Goal: Information Seeking & Learning: Learn about a topic

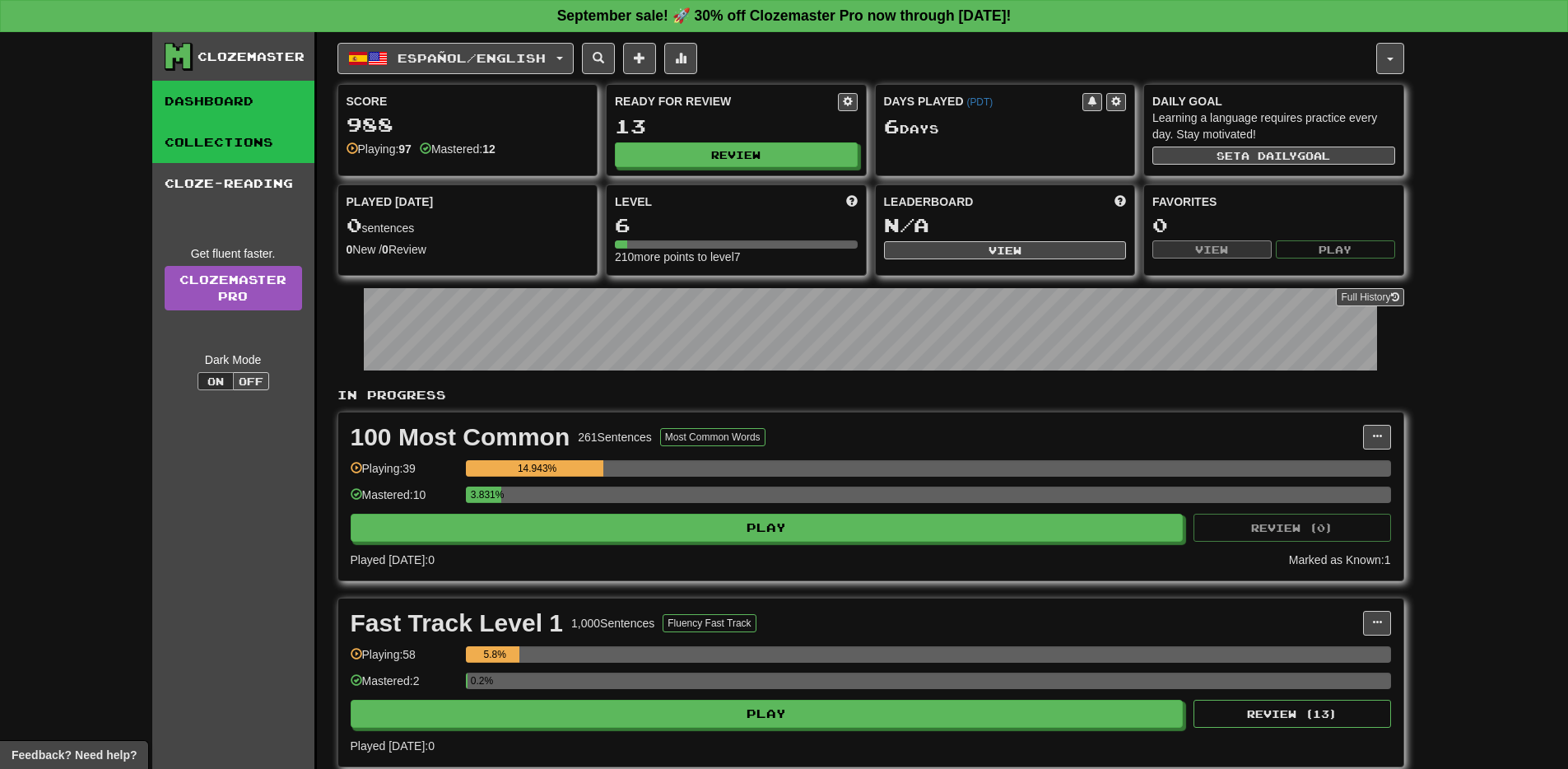
click at [209, 146] on link "Collections" at bounding box center [233, 141] width 162 height 41
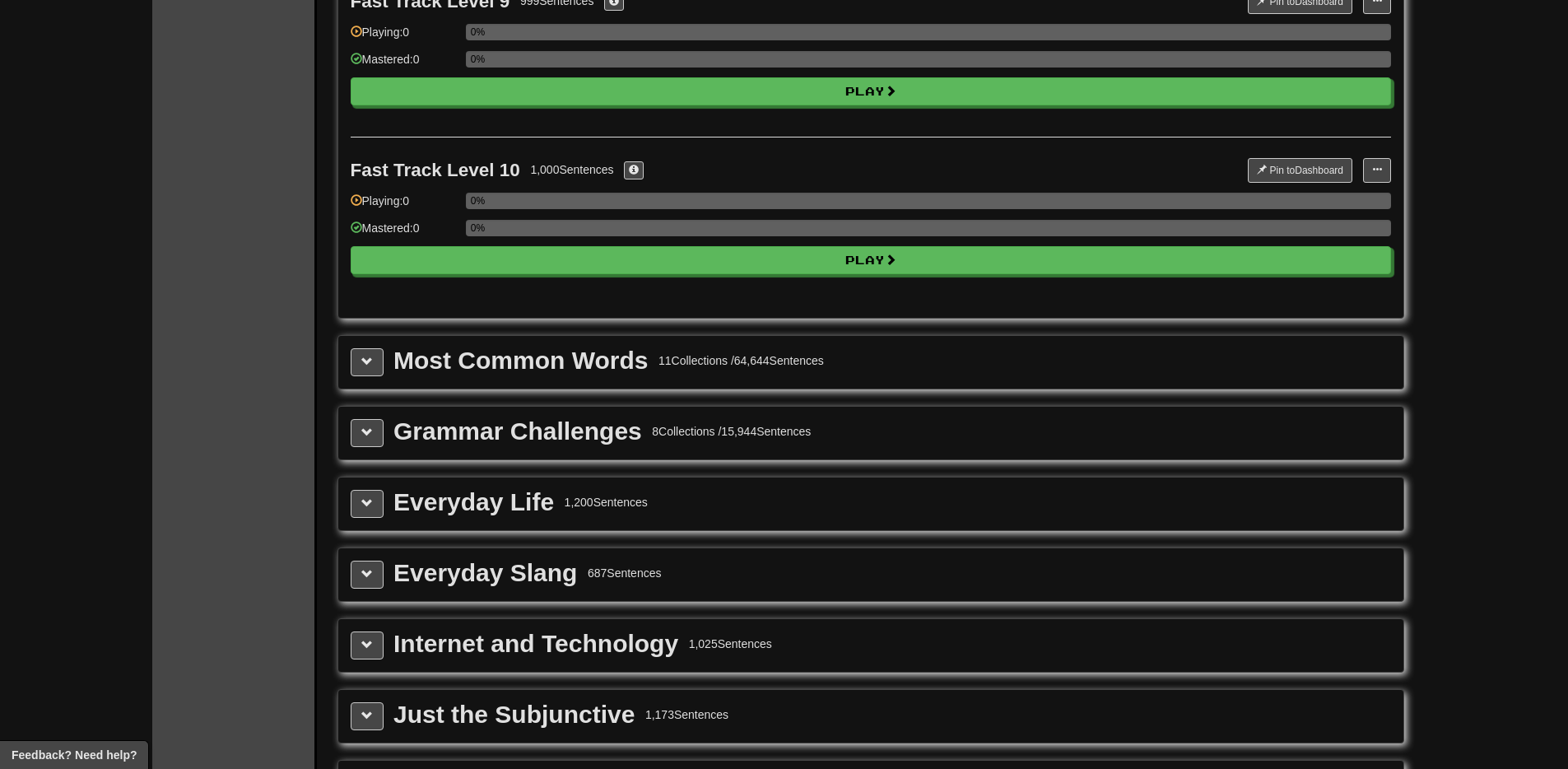
scroll to position [1560, 0]
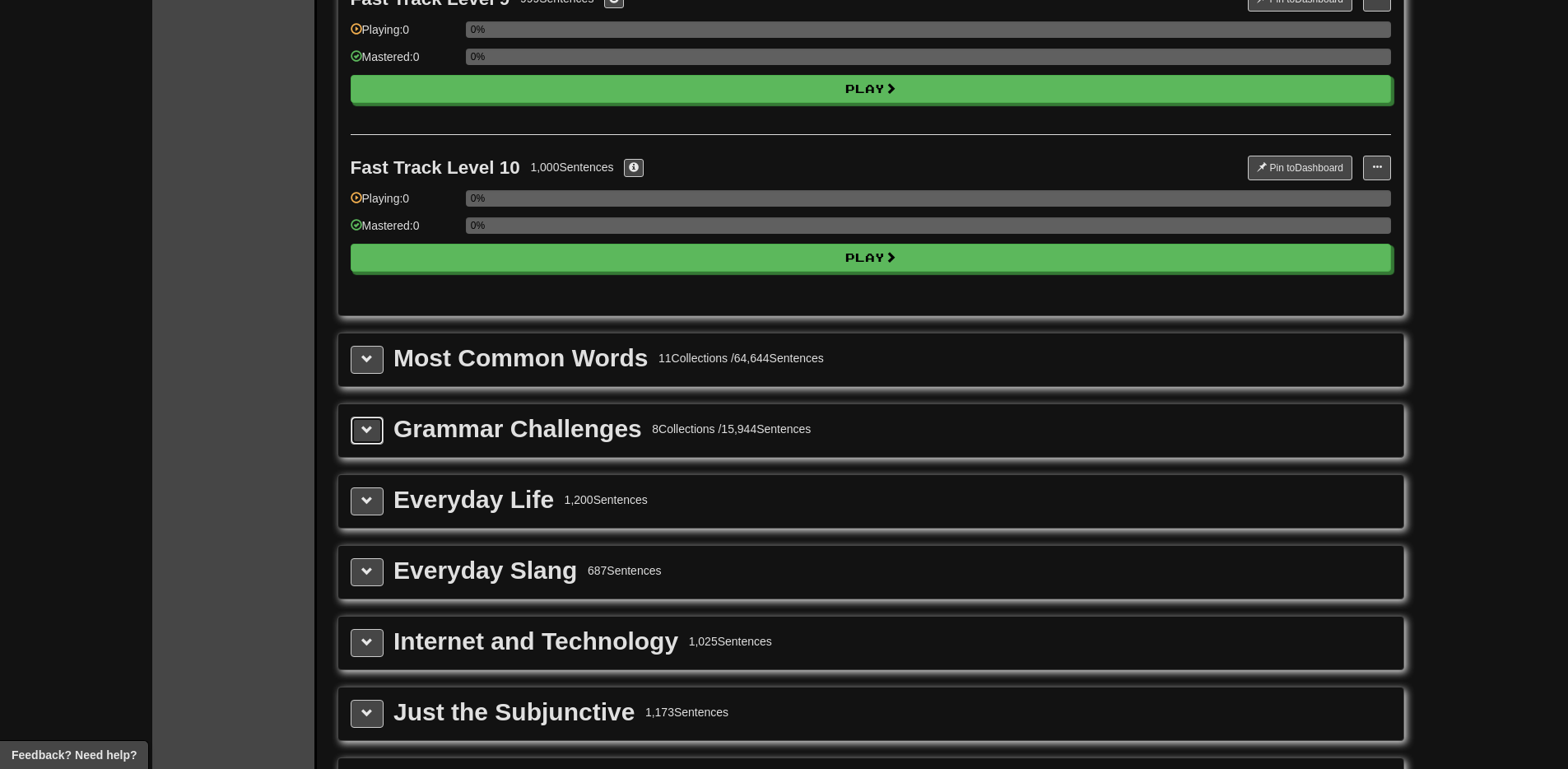
click at [376, 436] on button at bounding box center [367, 430] width 33 height 28
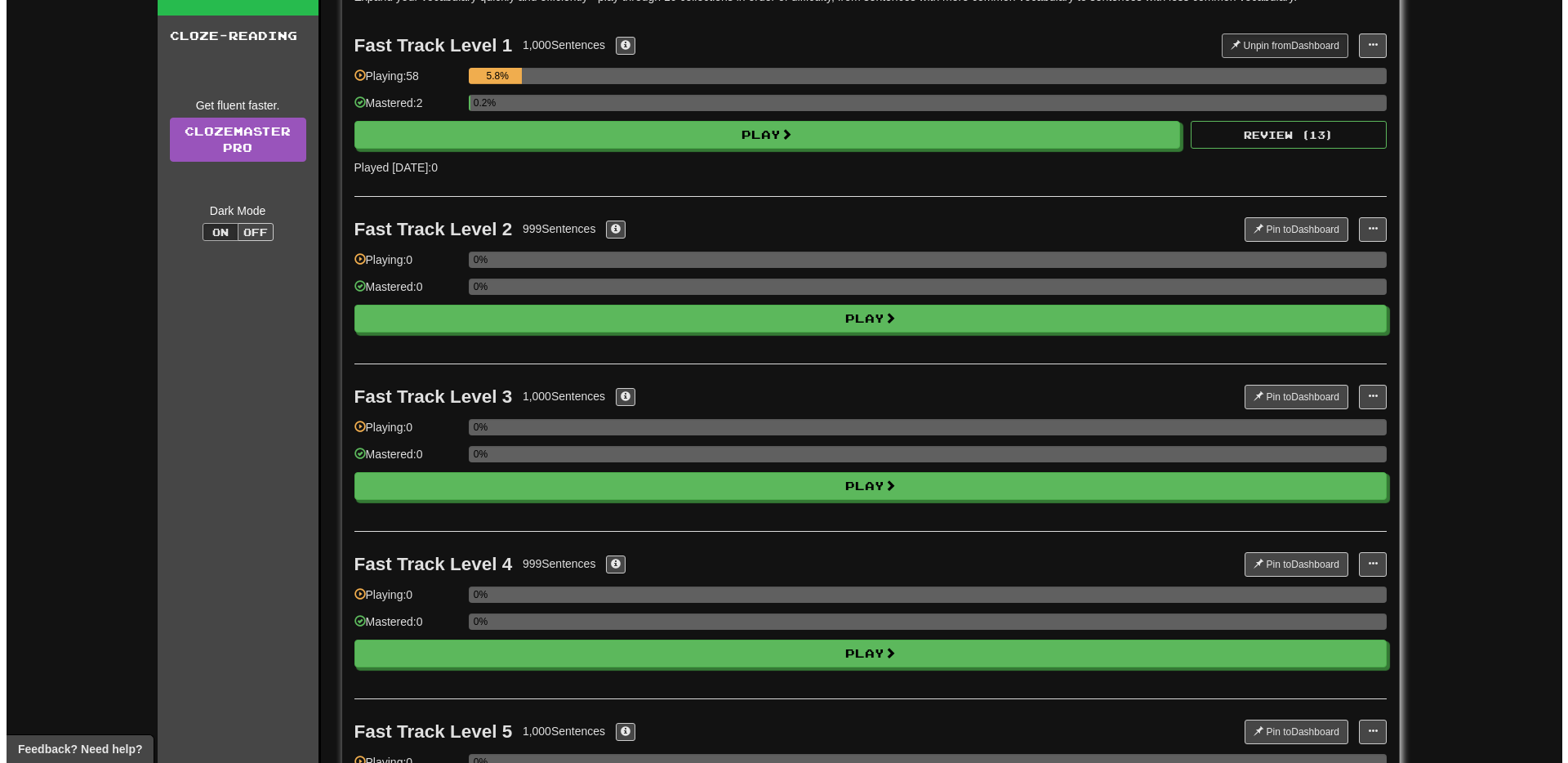
scroll to position [0, 0]
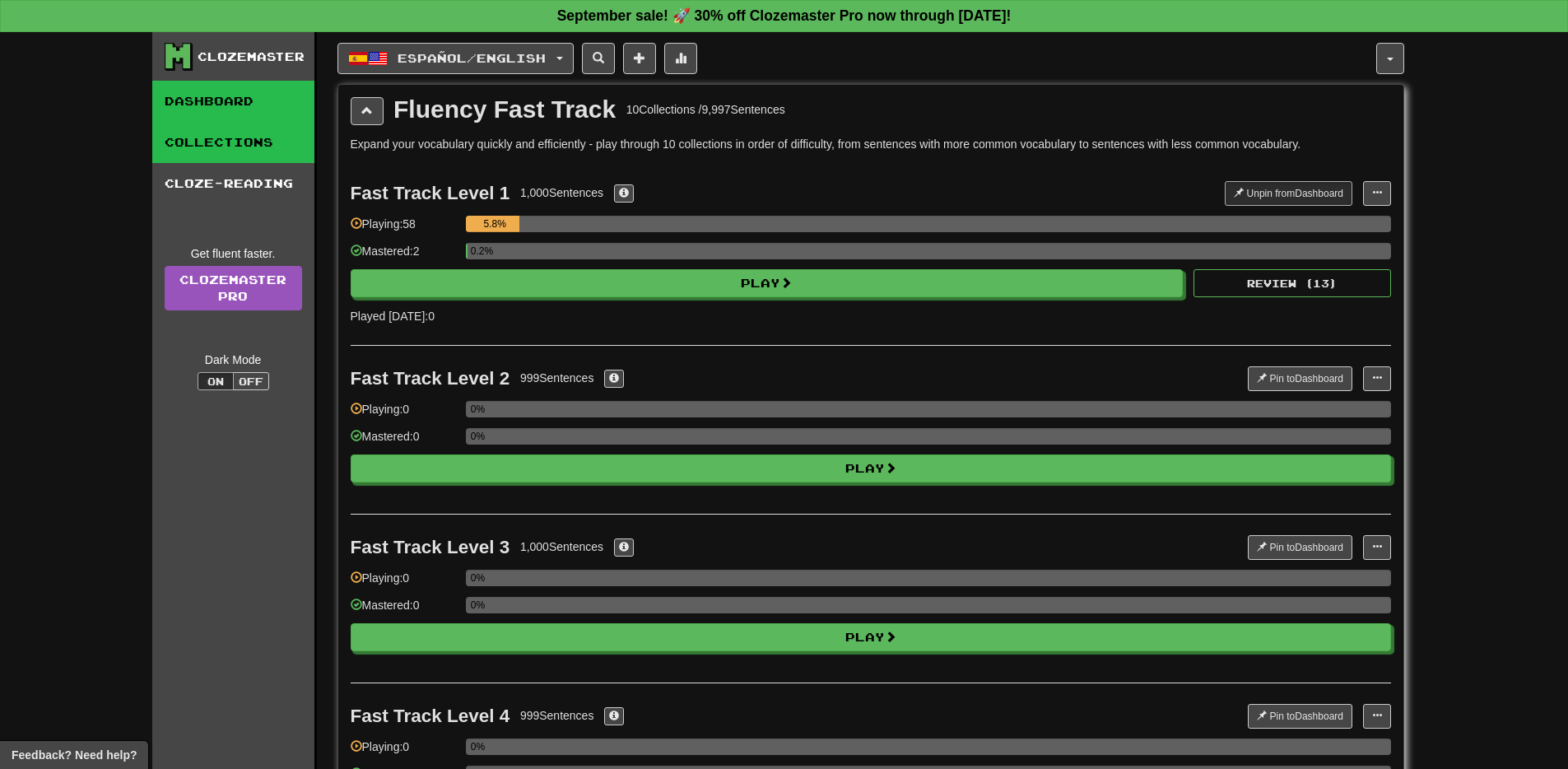
click at [208, 101] on link "Dashboard" at bounding box center [233, 101] width 162 height 41
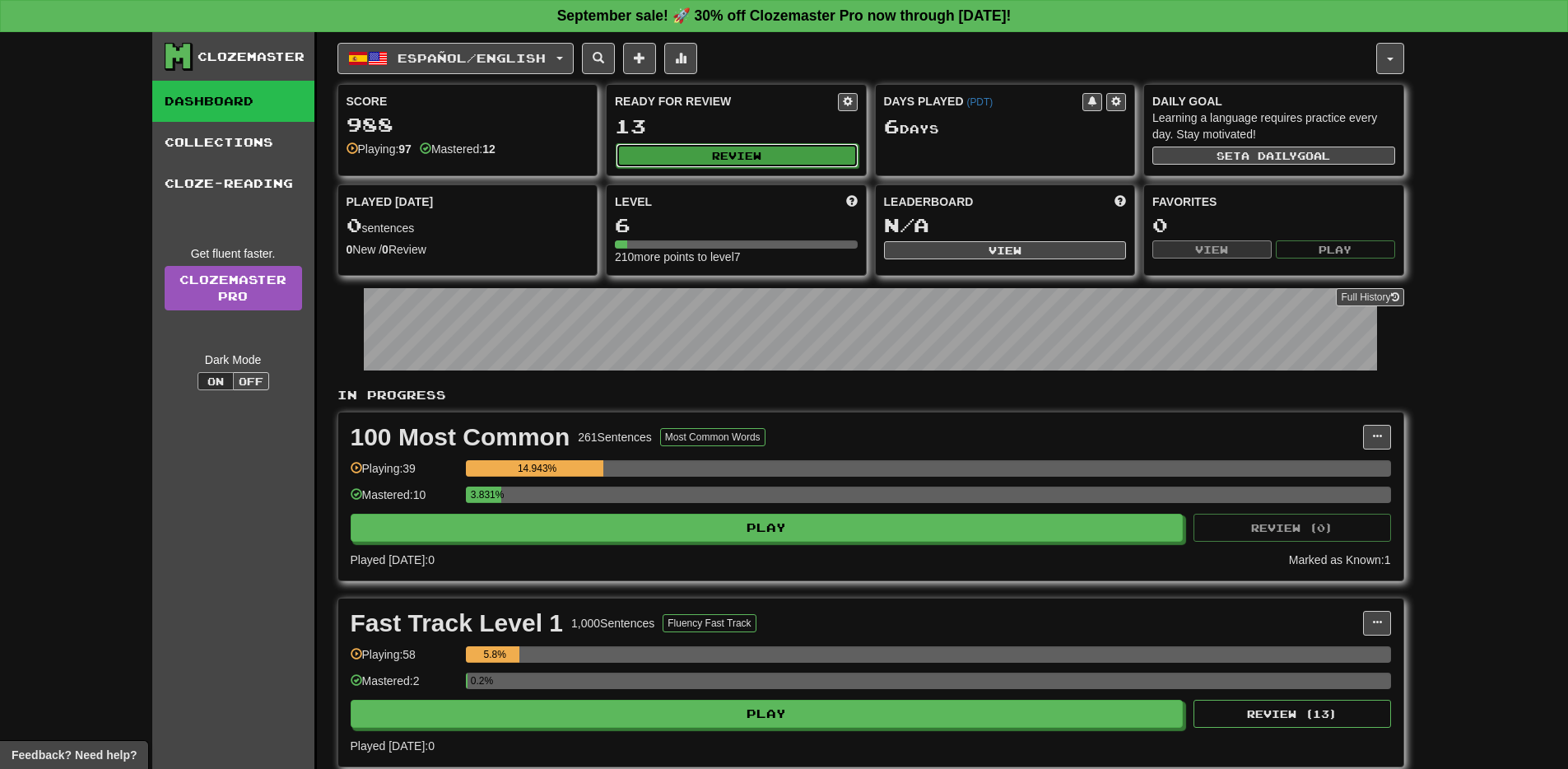
click at [725, 158] on button "Review" at bounding box center [737, 156] width 243 height 25
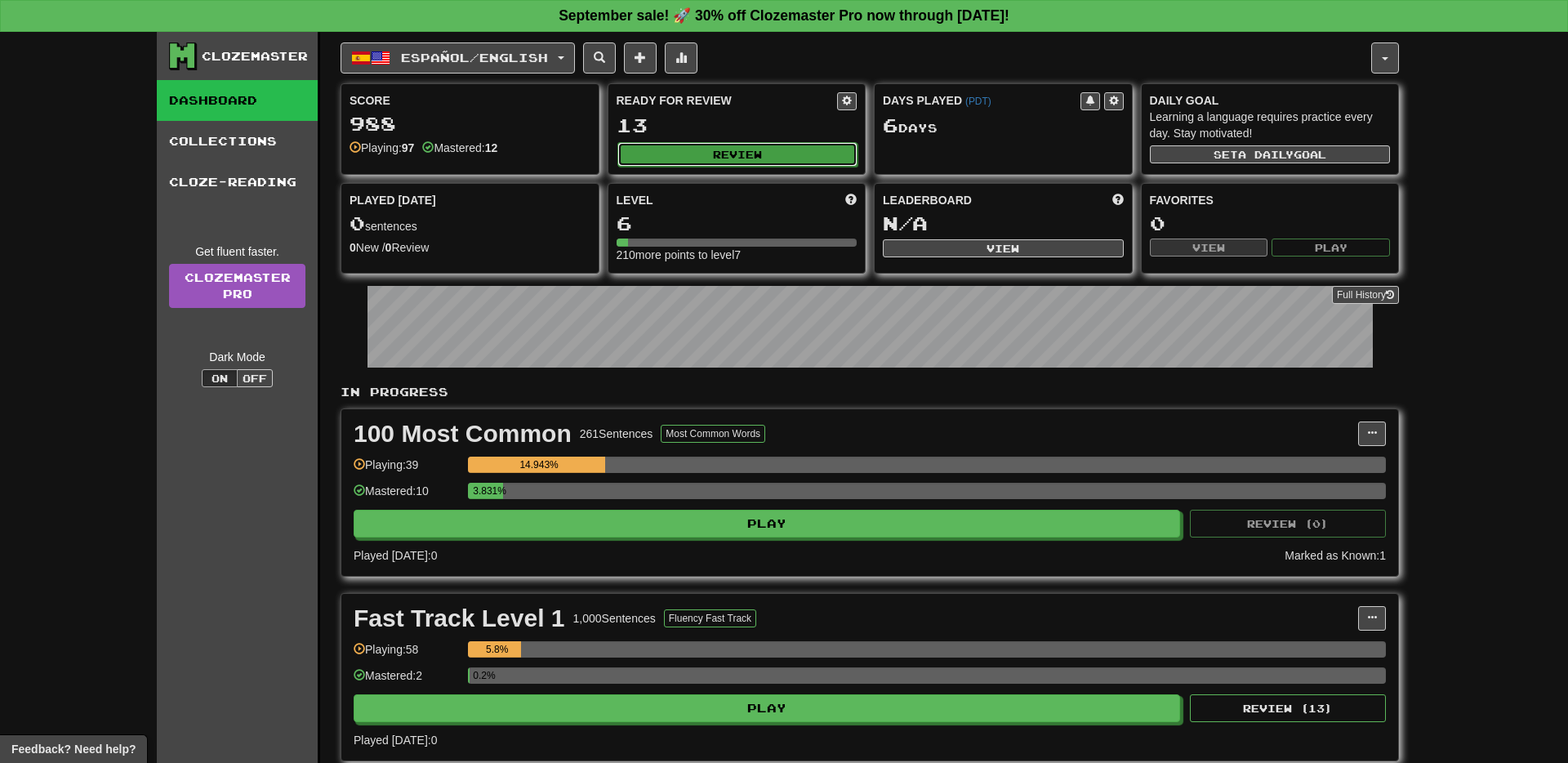
select select "**"
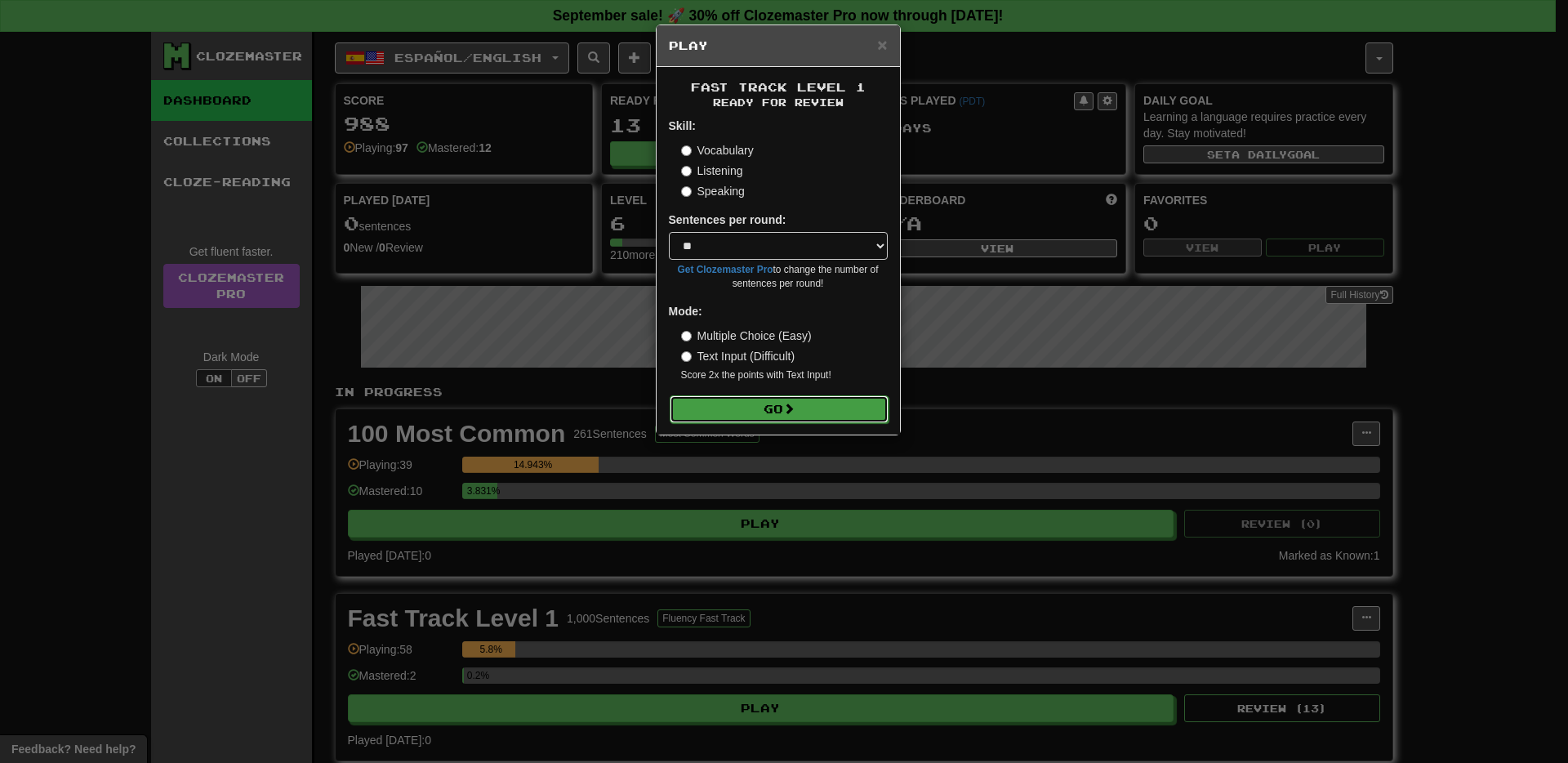
click at [760, 414] on button "Go" at bounding box center [779, 409] width 219 height 28
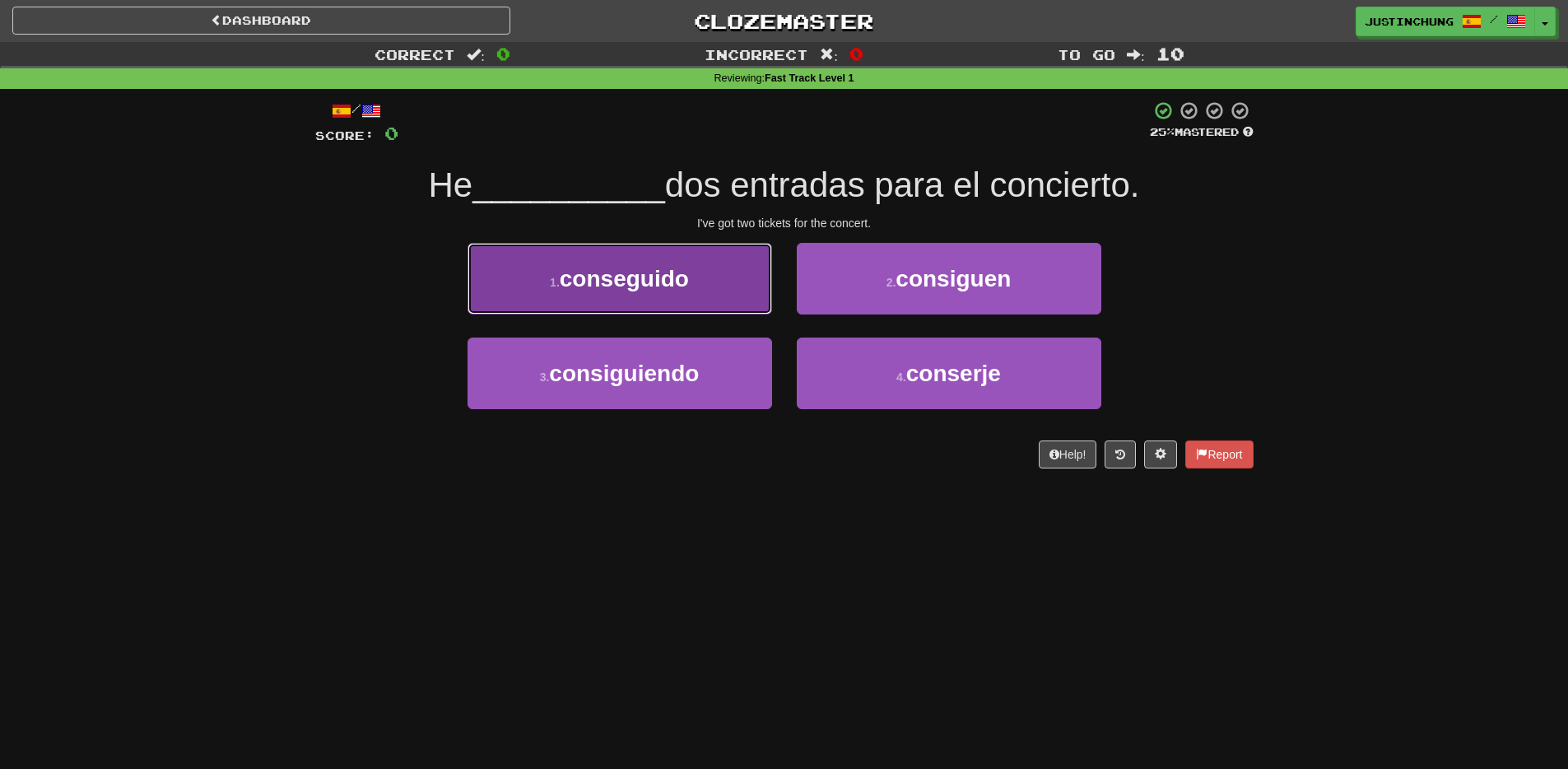
click at [654, 296] on button "1 . conseguido" at bounding box center [619, 278] width 304 height 71
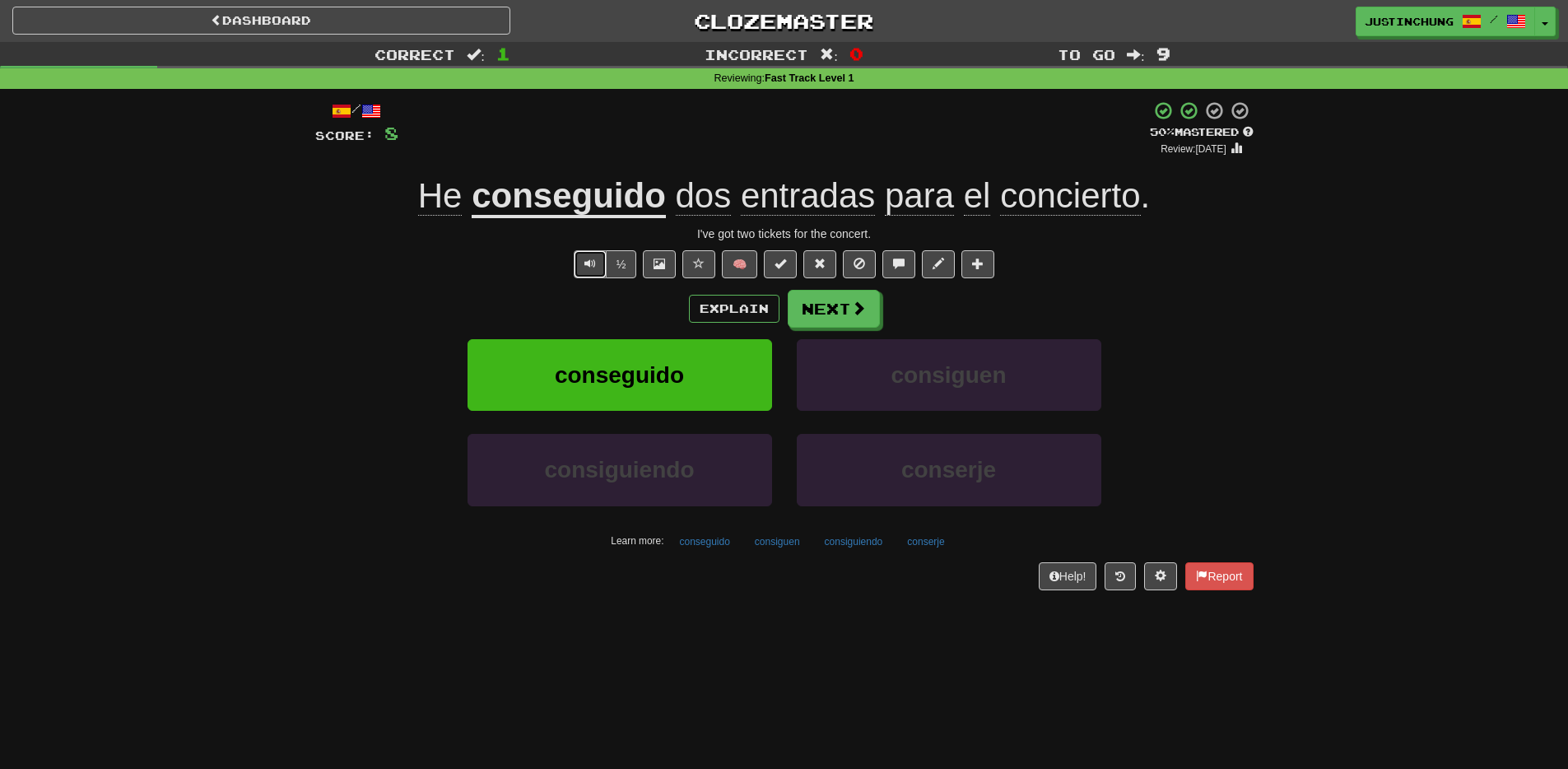
click at [582, 274] on button "Text-to-speech controls" at bounding box center [590, 265] width 33 height 28
click at [598, 276] on button "Text-to-speech controls" at bounding box center [590, 265] width 33 height 28
click at [582, 267] on button "Text-to-speech controls" at bounding box center [590, 265] width 33 height 28
click at [815, 315] on button "Next" at bounding box center [834, 309] width 92 height 38
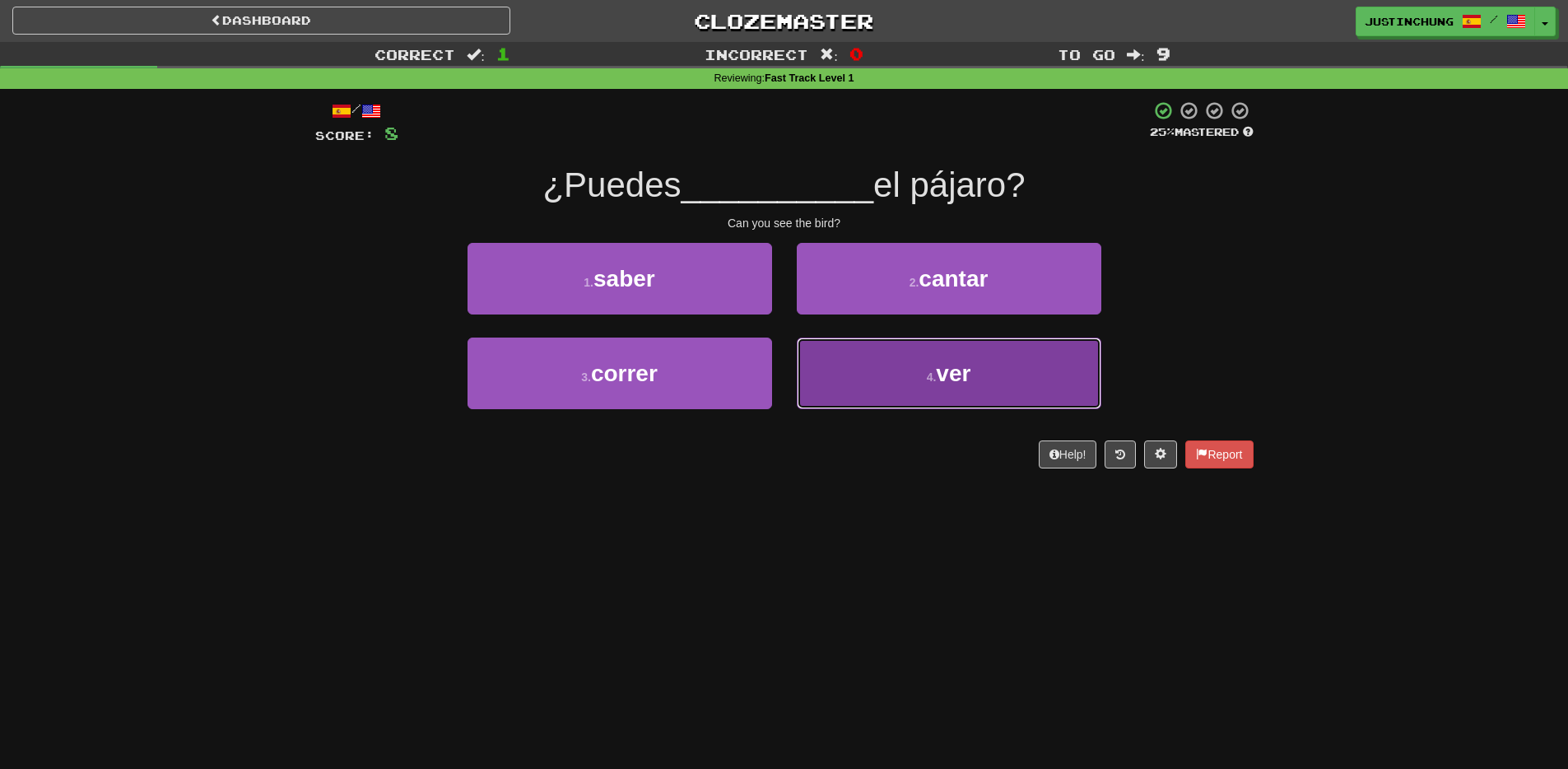
click at [893, 379] on button "4 . ver" at bounding box center [949, 373] width 304 height 71
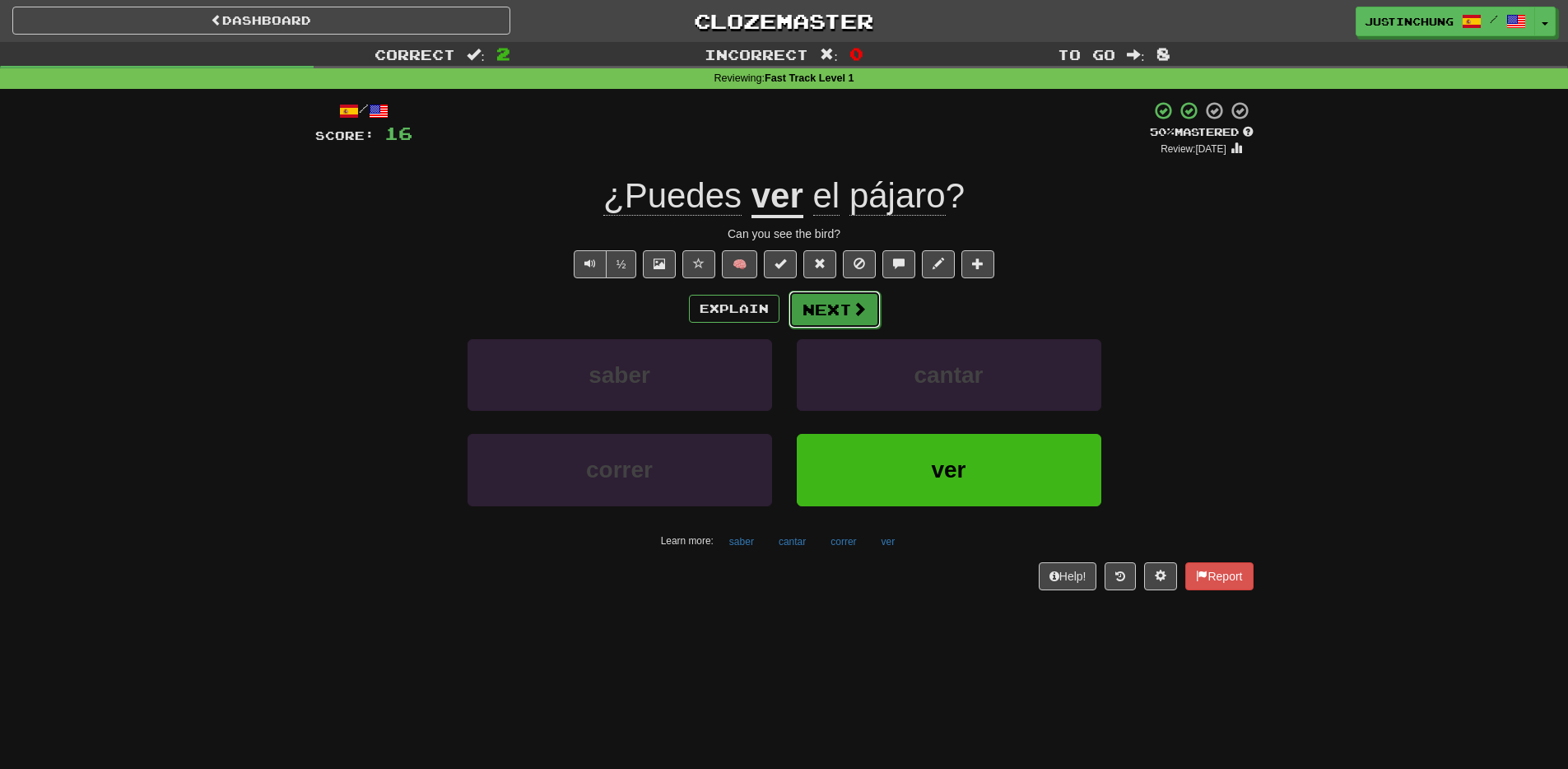
click at [836, 304] on button "Next" at bounding box center [834, 309] width 92 height 38
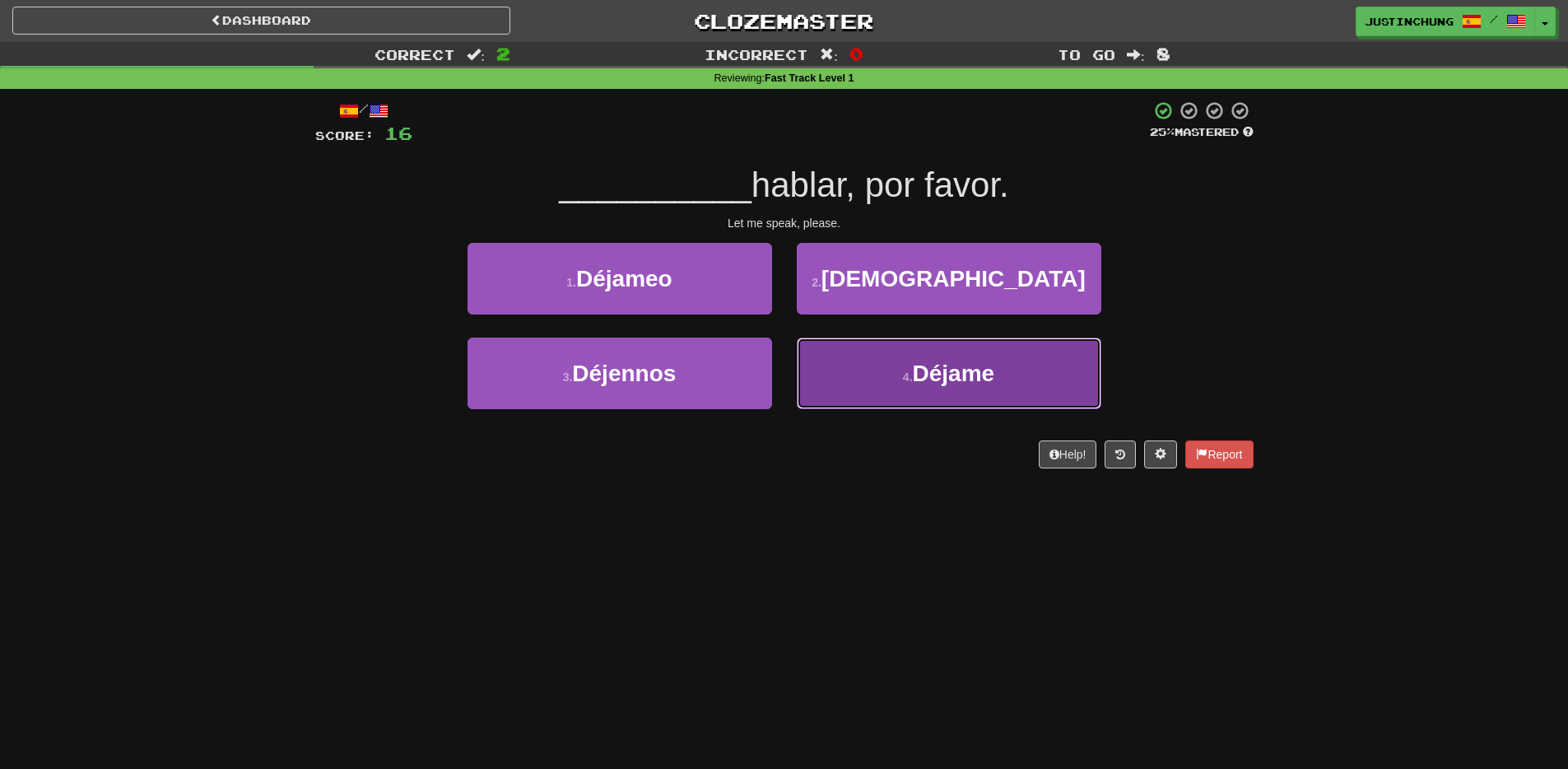
click at [909, 376] on small "4 ." at bounding box center [908, 377] width 9 height 13
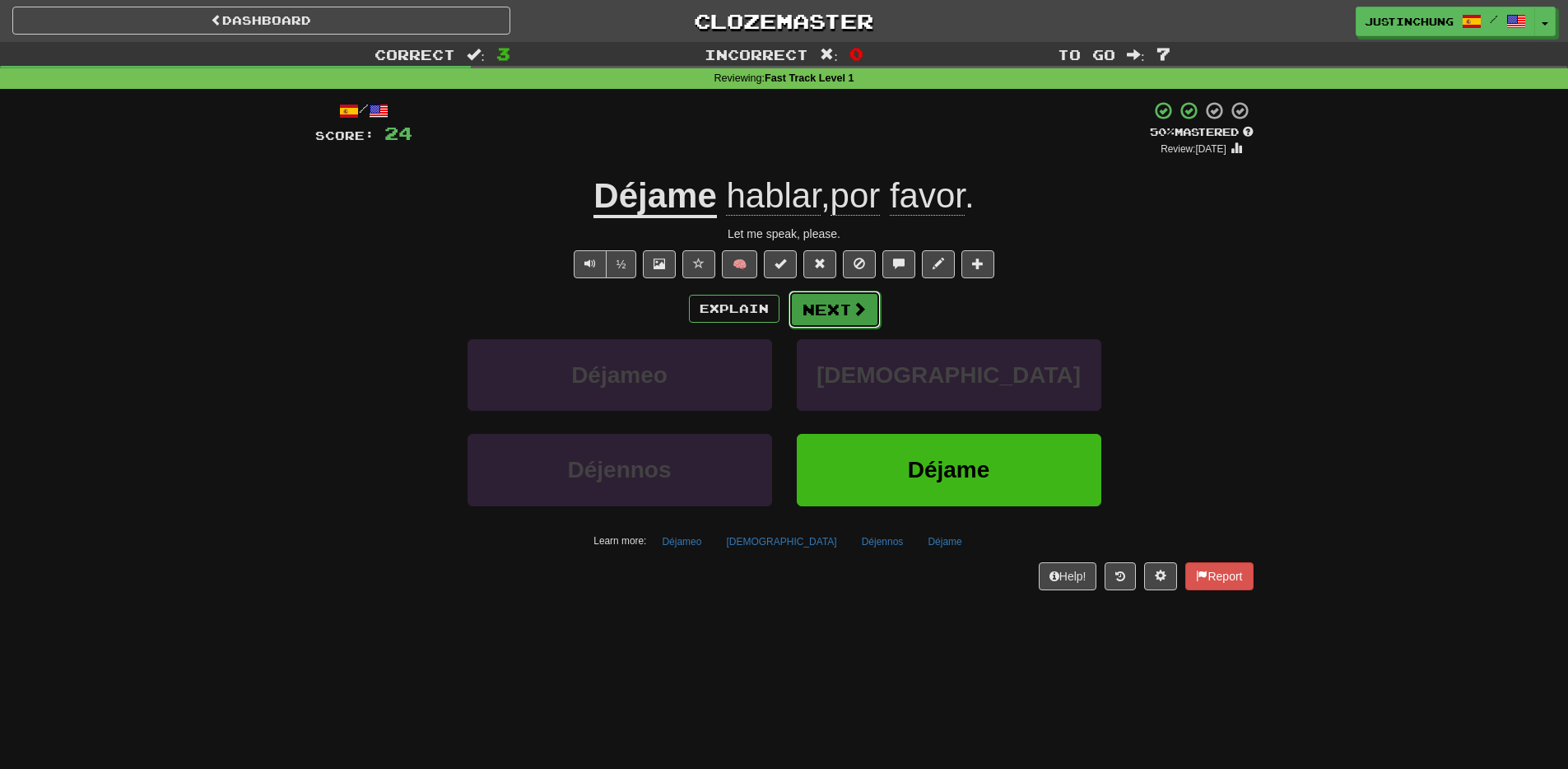
click at [841, 316] on button "Next" at bounding box center [834, 309] width 92 height 38
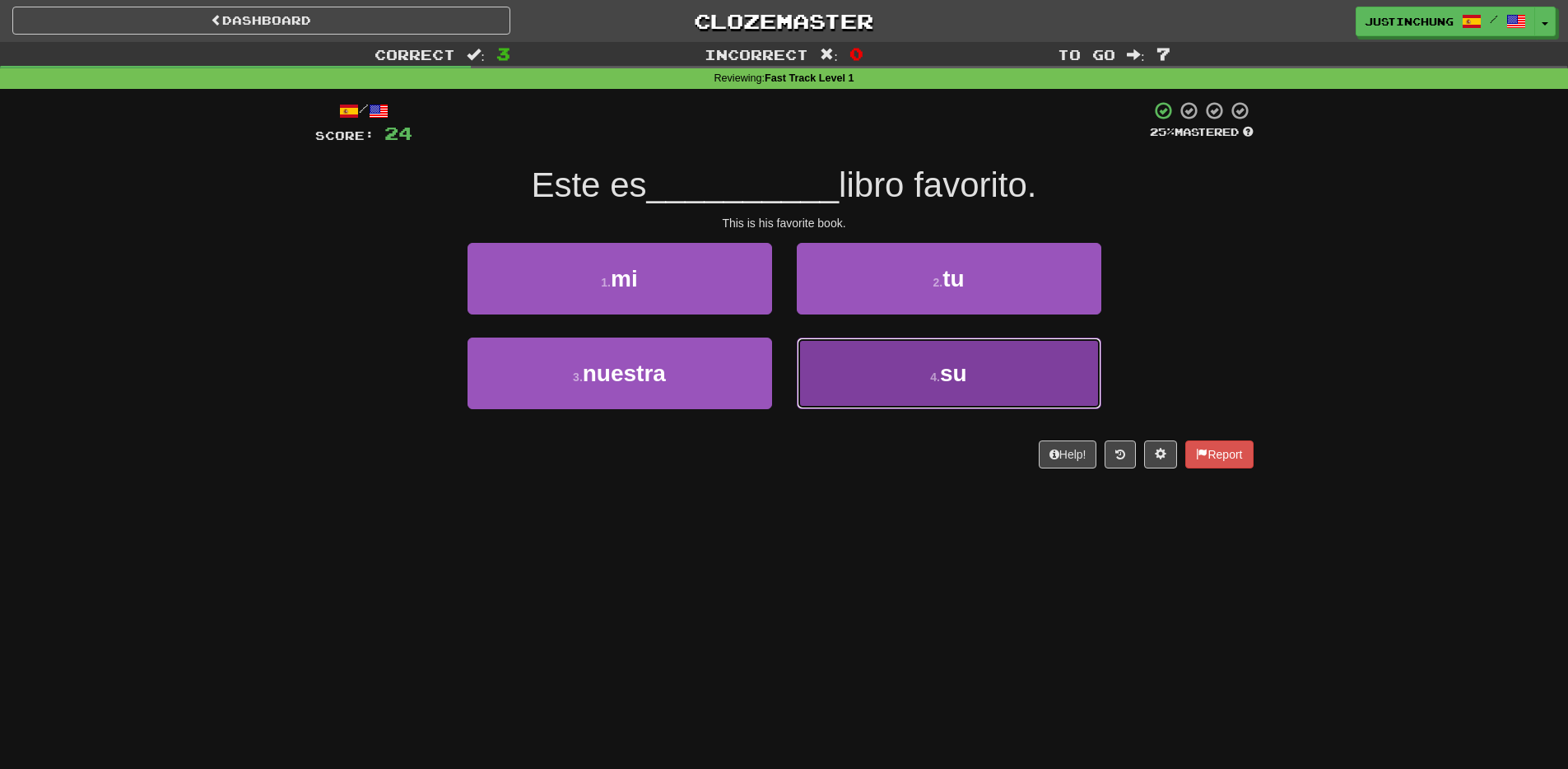
click at [884, 364] on button "4 . su" at bounding box center [949, 373] width 304 height 71
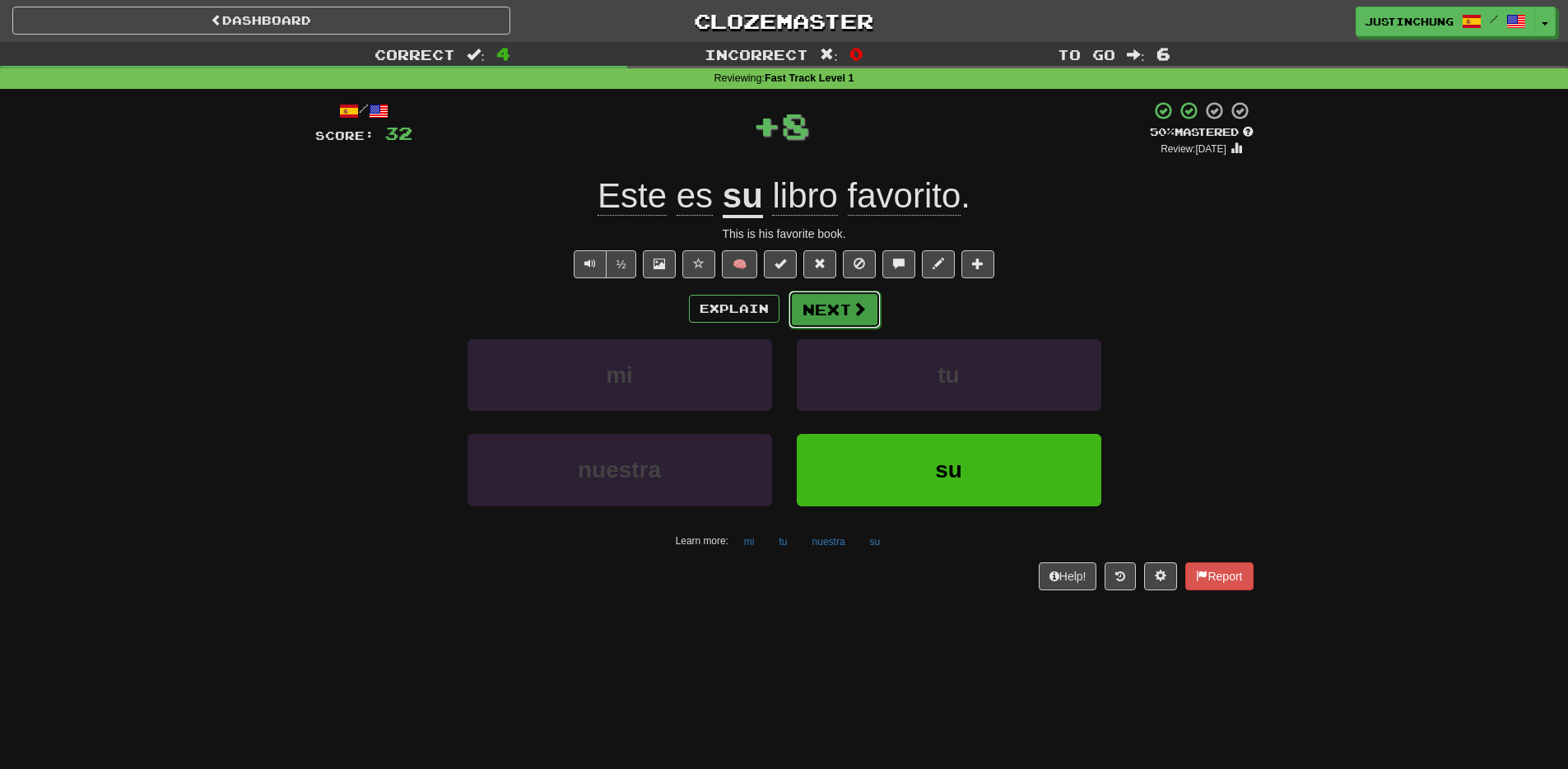
click at [819, 303] on button "Next" at bounding box center [834, 309] width 92 height 38
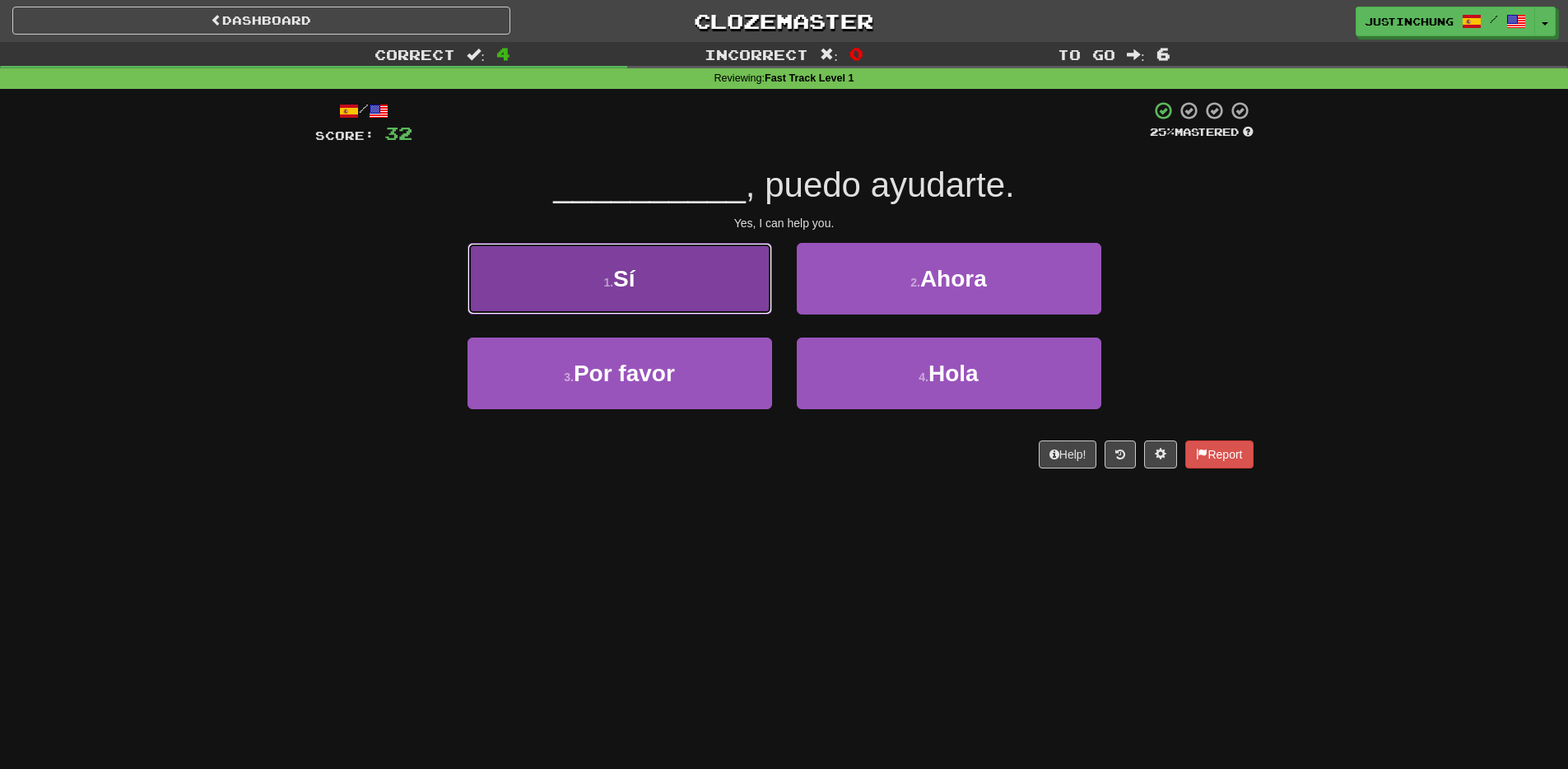
click at [647, 282] on button "1 . Sí" at bounding box center [619, 278] width 304 height 71
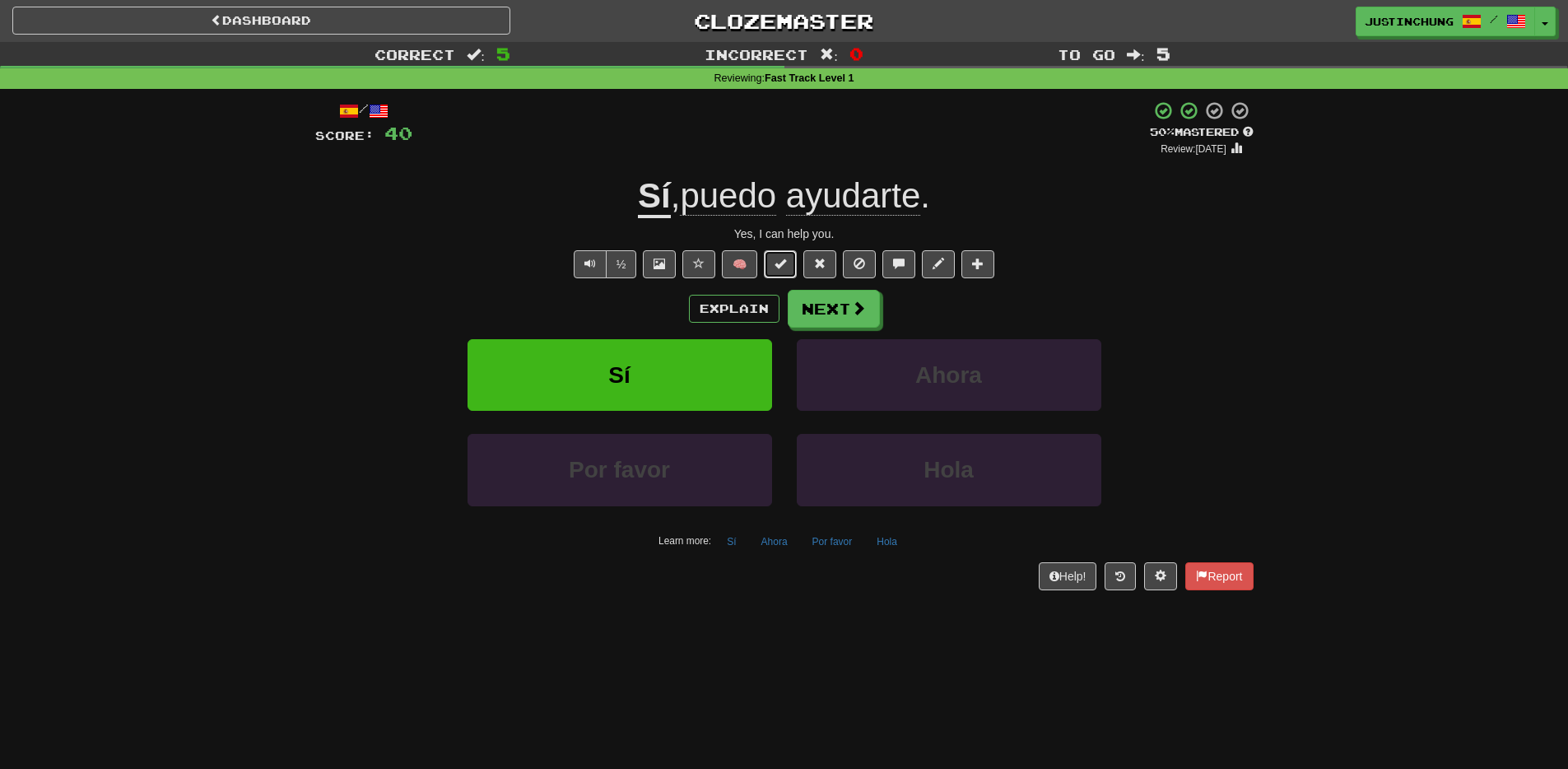
click at [779, 265] on span at bounding box center [781, 264] width 11 height 11
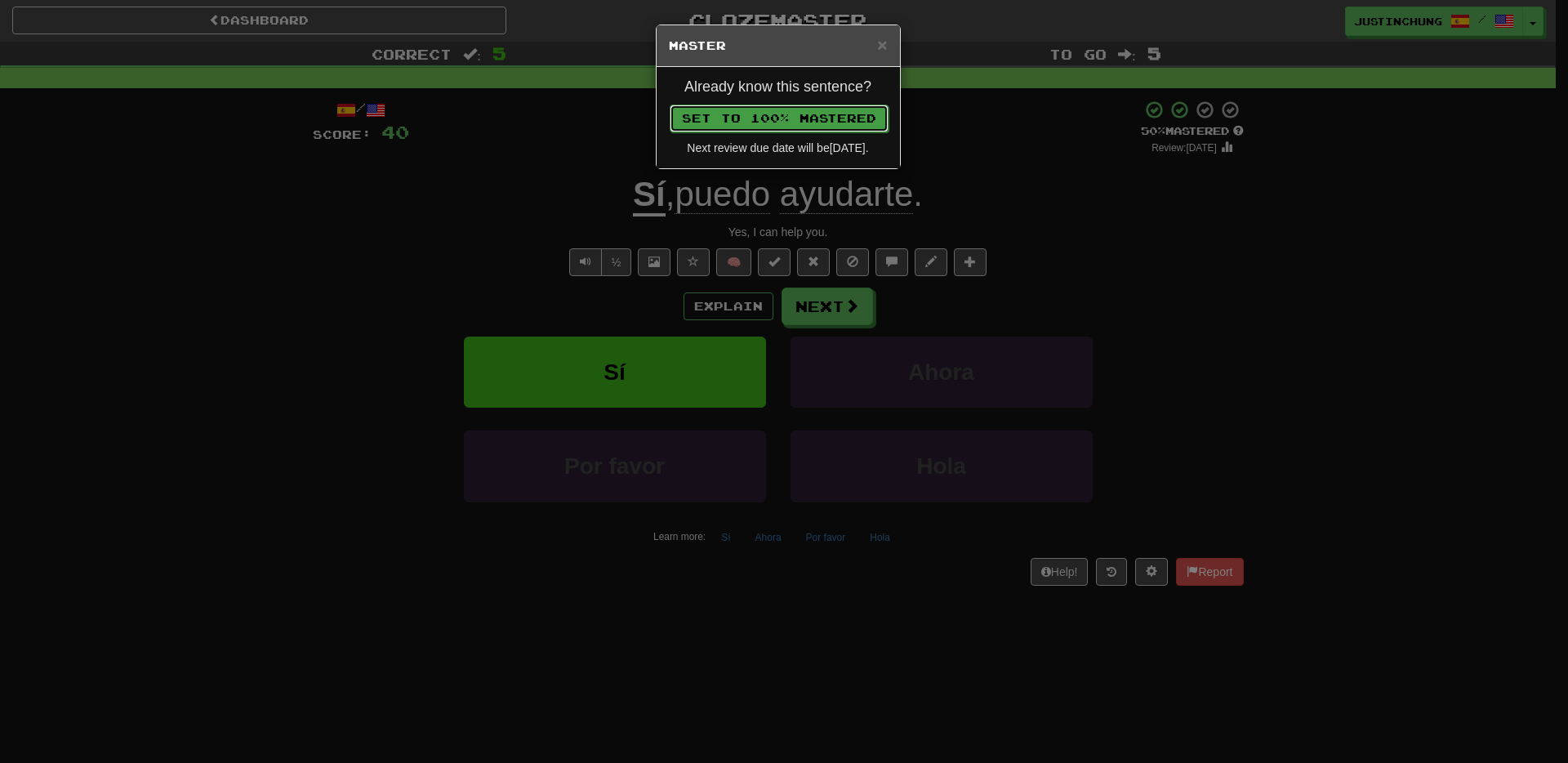
click at [803, 105] on button "Set to 100% Mastered" at bounding box center [779, 119] width 219 height 28
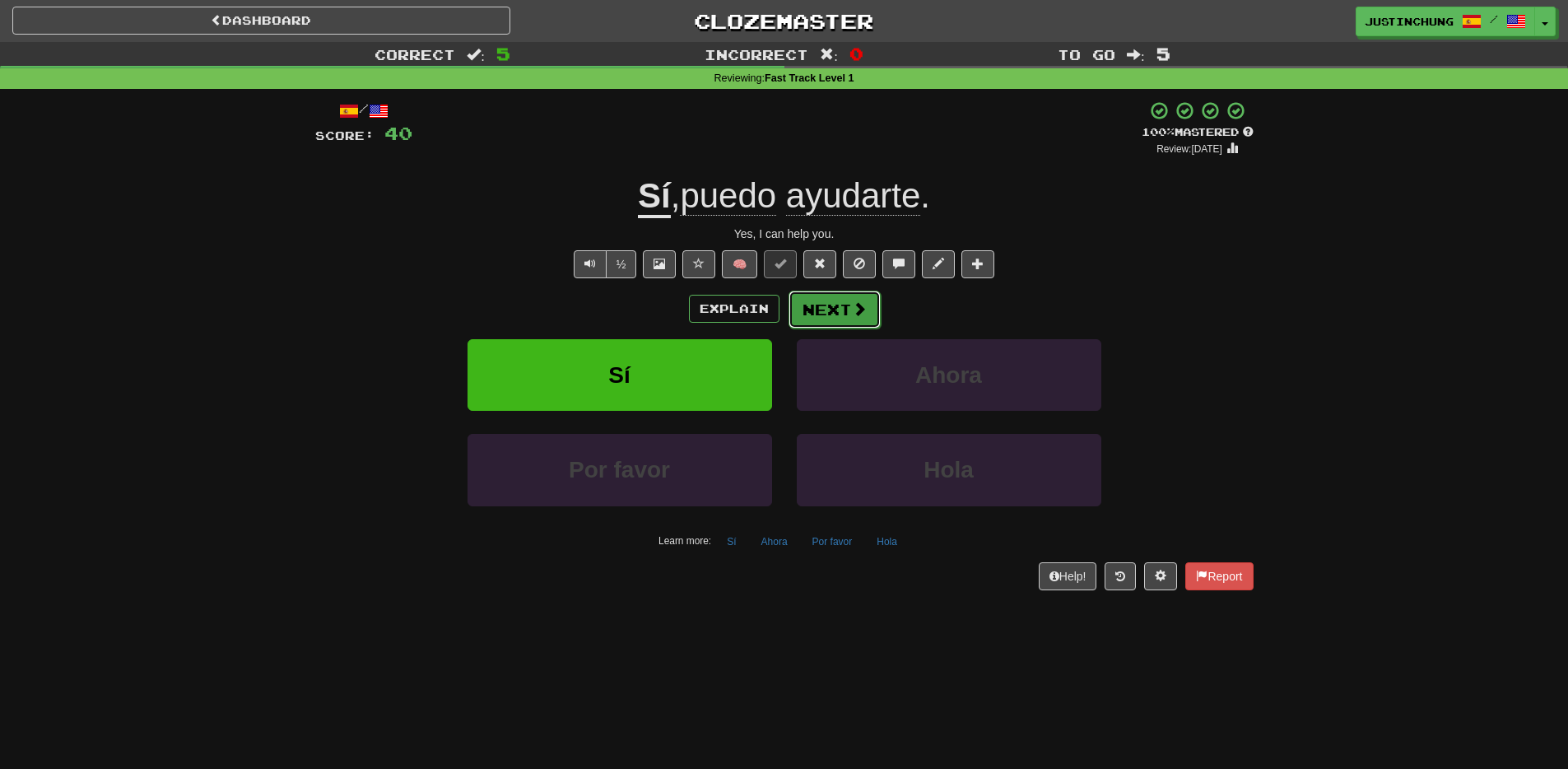
click at [837, 314] on button "Next" at bounding box center [834, 309] width 92 height 38
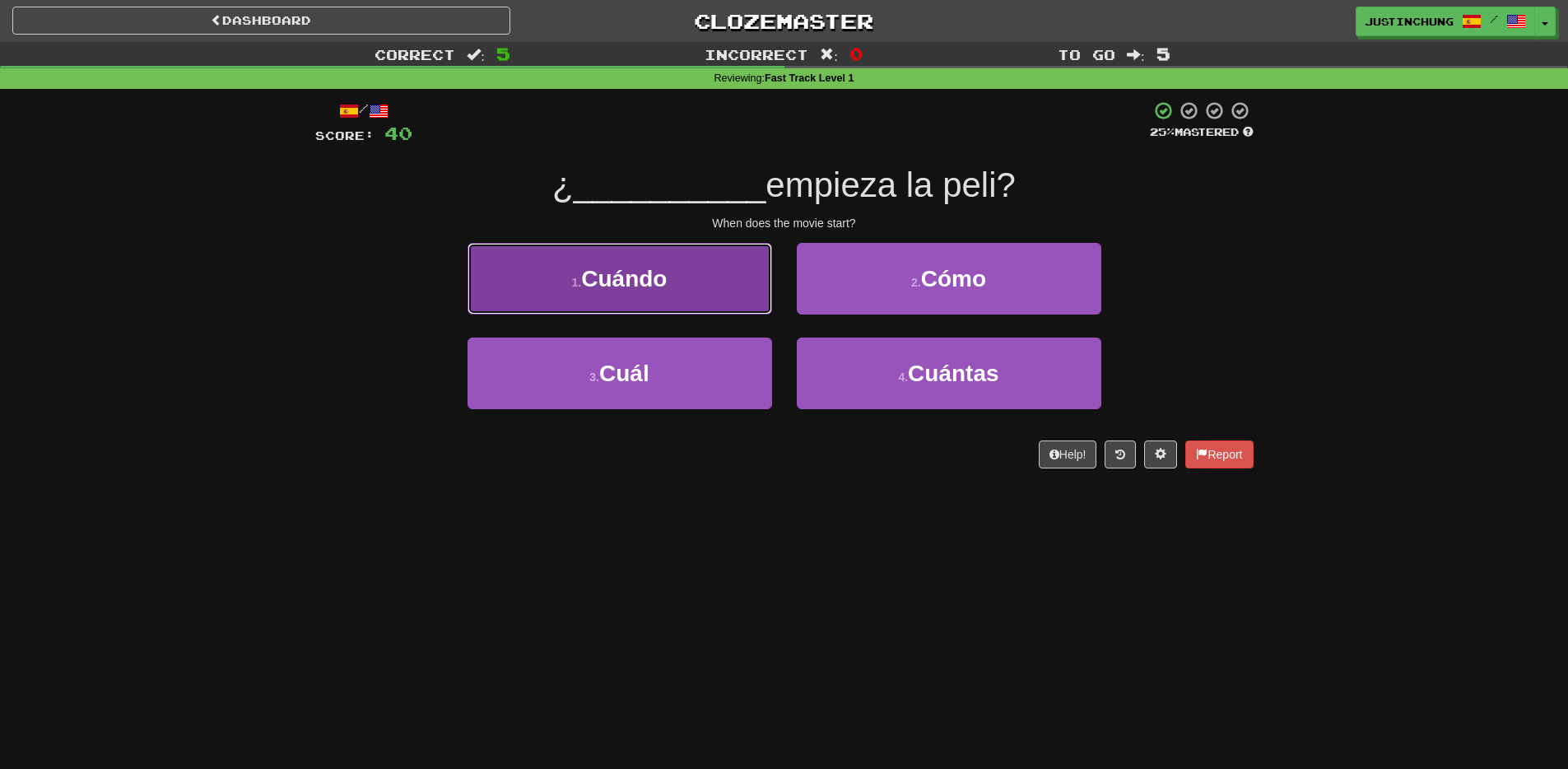
click at [690, 277] on button "1 . Cuándo" at bounding box center [619, 278] width 304 height 71
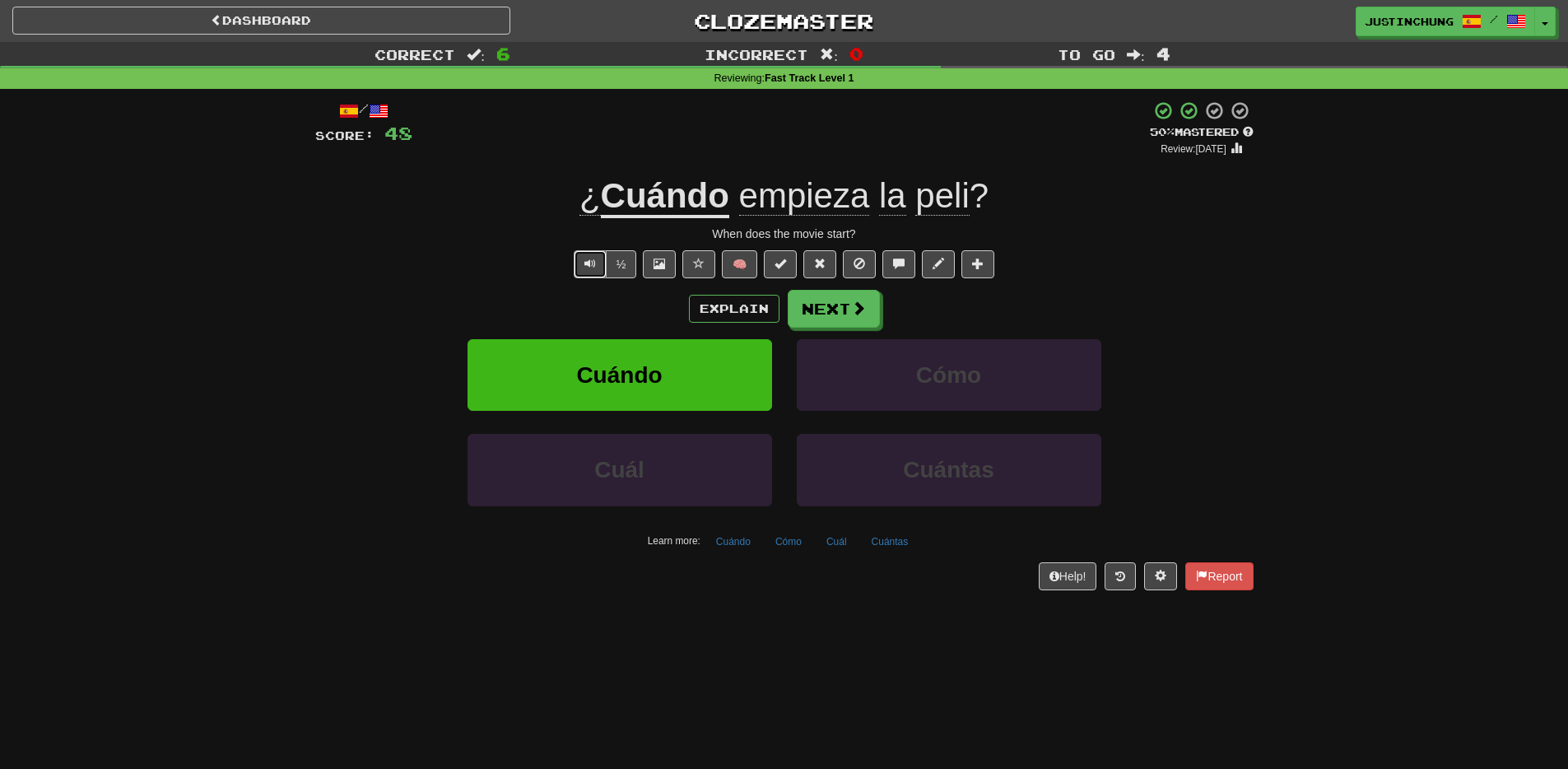
click at [582, 272] on button "Text-to-speech controls" at bounding box center [590, 265] width 33 height 28
click at [837, 320] on button "Next" at bounding box center [834, 309] width 92 height 38
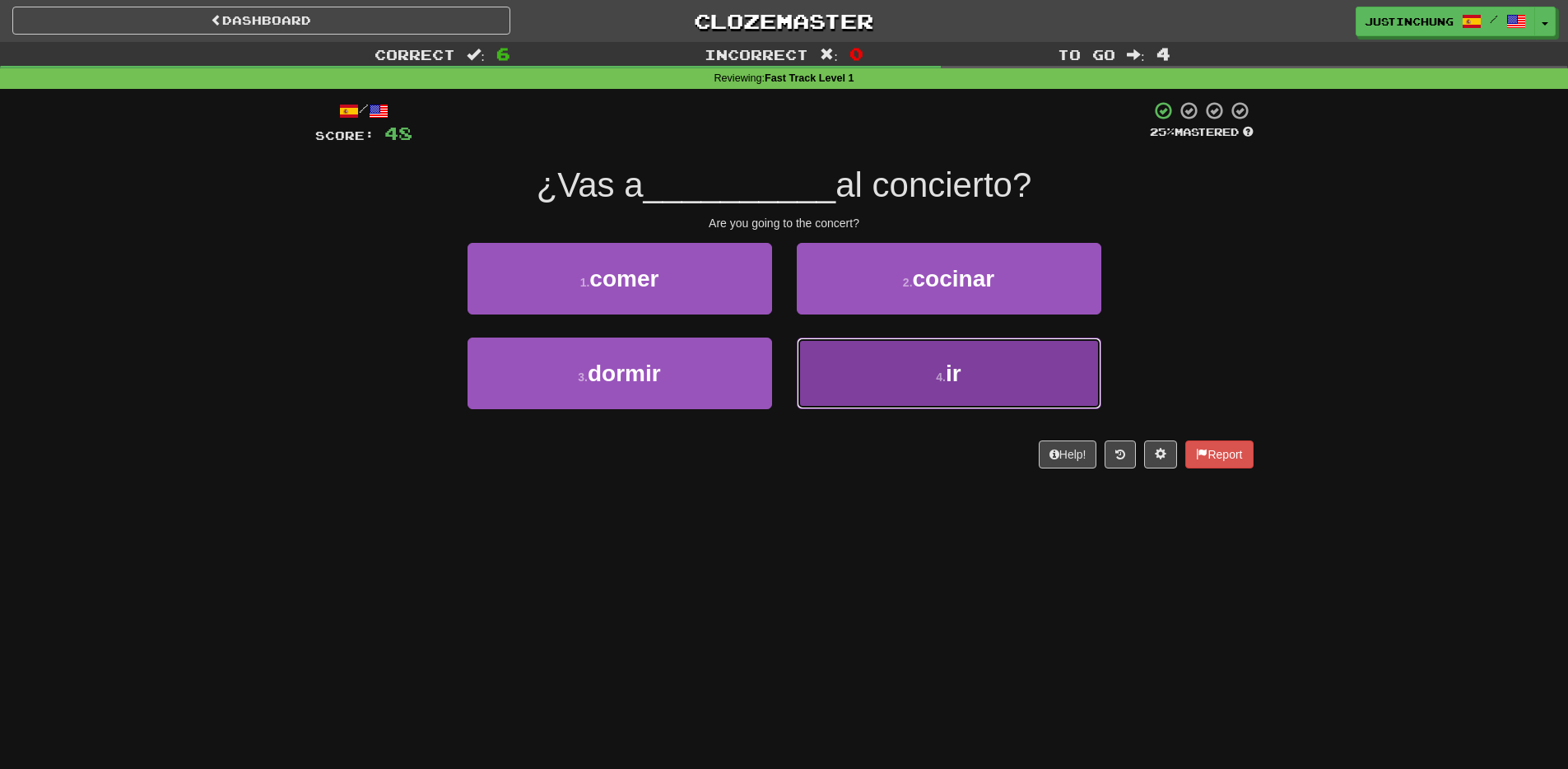
click at [899, 389] on button "4 . ir" at bounding box center [949, 373] width 304 height 71
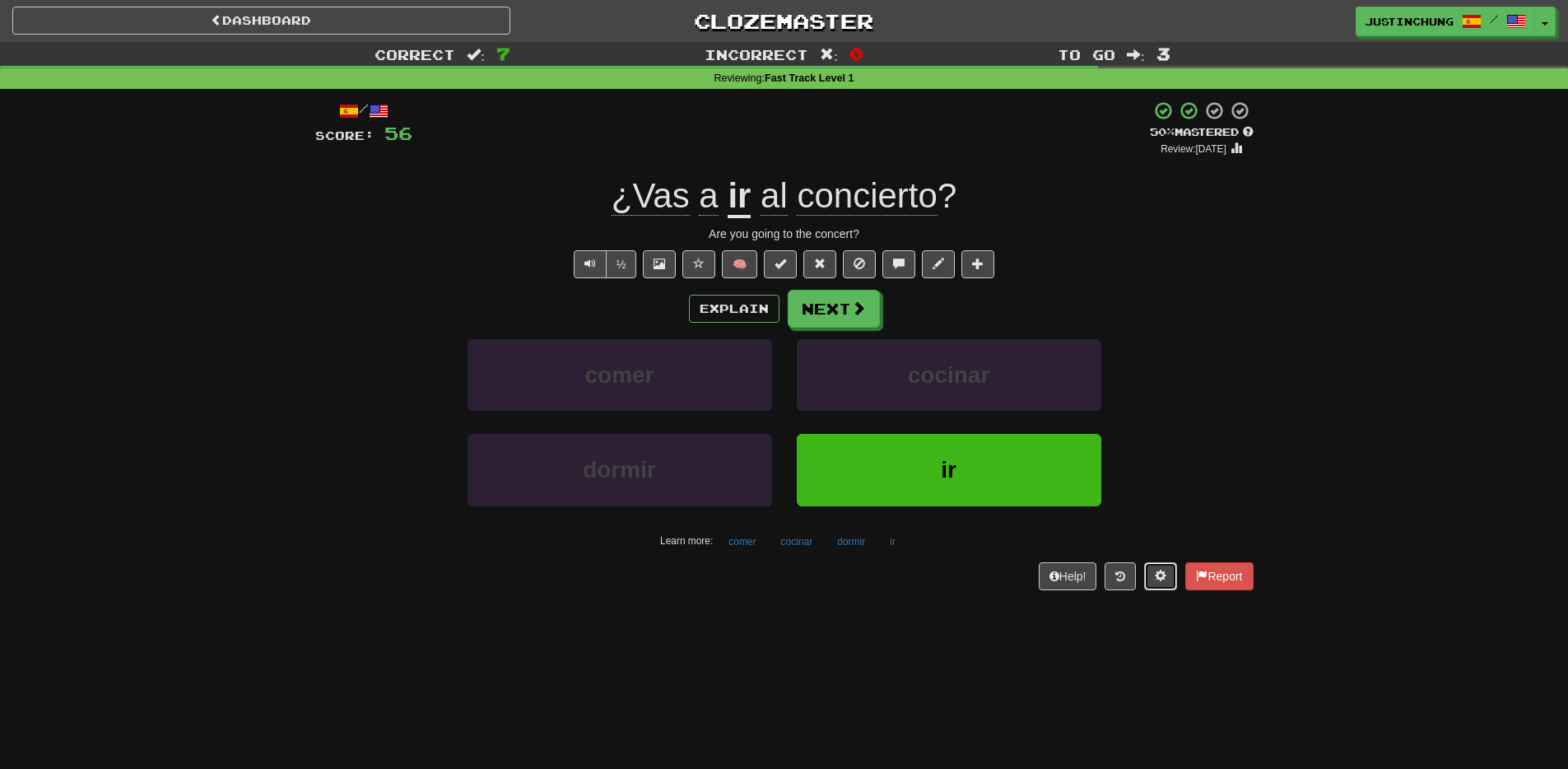
click at [1154, 585] on button at bounding box center [1160, 577] width 33 height 28
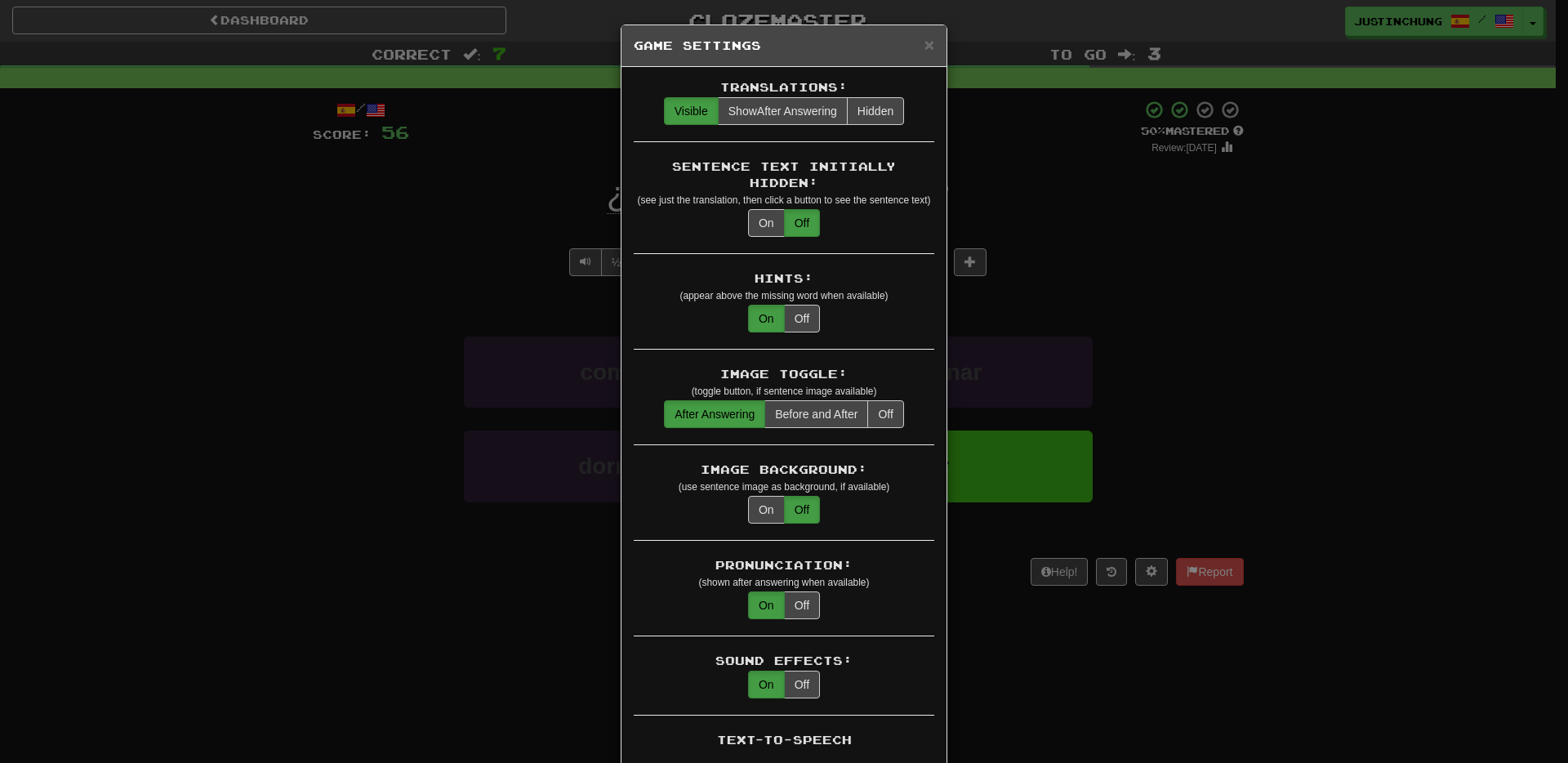
click at [1044, 668] on div "× Game Settings Translations: Visible Show After Answering Hidden Sentence Text…" at bounding box center [784, 381] width 1568 height 763
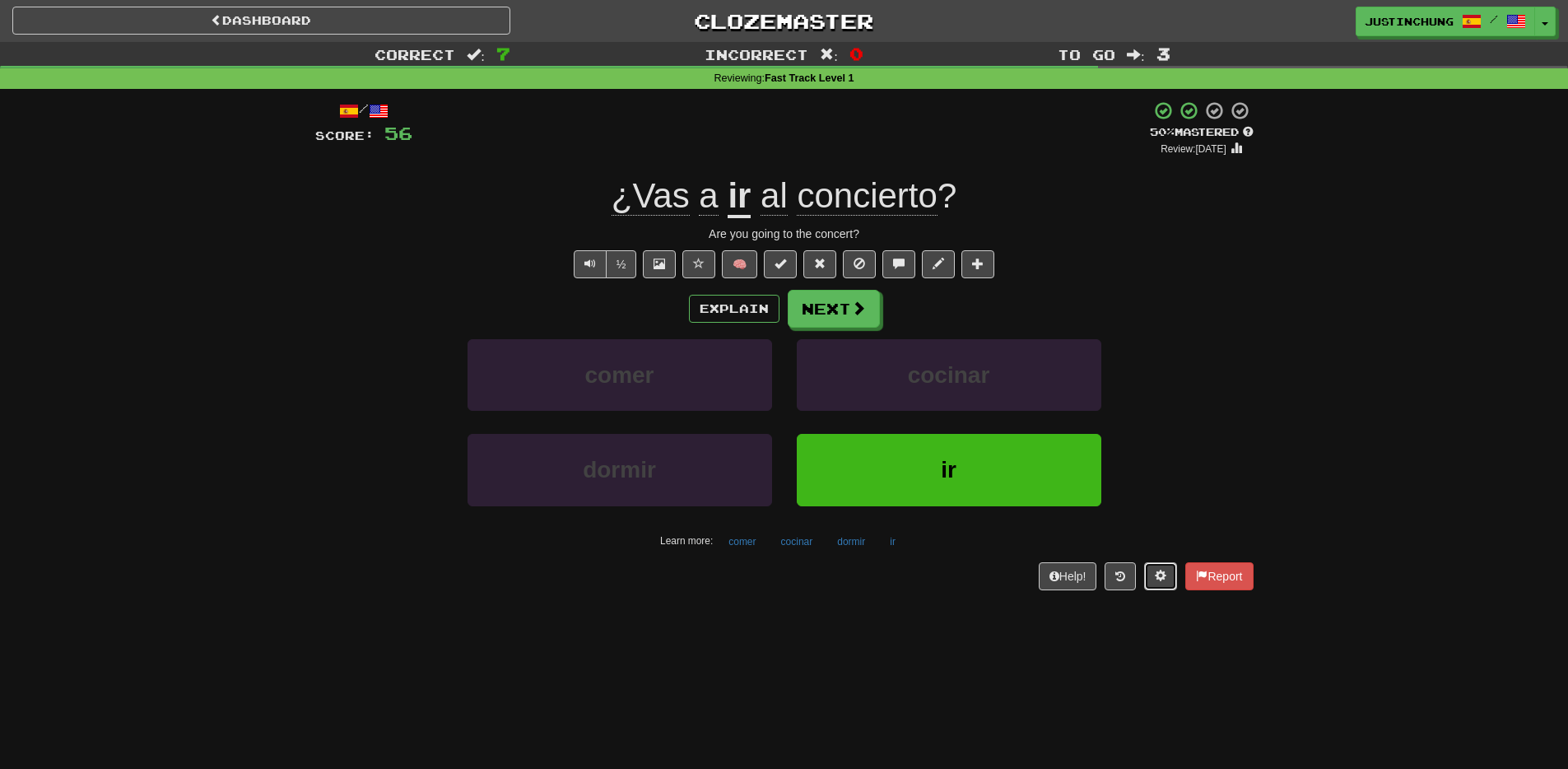
click at [1162, 580] on span at bounding box center [1160, 576] width 11 height 11
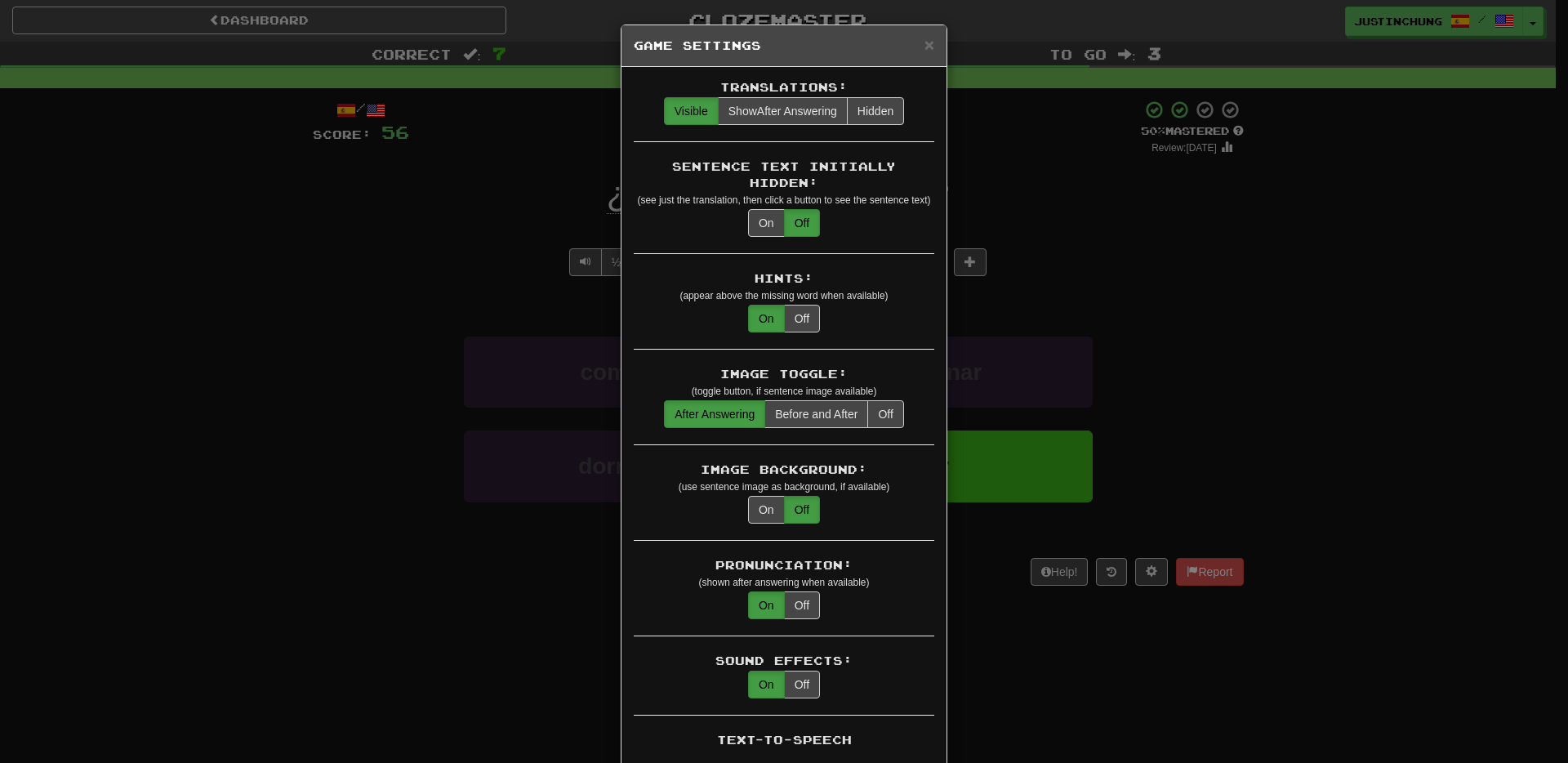
click at [1059, 694] on div "× Game Settings Translations: Visible Show After Answering Hidden Sentence Text…" at bounding box center [784, 381] width 1568 height 763
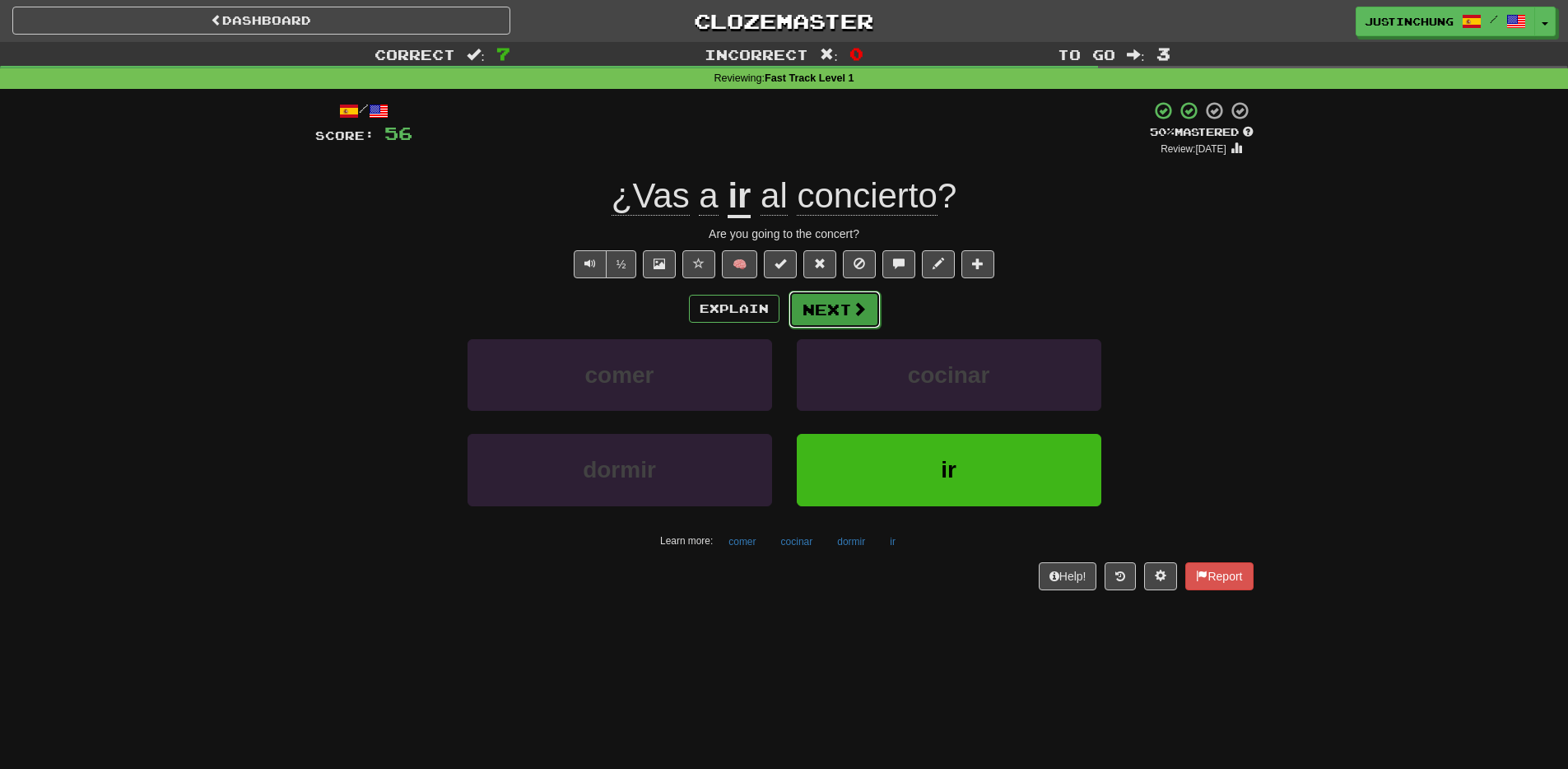
click at [834, 320] on button "Next" at bounding box center [834, 309] width 92 height 38
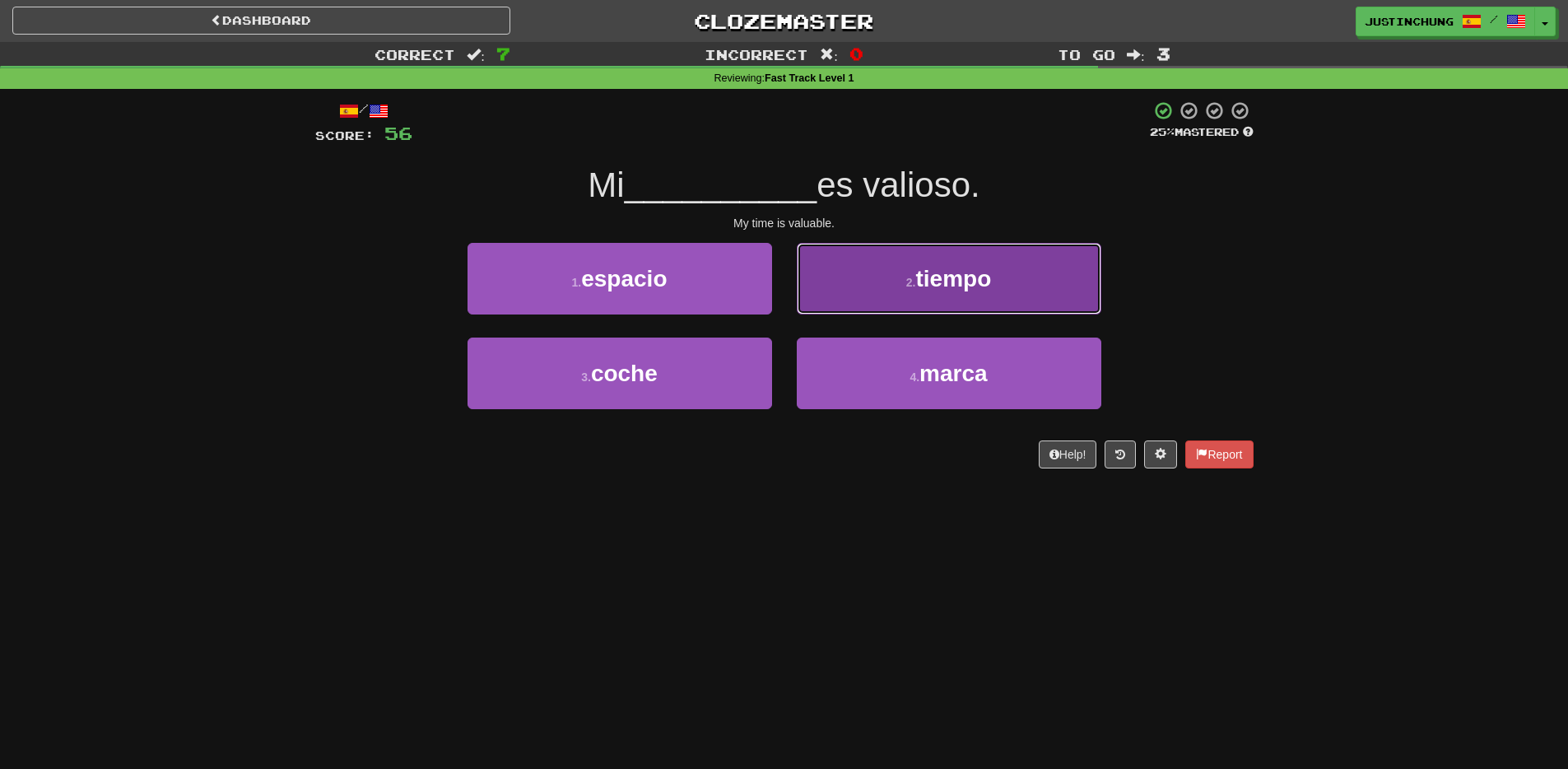
click at [956, 271] on span "tiempo" at bounding box center [953, 278] width 76 height 26
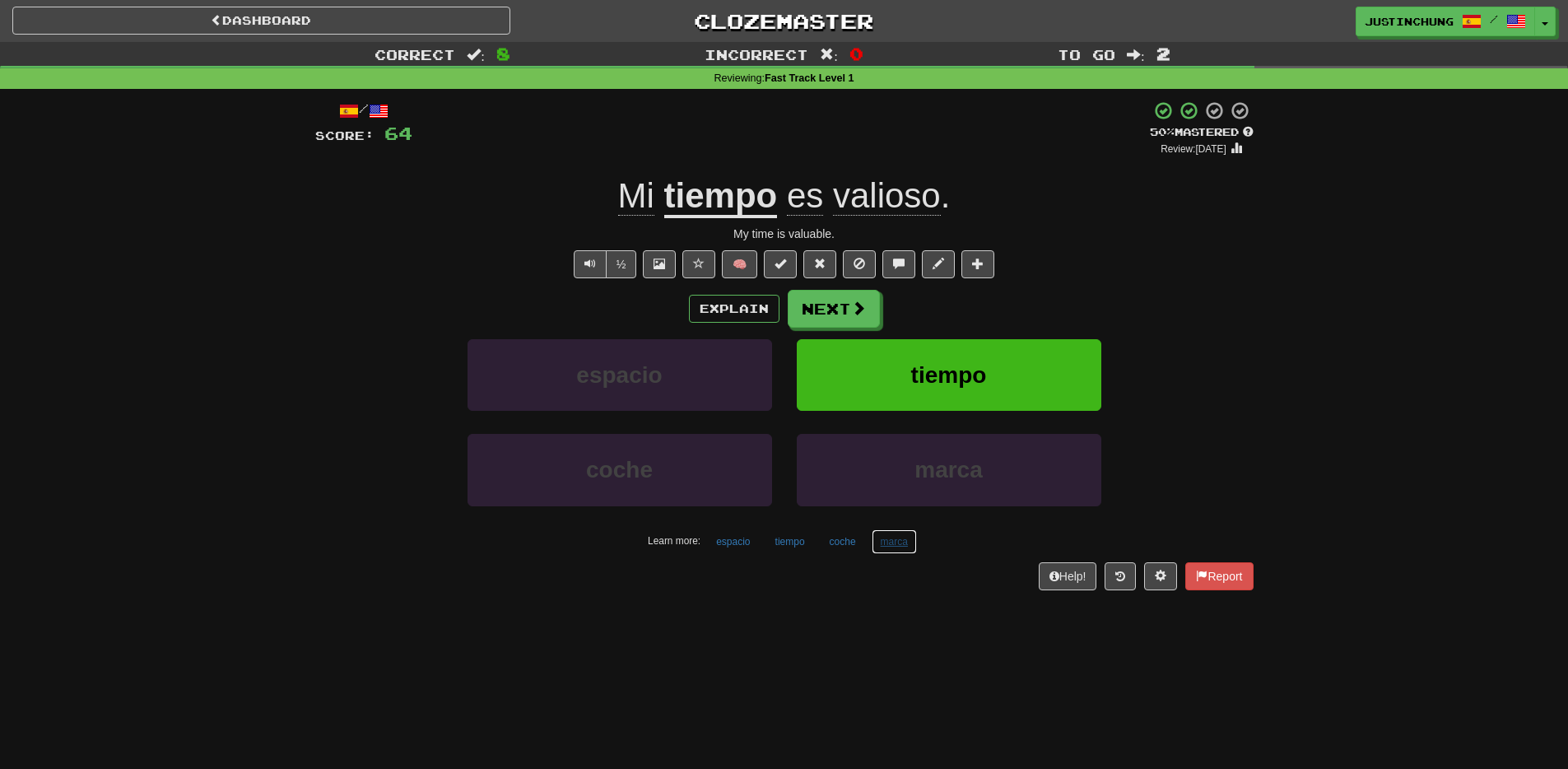
click at [896, 548] on button "marca" at bounding box center [895, 541] width 46 height 25
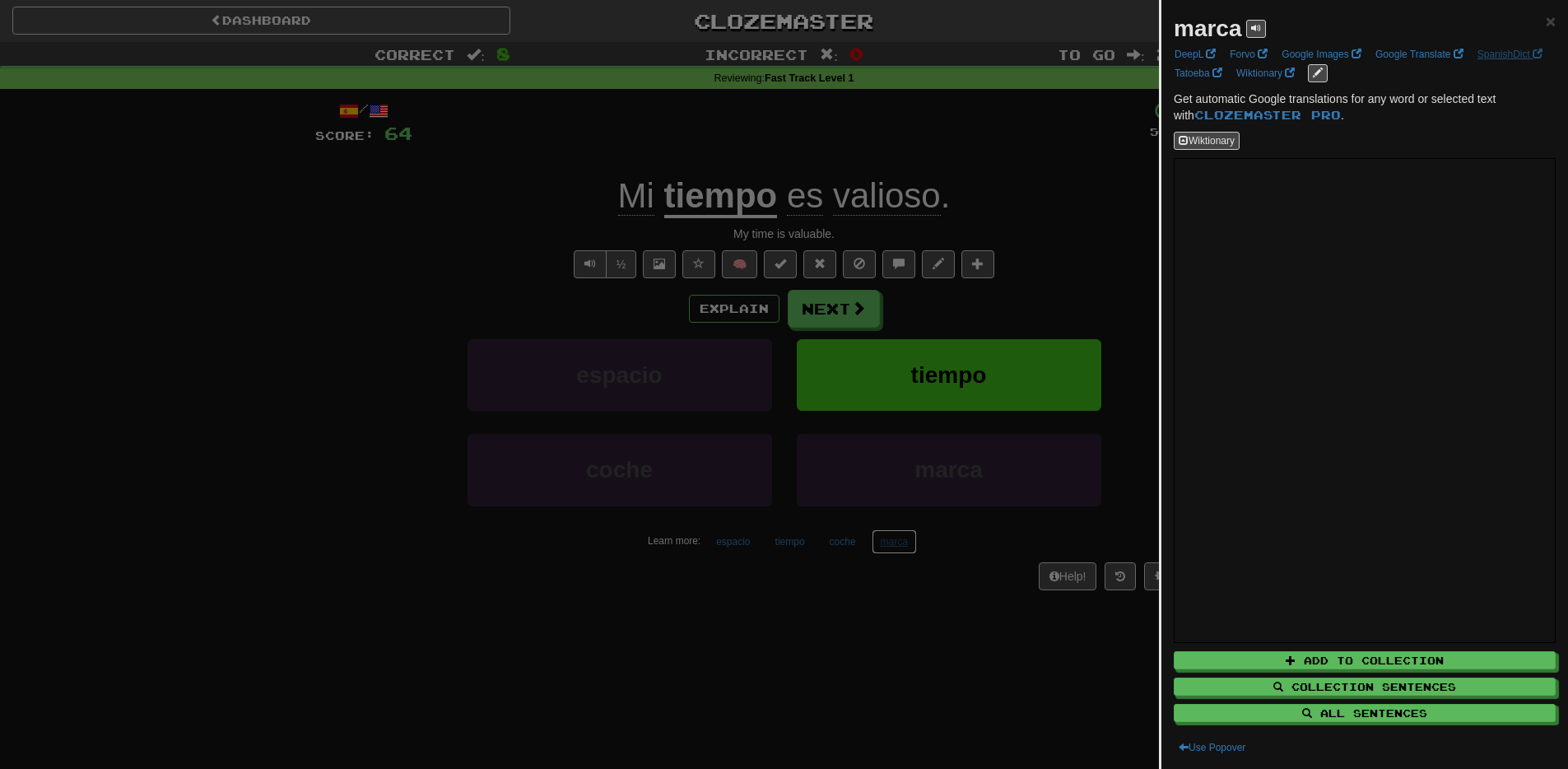
scroll to position [3, 0]
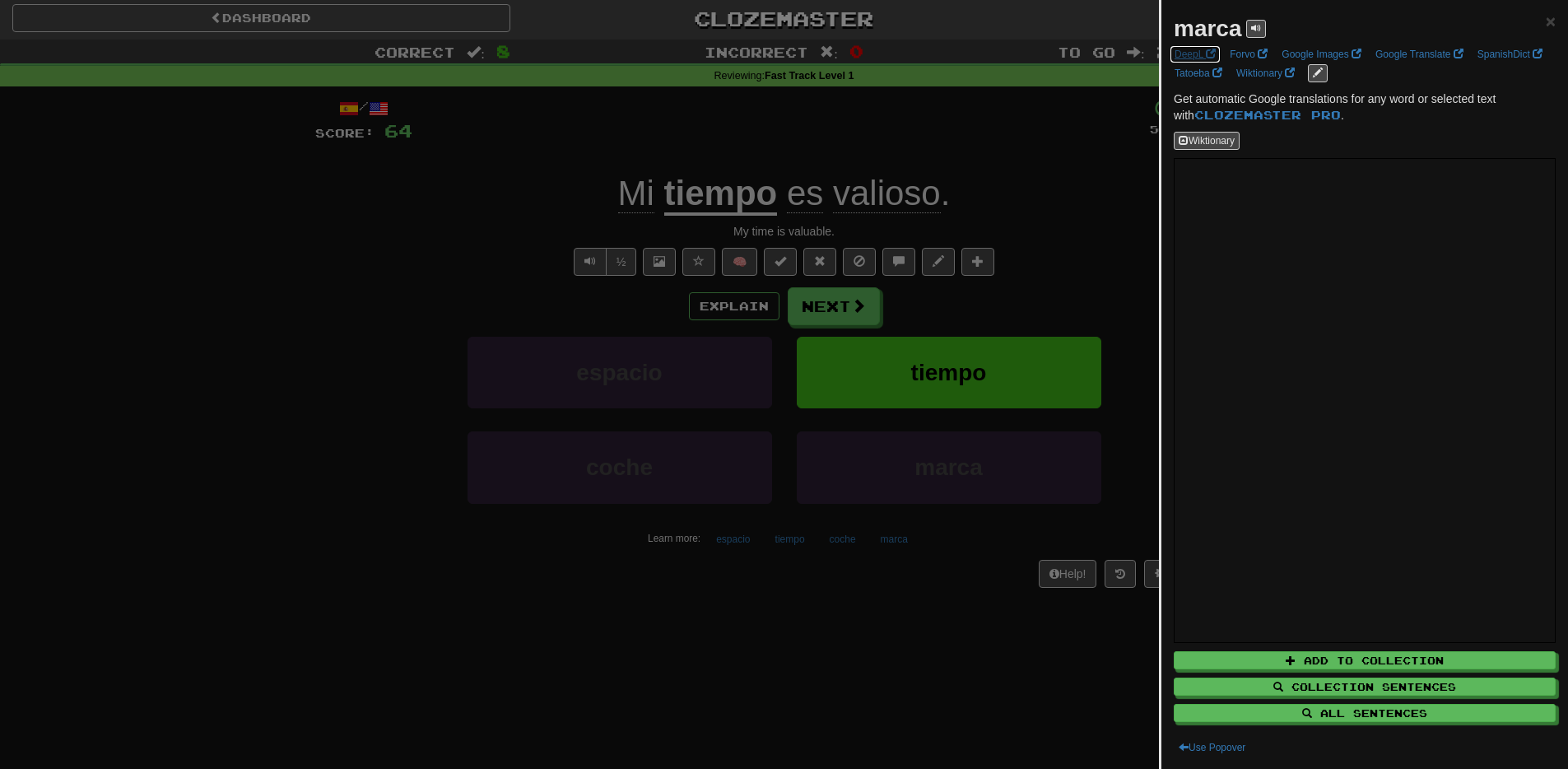
click at [1206, 54] on span at bounding box center [1210, 53] width 9 height 9
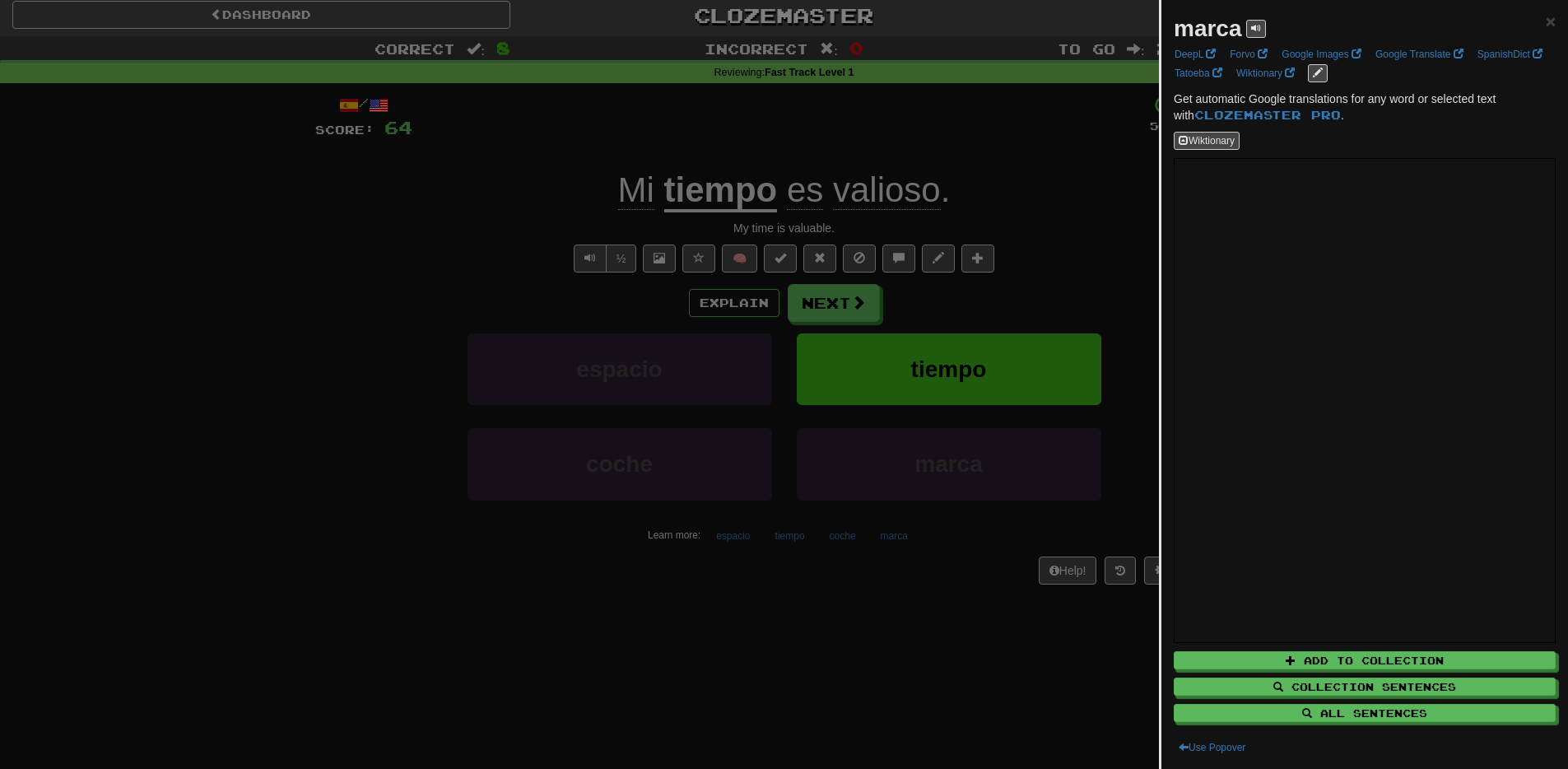
click at [160, 373] on div at bounding box center [784, 384] width 1568 height 769
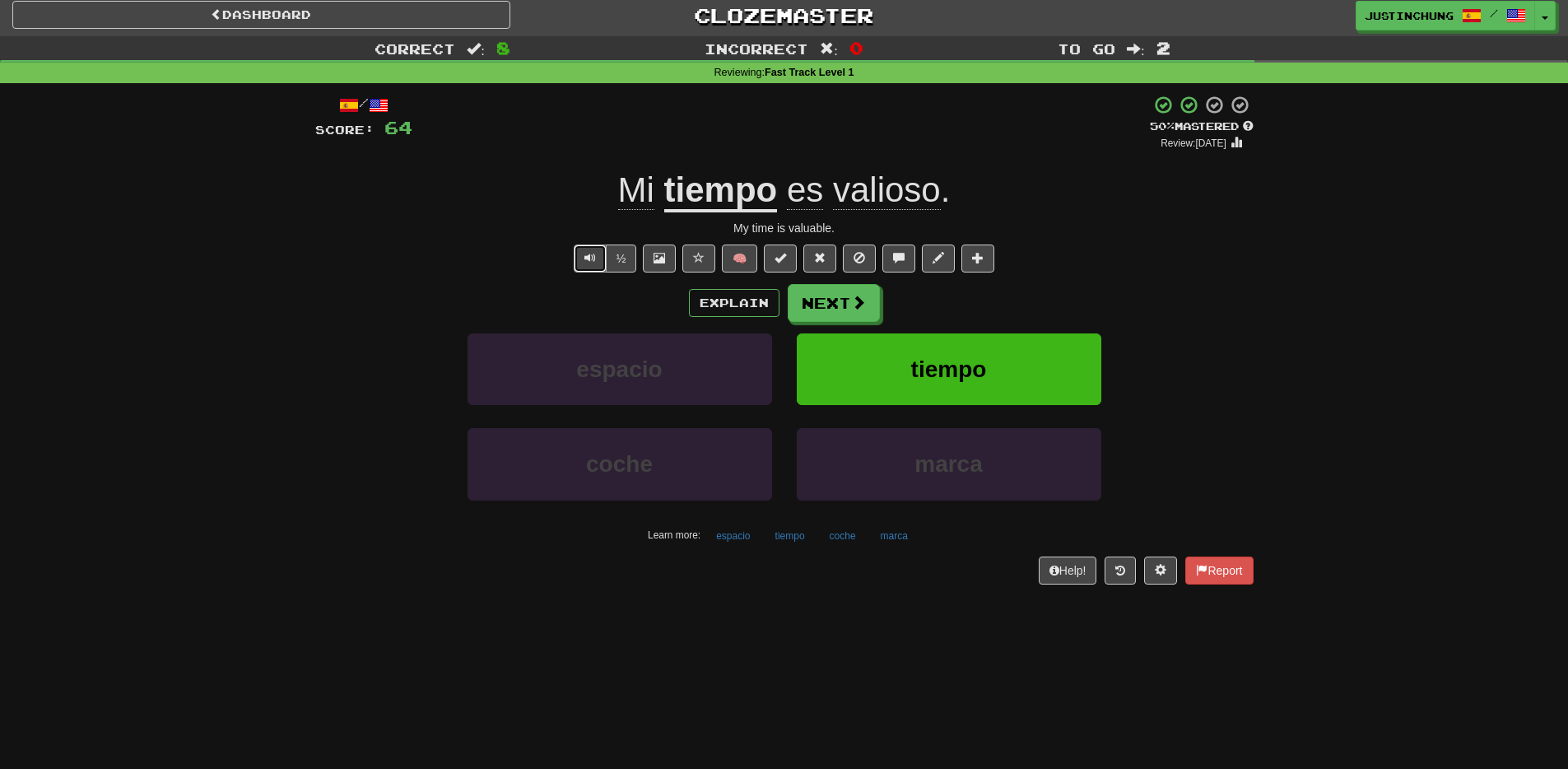
click at [591, 262] on span "Text-to-speech controls" at bounding box center [590, 258] width 11 height 11
click at [580, 241] on div "/ Score: 64 + 8 50 % Mastered Review: 2025-10-01 Mi tiempo es valioso . My time…" at bounding box center [784, 339] width 938 height 488
click at [589, 263] on span "Text-to-speech controls" at bounding box center [590, 258] width 11 height 11
click at [825, 302] on button "Next" at bounding box center [834, 303] width 92 height 38
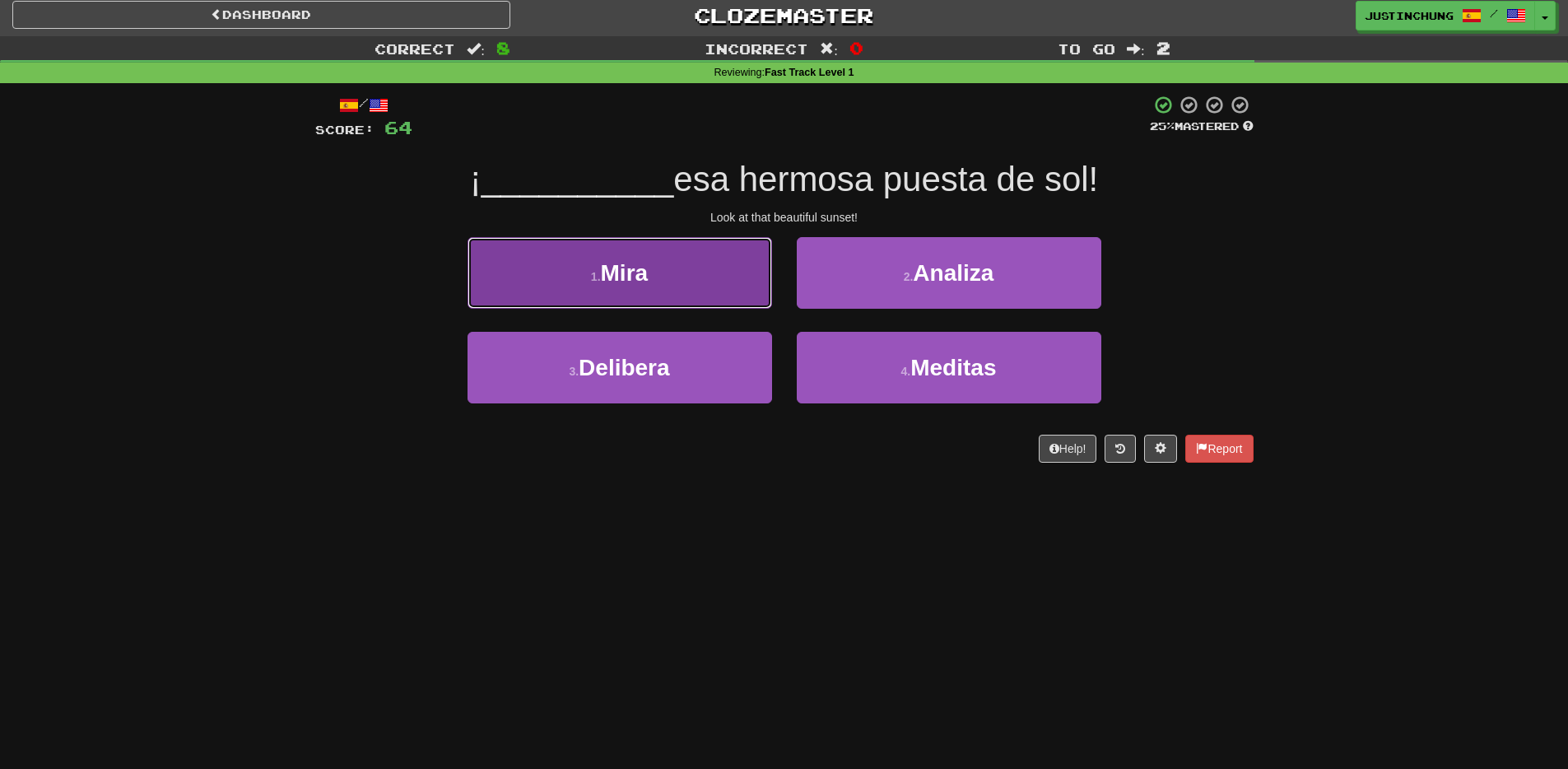
click at [639, 284] on span "Mira" at bounding box center [624, 272] width 47 height 26
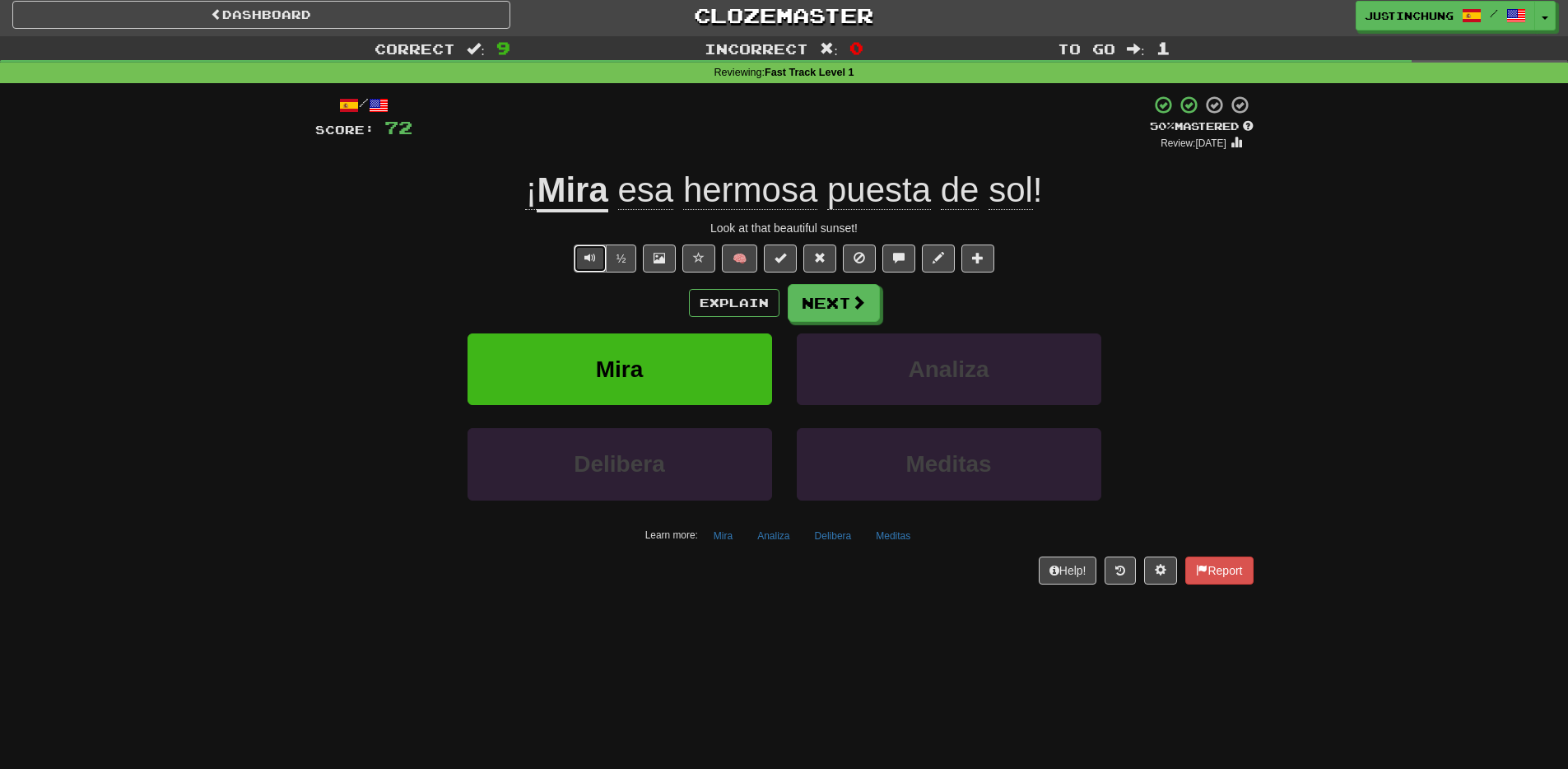
click at [584, 266] on button "Text-to-speech controls" at bounding box center [590, 259] width 33 height 28
click at [839, 314] on button "Next" at bounding box center [834, 303] width 92 height 38
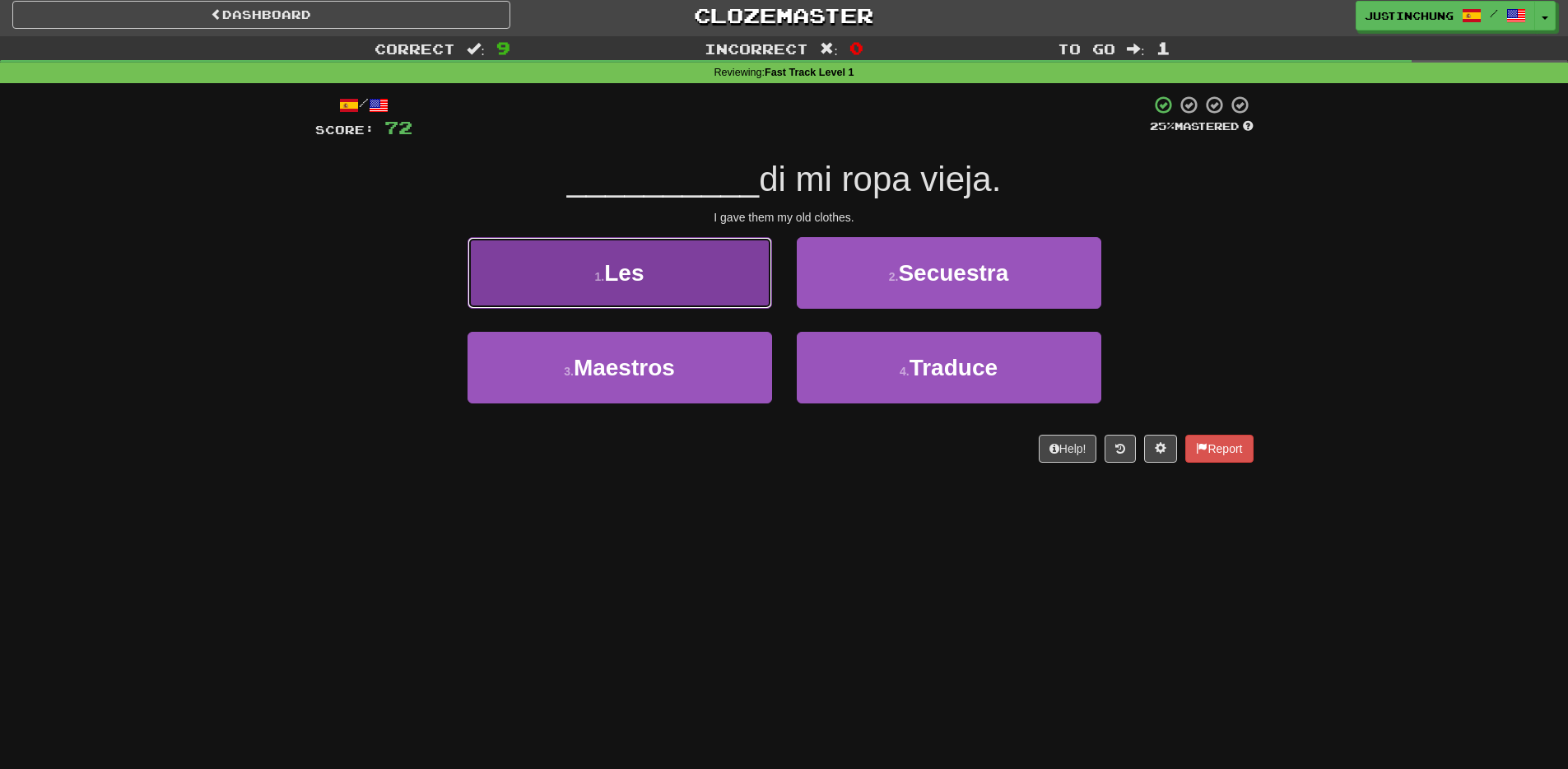
click at [594, 256] on button "1 . Les" at bounding box center [619, 272] width 304 height 71
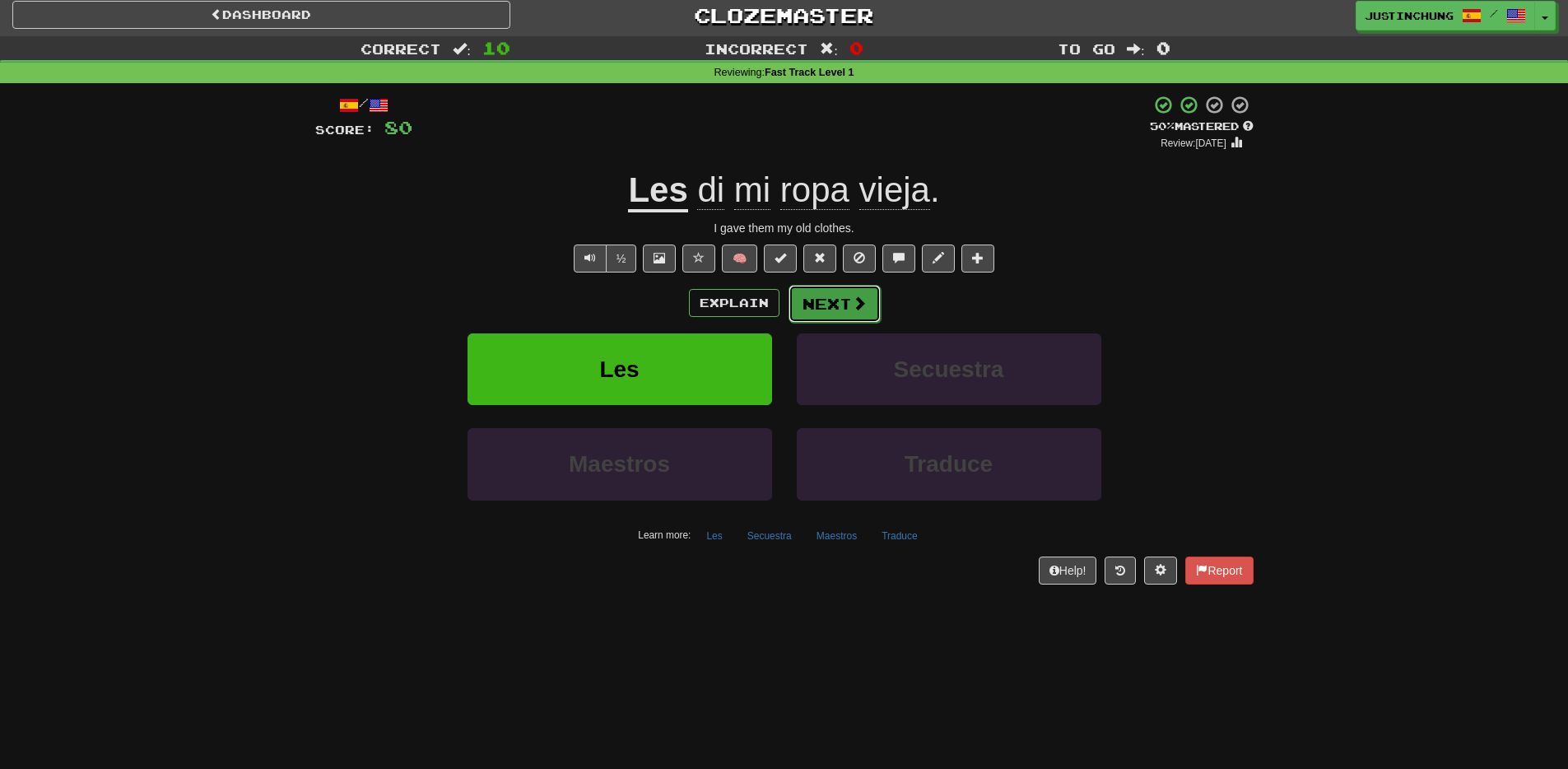
click at [820, 308] on button "Next" at bounding box center [834, 303] width 92 height 38
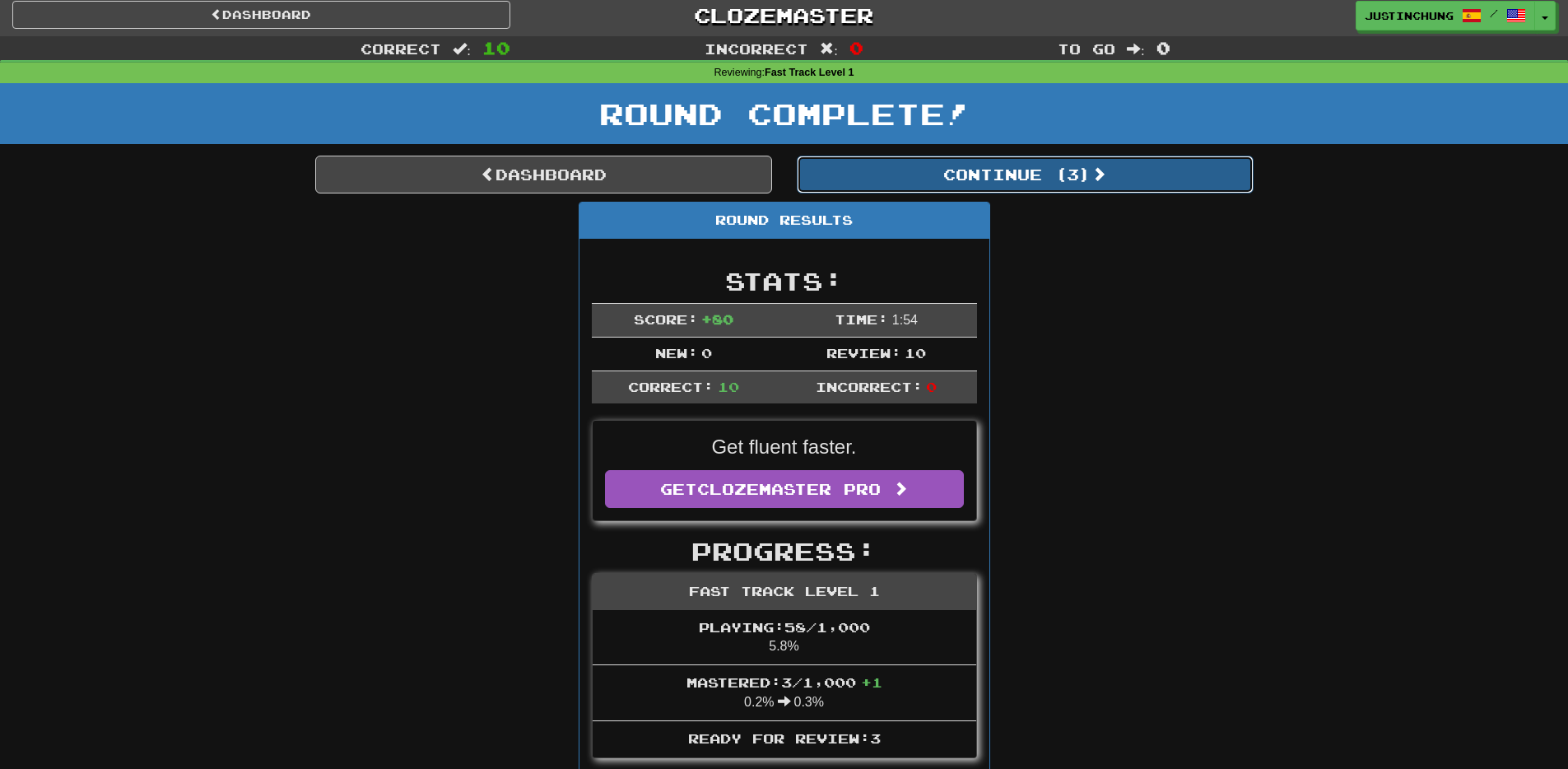
click at [968, 183] on button "Continue ( 3 )" at bounding box center [1025, 174] width 457 height 38
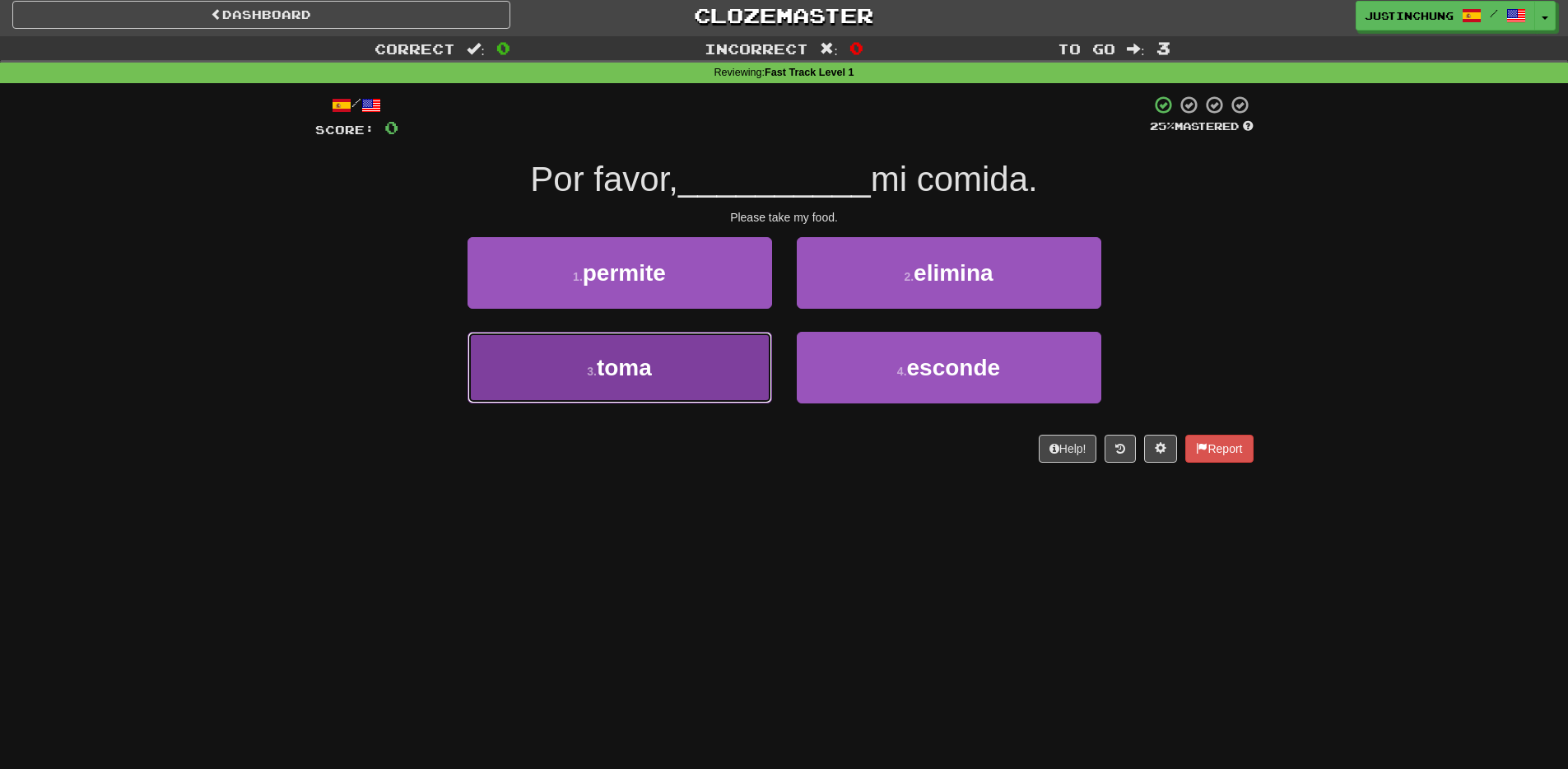
click at [625, 396] on button "3 . toma" at bounding box center [619, 367] width 304 height 71
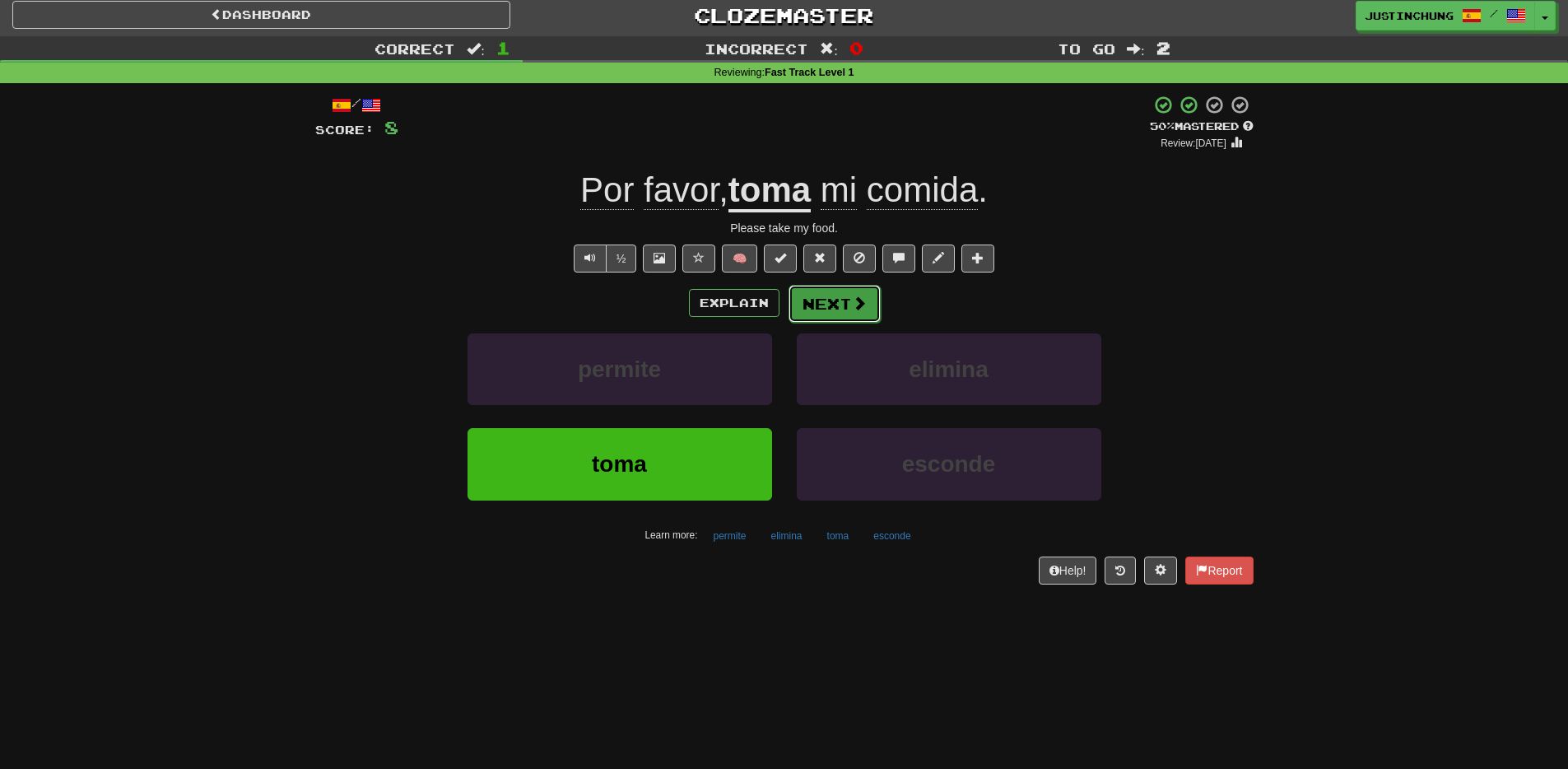
click at [828, 306] on button "Next" at bounding box center [834, 303] width 92 height 38
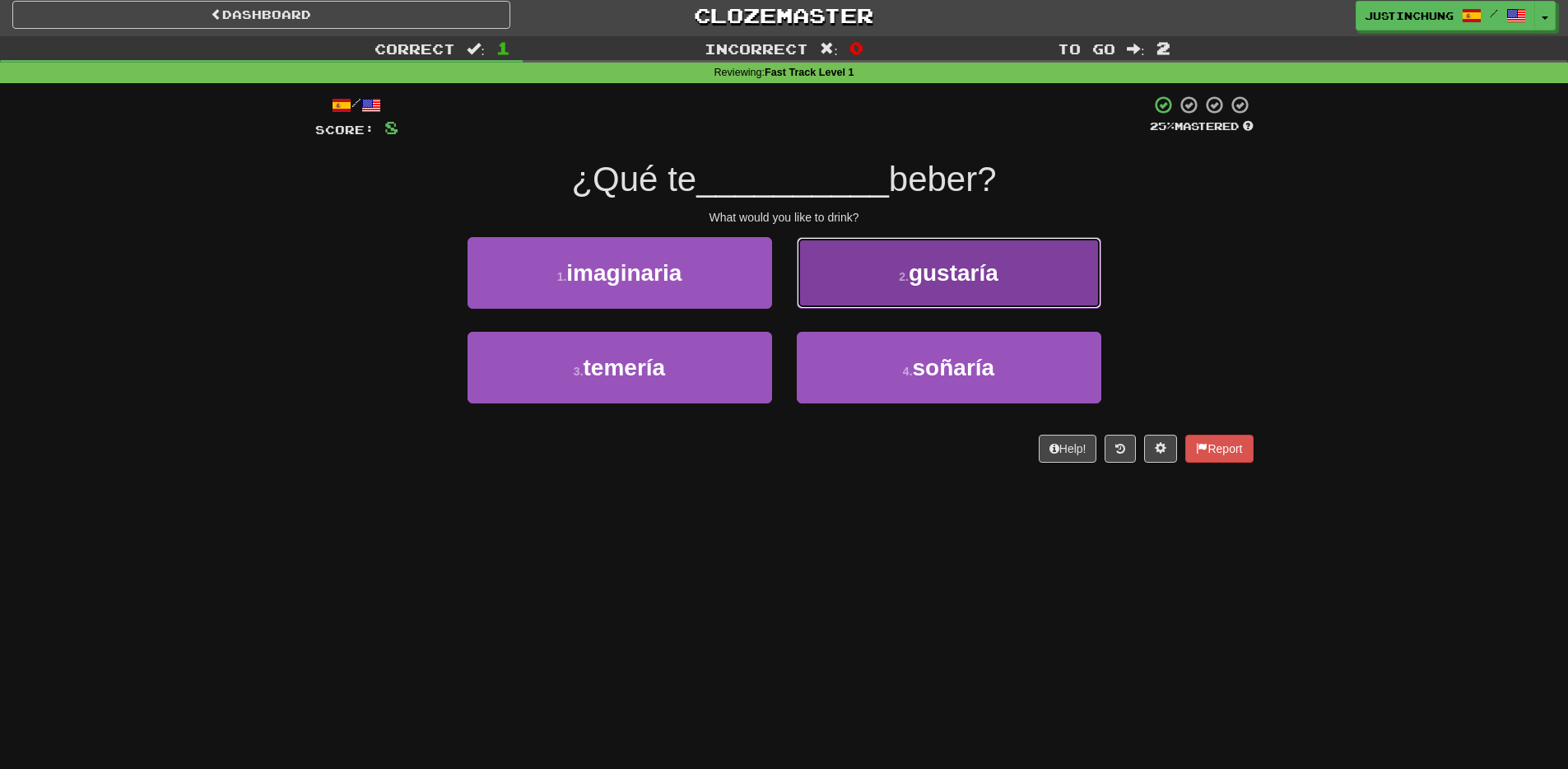
click at [959, 279] on span "gustaría" at bounding box center [953, 272] width 90 height 26
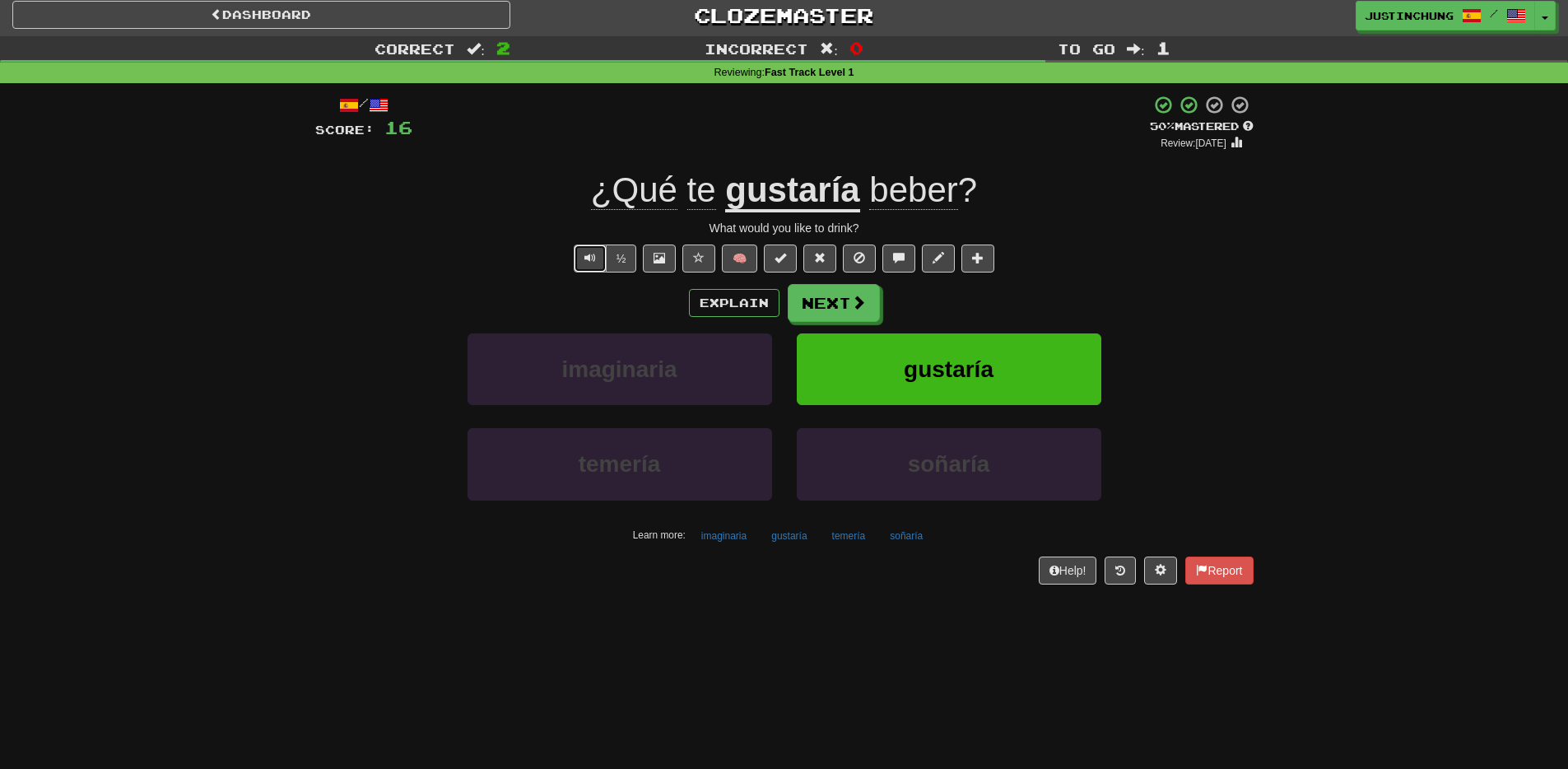
click at [583, 251] on button "Text-to-speech controls" at bounding box center [590, 259] width 33 height 28
click at [846, 542] on button "temería" at bounding box center [849, 536] width 52 height 25
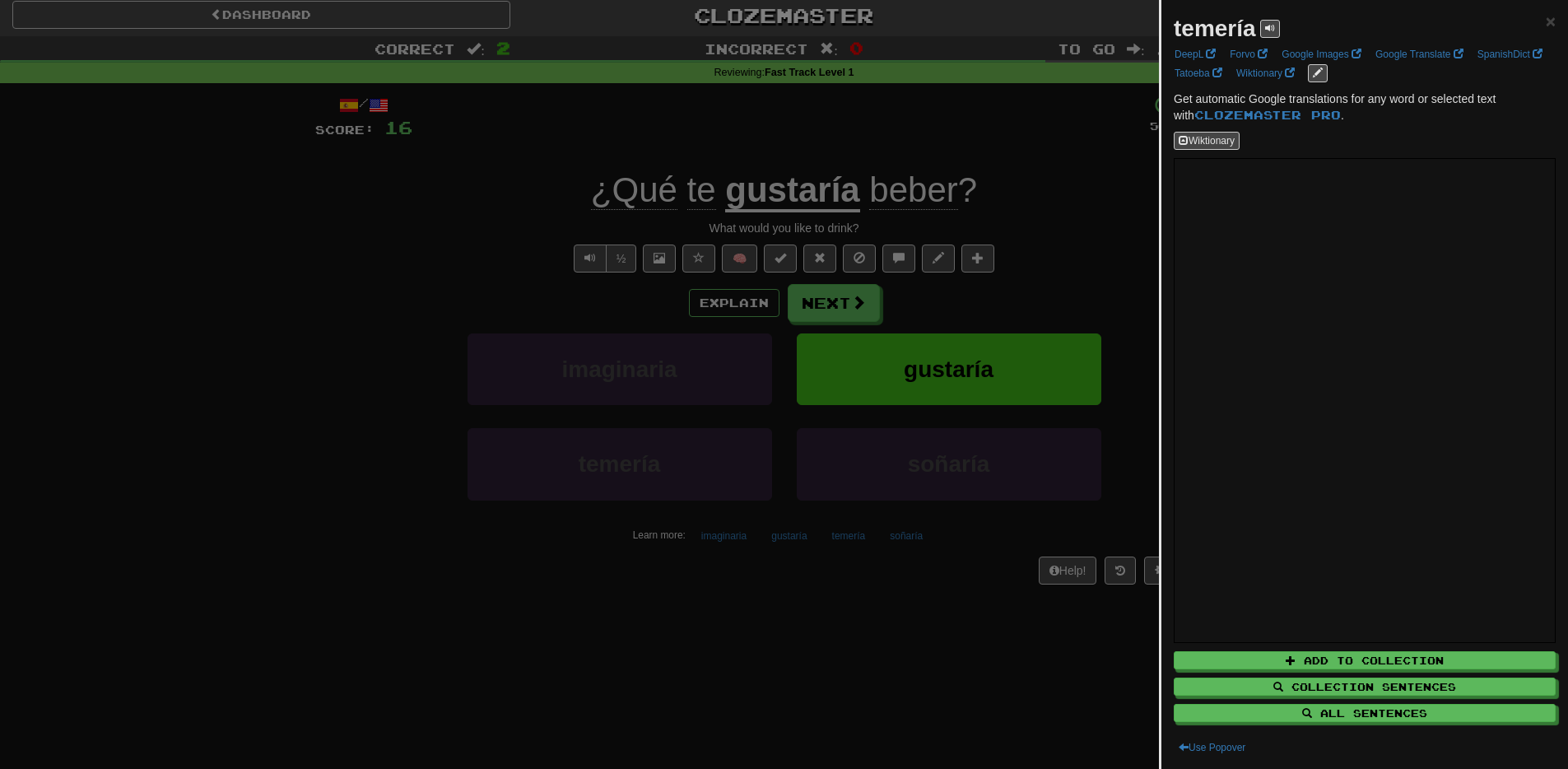
click at [838, 650] on div at bounding box center [784, 384] width 1568 height 769
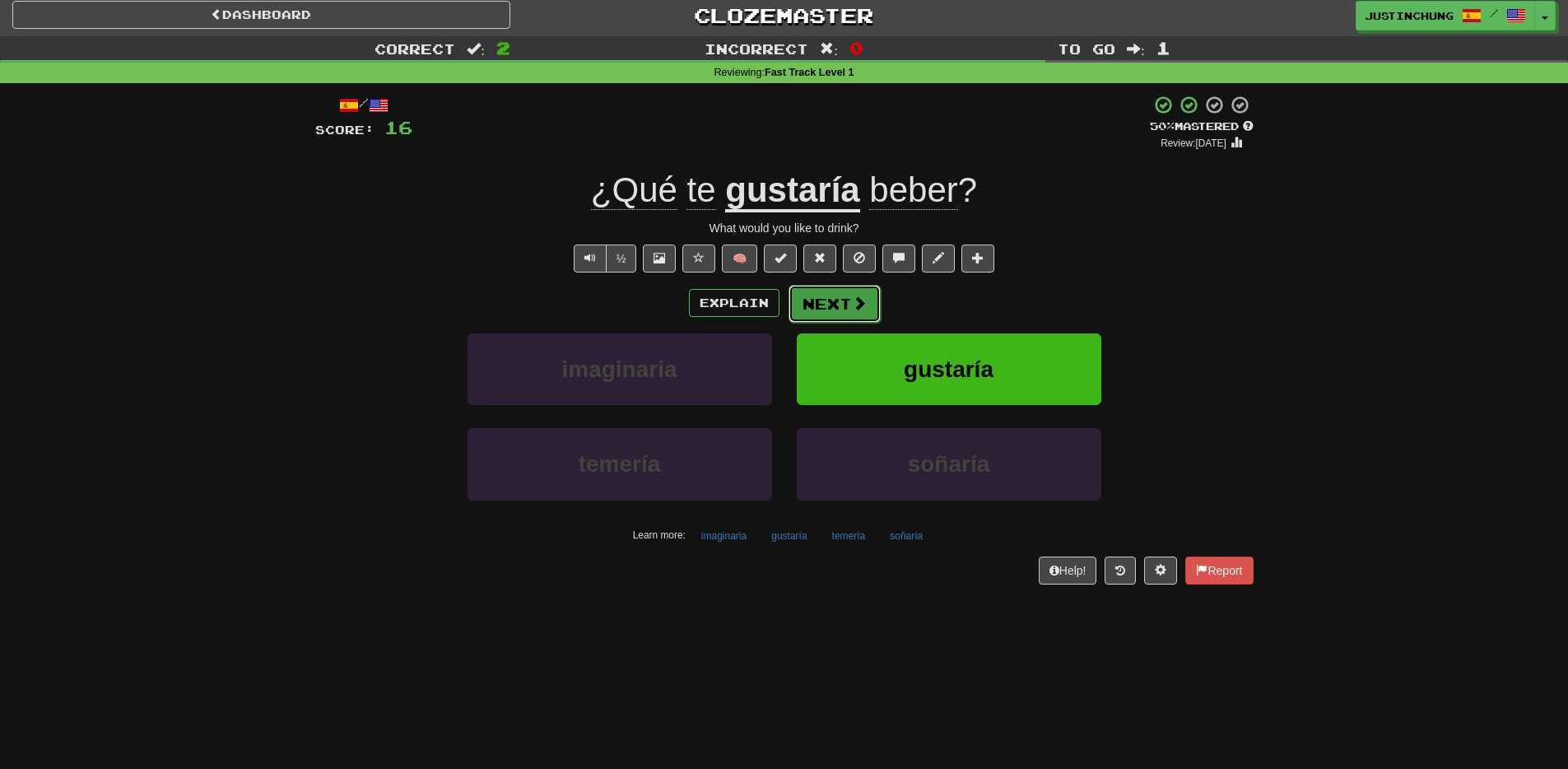
click at [833, 308] on button "Next" at bounding box center [834, 303] width 92 height 38
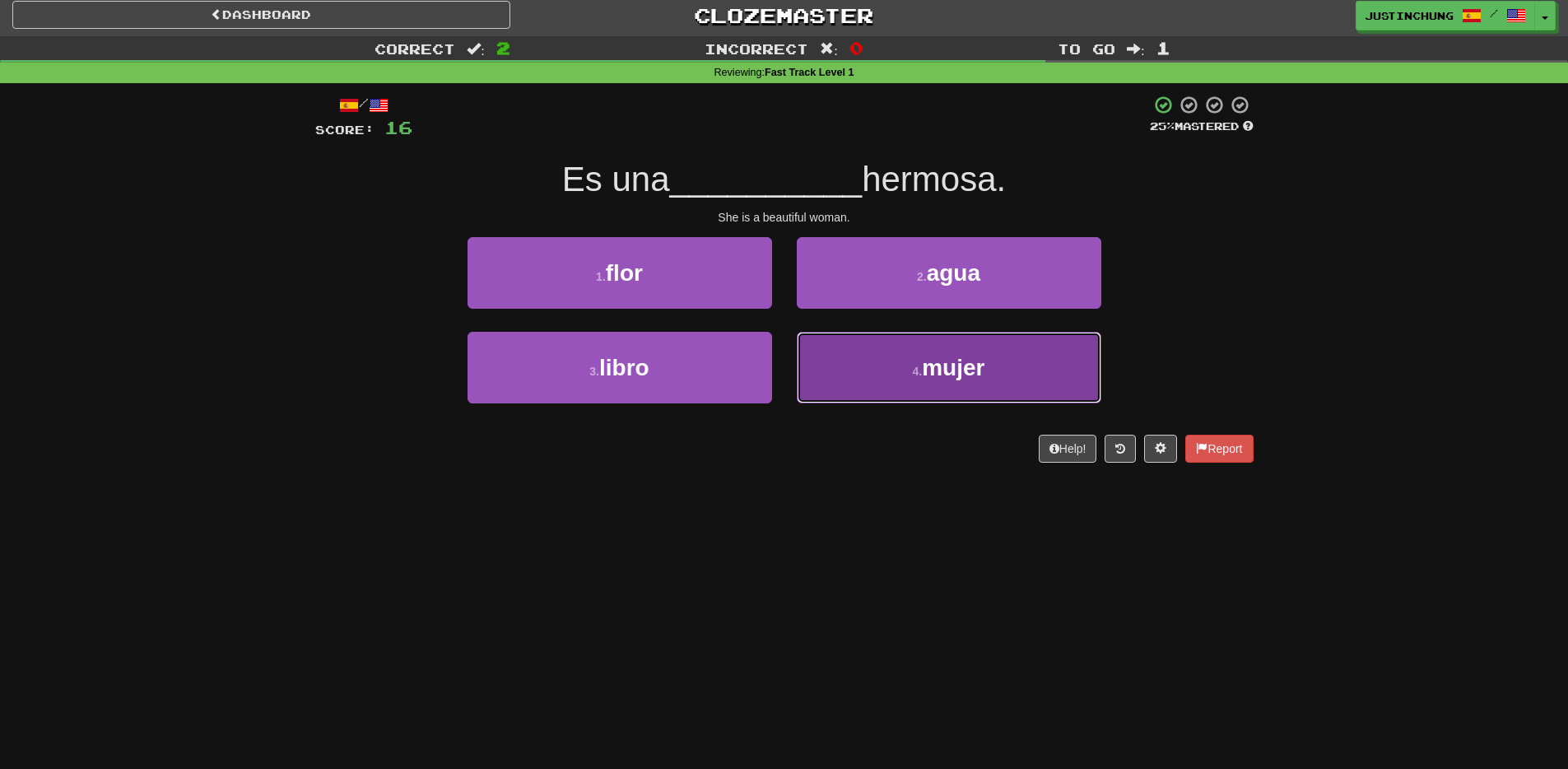
click at [925, 382] on button "4 . mujer" at bounding box center [949, 367] width 304 height 71
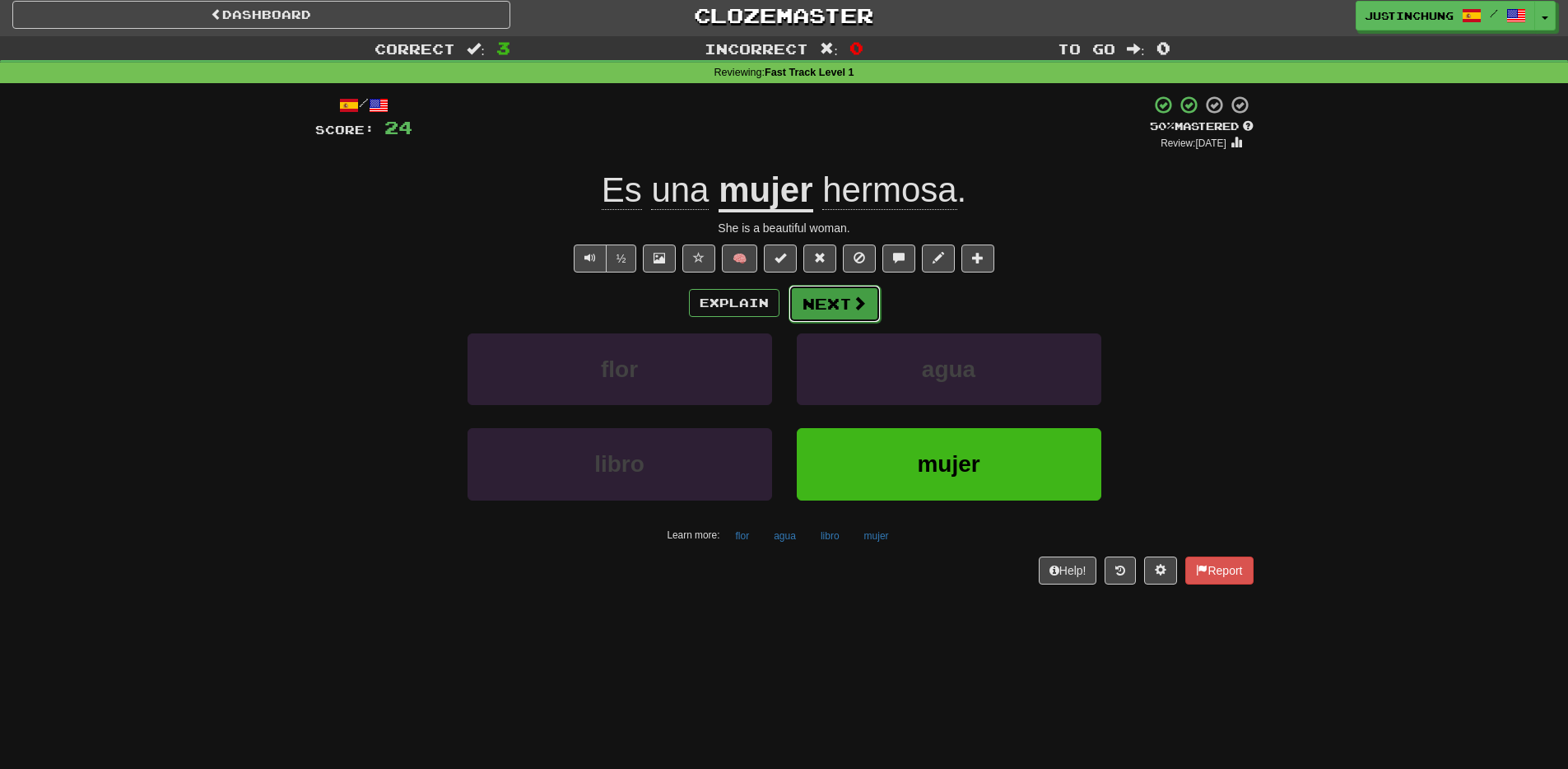
click at [831, 308] on button "Next" at bounding box center [834, 303] width 92 height 38
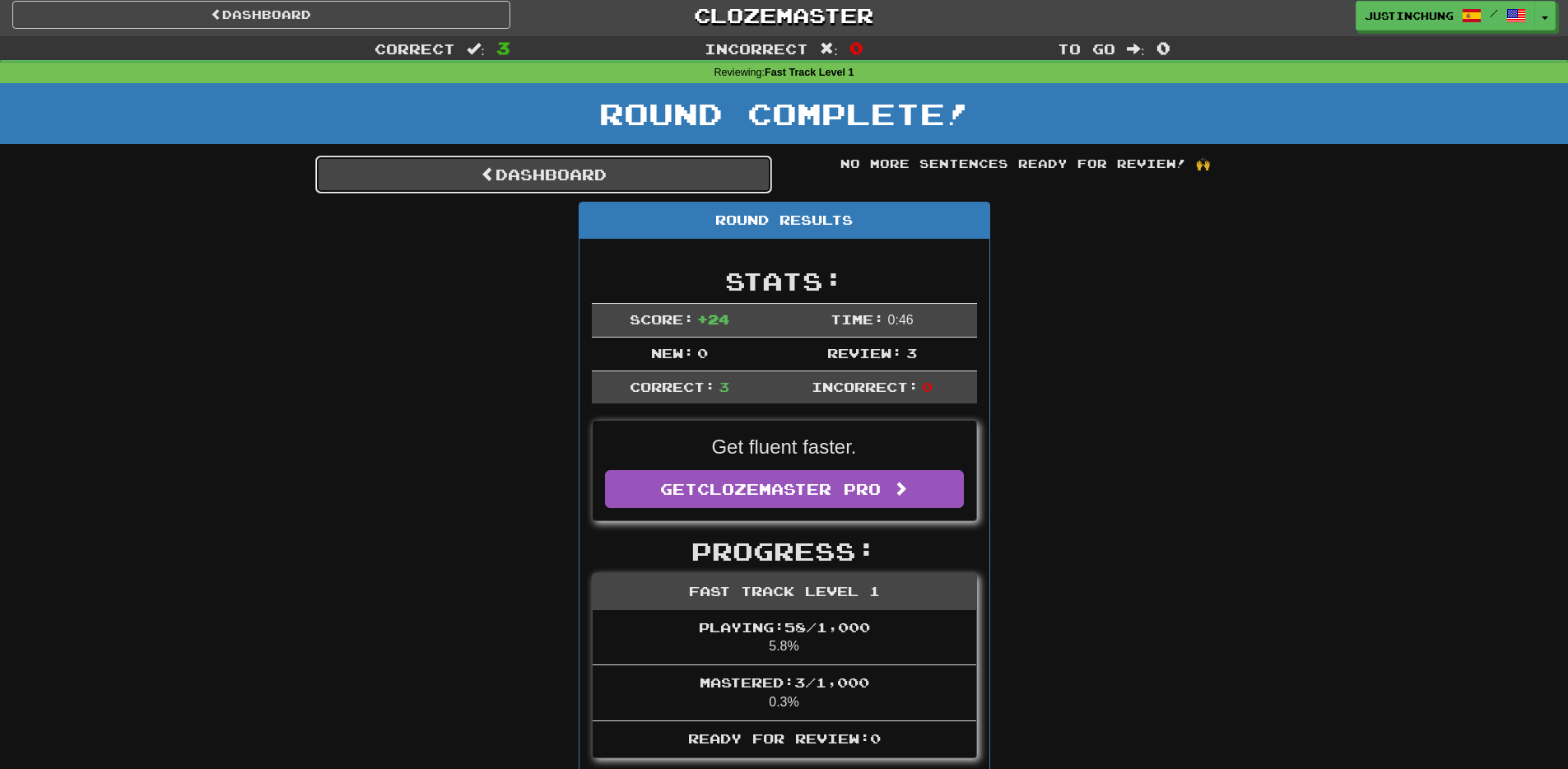
click at [488, 180] on span at bounding box center [489, 174] width 15 height 15
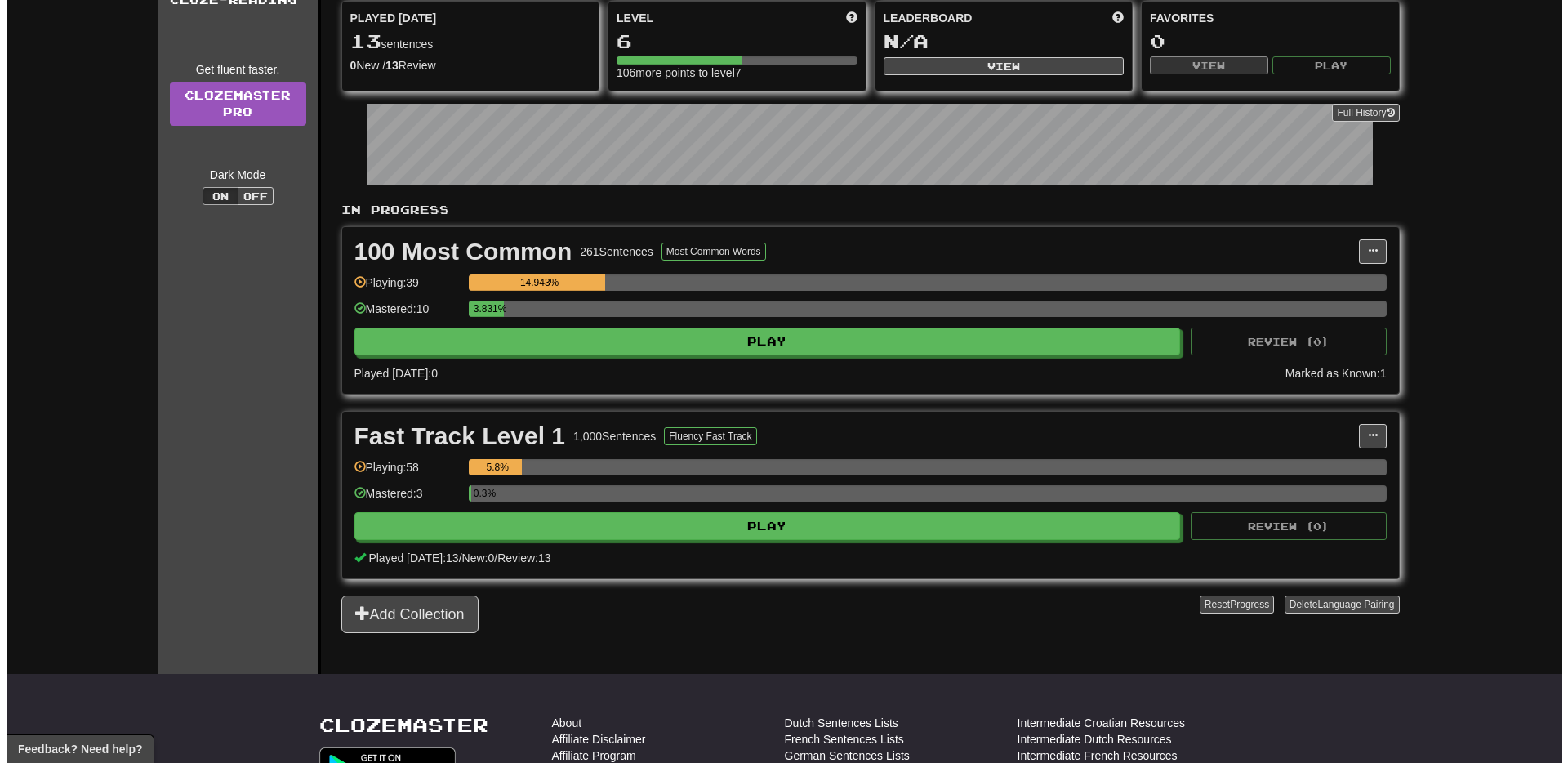
scroll to position [206, 0]
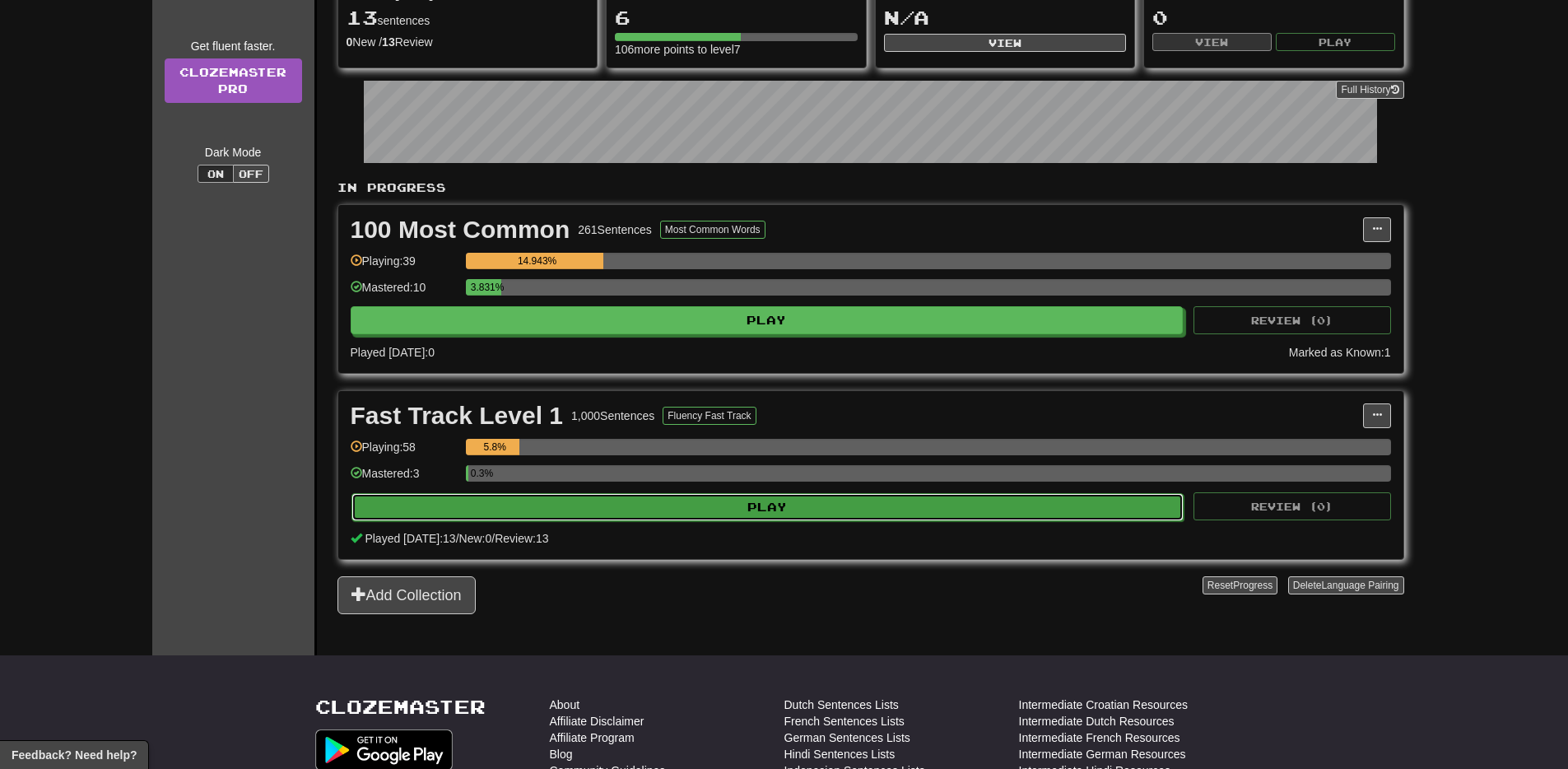
click at [784, 504] on button "Play" at bounding box center [768, 507] width 833 height 28
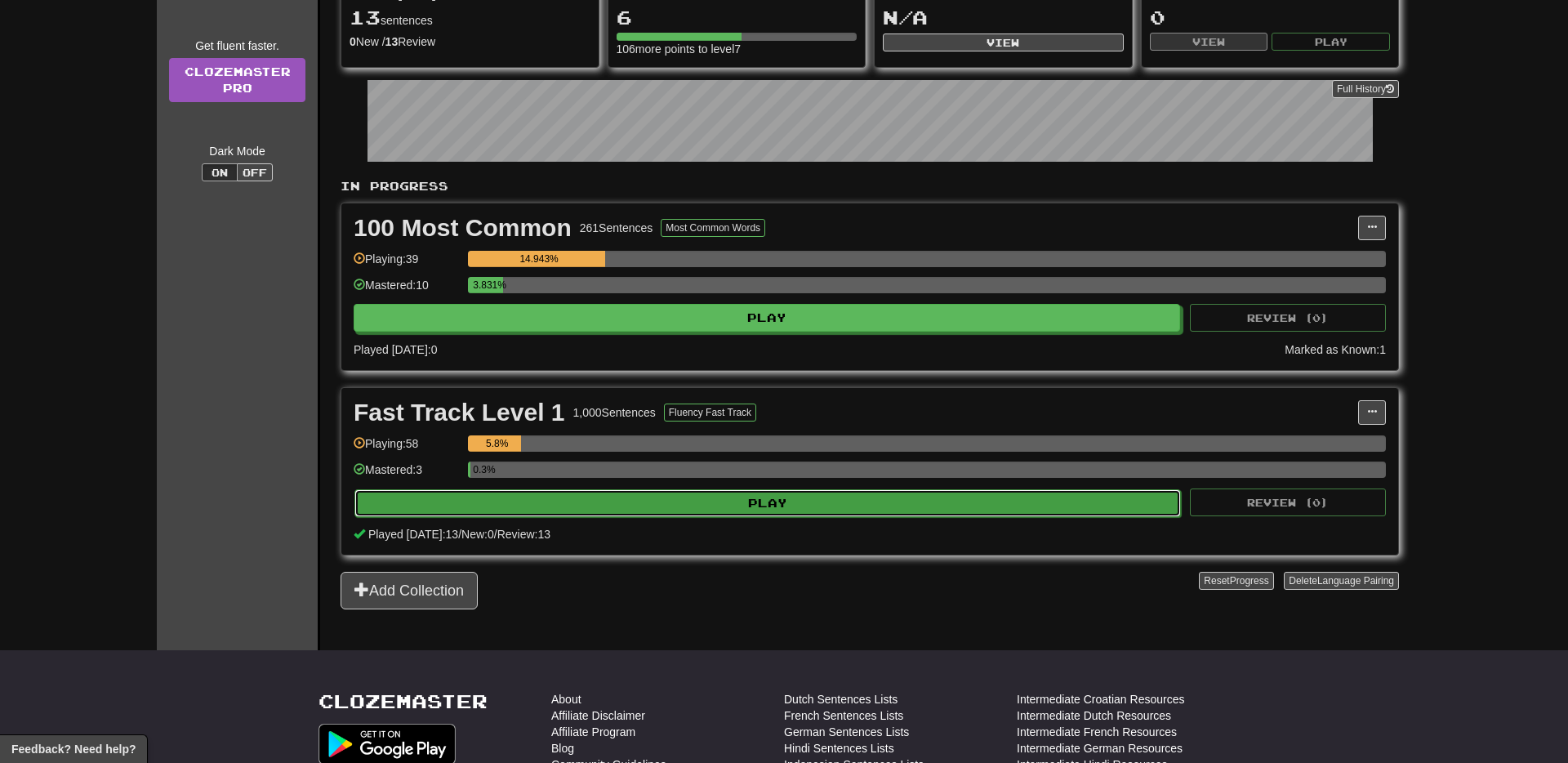
select select "**"
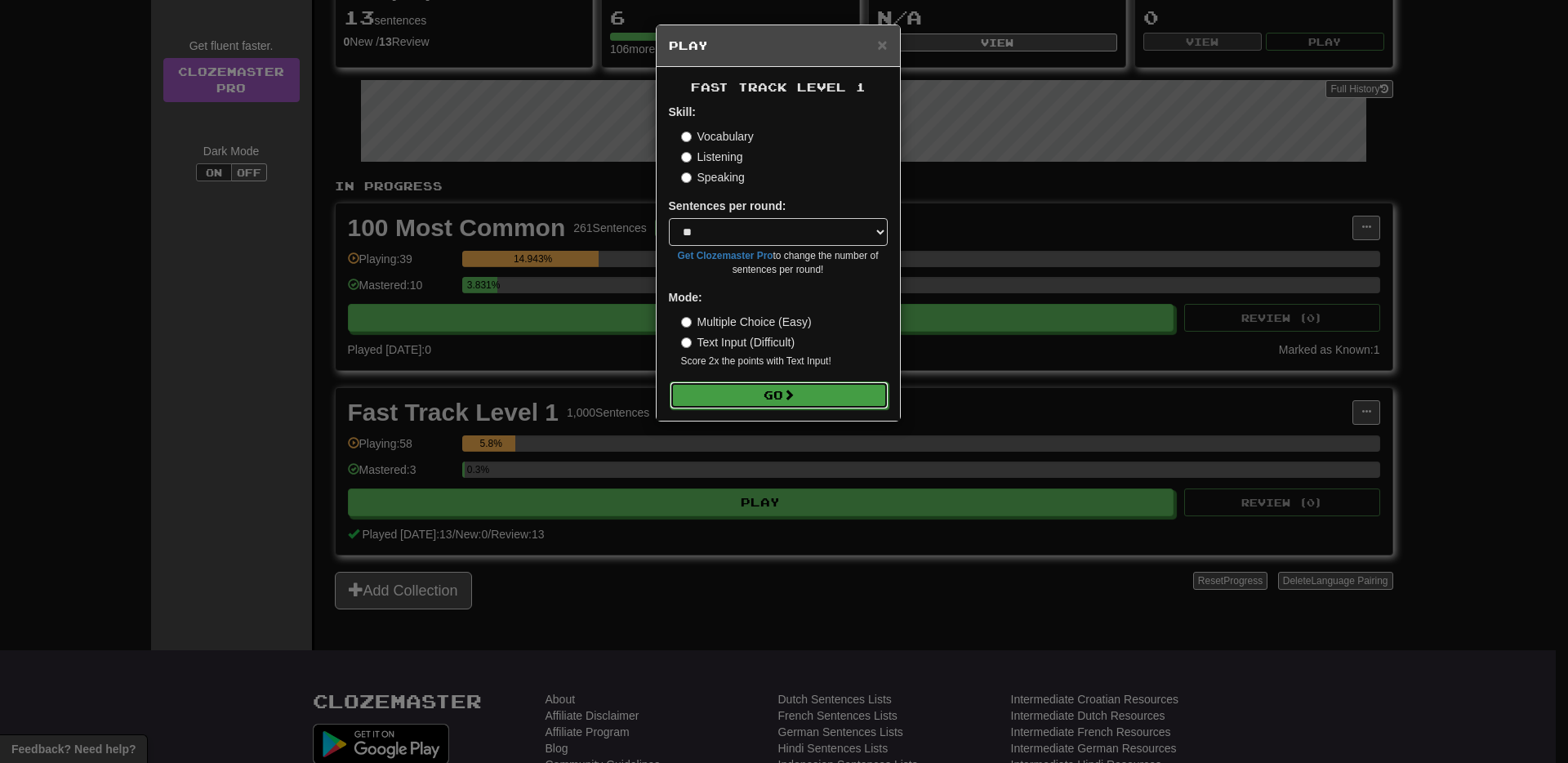
click at [793, 398] on span at bounding box center [789, 394] width 11 height 11
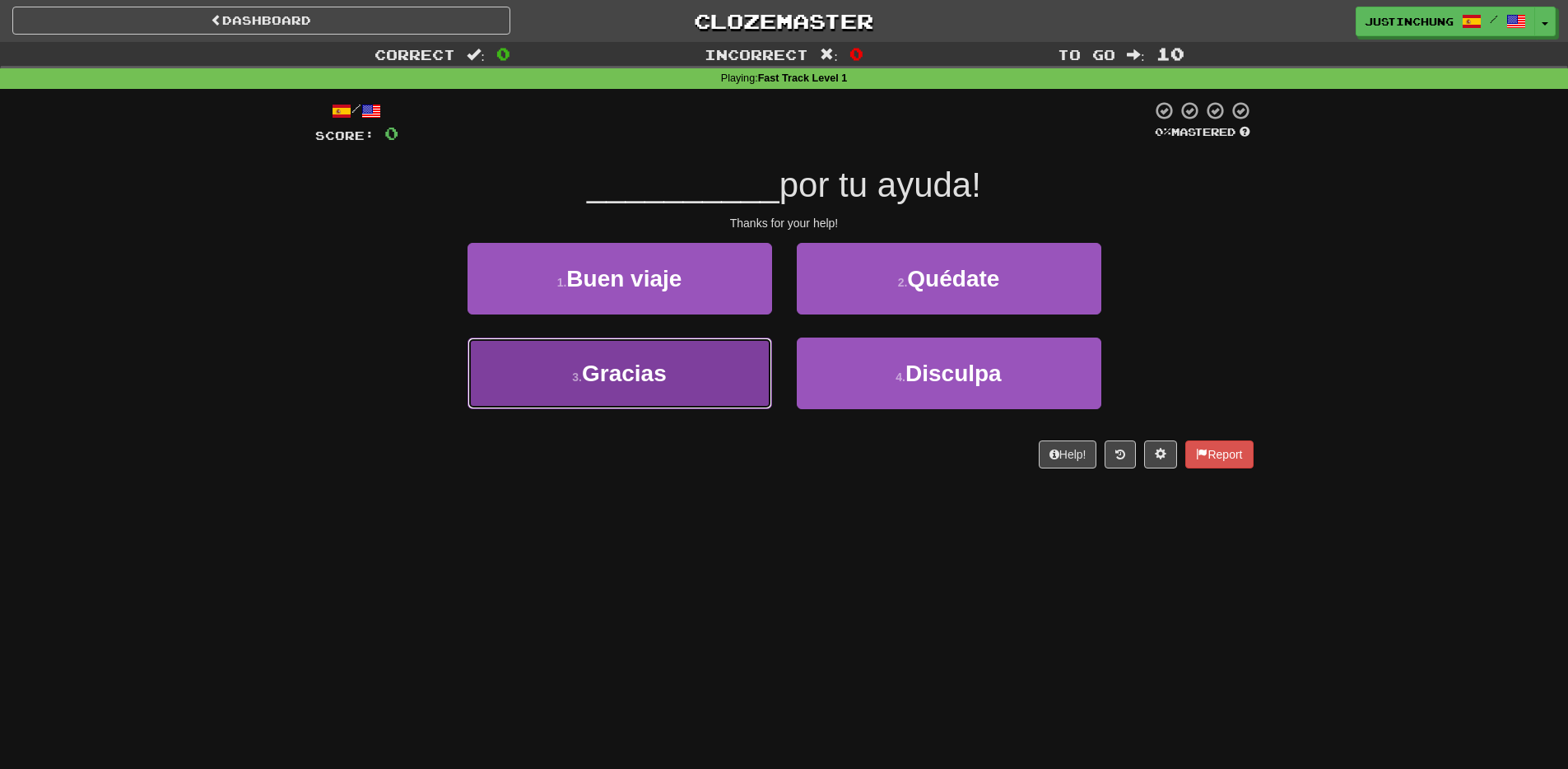
click at [630, 395] on button "3 . Gracias" at bounding box center [619, 373] width 304 height 71
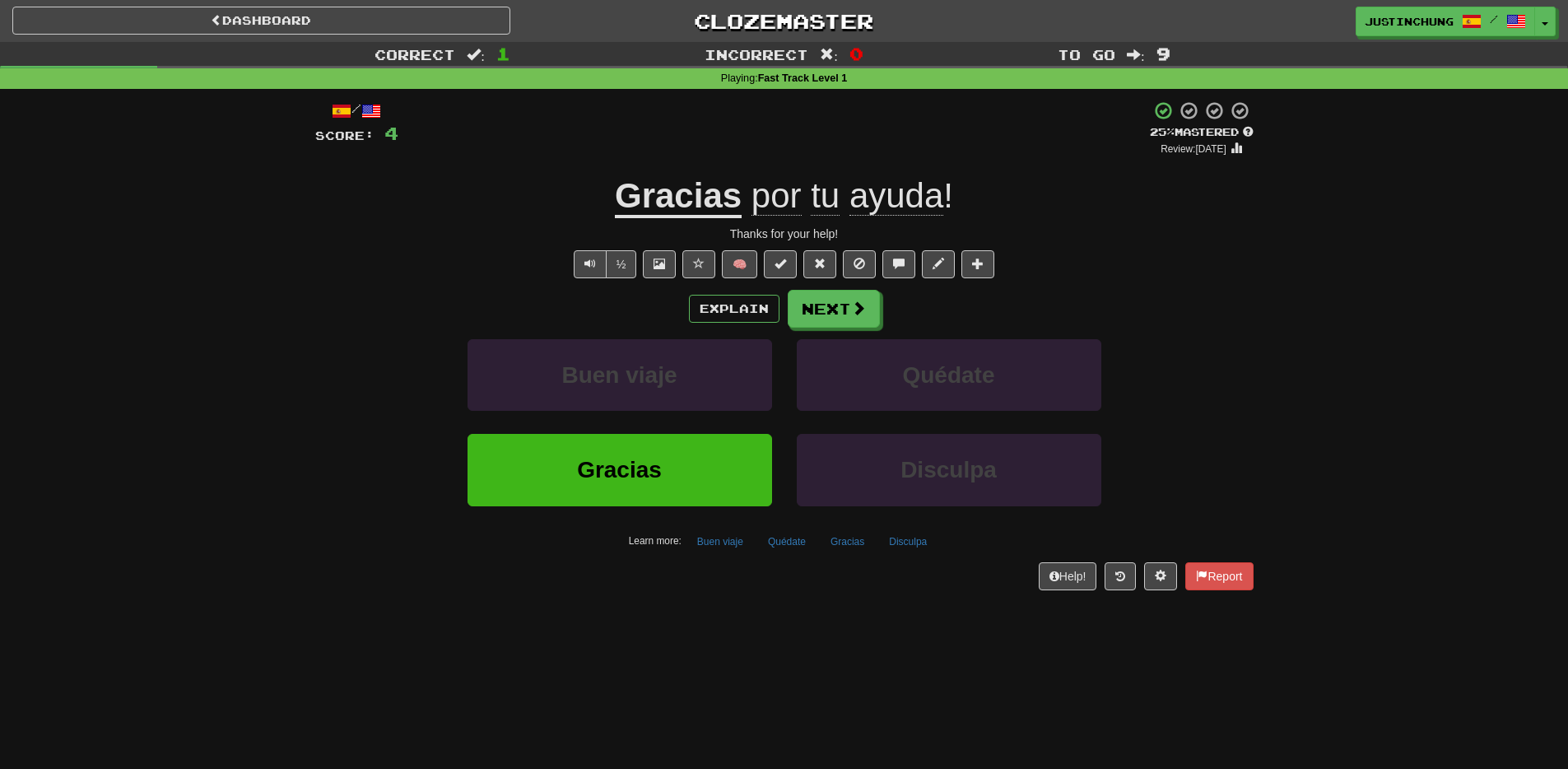
click at [787, 193] on span "por" at bounding box center [776, 196] width 50 height 40
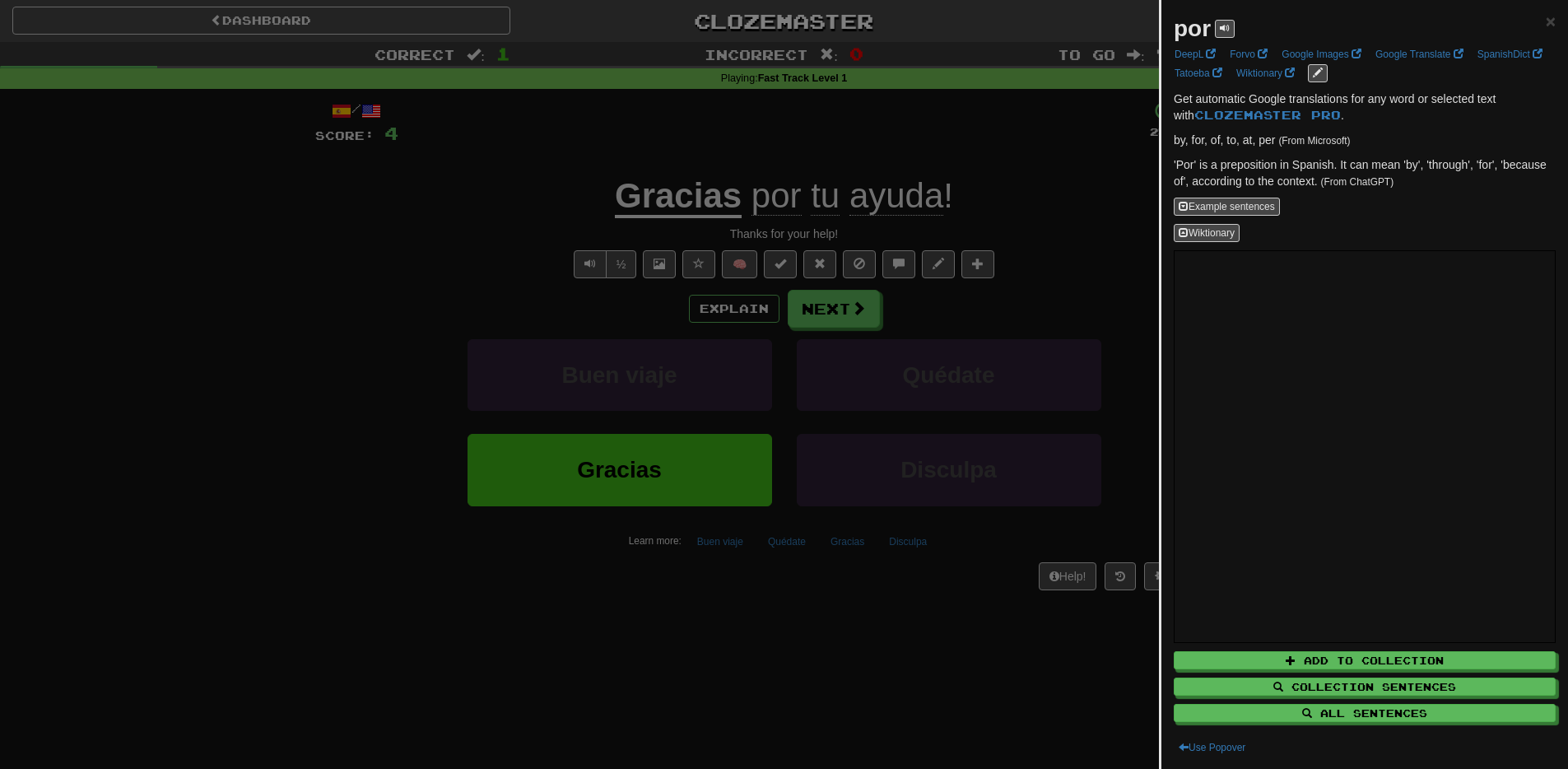
click at [212, 312] on div at bounding box center [784, 384] width 1568 height 769
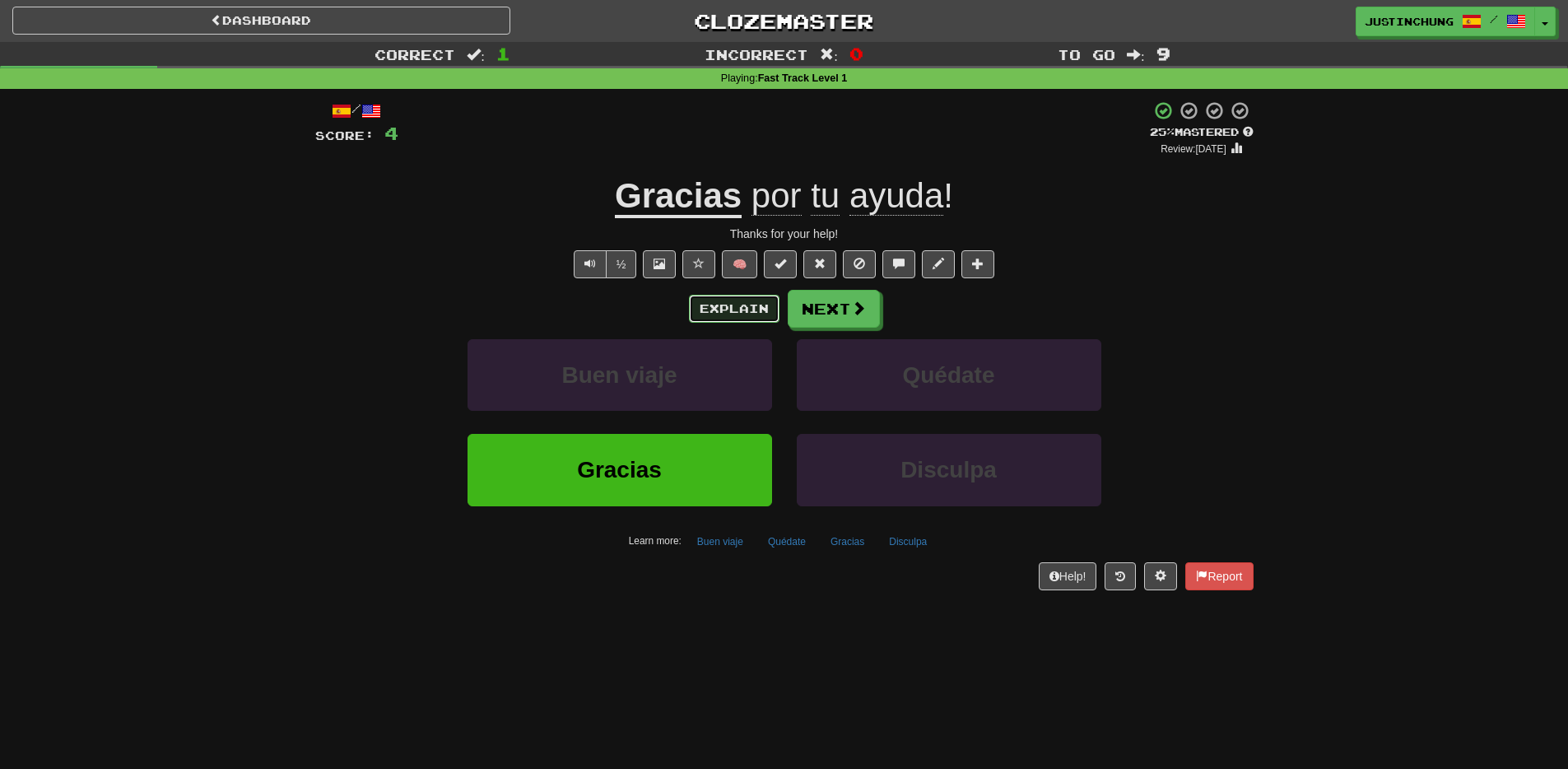
click at [731, 302] on button "Explain" at bounding box center [733, 309] width 90 height 28
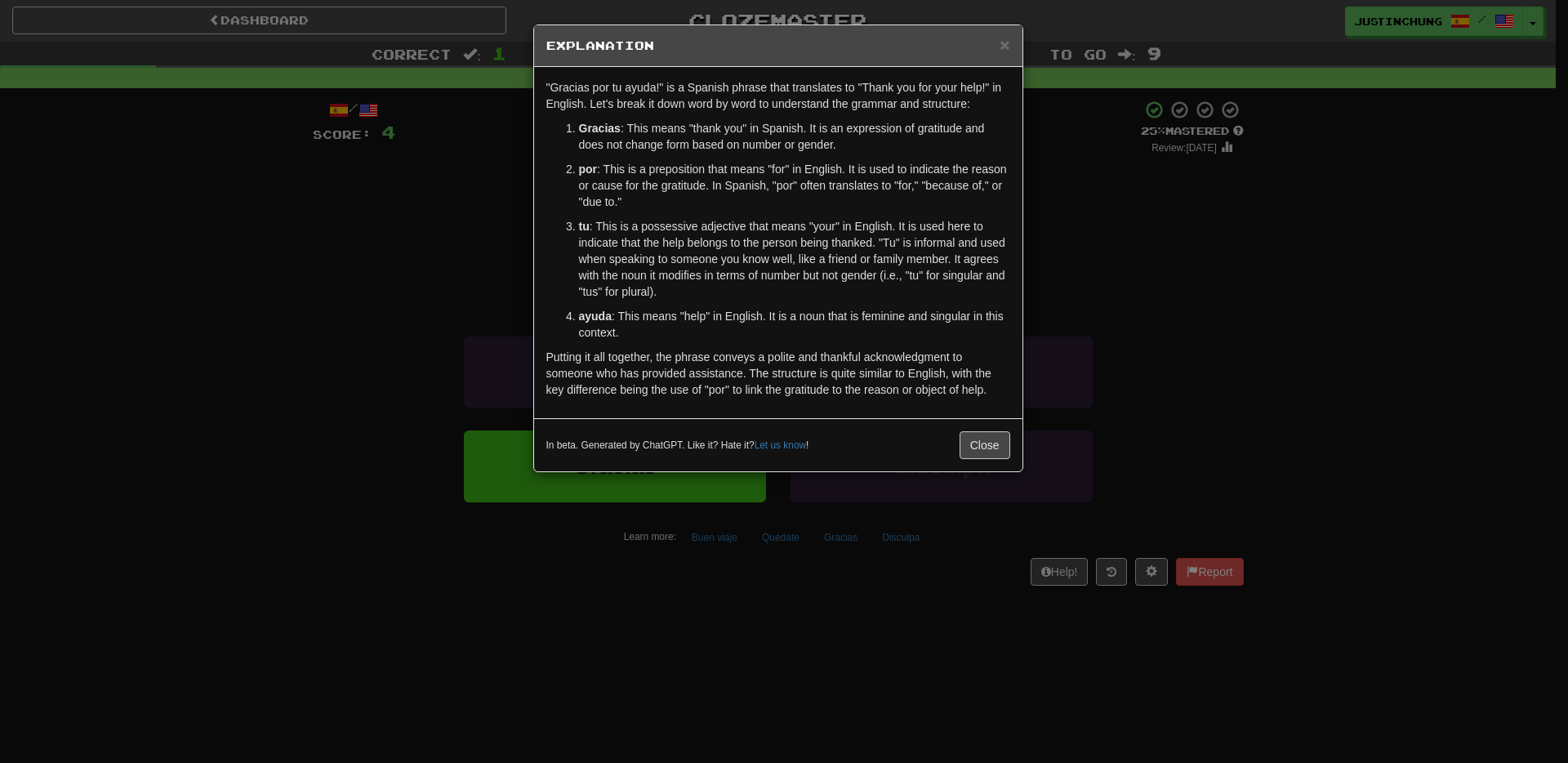
click at [916, 647] on div "× Explanation "Gracias por tu ayuda!" is a Spanish phrase that translates to "T…" at bounding box center [784, 381] width 1568 height 763
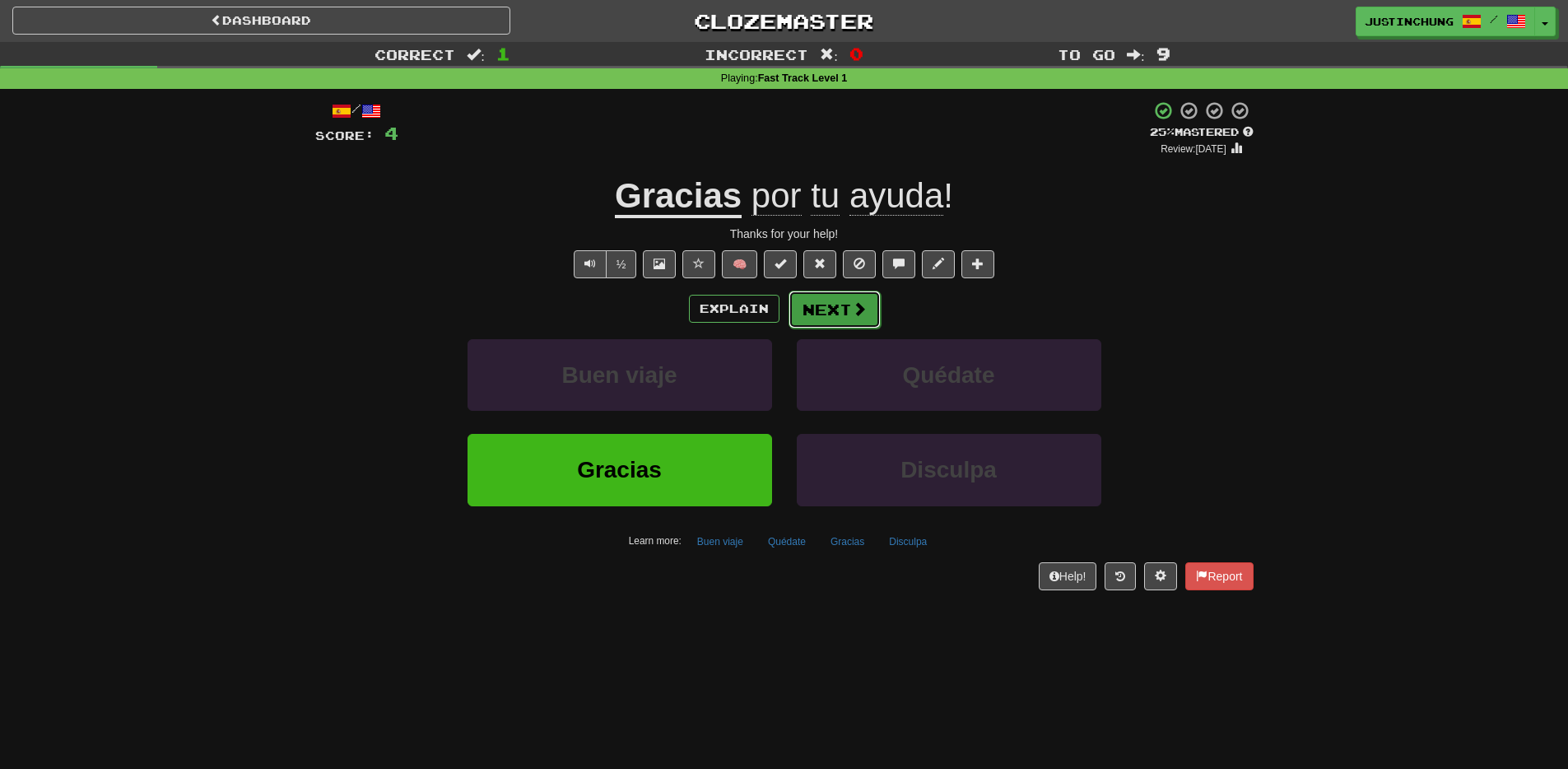
click at [841, 314] on button "Next" at bounding box center [834, 309] width 92 height 38
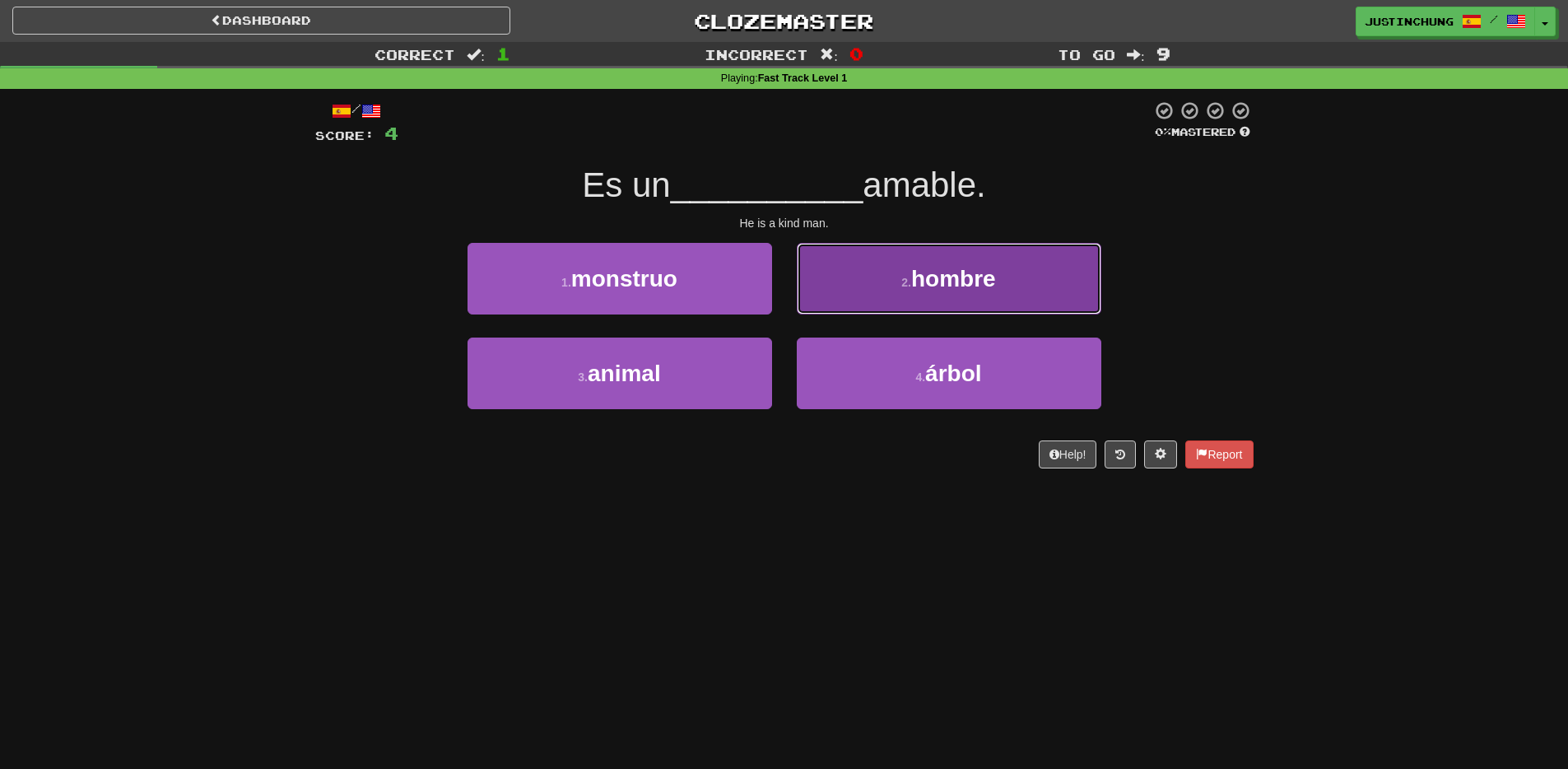
click at [882, 277] on button "2 . hombre" at bounding box center [949, 278] width 304 height 71
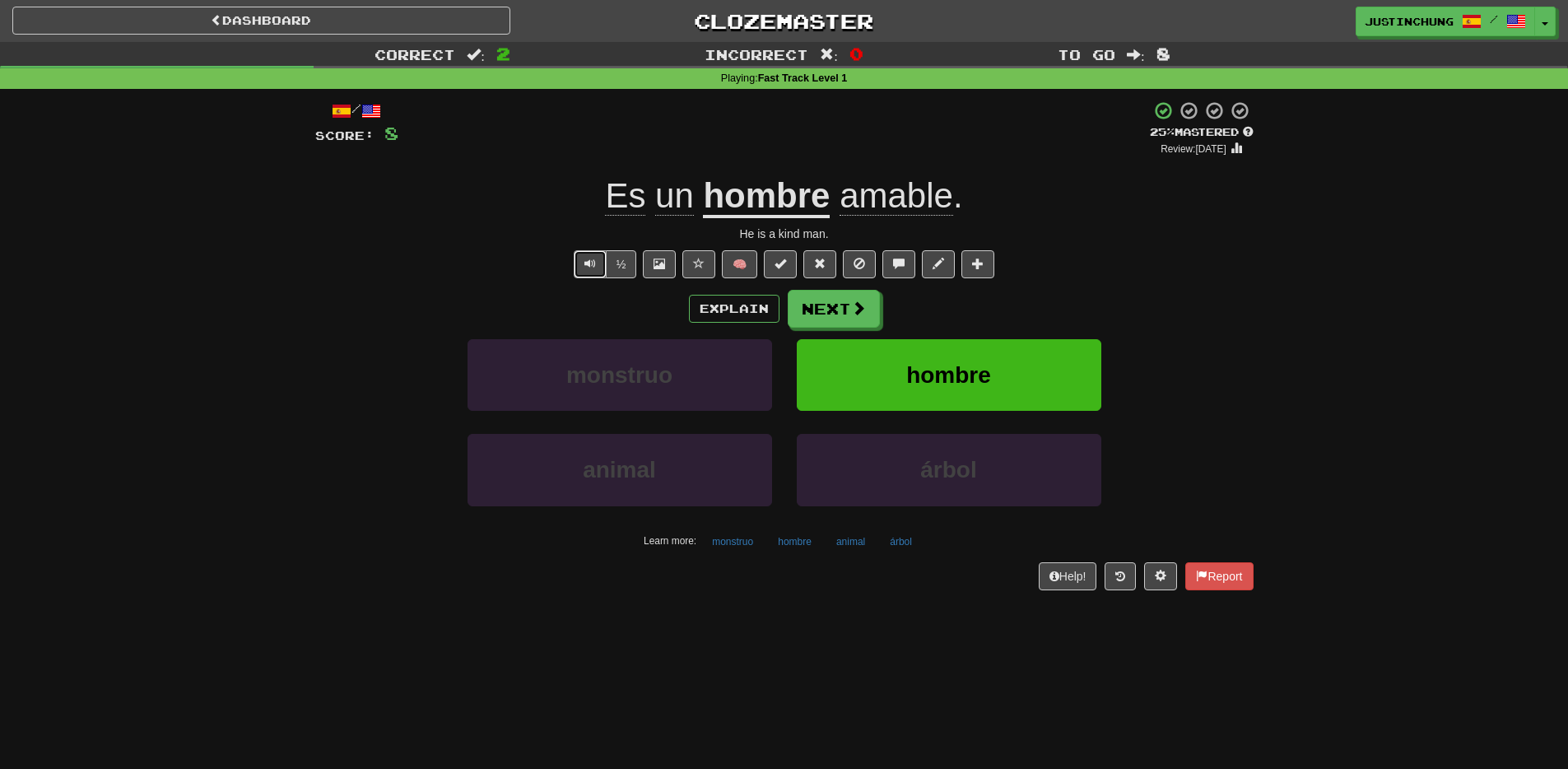
click at [596, 259] on span "Text-to-speech controls" at bounding box center [590, 264] width 11 height 11
click at [838, 313] on button "Next" at bounding box center [834, 309] width 92 height 38
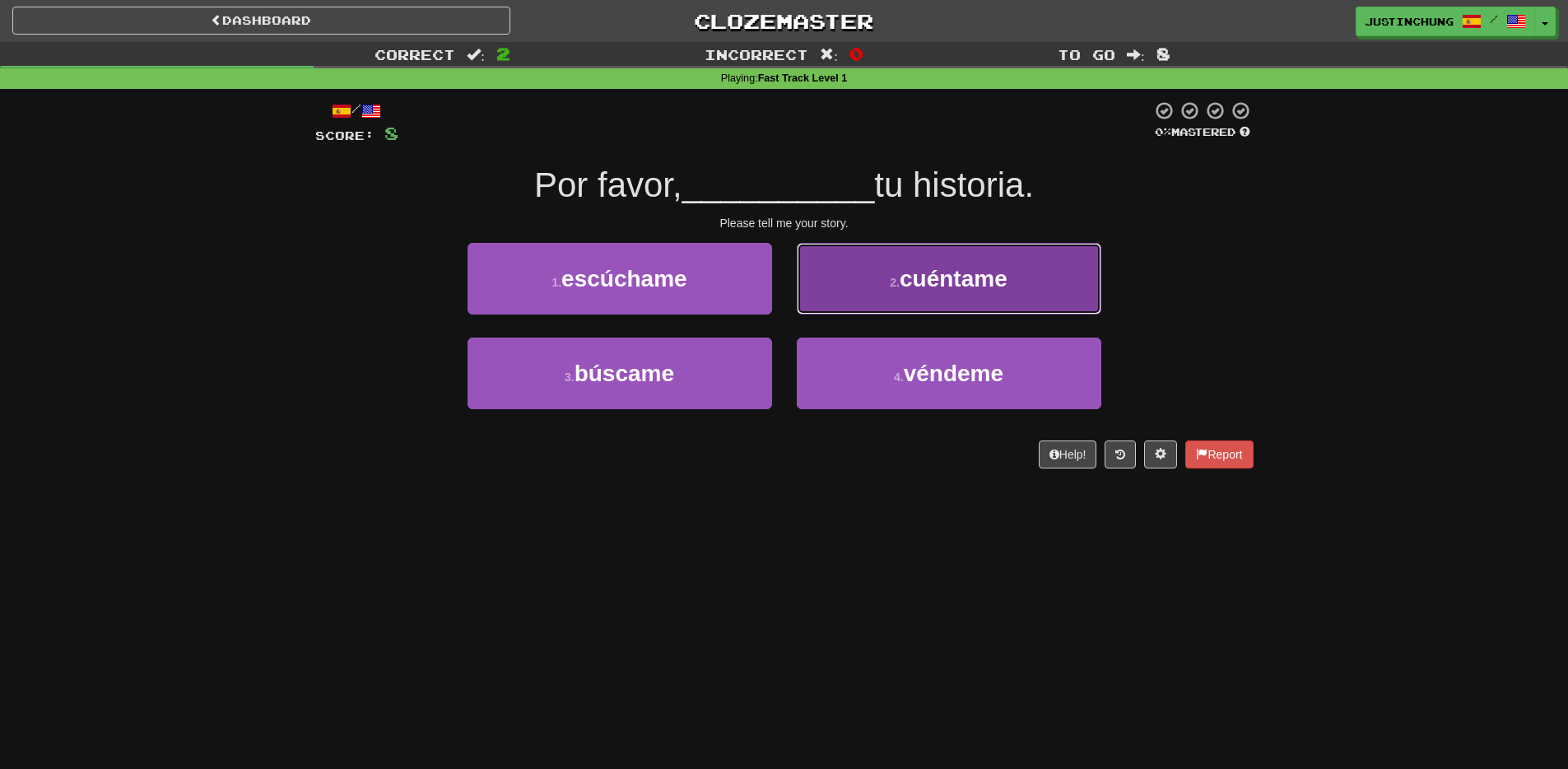
click at [967, 289] on span "cuéntame" at bounding box center [953, 278] width 108 height 26
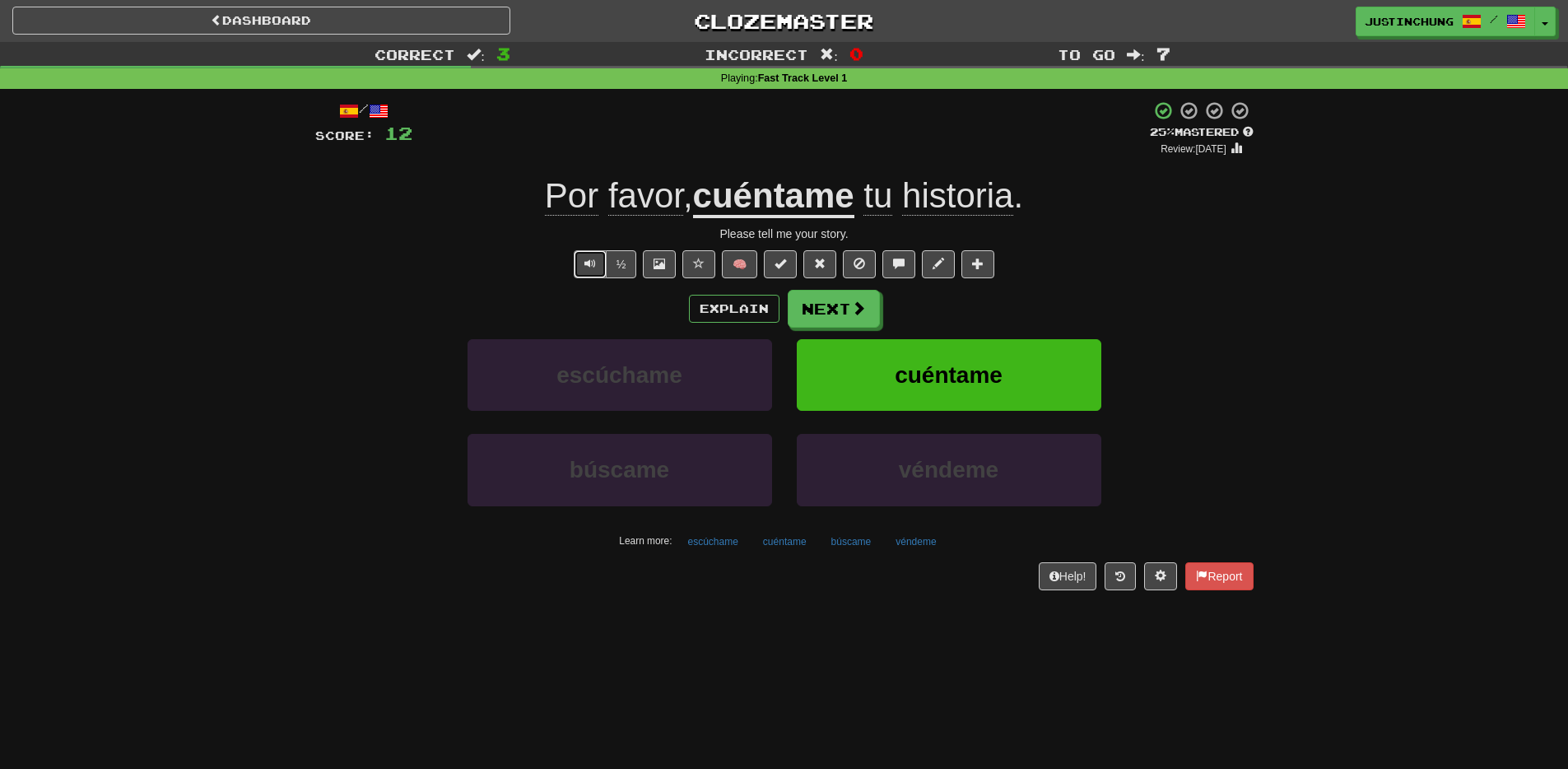
click at [583, 260] on button "Text-to-speech controls" at bounding box center [590, 265] width 33 height 28
click at [827, 311] on button "Next" at bounding box center [834, 309] width 92 height 38
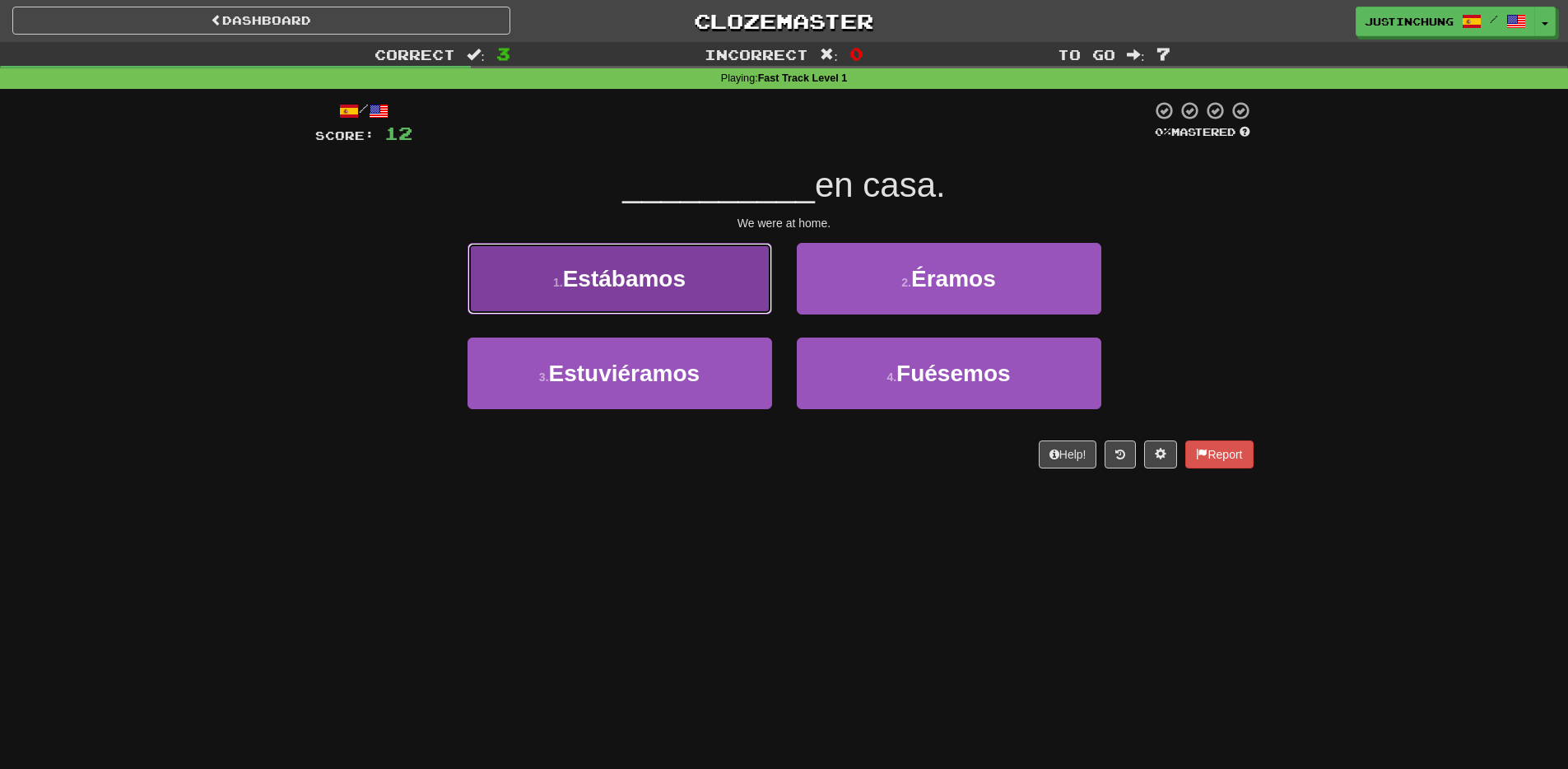
click at [582, 284] on span "Estábamos" at bounding box center [624, 278] width 122 height 26
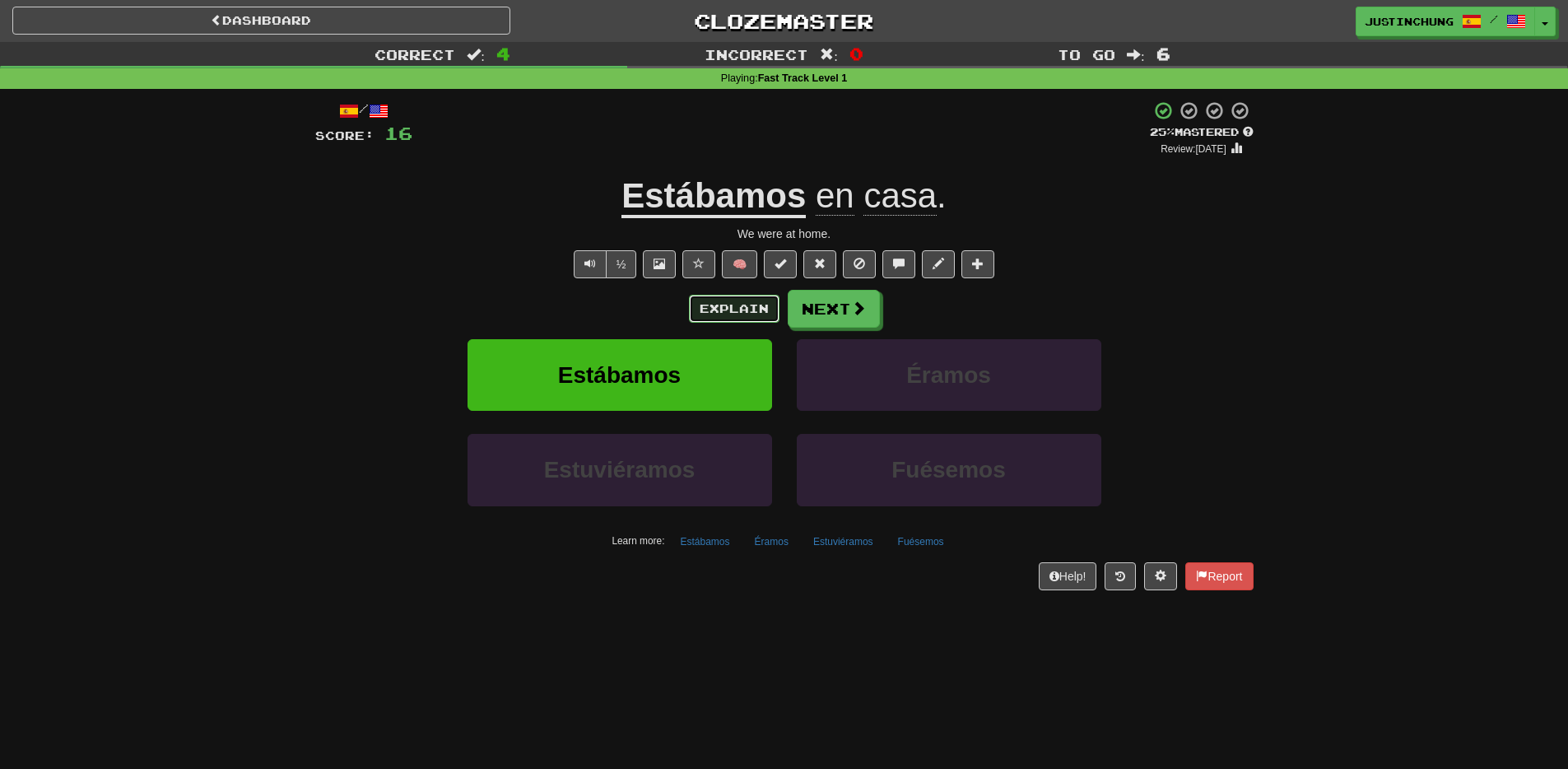
click at [752, 310] on button "Explain" at bounding box center [733, 309] width 90 height 28
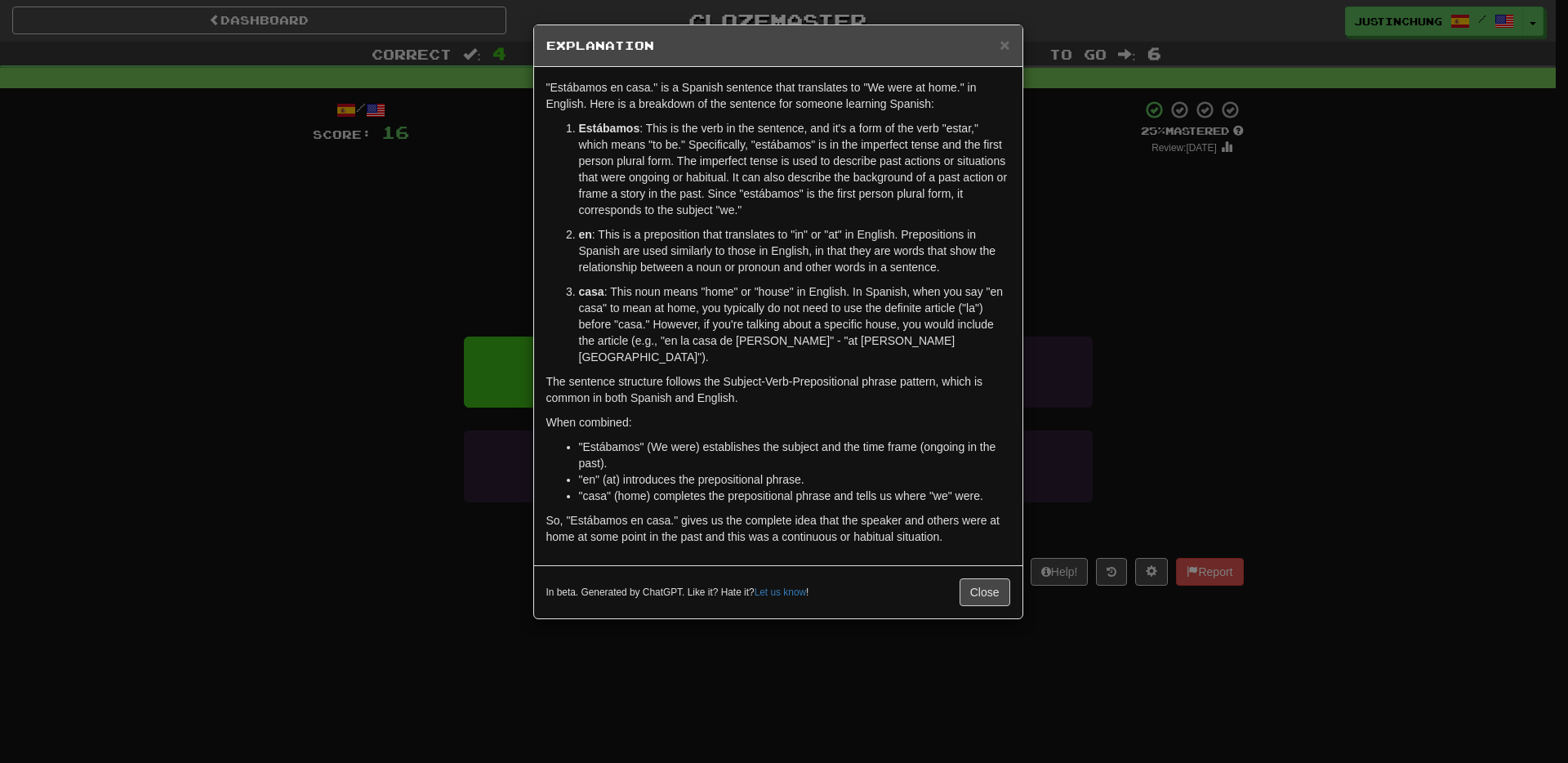
click at [786, 671] on div "× Explanation "Estábamos en casa." is a Spanish sentence that translates to "We…" at bounding box center [784, 381] width 1568 height 763
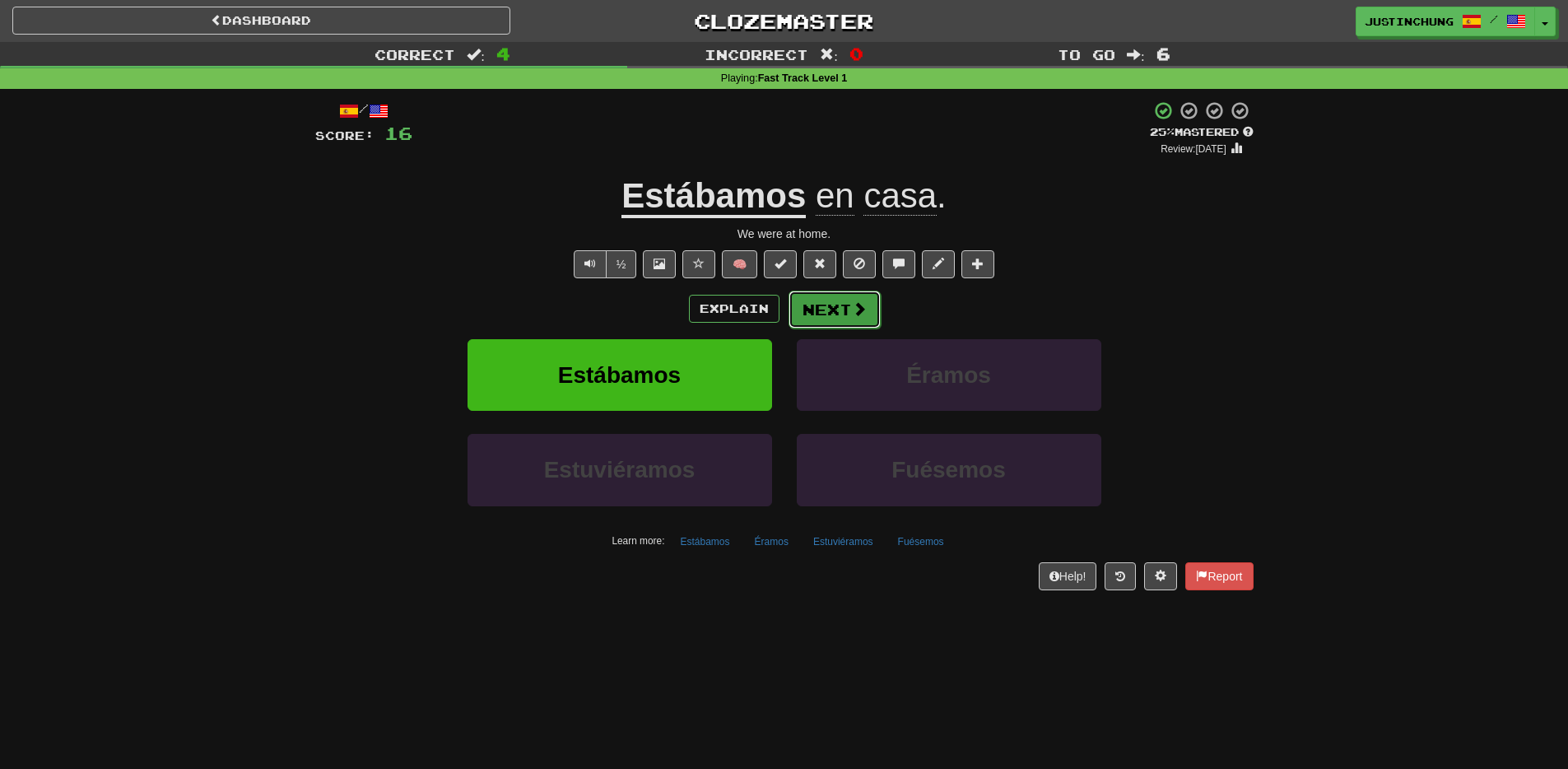
click at [831, 301] on button "Next" at bounding box center [834, 309] width 92 height 38
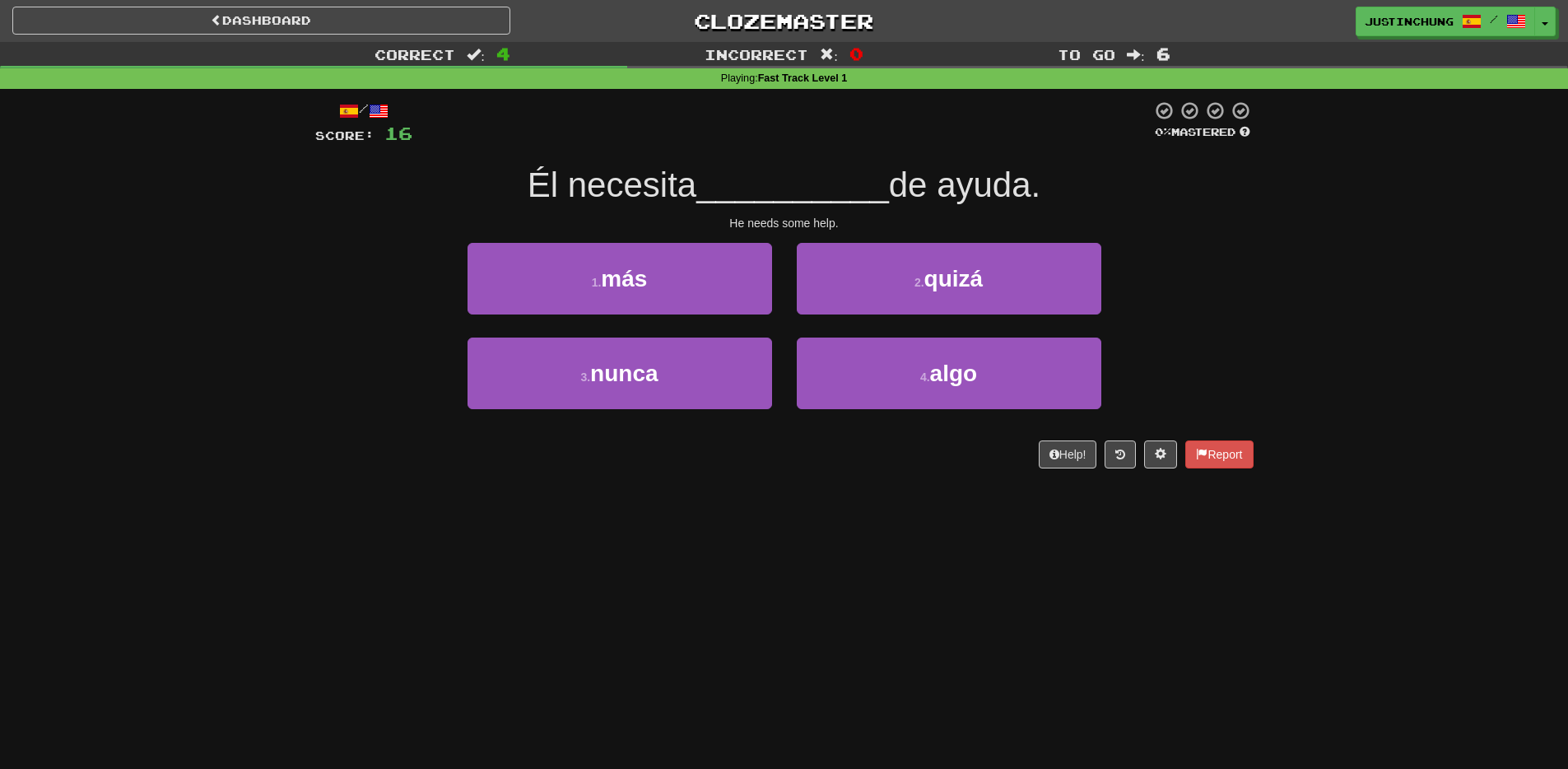
scroll to position [1, 0]
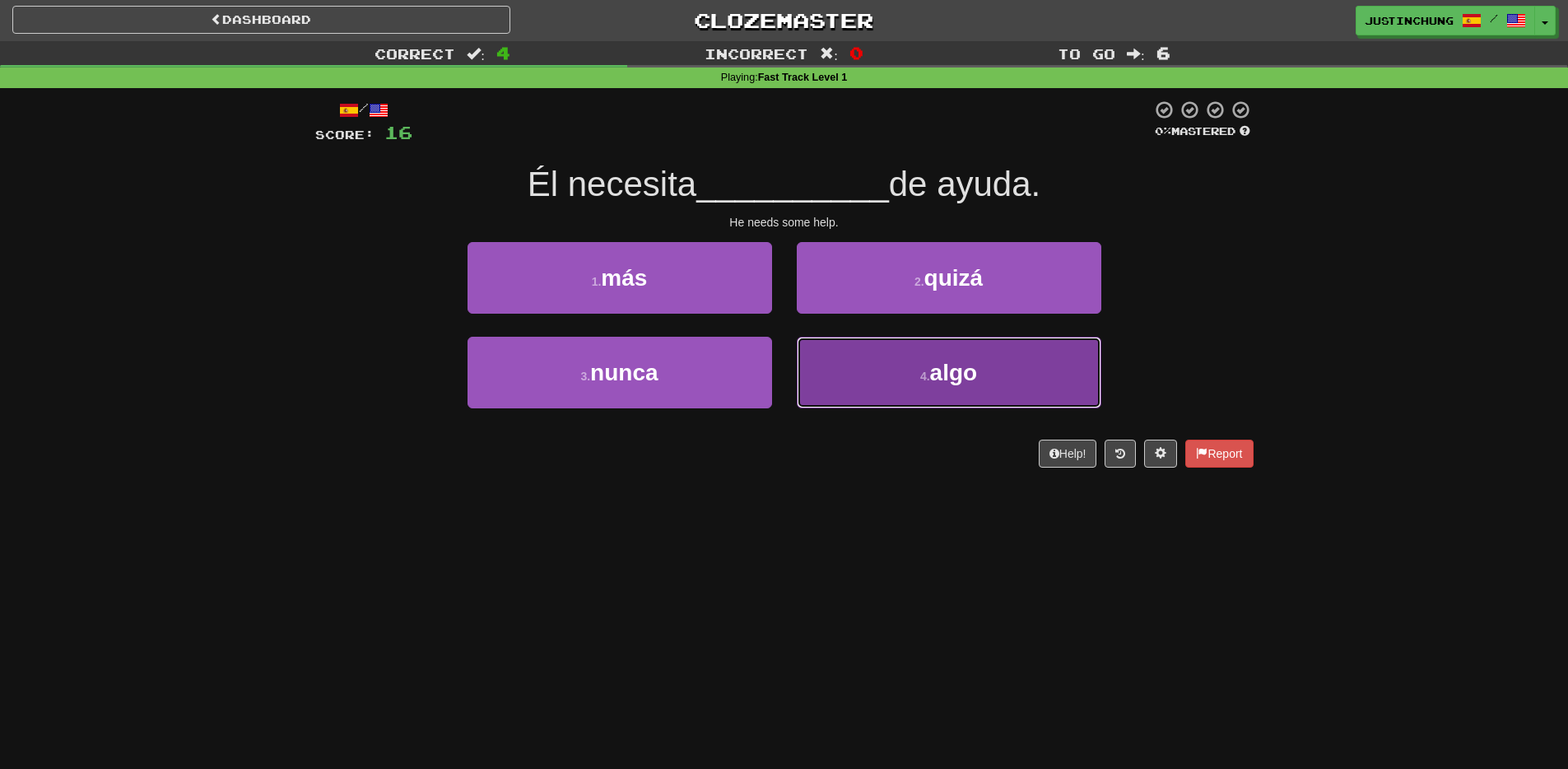
click at [943, 391] on button "4 . algo" at bounding box center [949, 372] width 304 height 71
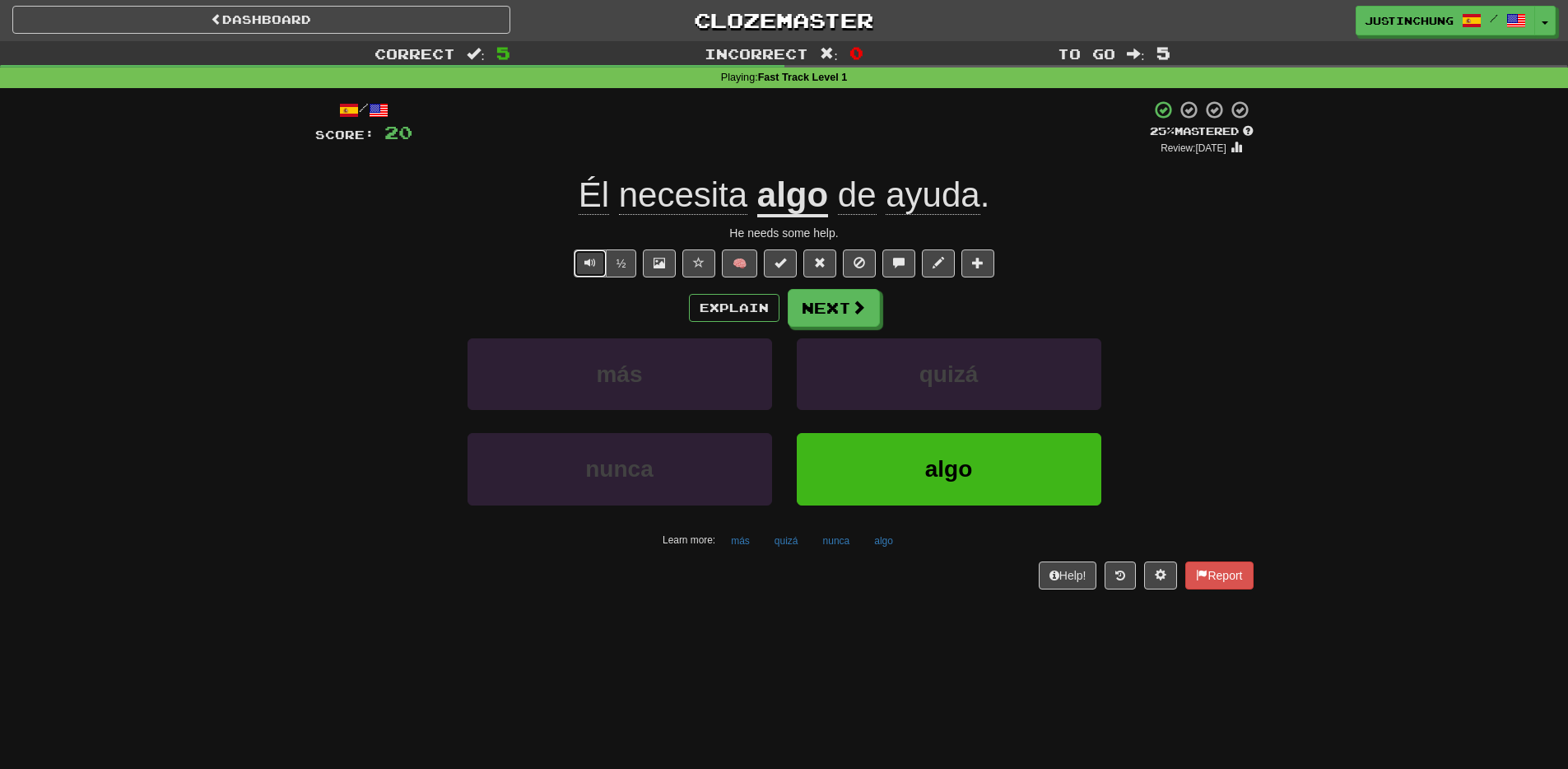
click at [585, 264] on span "Text-to-speech controls" at bounding box center [590, 263] width 11 height 11
click at [787, 545] on button "quizá" at bounding box center [786, 540] width 42 height 25
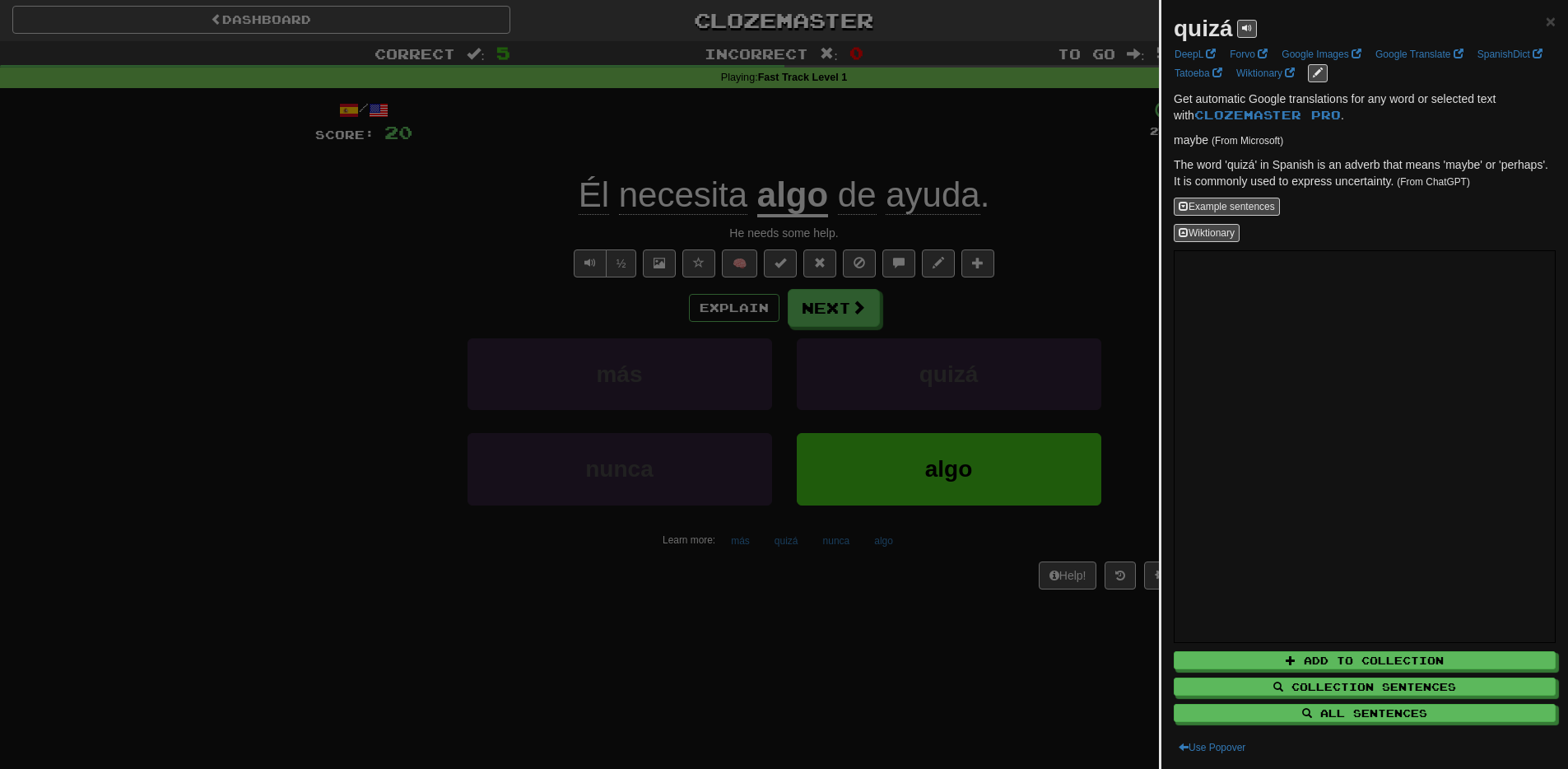
click at [884, 650] on div at bounding box center [784, 384] width 1568 height 769
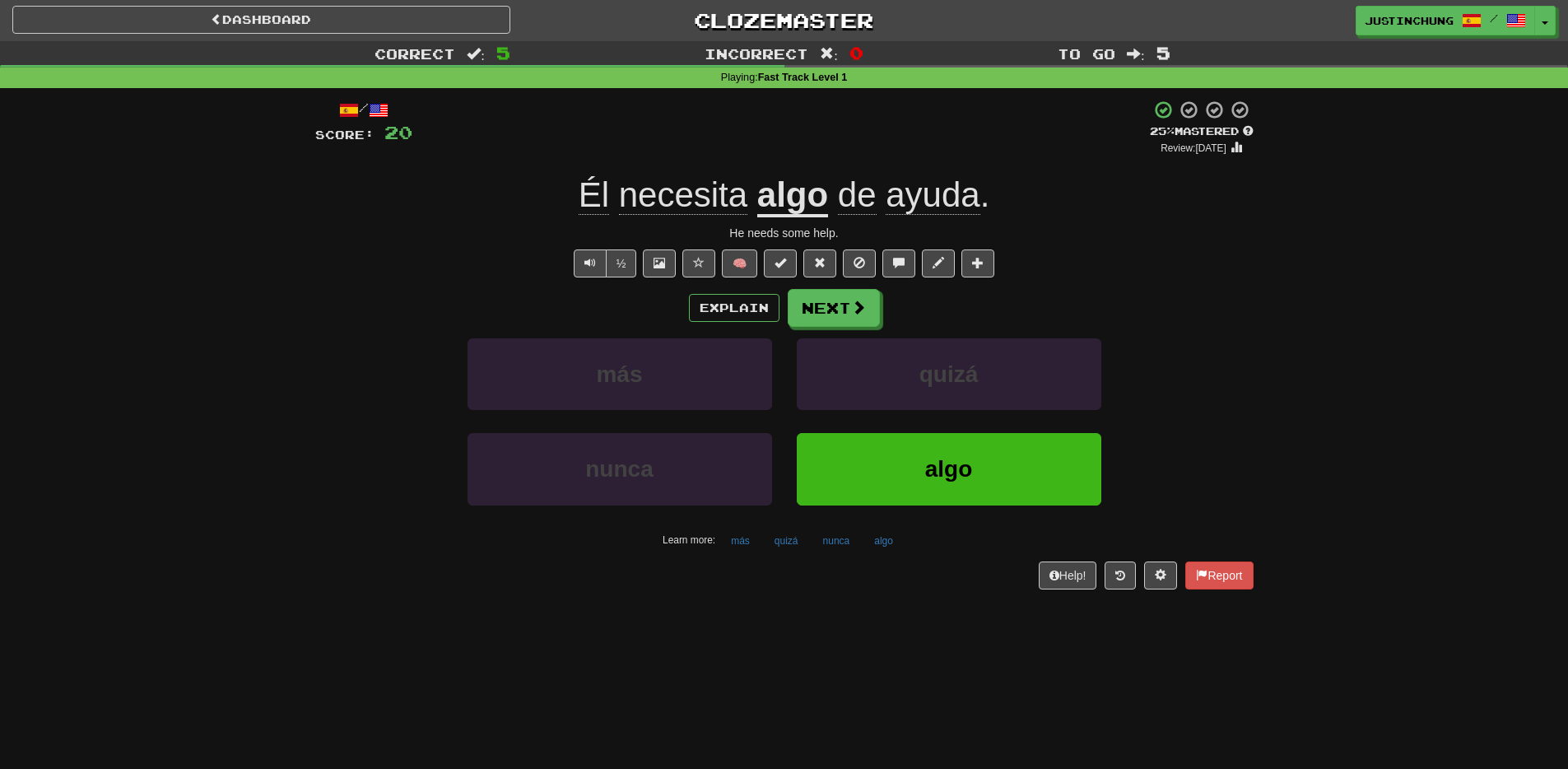
scroll to position [2, 0]
click at [826, 305] on button "Next" at bounding box center [834, 308] width 92 height 38
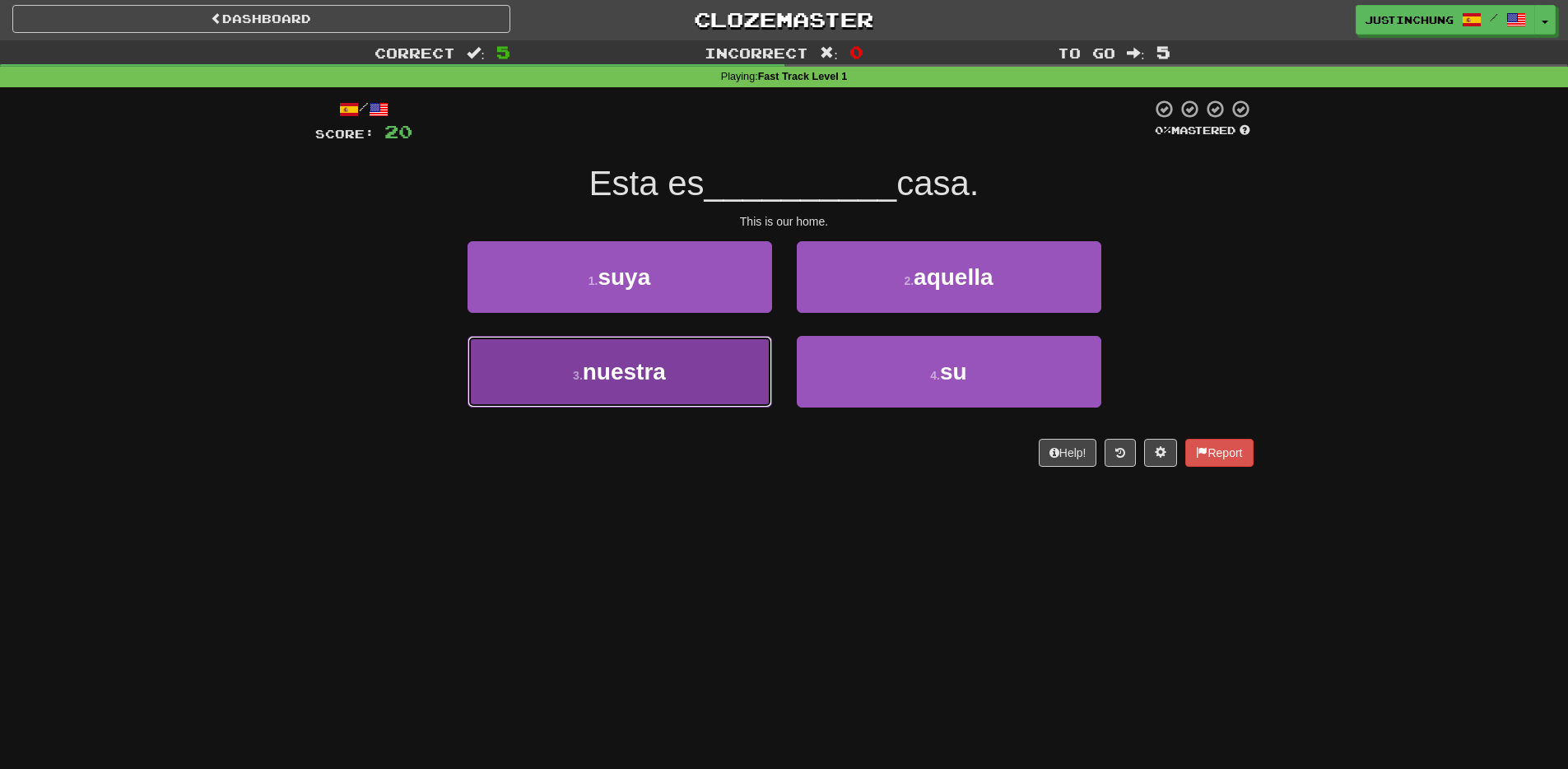
click at [673, 394] on button "3 . nuestra" at bounding box center [619, 371] width 304 height 71
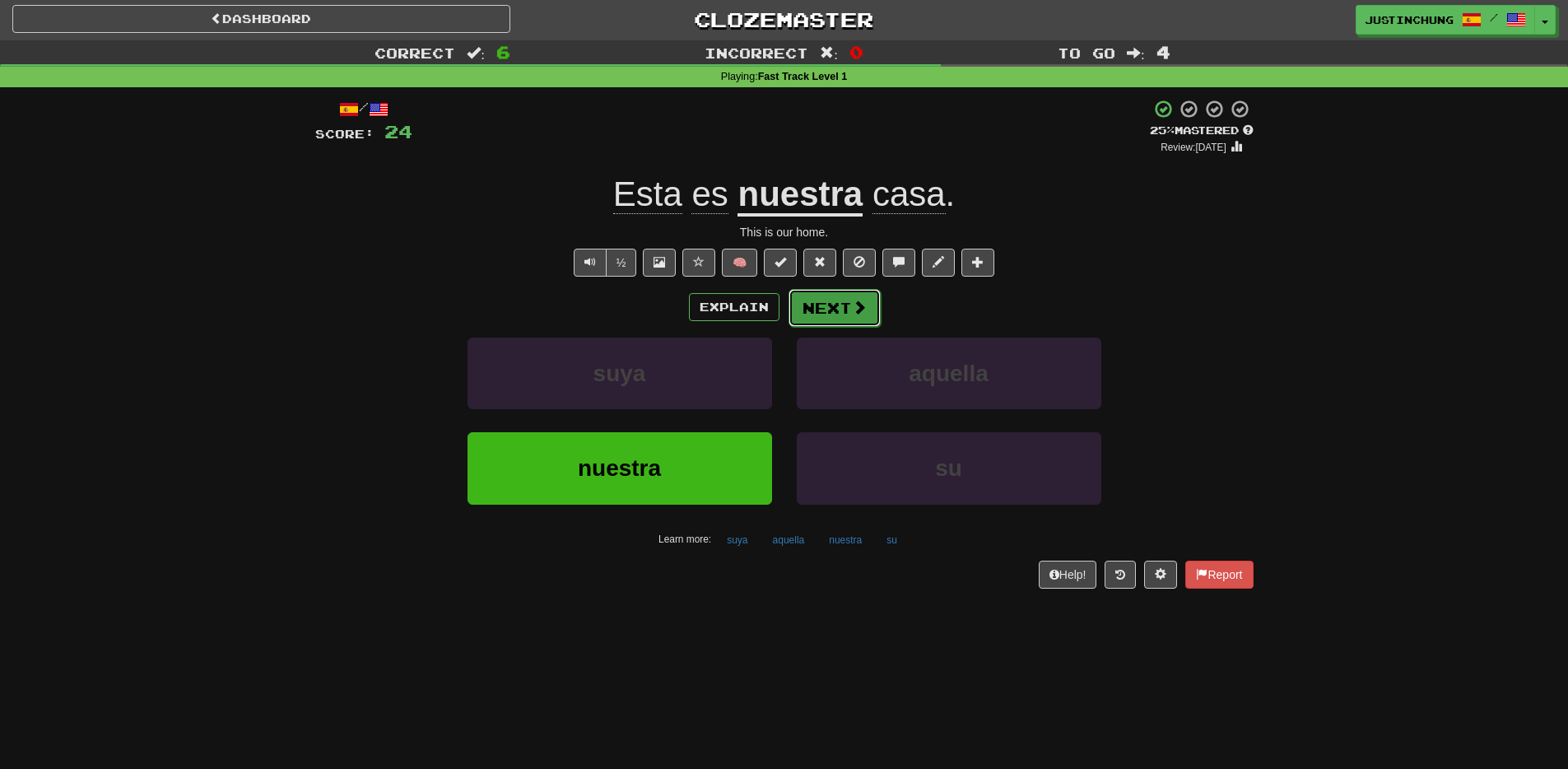
click at [824, 314] on button "Next" at bounding box center [834, 308] width 92 height 38
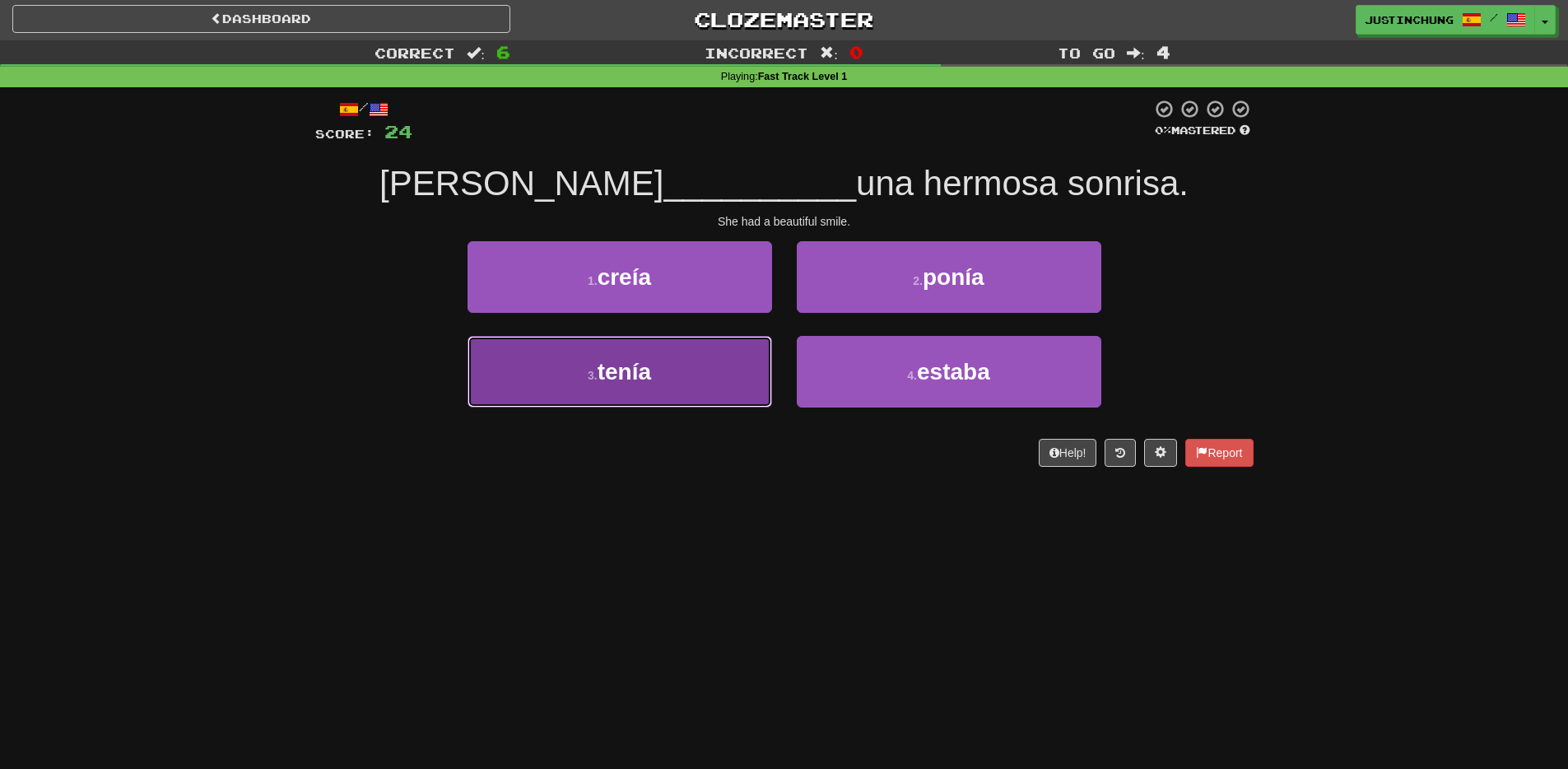
click at [625, 385] on button "3 . tenía" at bounding box center [619, 371] width 304 height 71
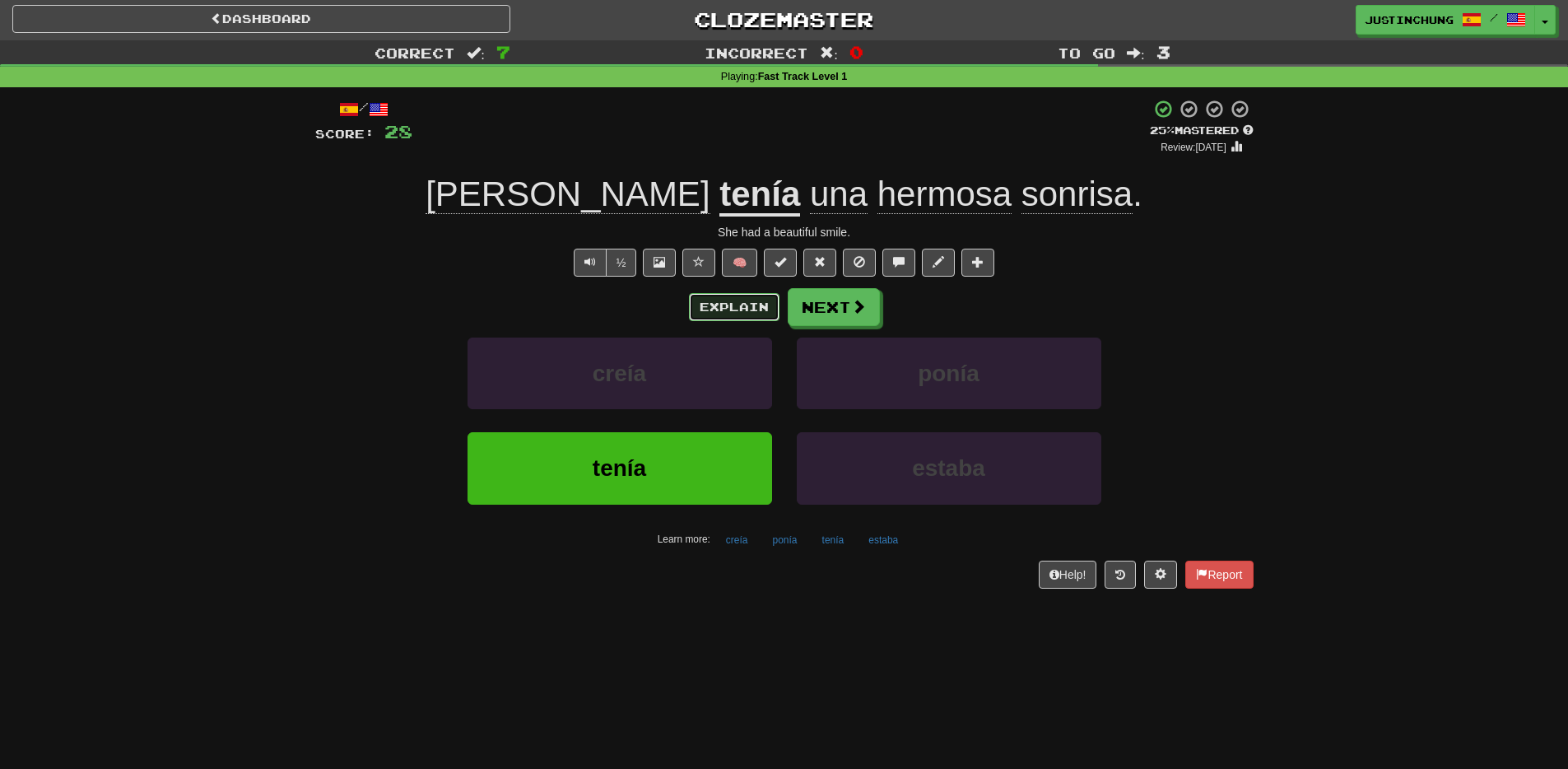
click at [747, 309] on button "Explain" at bounding box center [733, 307] width 90 height 28
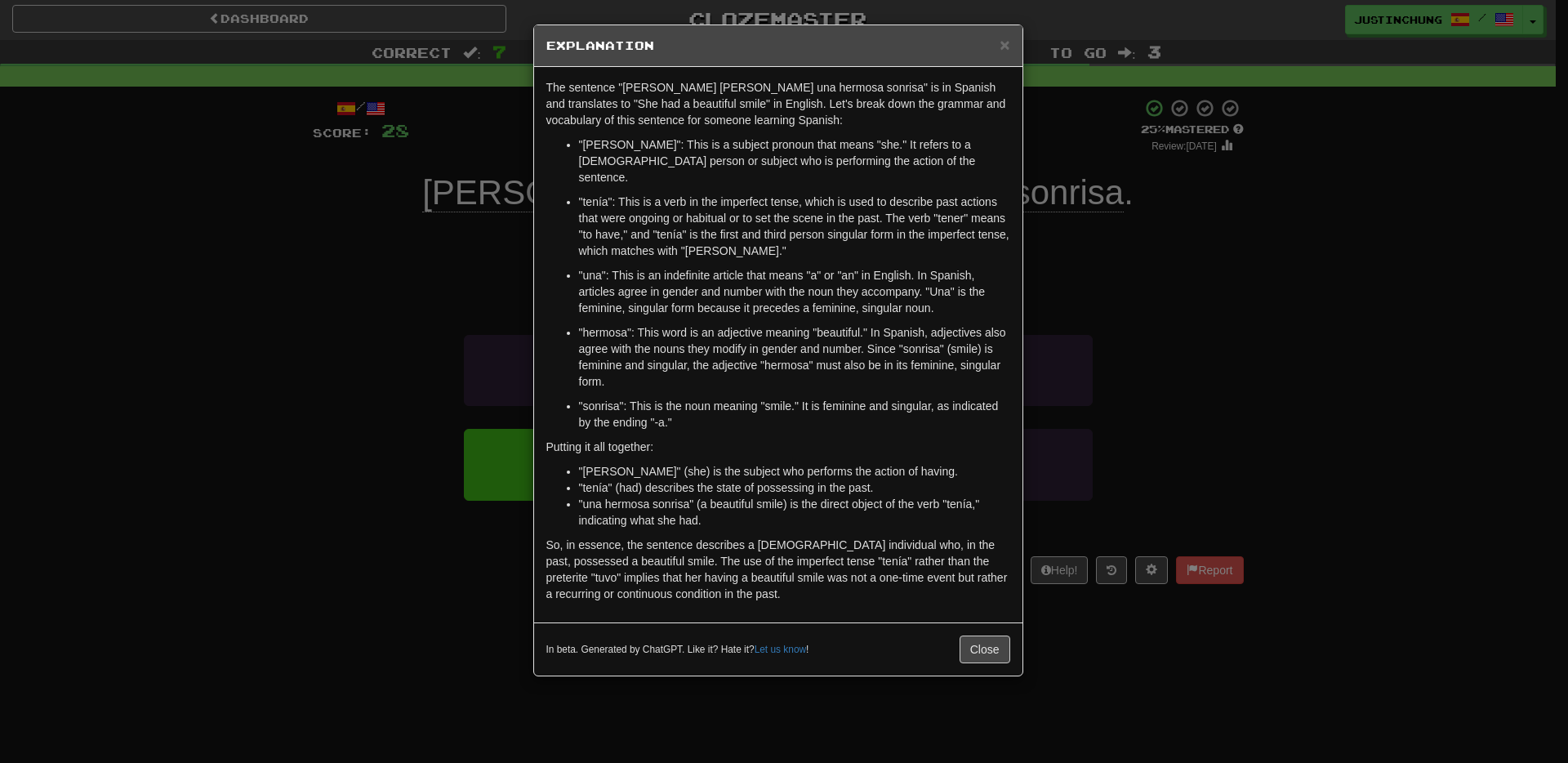
click at [347, 606] on div "× Explanation The sentence "Ella tenía una hermosa sonrisa" is in Spanish and t…" at bounding box center [784, 381] width 1568 height 763
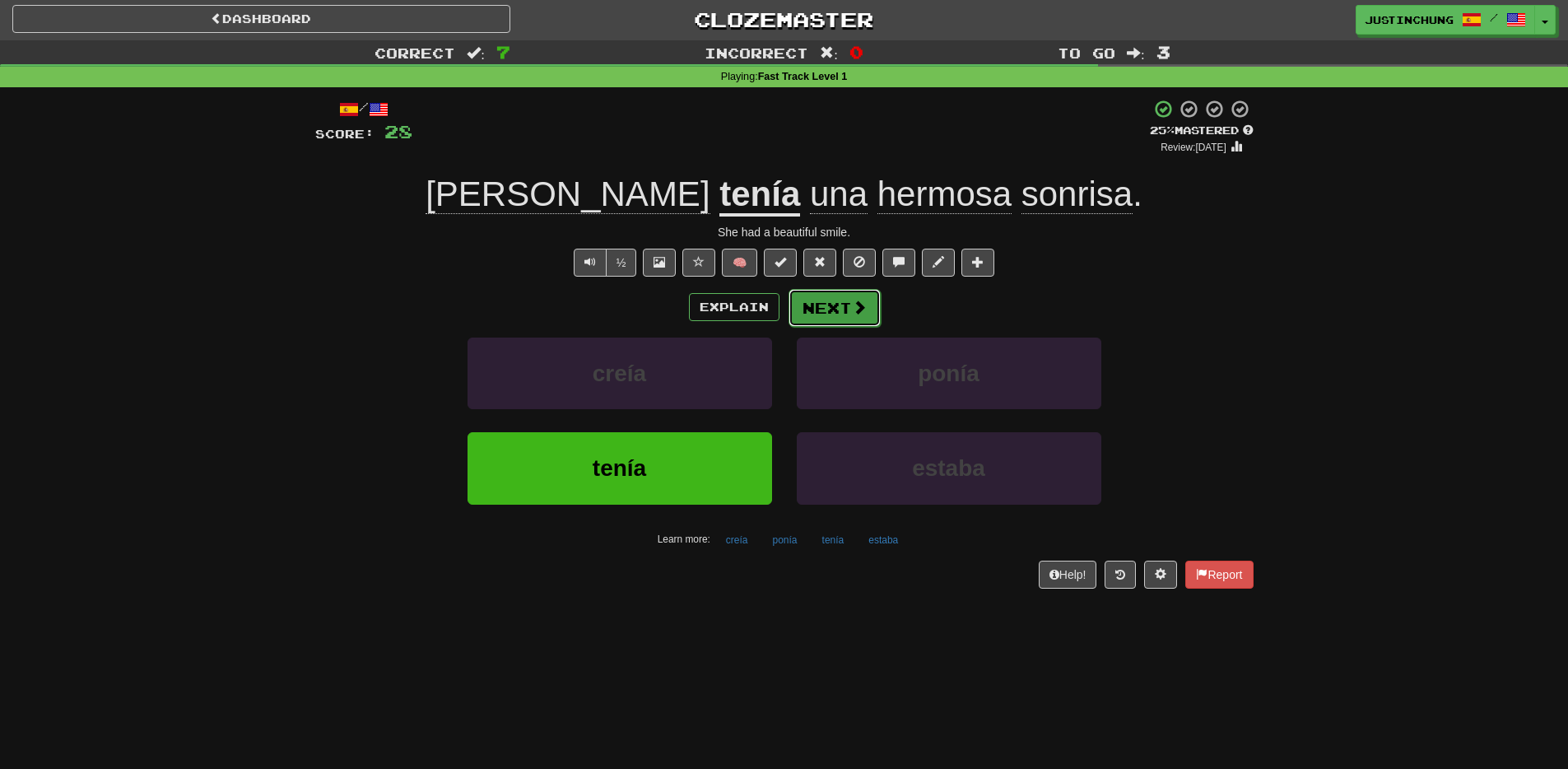
click at [842, 312] on button "Next" at bounding box center [834, 308] width 92 height 38
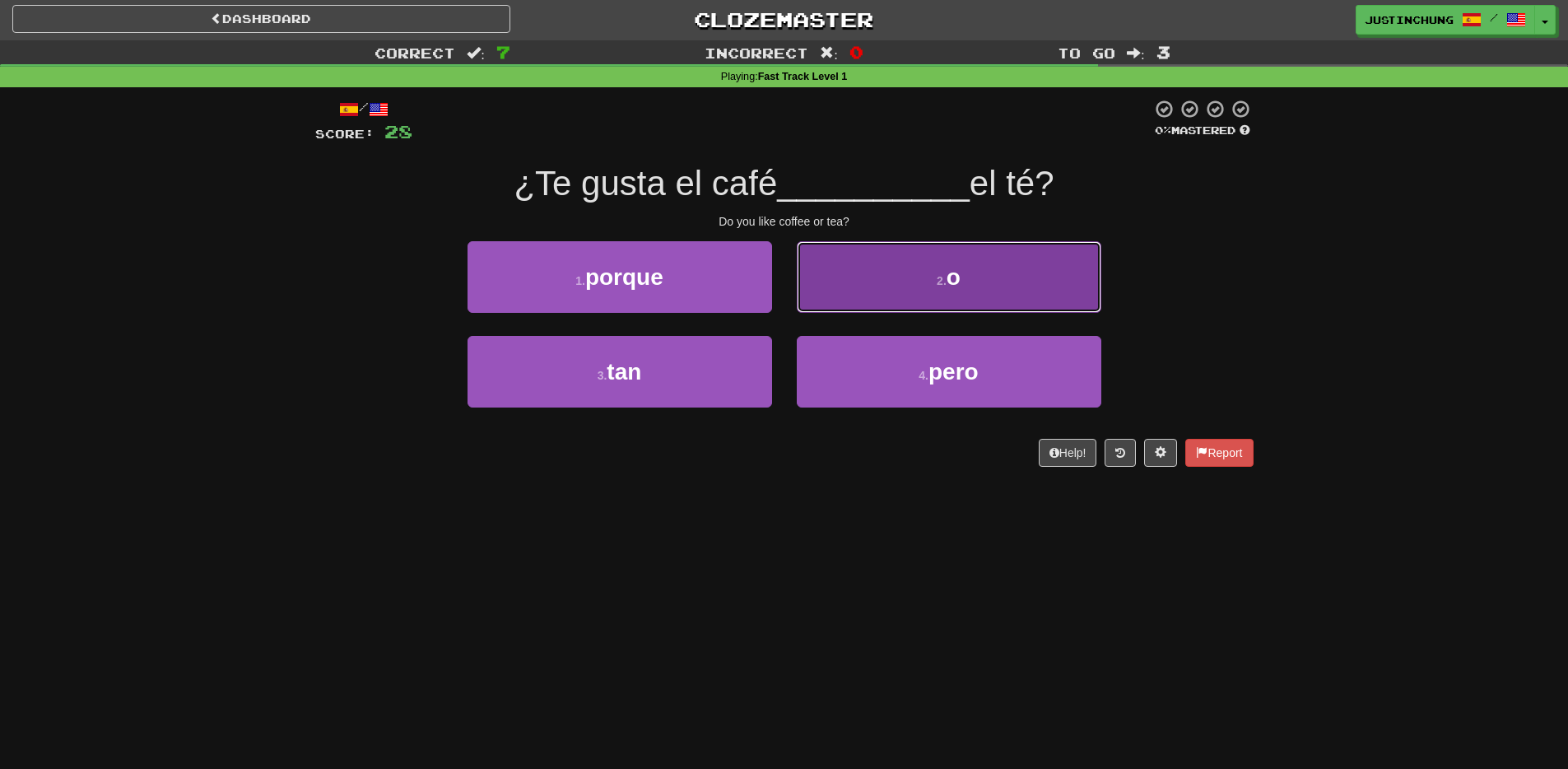
click at [912, 284] on button "2 . o" at bounding box center [949, 276] width 304 height 71
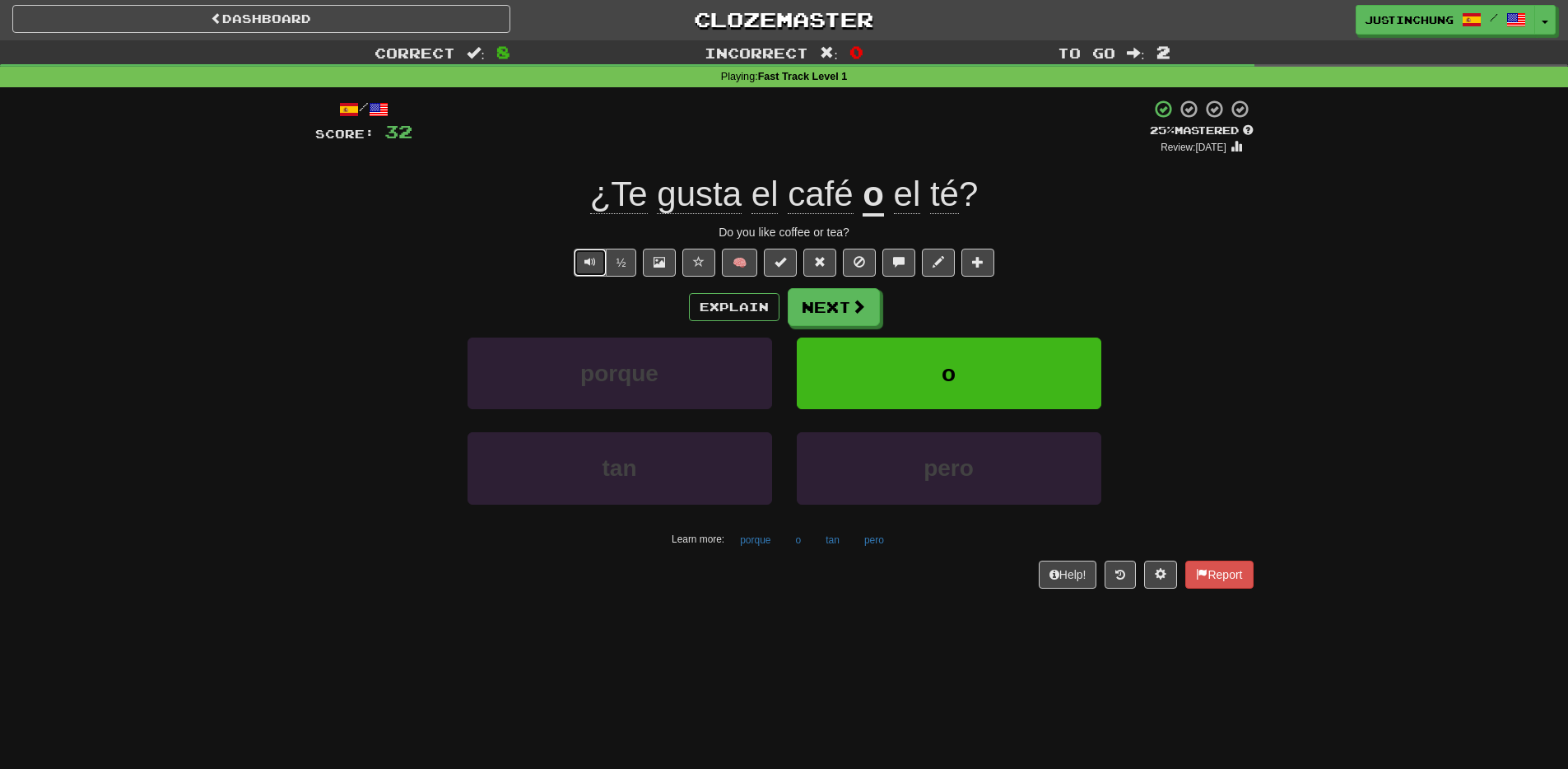
click at [592, 264] on span "Text-to-speech controls" at bounding box center [590, 262] width 11 height 11
click at [583, 249] on button "Text-to-speech controls" at bounding box center [590, 263] width 33 height 28
click at [822, 307] on button "Next" at bounding box center [834, 308] width 92 height 38
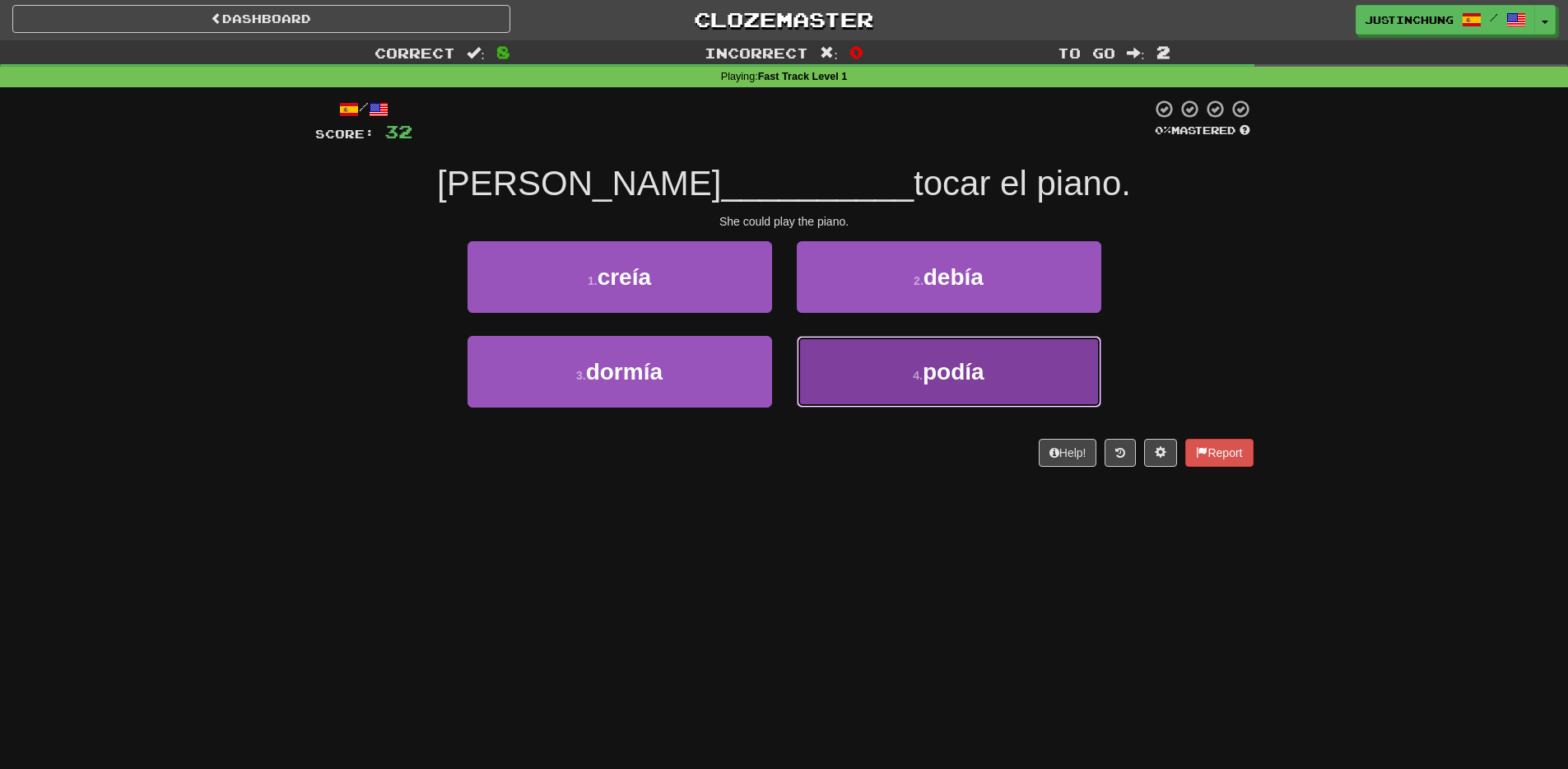
click at [897, 392] on button "4 . podía" at bounding box center [949, 371] width 304 height 71
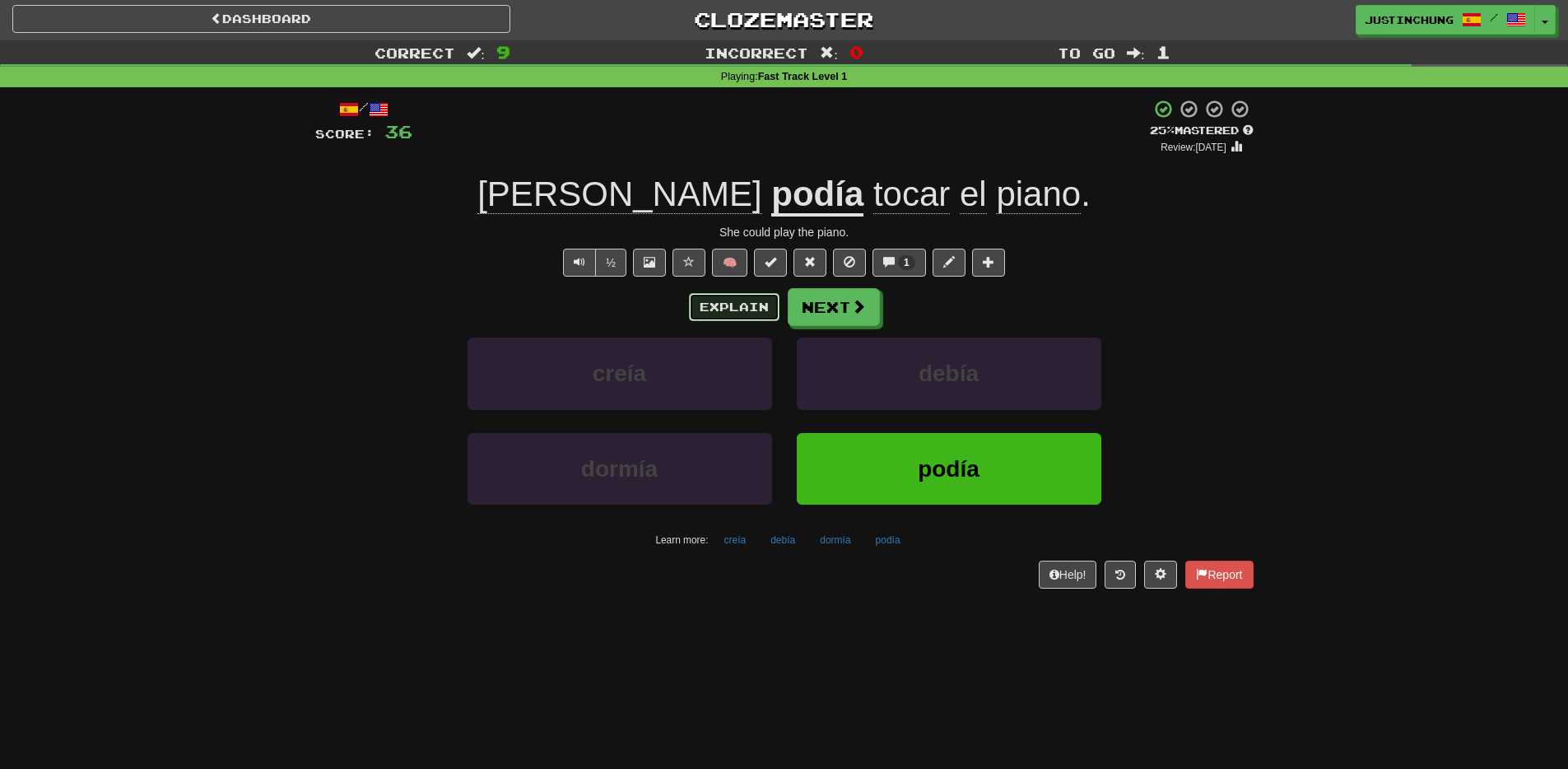
click at [719, 314] on button "Explain" at bounding box center [733, 307] width 90 height 28
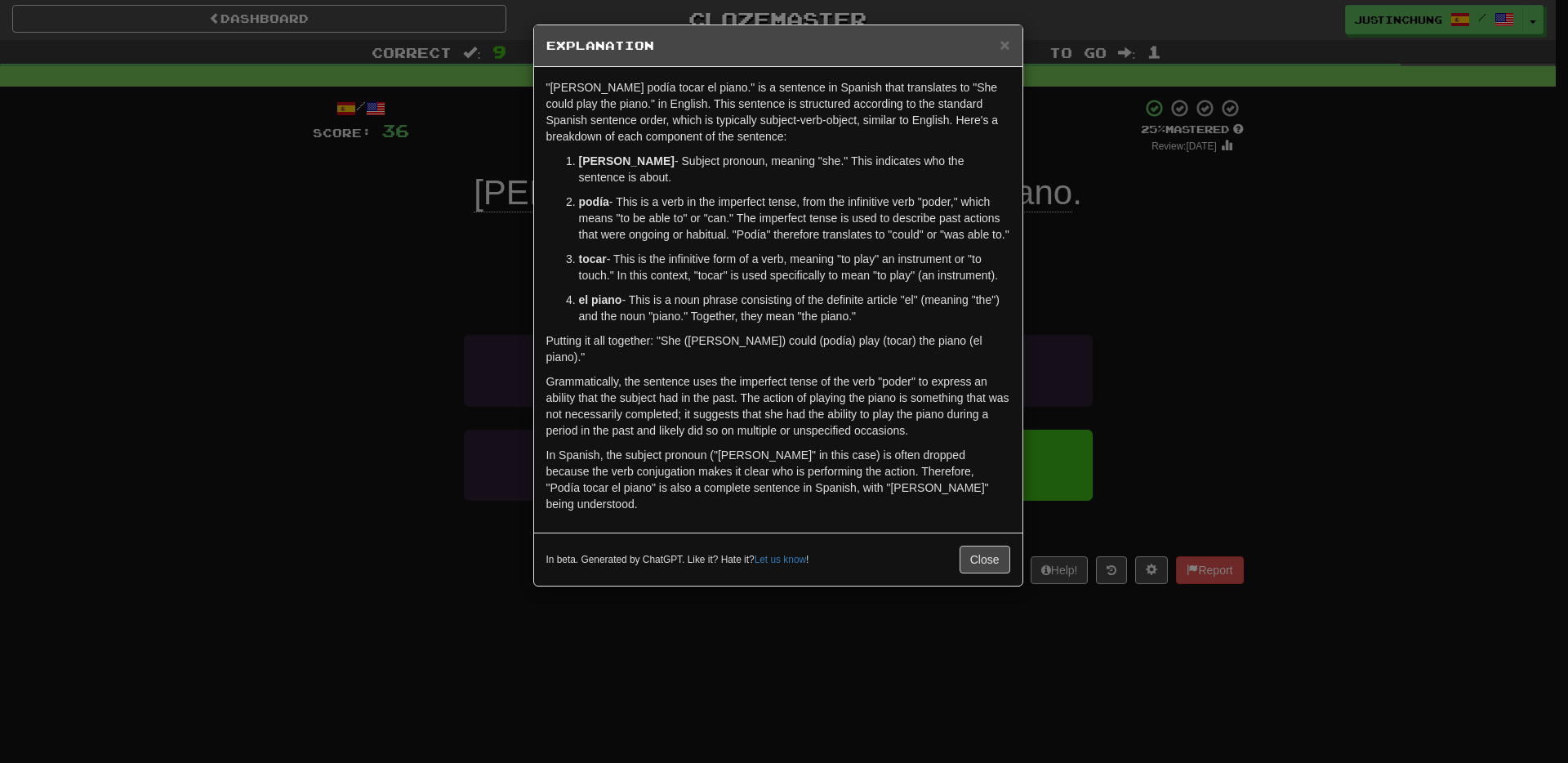
click at [628, 623] on div "× Explanation "Ella podía tocar el piano." is a sentence in Spanish that transl…" at bounding box center [784, 381] width 1568 height 763
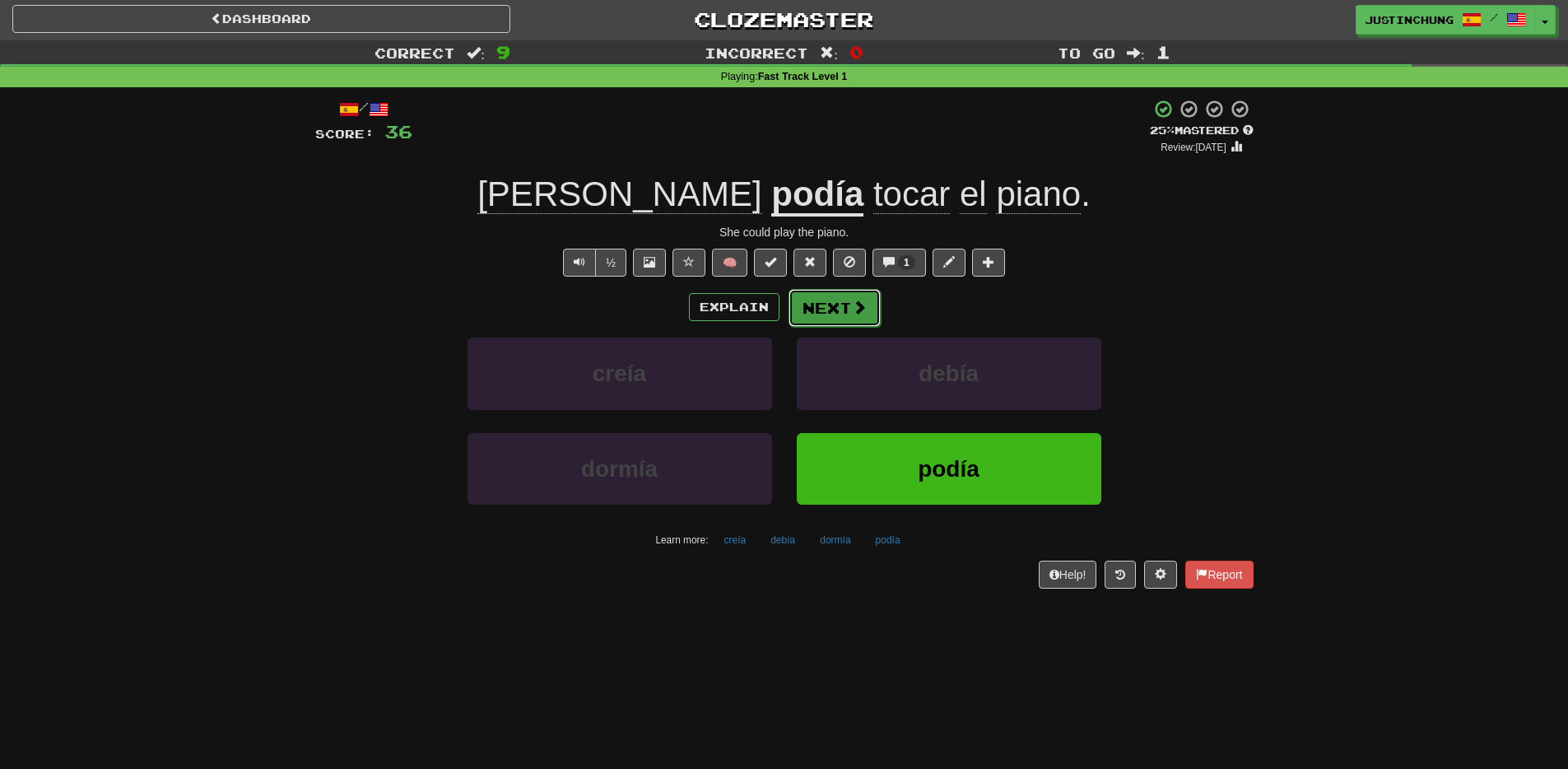
click at [809, 302] on button "Next" at bounding box center [834, 308] width 92 height 38
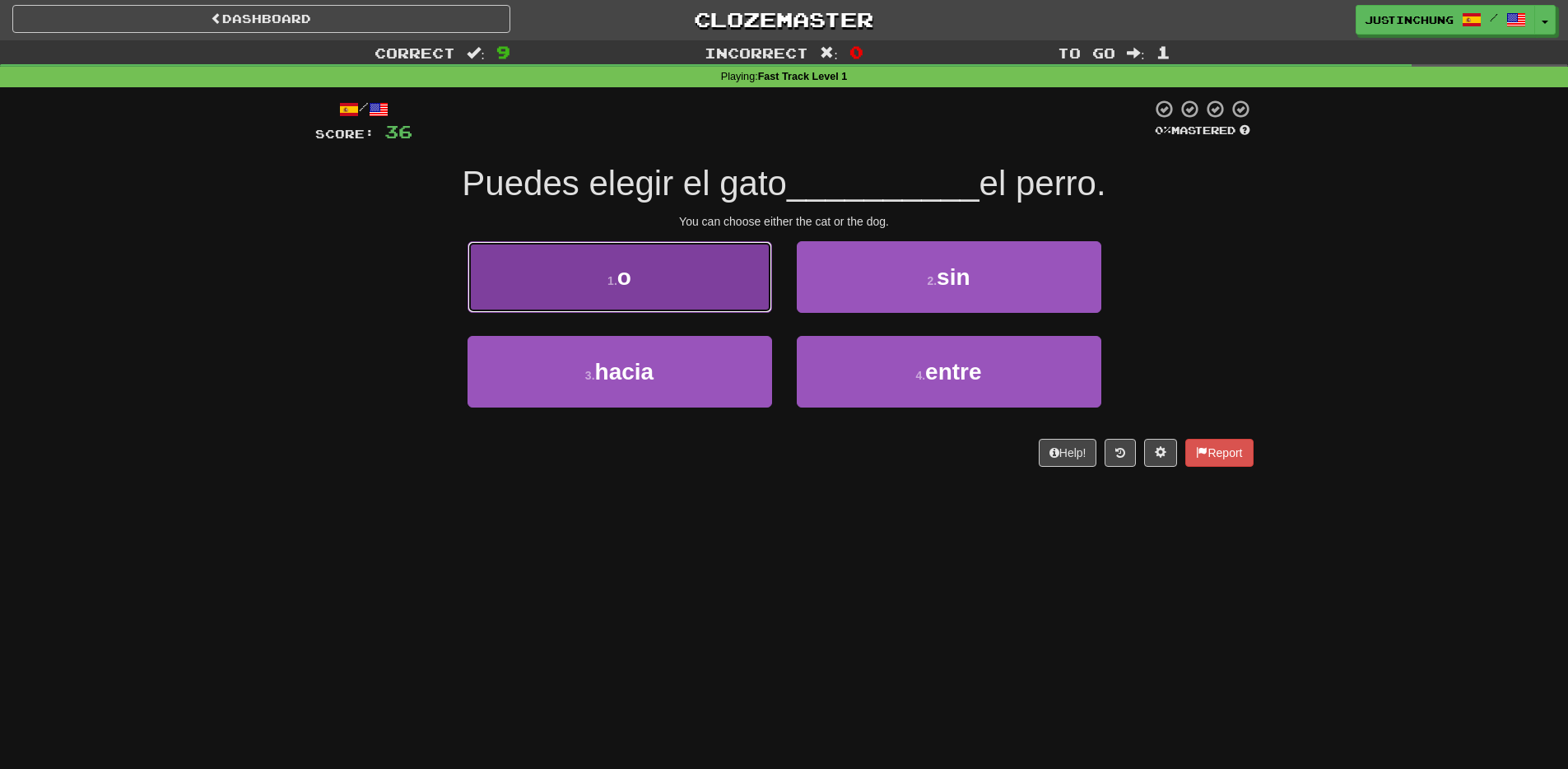
click at [632, 272] on span "o" at bounding box center [624, 277] width 14 height 26
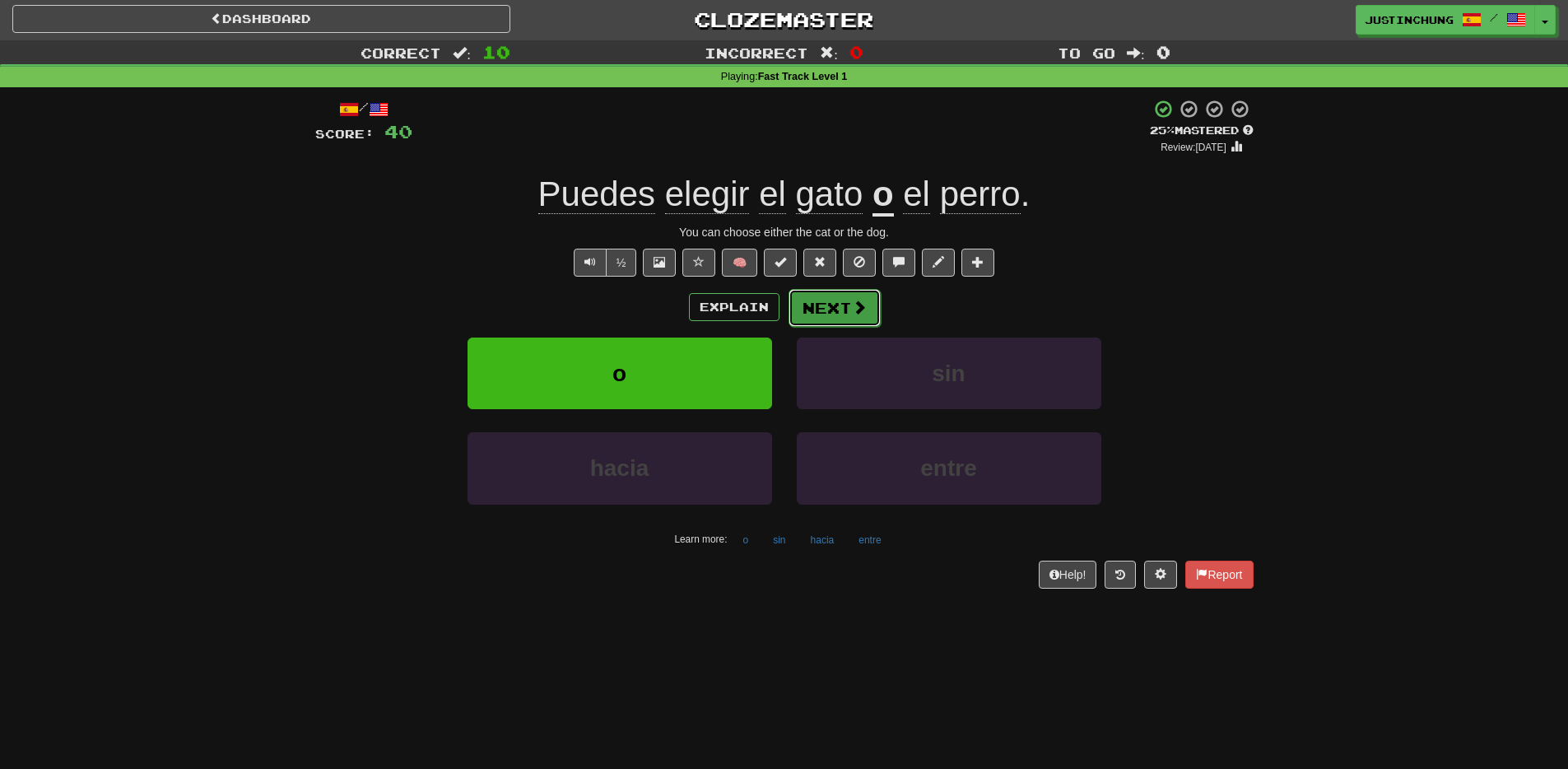
click at [839, 318] on button "Next" at bounding box center [834, 308] width 92 height 38
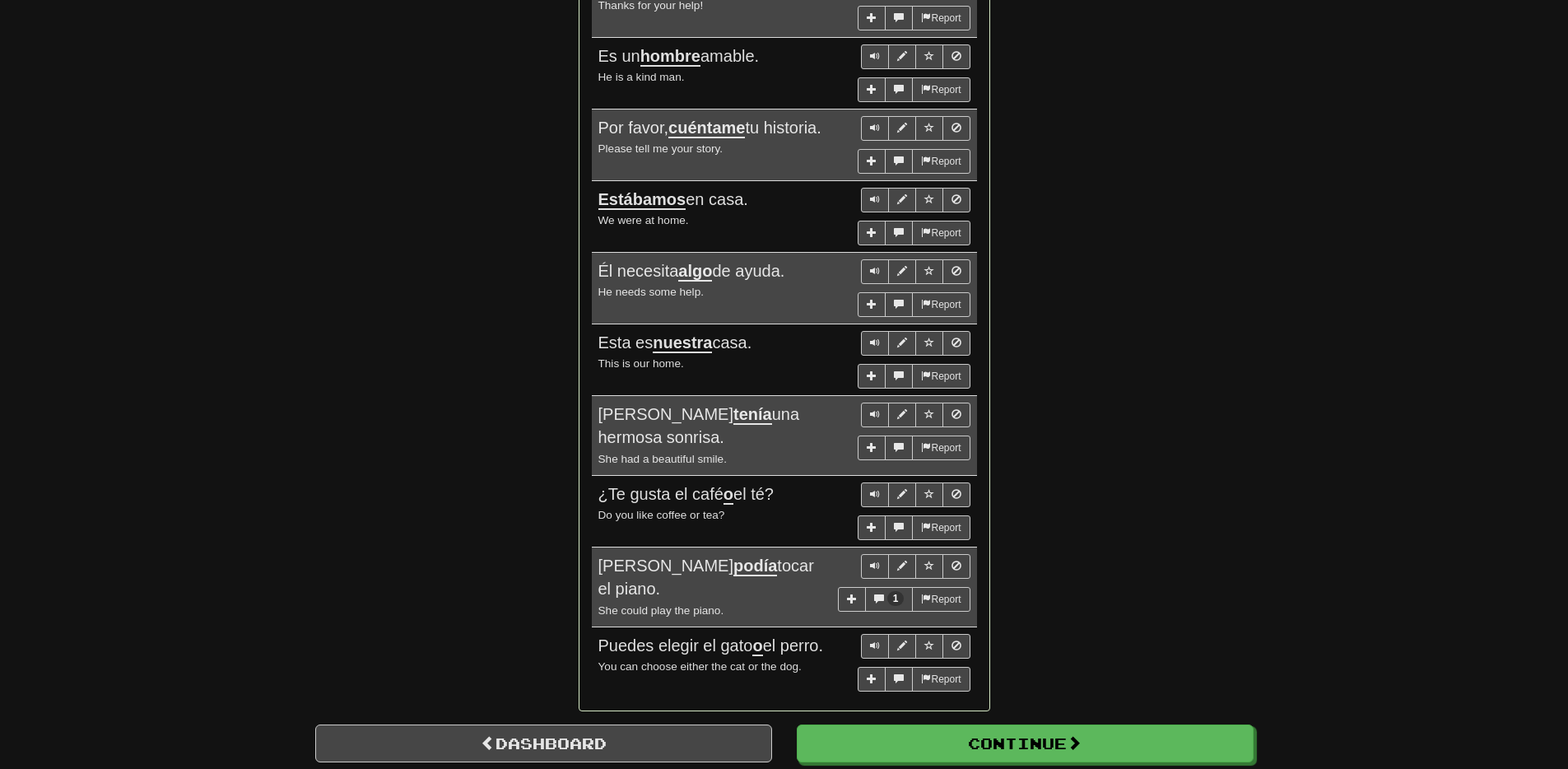
scroll to position [0, 0]
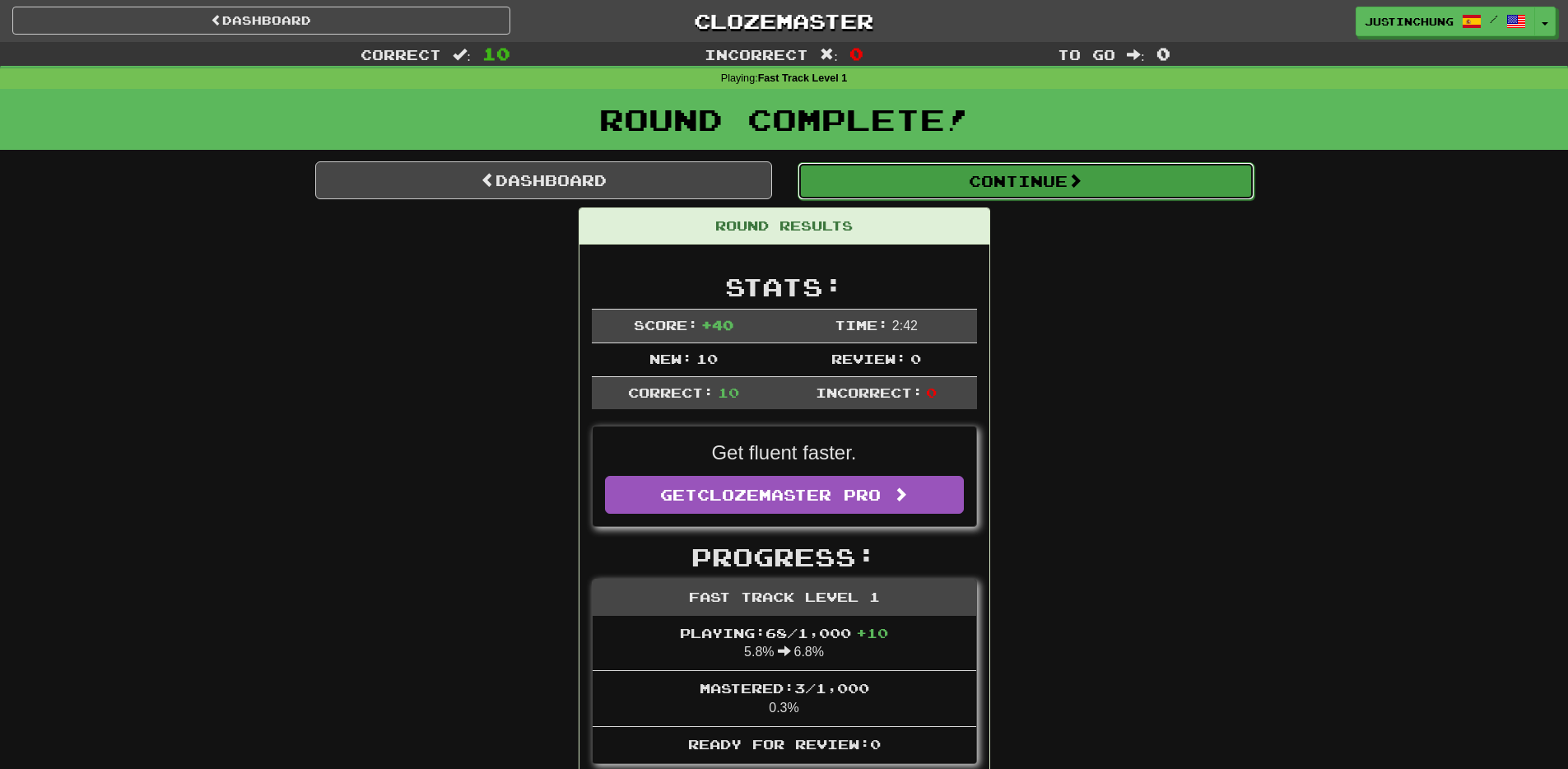
click at [1068, 176] on button "Continue" at bounding box center [1026, 181] width 457 height 38
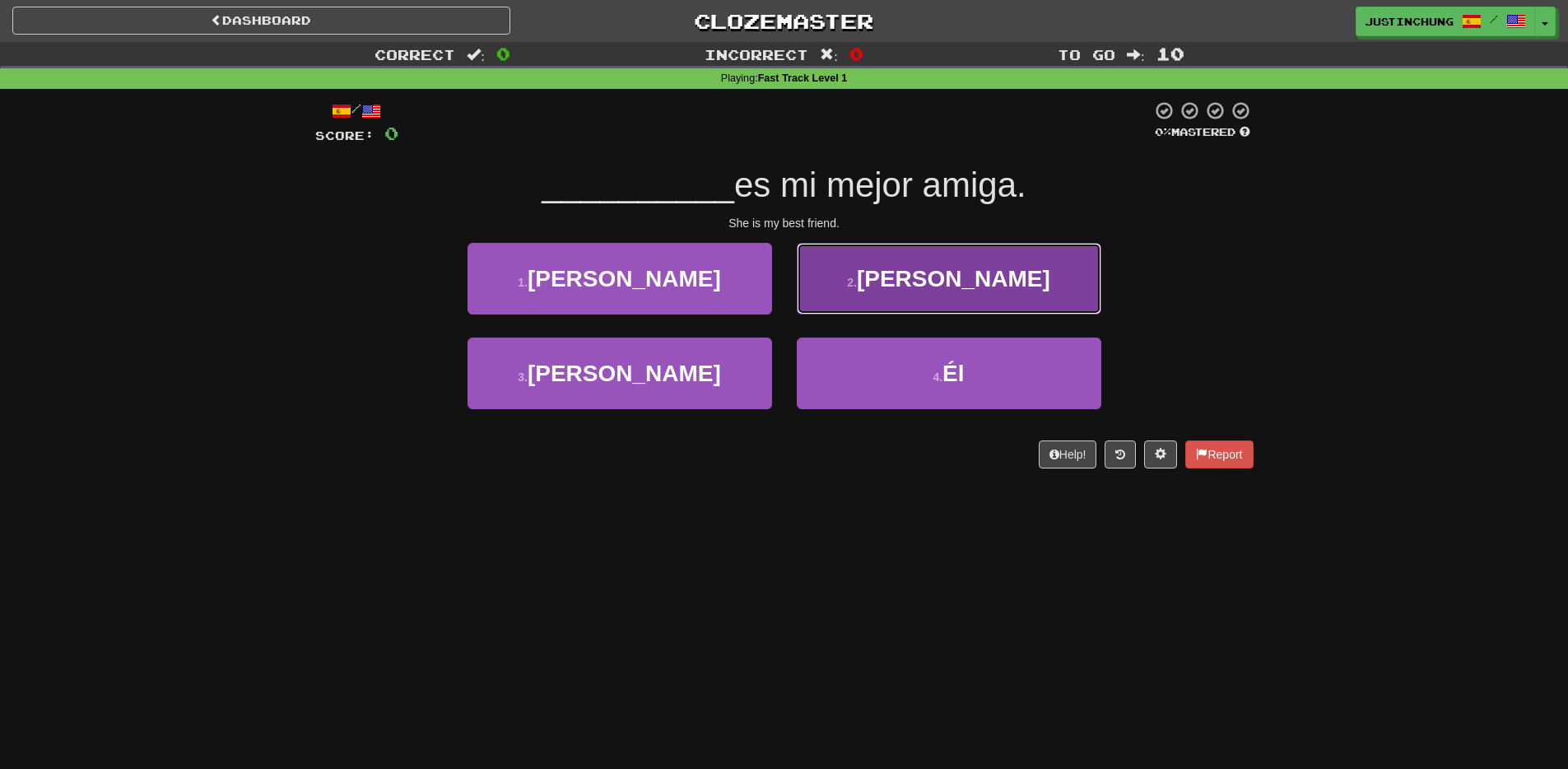
click at [921, 271] on button "2 . Ella" at bounding box center [949, 278] width 304 height 71
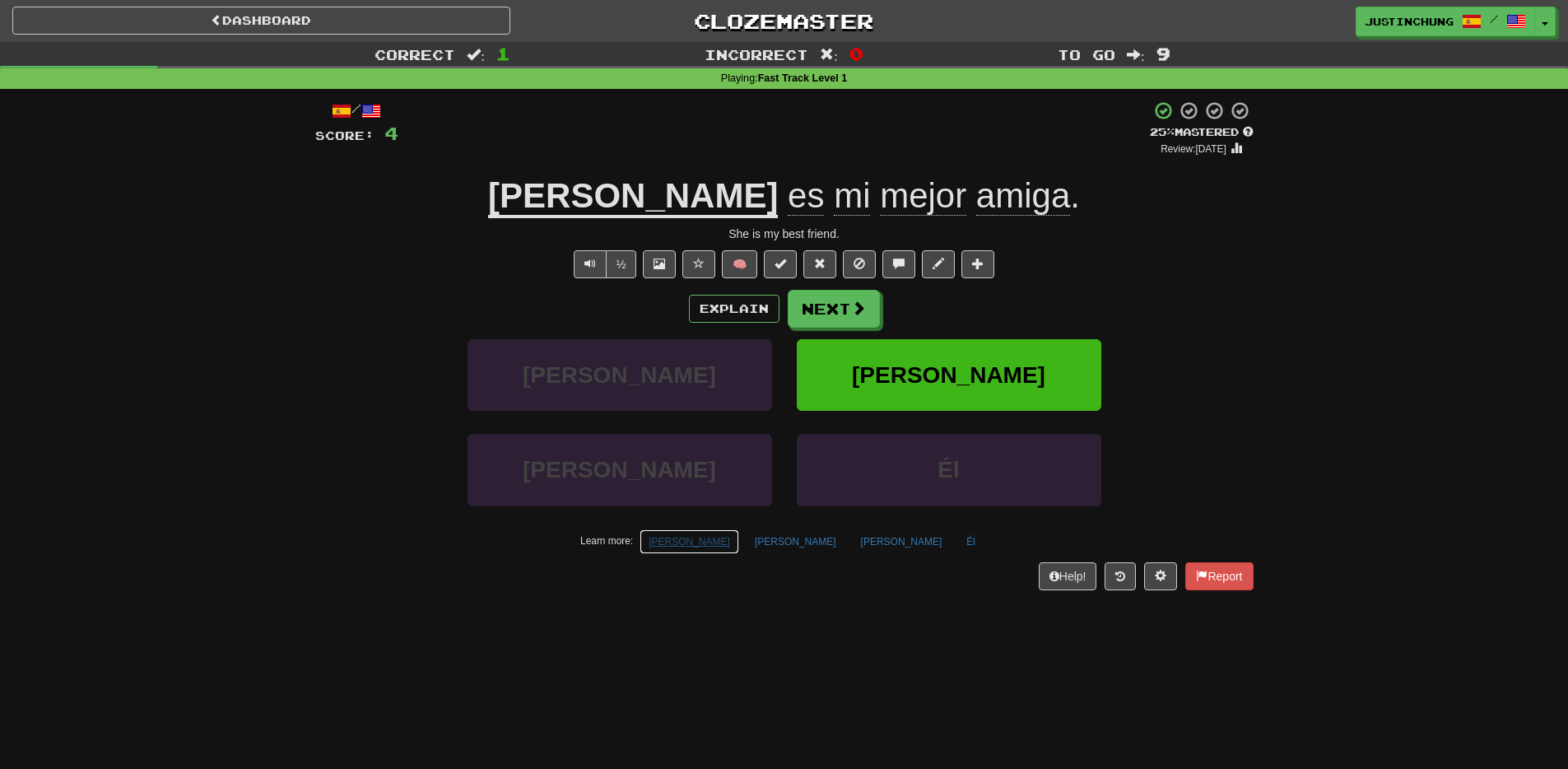
click at [739, 544] on button "Eli" at bounding box center [689, 541] width 100 height 25
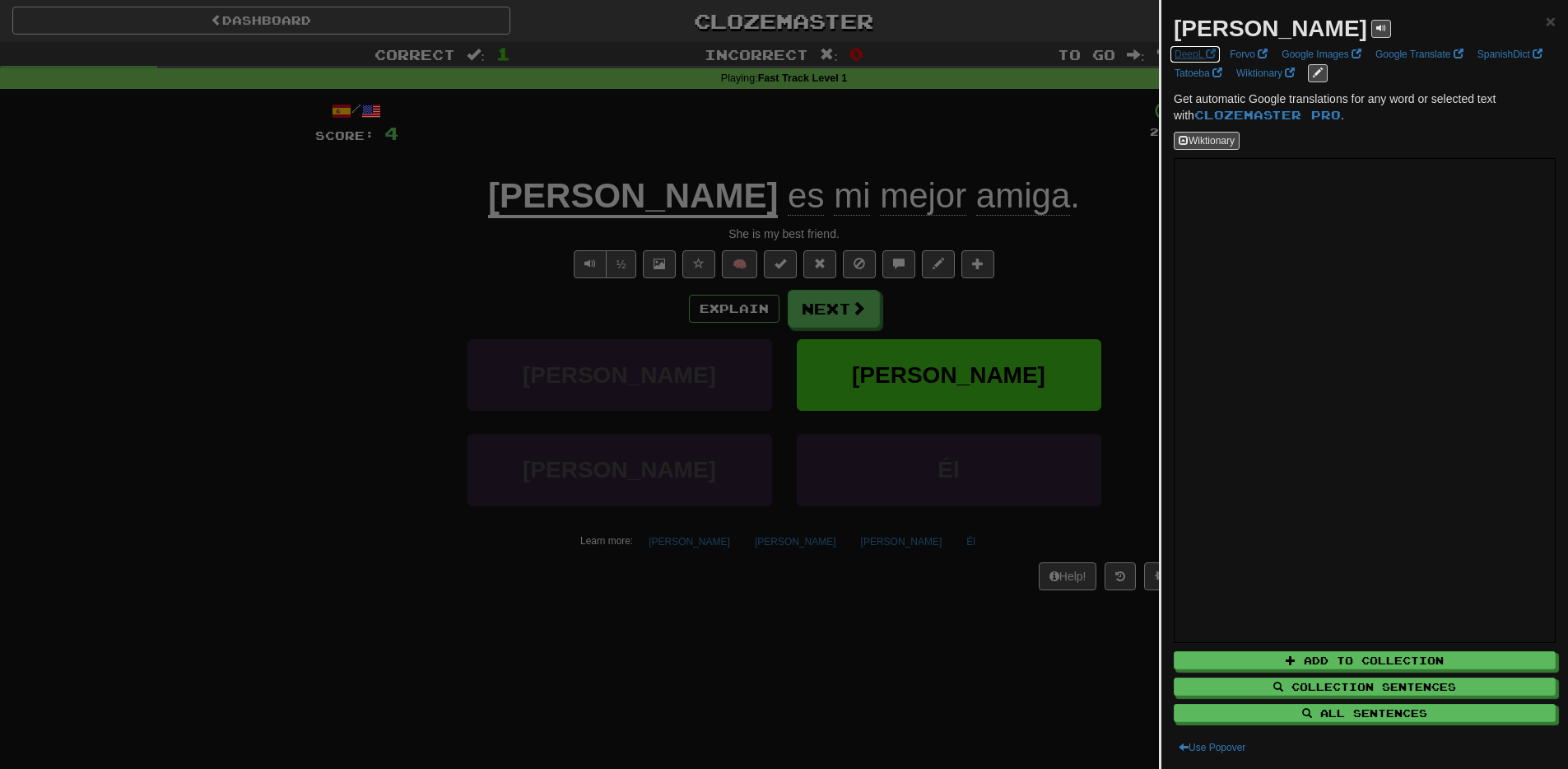
click at [1205, 58] on link "DeepL" at bounding box center [1195, 54] width 51 height 18
click at [207, 600] on div at bounding box center [784, 384] width 1568 height 769
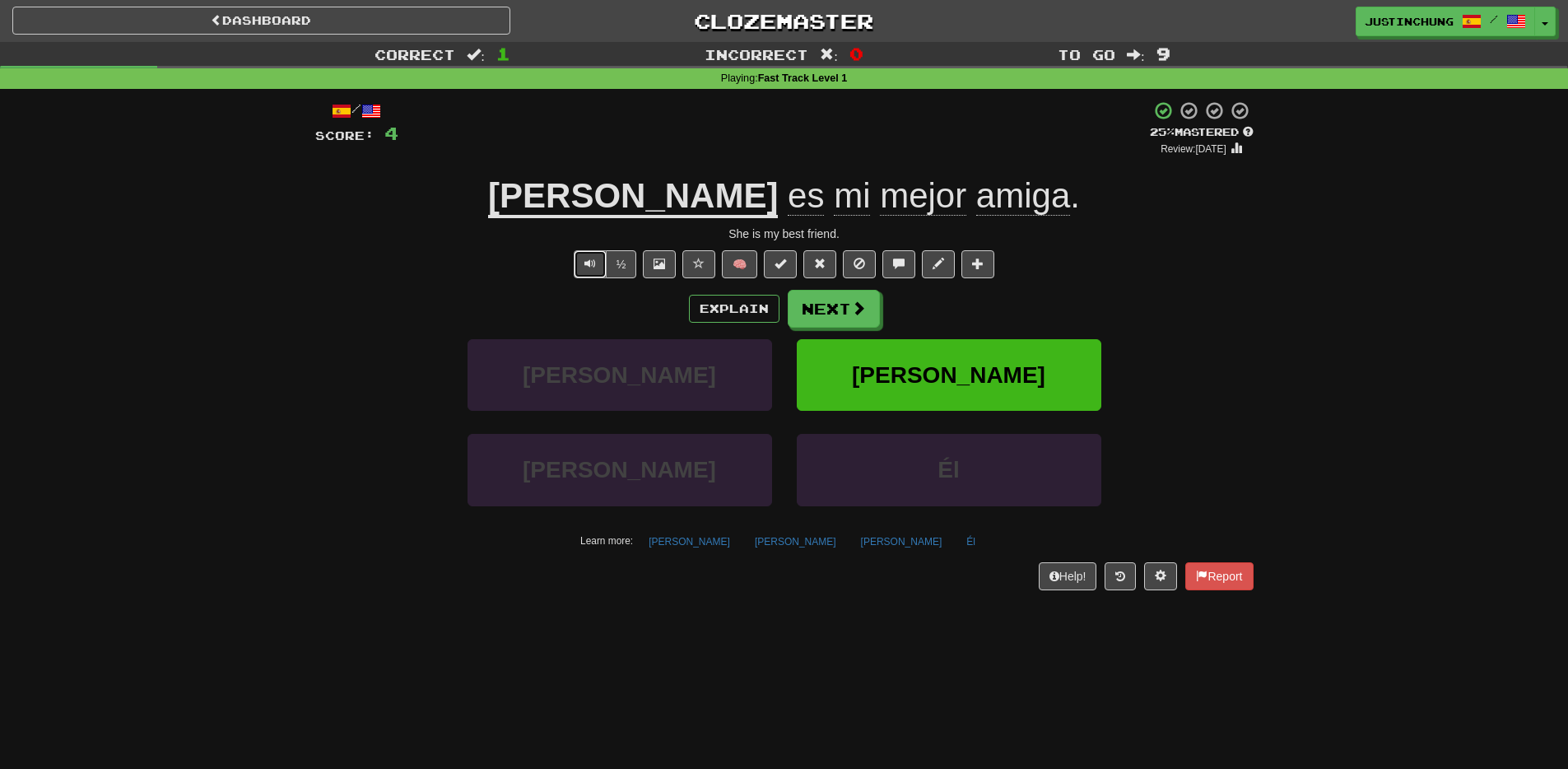
click at [583, 256] on button "Text-to-speech controls" at bounding box center [590, 265] width 33 height 28
click at [858, 302] on span at bounding box center [859, 309] width 15 height 15
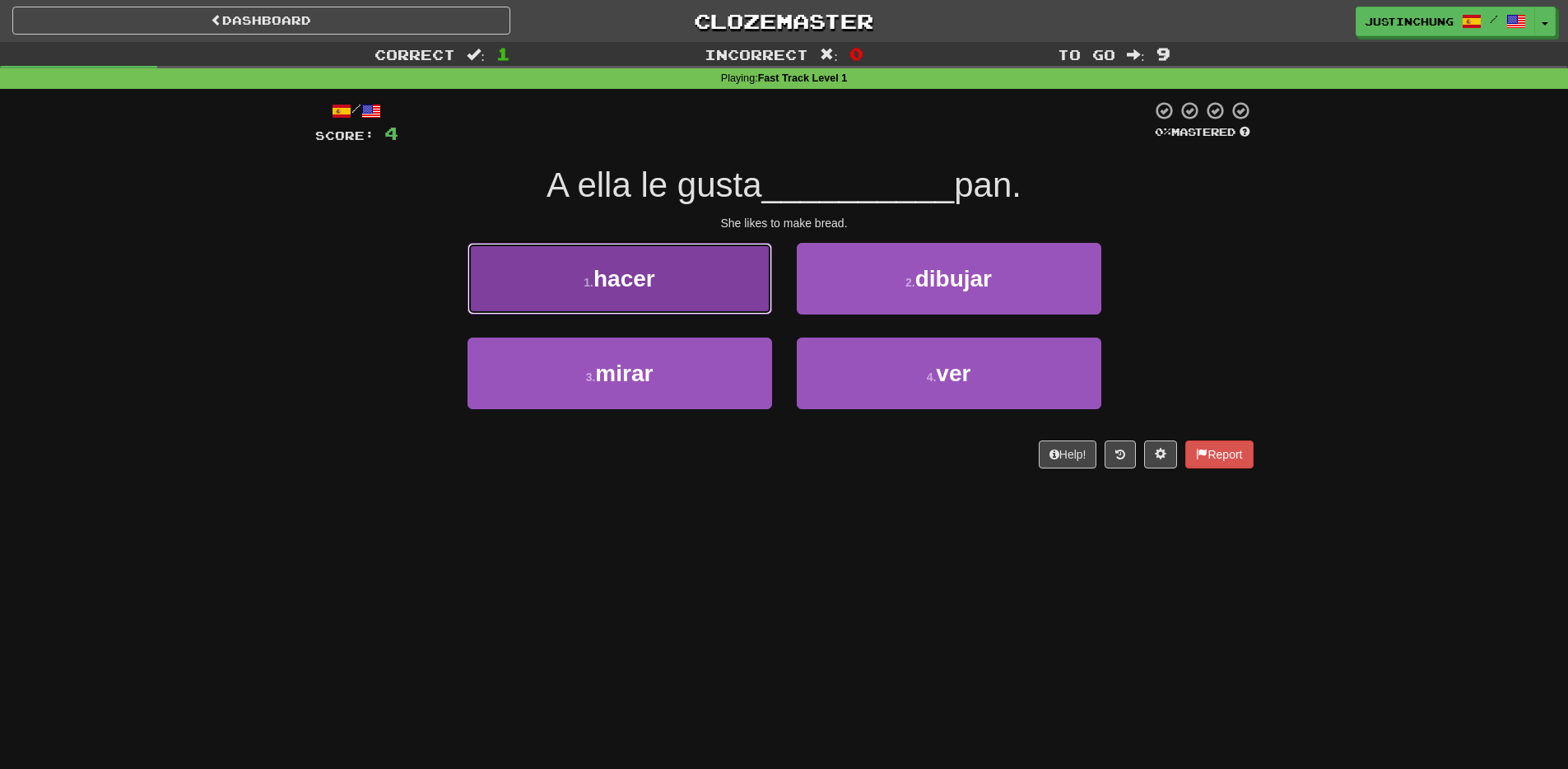
click at [601, 289] on span "hacer" at bounding box center [624, 278] width 62 height 26
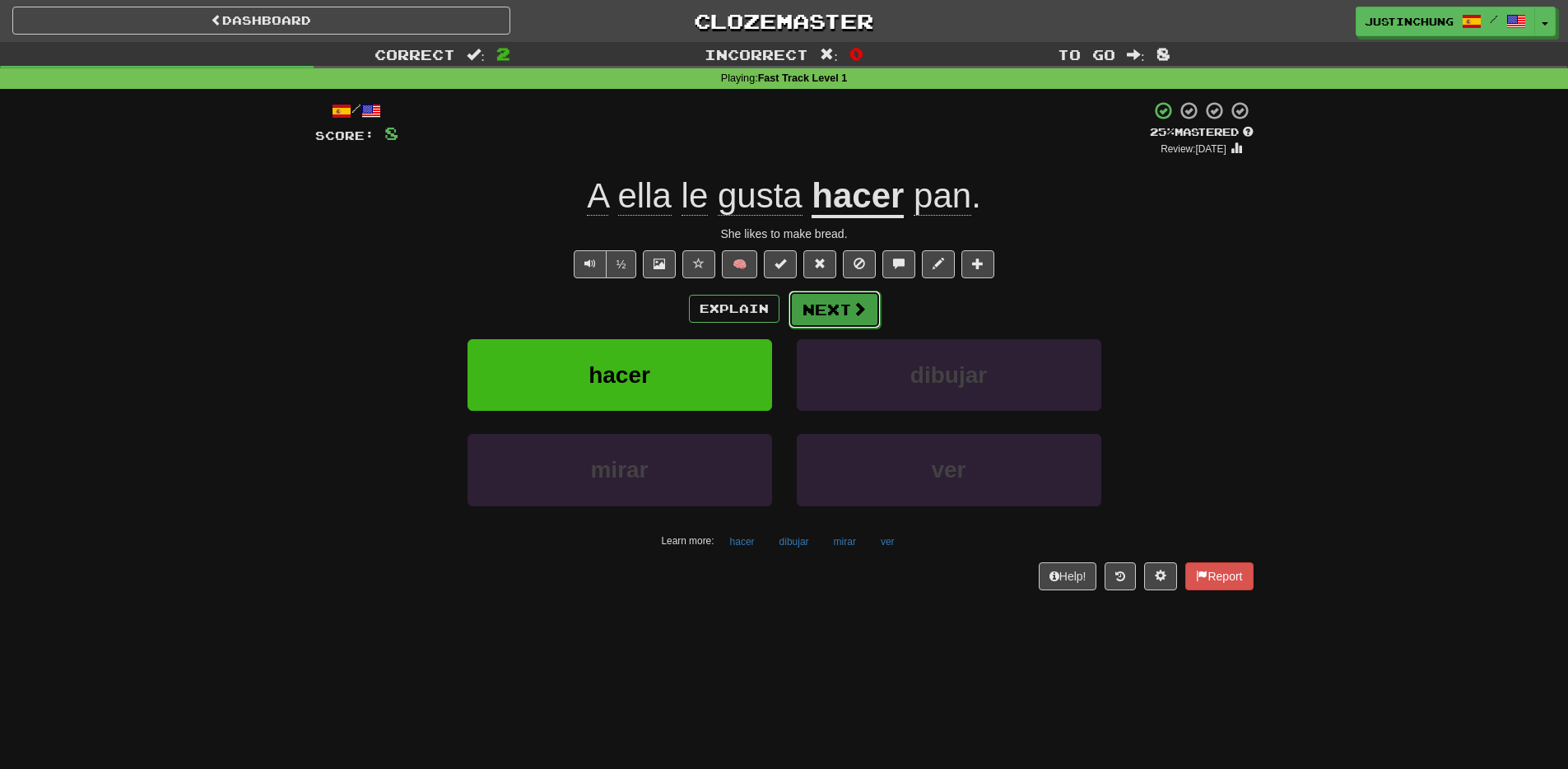
click at [838, 319] on button "Next" at bounding box center [834, 309] width 92 height 38
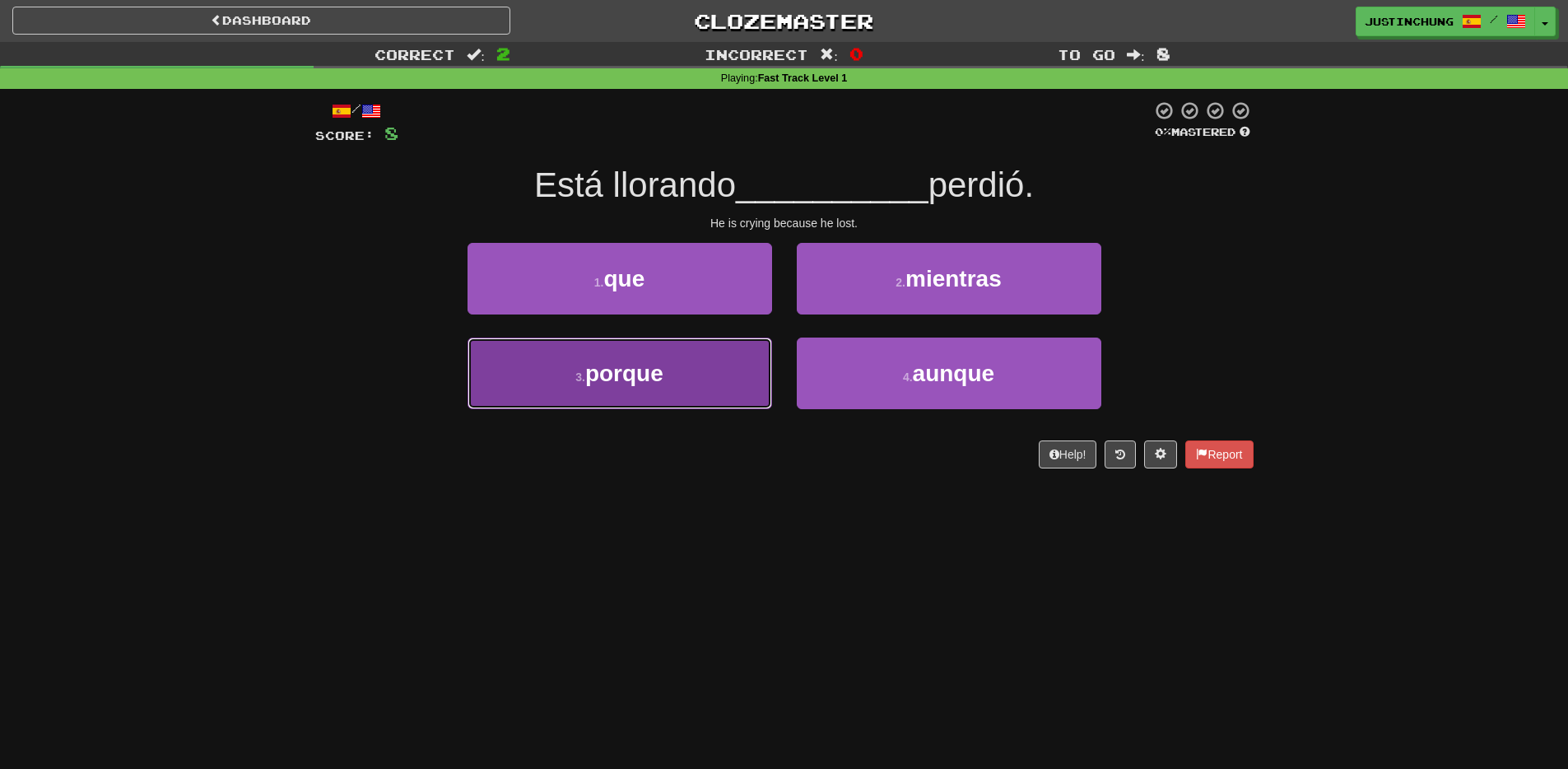
click at [626, 377] on span "porque" at bounding box center [624, 373] width 78 height 26
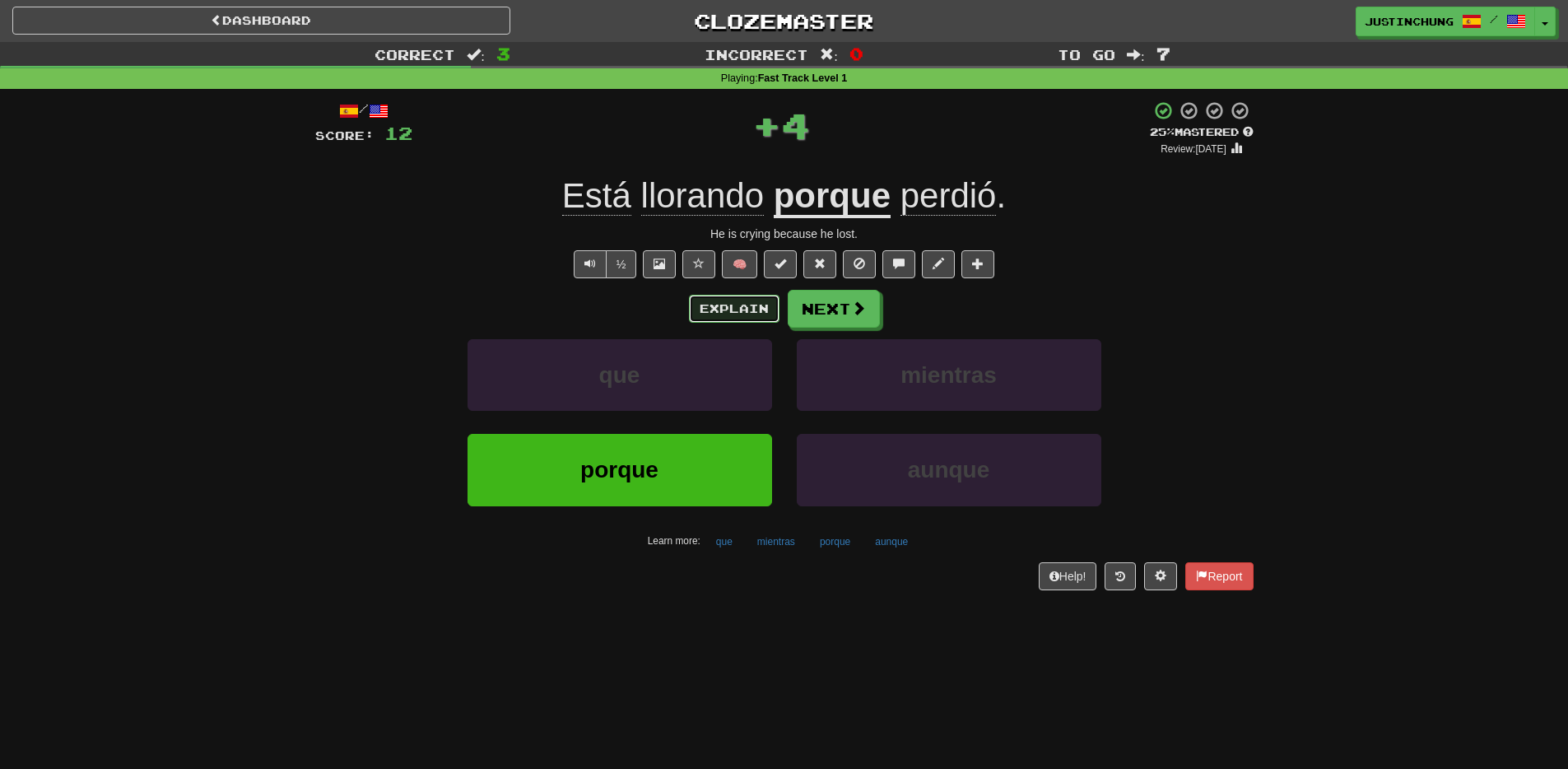
click at [716, 311] on button "Explain" at bounding box center [733, 309] width 90 height 28
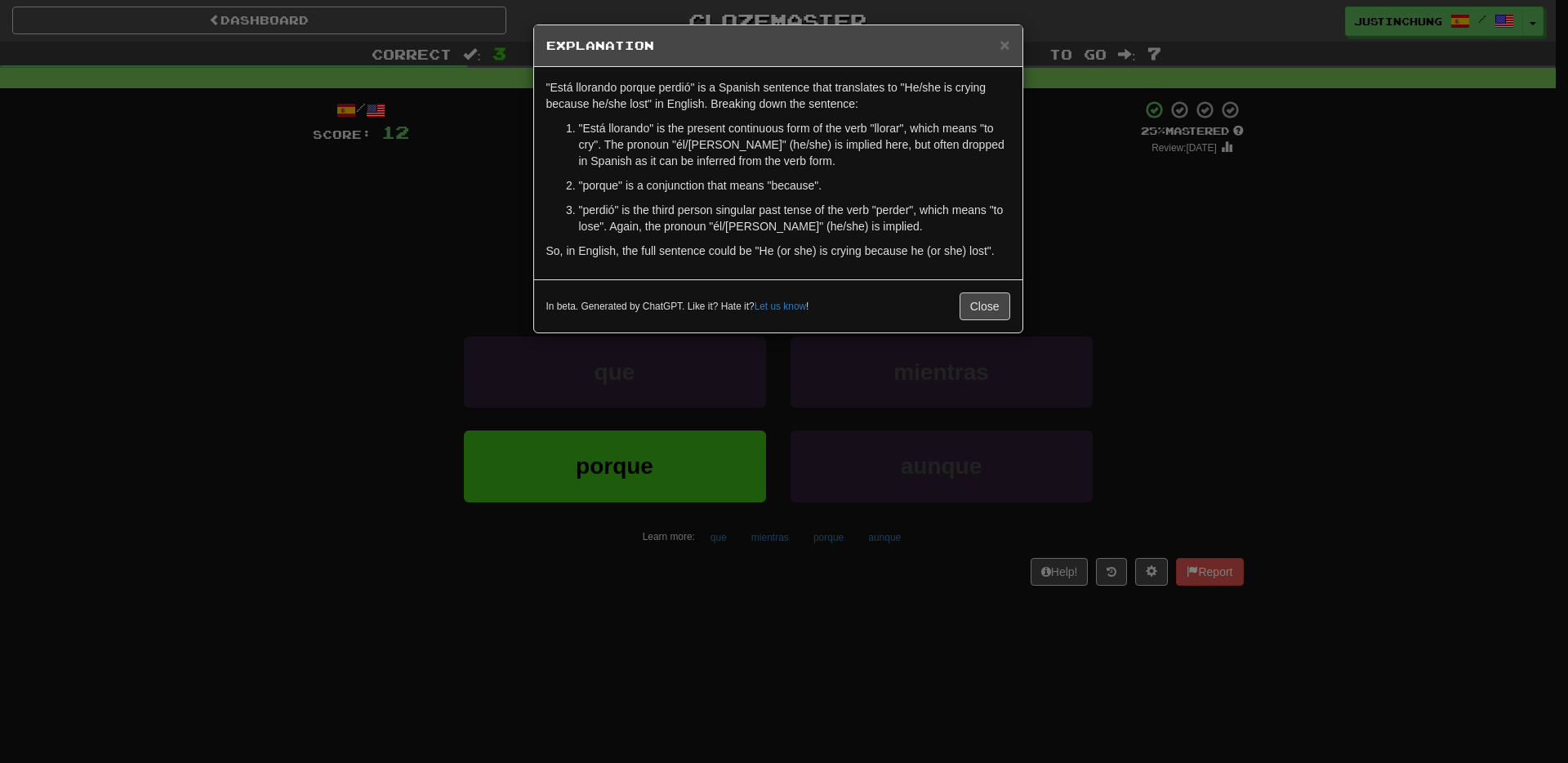
click at [581, 658] on div "× Explanation "Está llorando porque perdió" is a Spanish sentence that translat…" at bounding box center [784, 381] width 1568 height 763
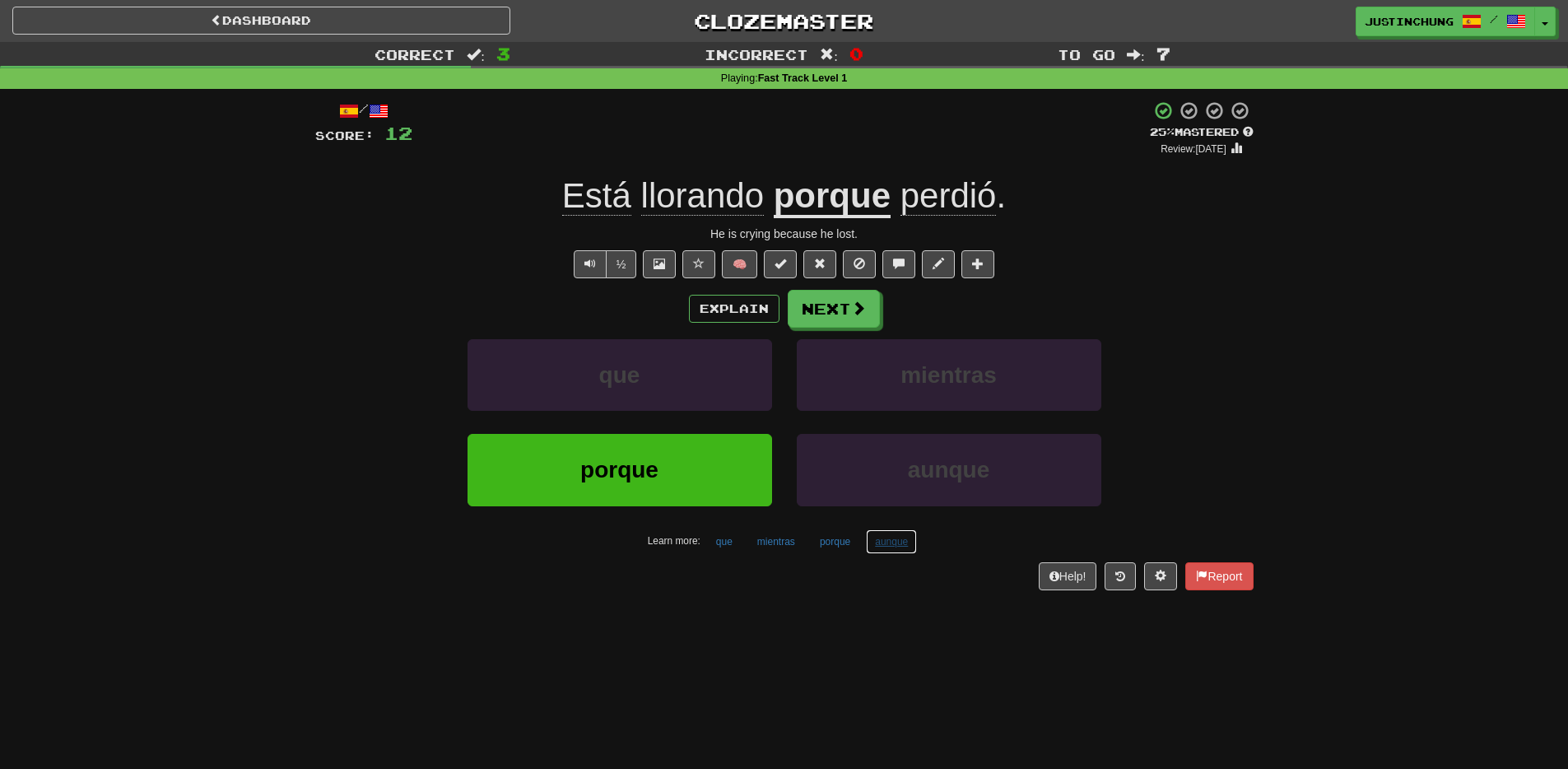
click at [890, 547] on button "aunque" at bounding box center [892, 541] width 51 height 25
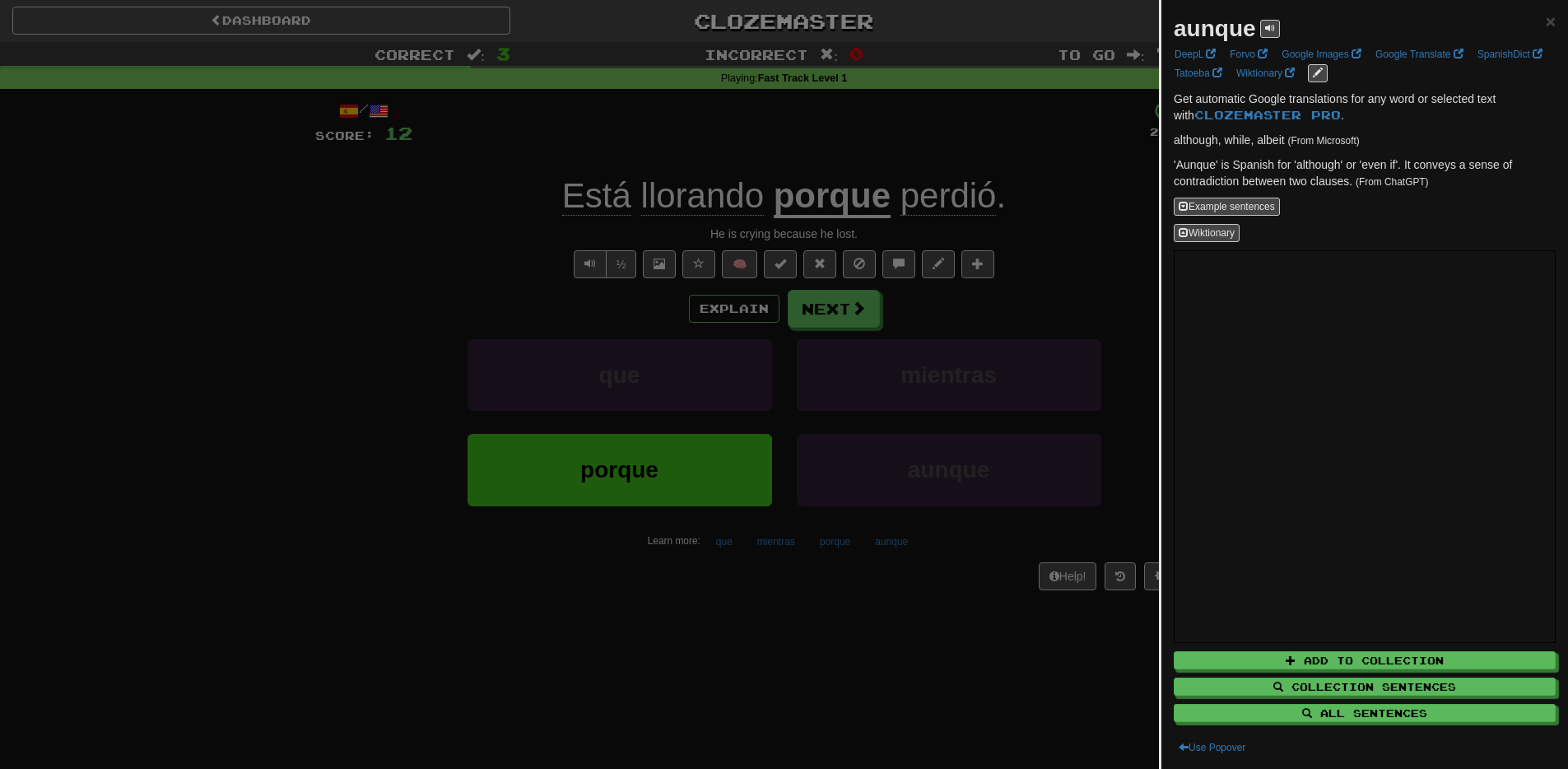
click at [904, 678] on div at bounding box center [784, 384] width 1568 height 769
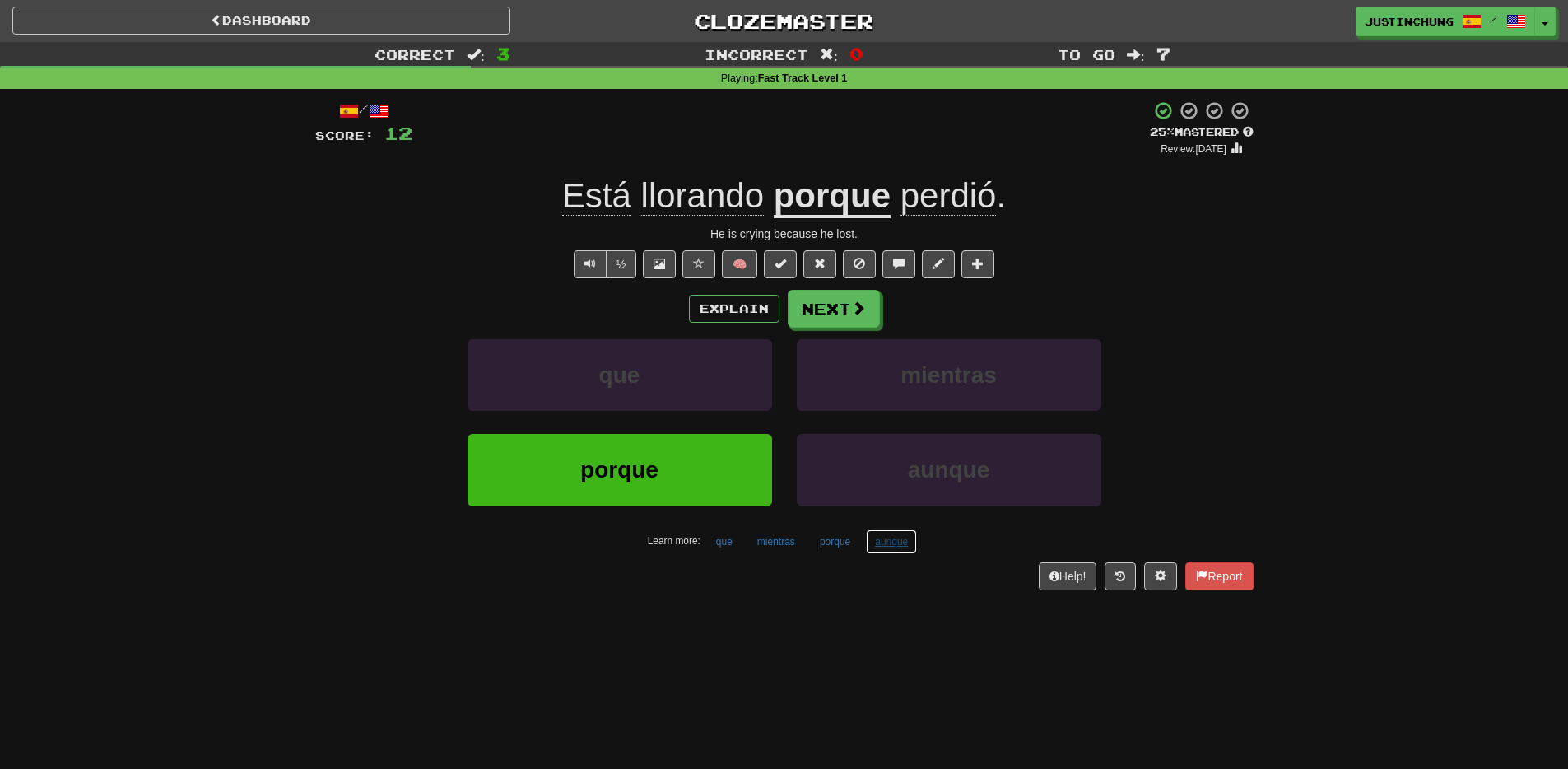
click at [901, 548] on button "aunque" at bounding box center [892, 541] width 51 height 25
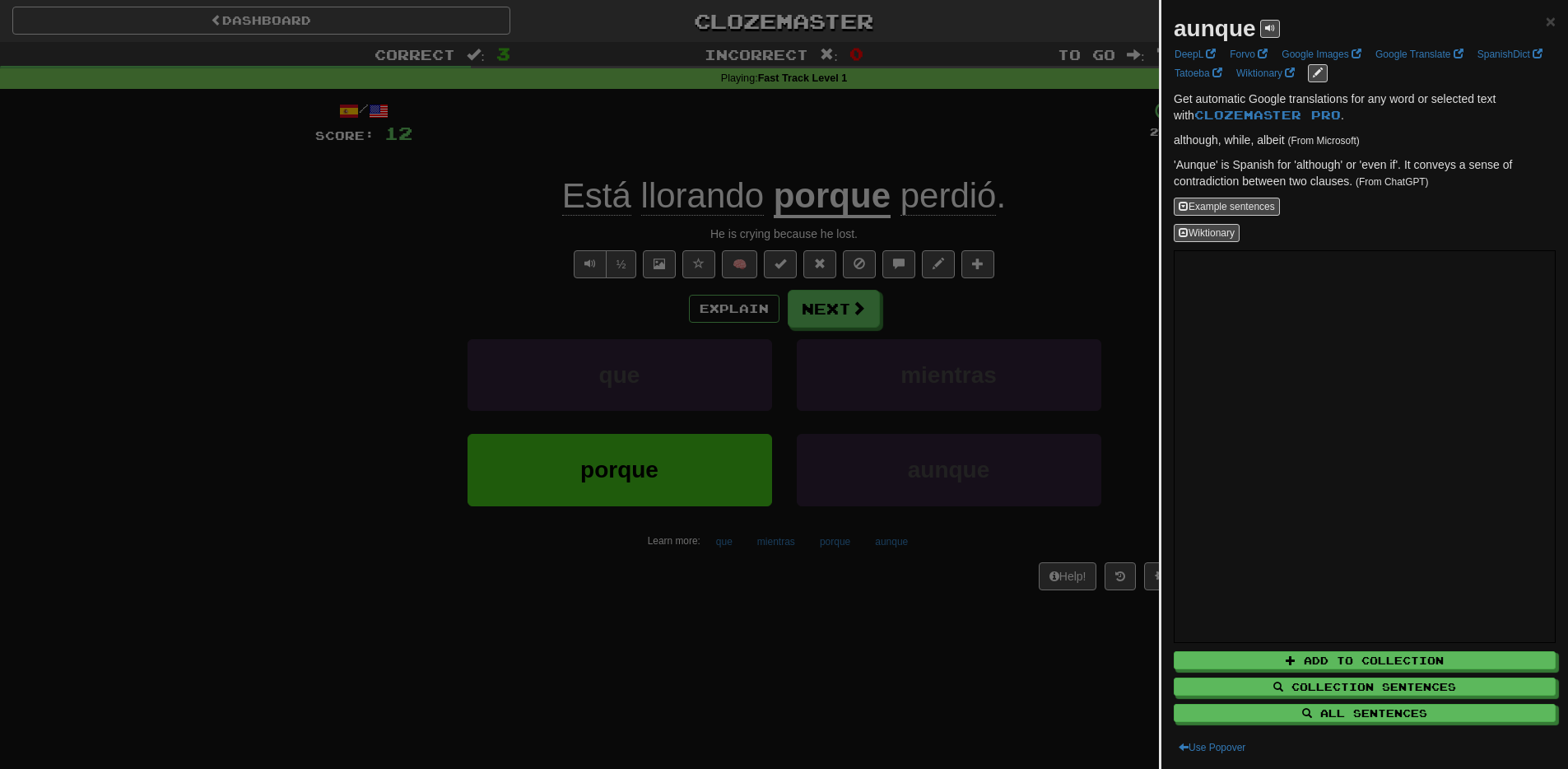
click at [882, 654] on div at bounding box center [784, 384] width 1568 height 769
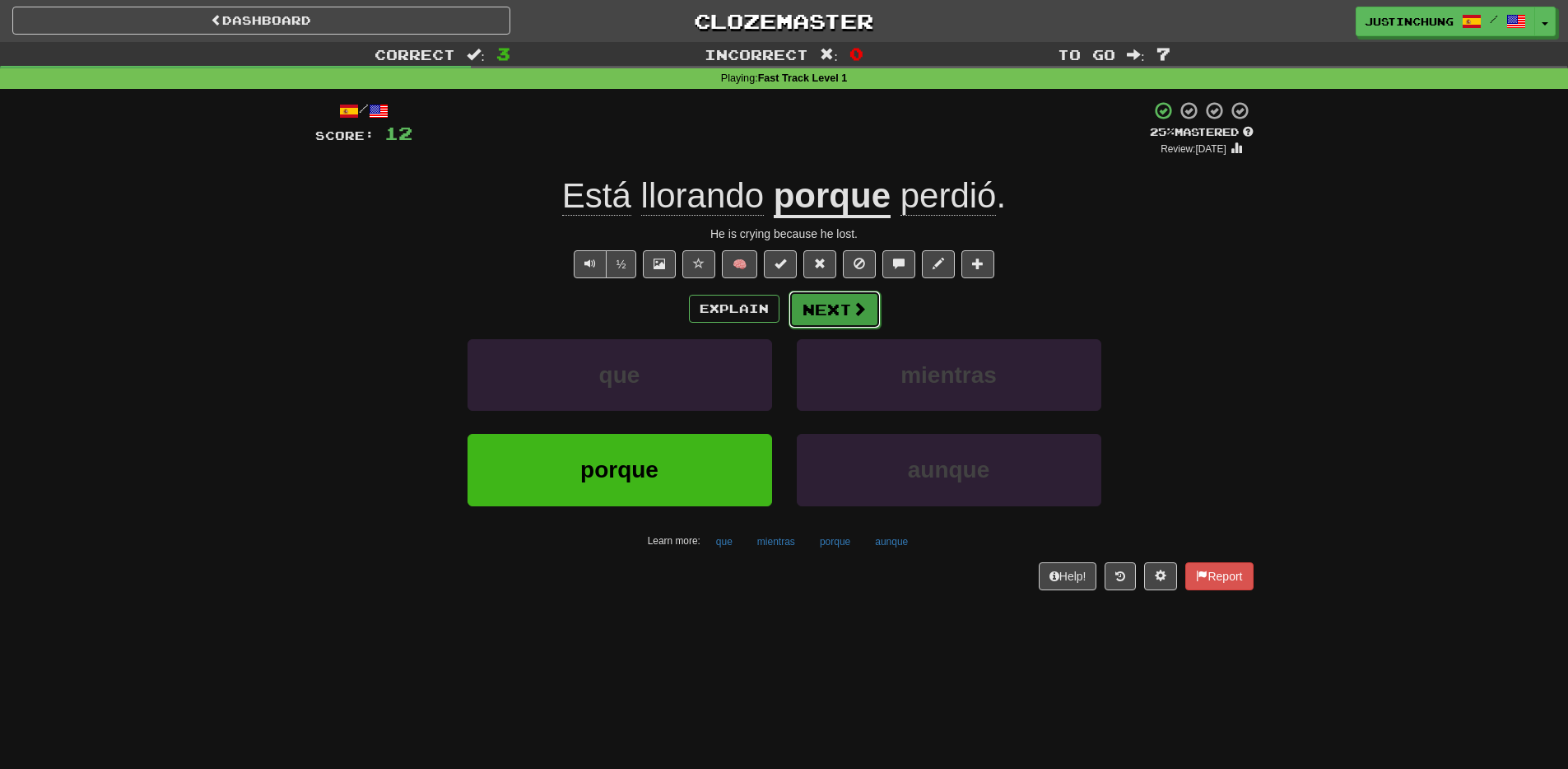
click at [849, 311] on button "Next" at bounding box center [834, 309] width 92 height 38
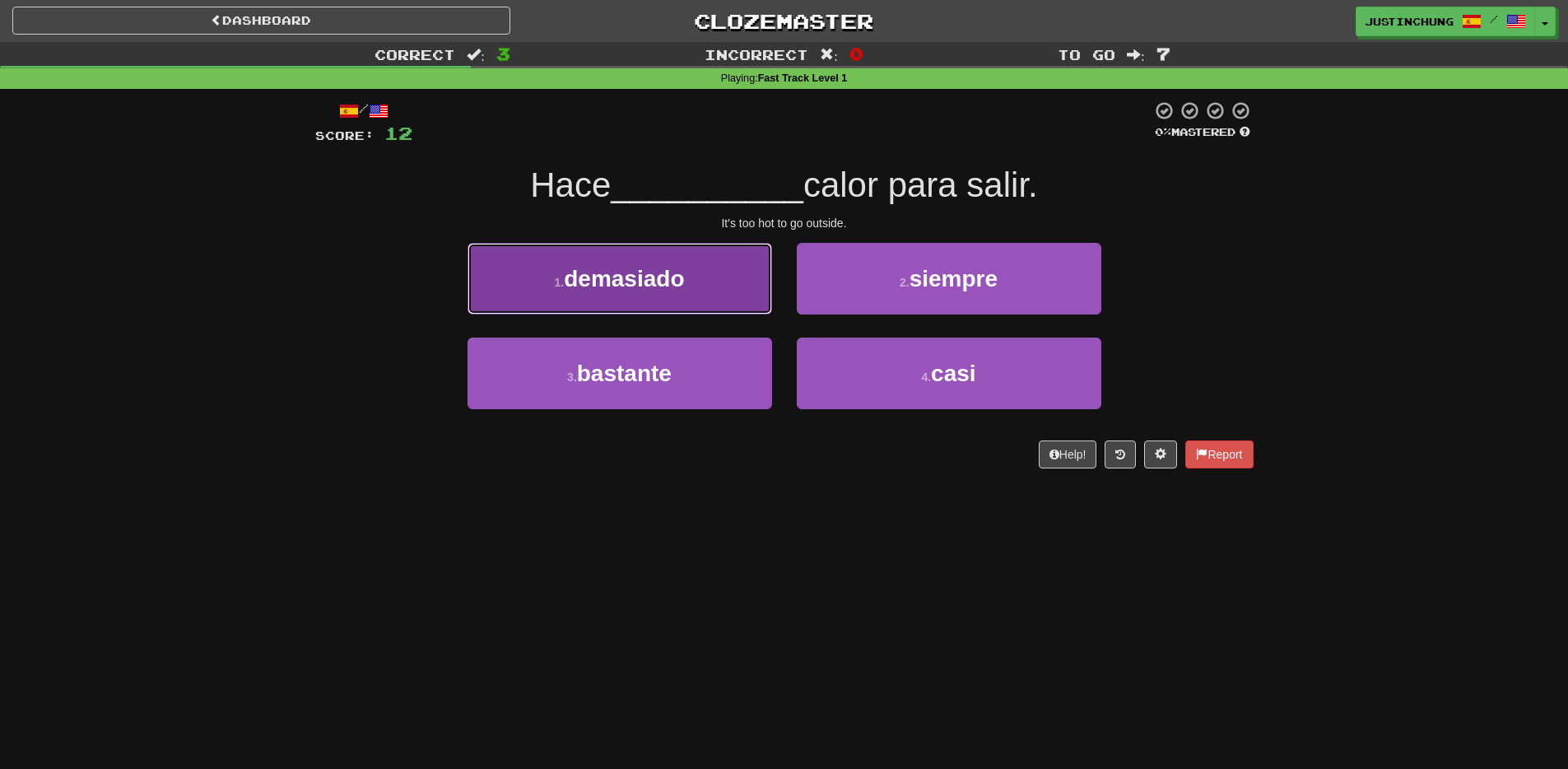
click at [659, 299] on button "1 . demasiado" at bounding box center [619, 278] width 304 height 71
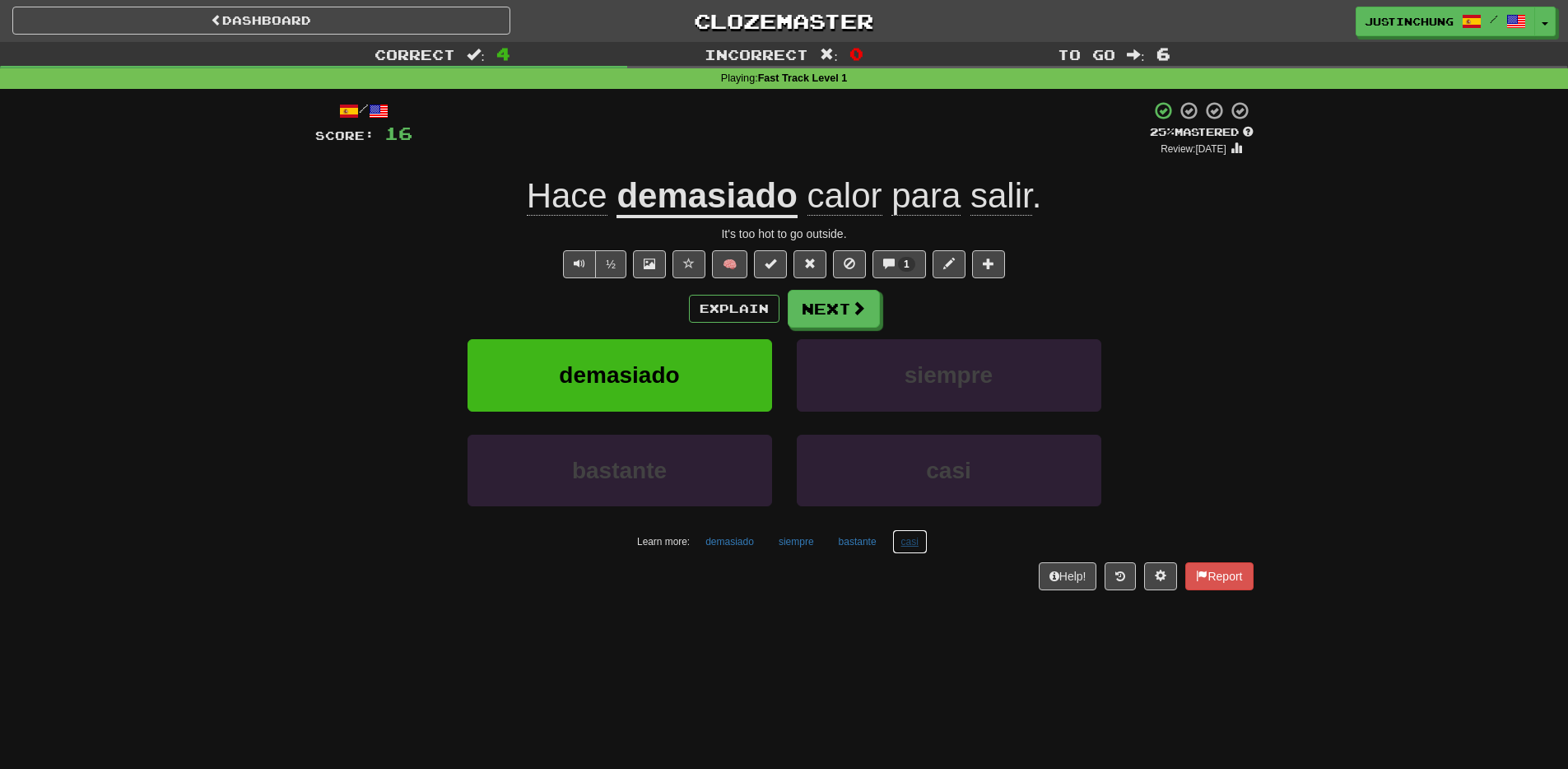
click at [911, 544] on button "casi" at bounding box center [910, 541] width 35 height 25
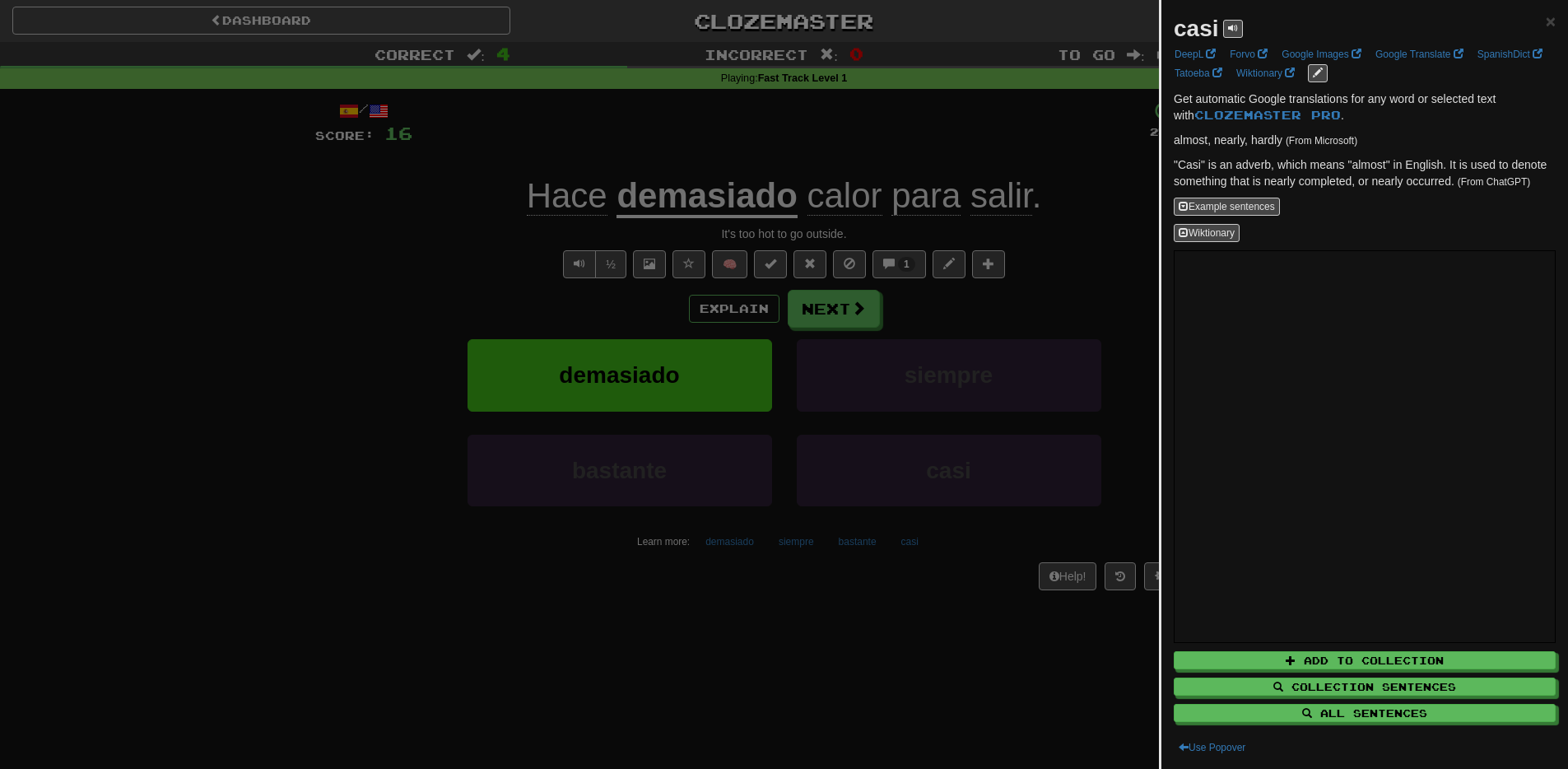
click at [894, 725] on div at bounding box center [784, 384] width 1568 height 769
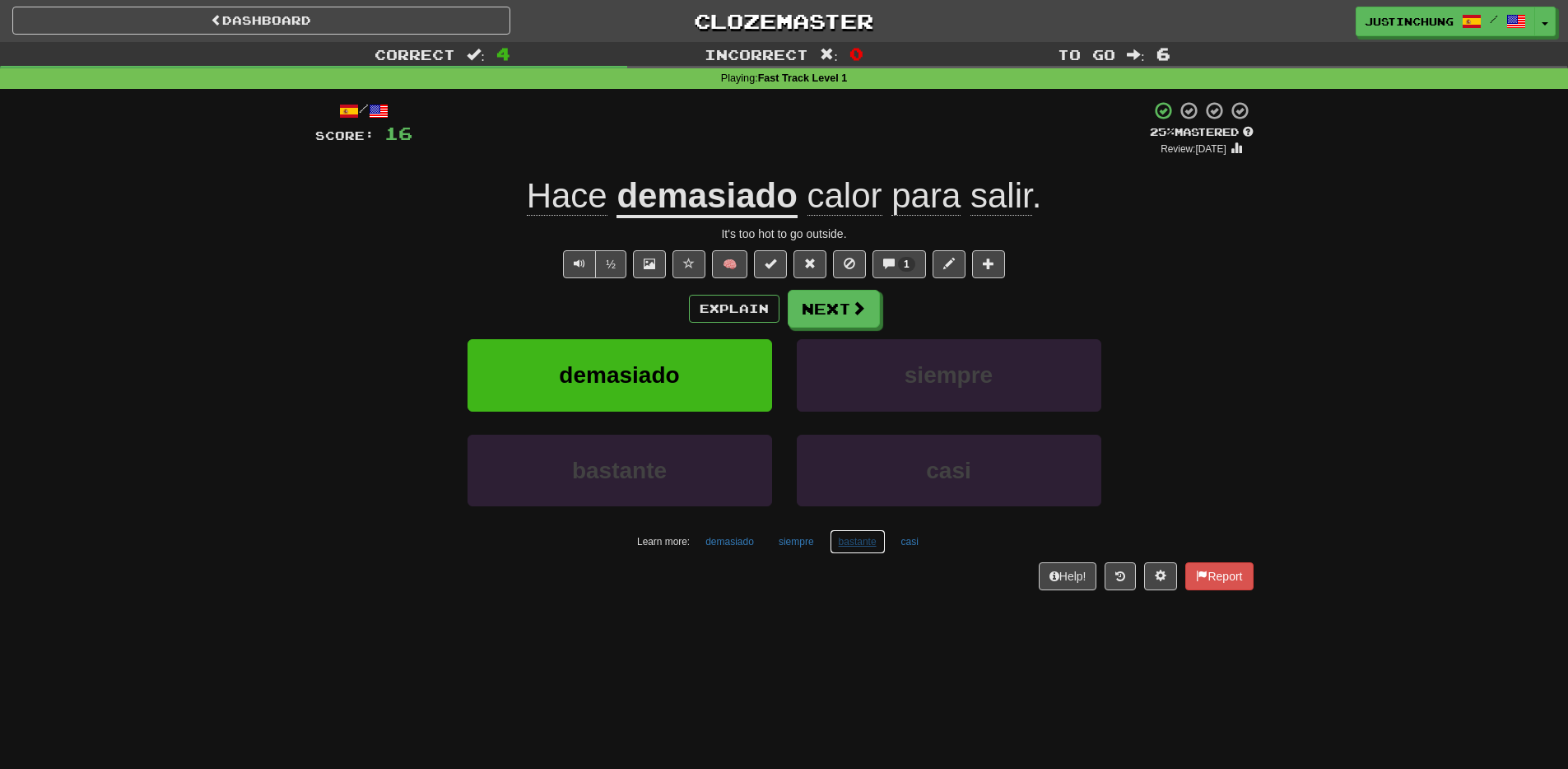
click at [856, 546] on button "bastante" at bounding box center [858, 541] width 56 height 25
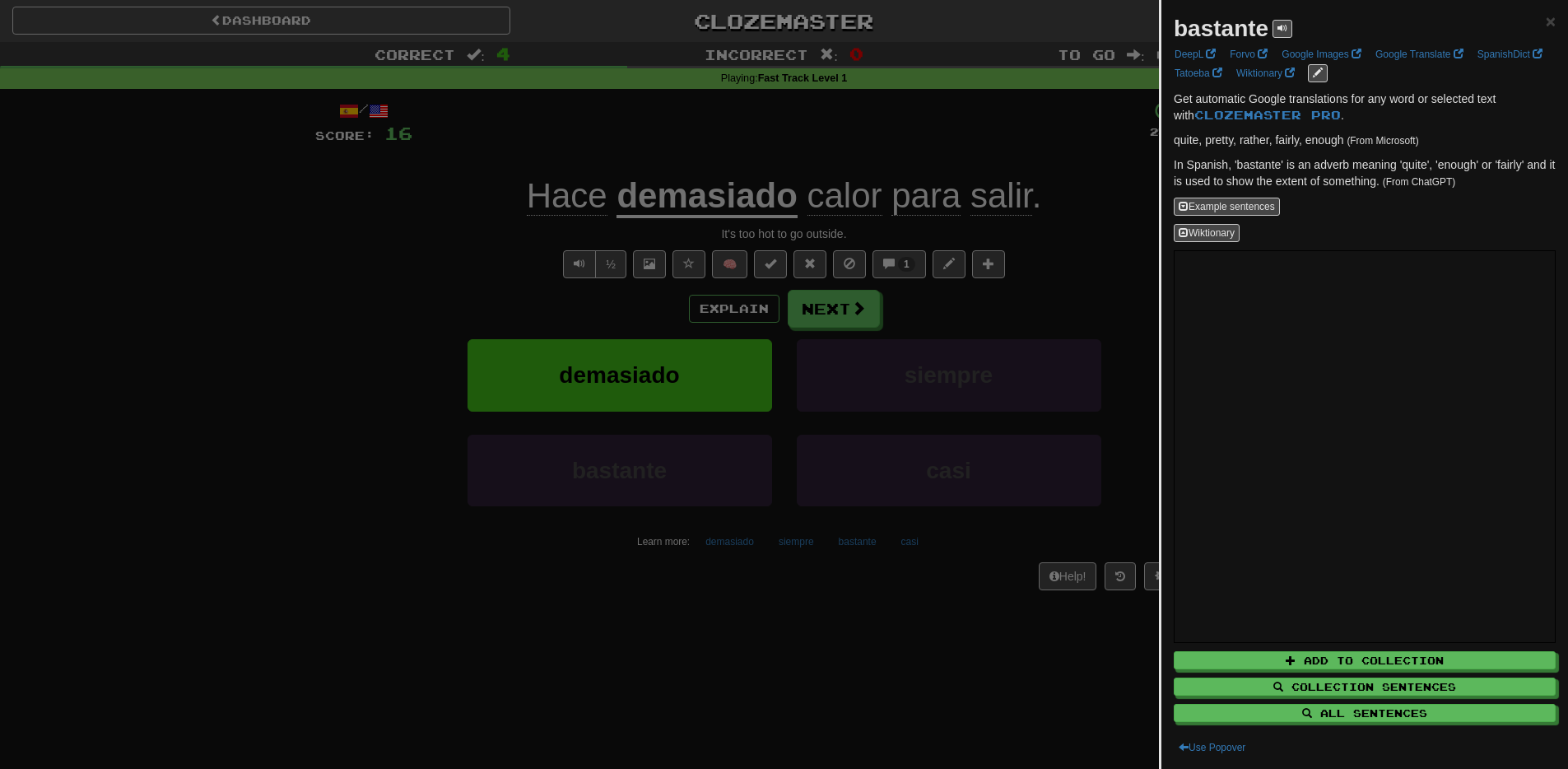
click at [956, 672] on div at bounding box center [784, 384] width 1568 height 769
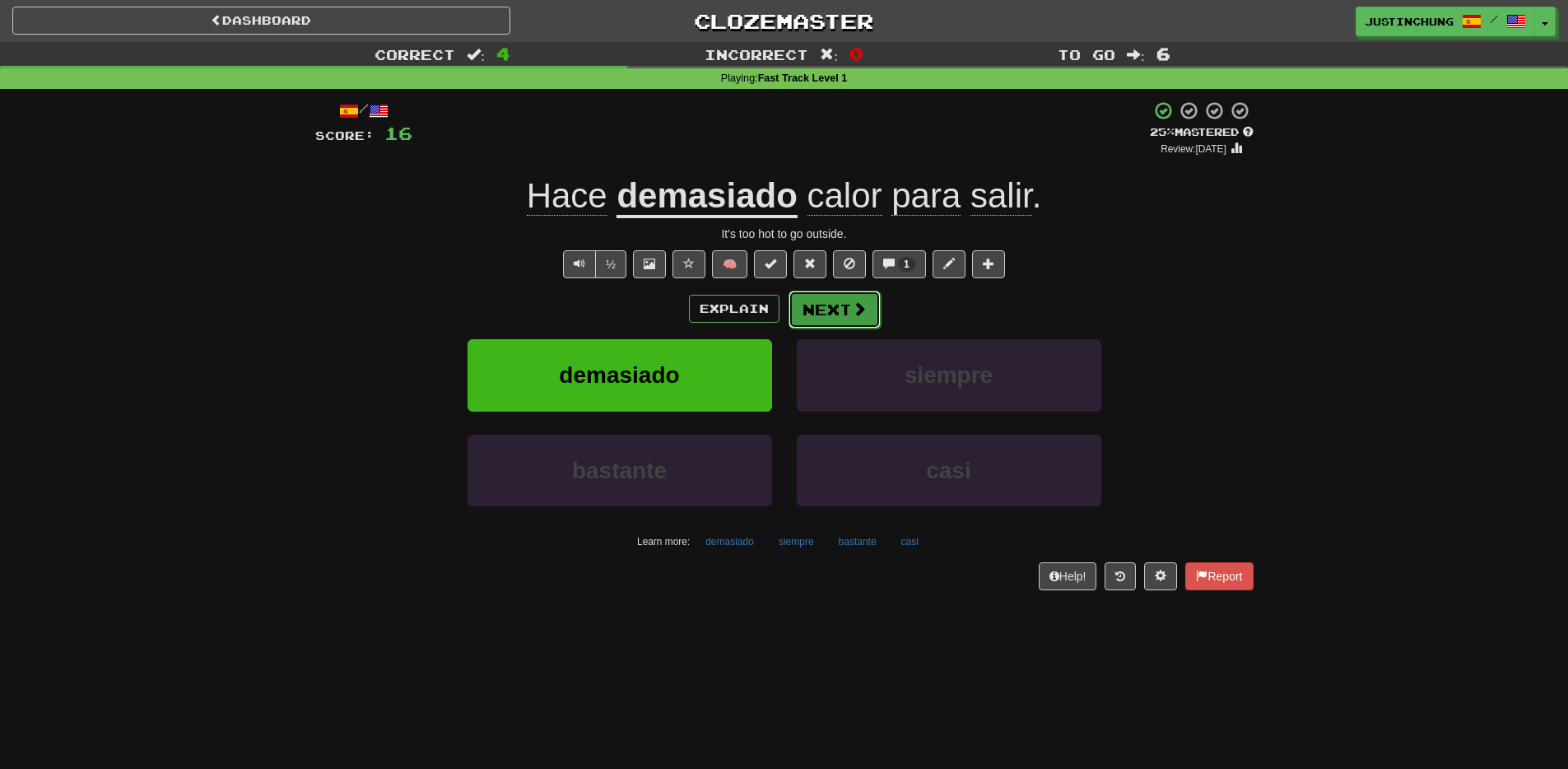
click at [835, 296] on button "Next" at bounding box center [834, 309] width 92 height 38
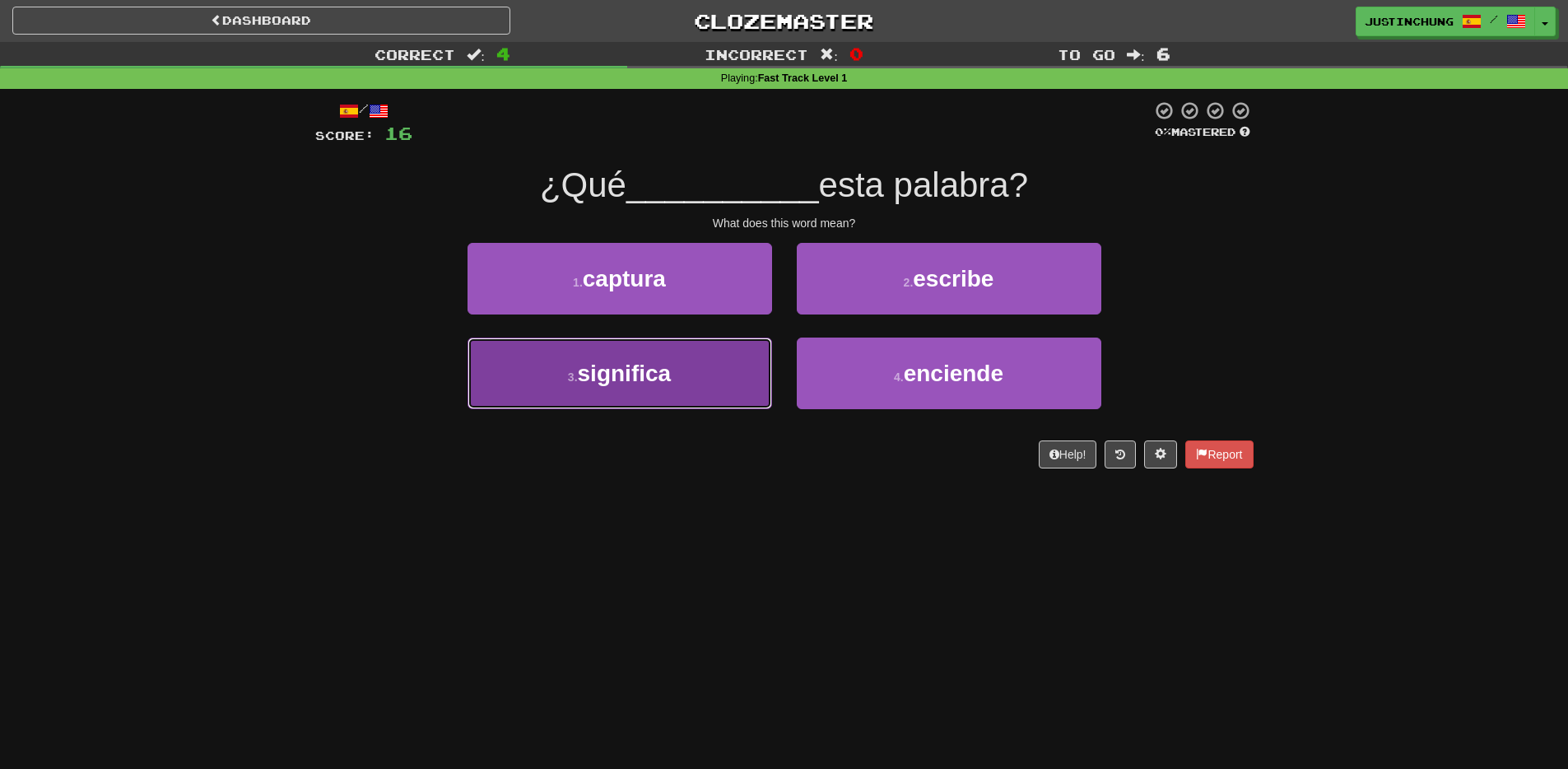
click at [633, 385] on span "significa" at bounding box center [624, 373] width 94 height 26
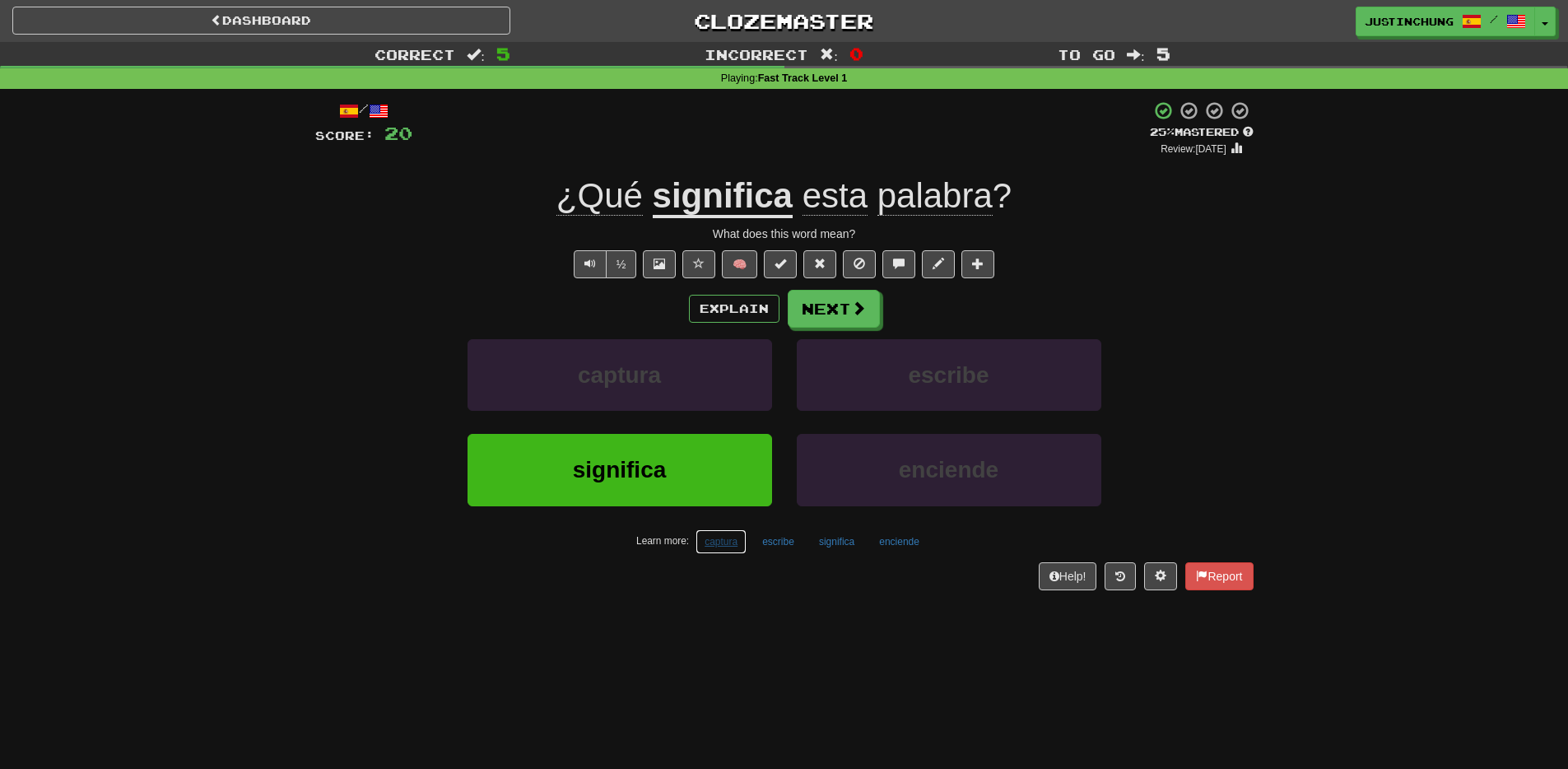
click at [728, 545] on button "captura" at bounding box center [721, 541] width 51 height 25
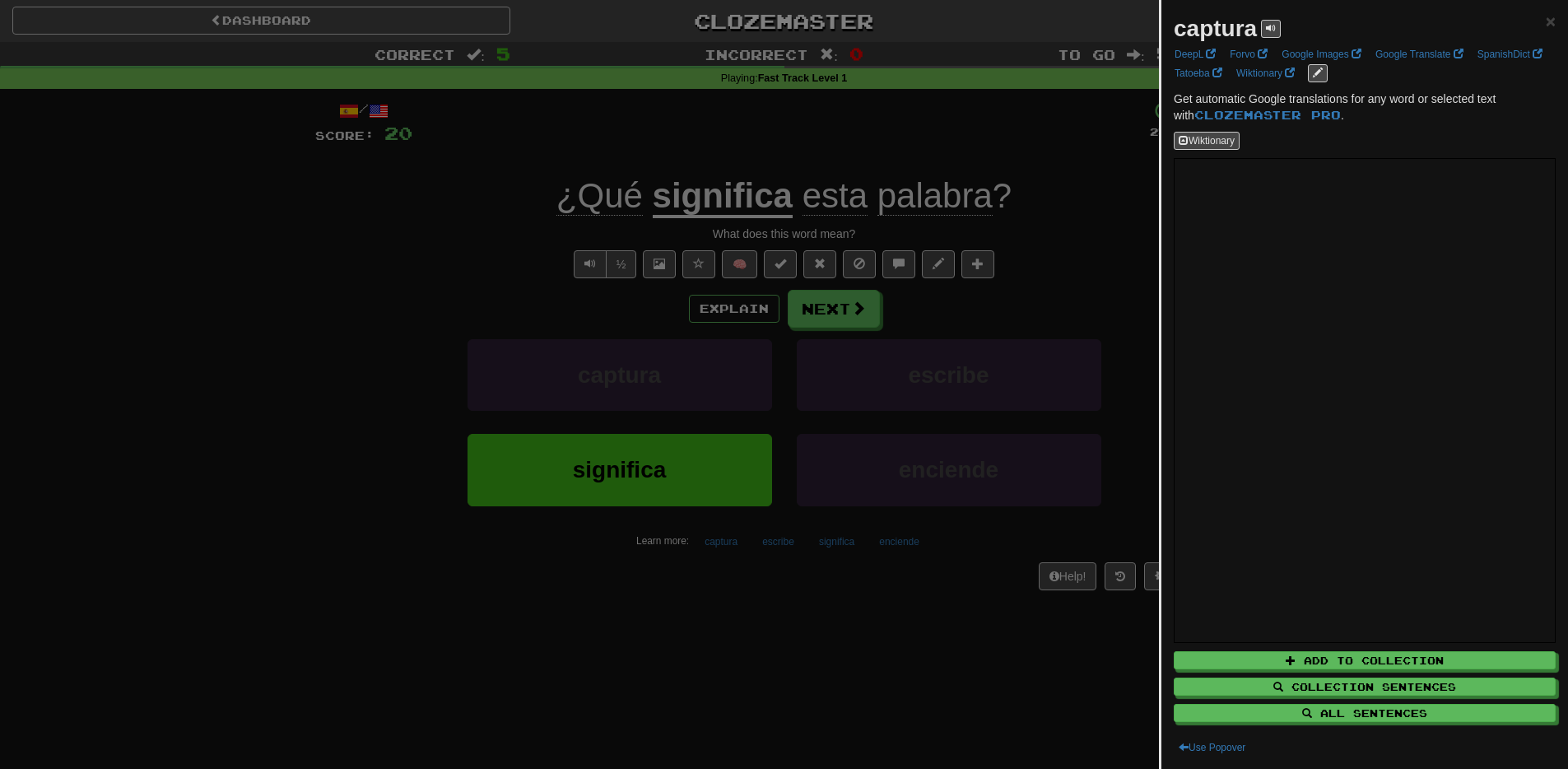
click at [867, 648] on div at bounding box center [784, 384] width 1568 height 769
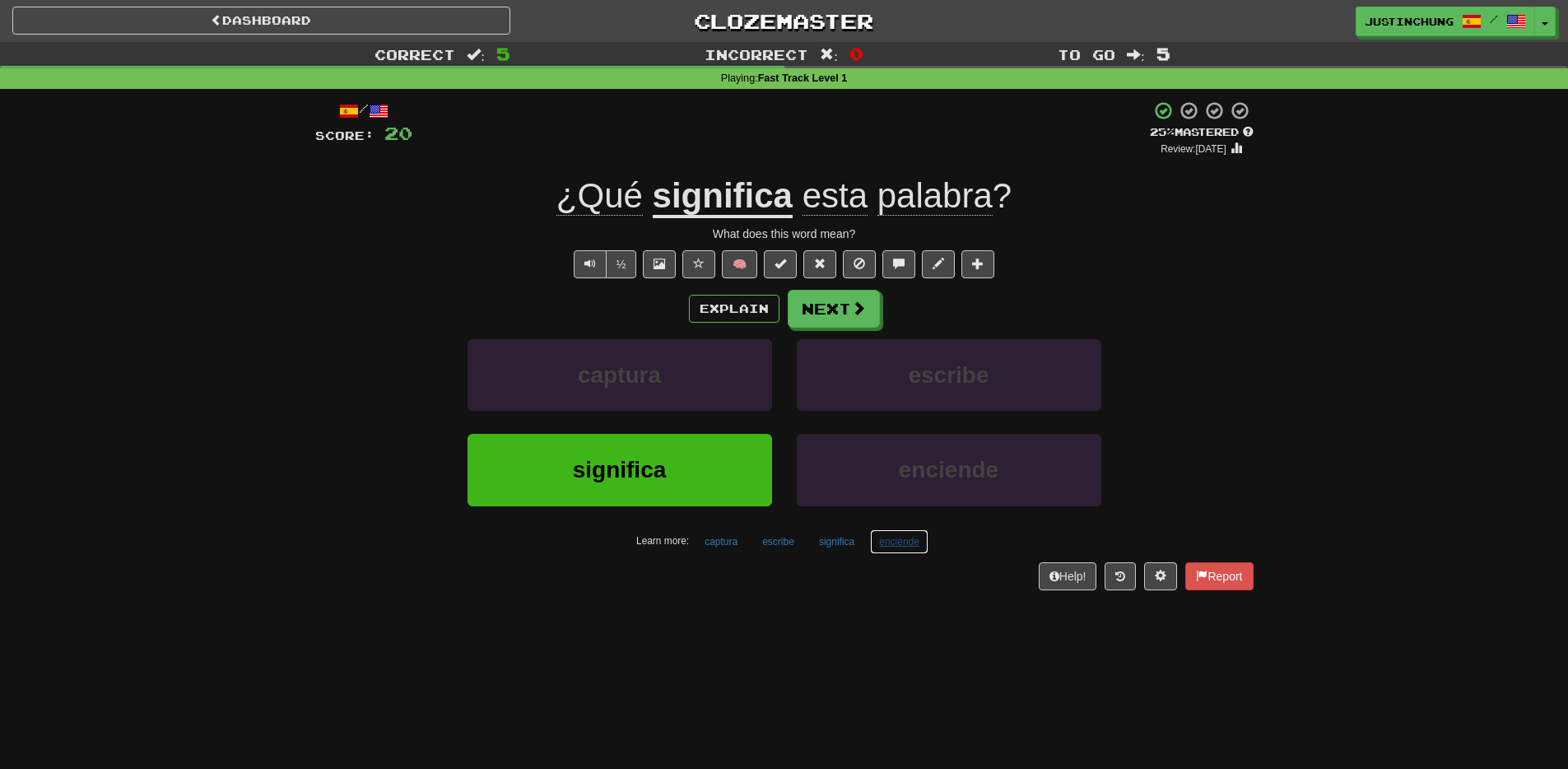
click at [895, 550] on button "enciende" at bounding box center [899, 541] width 59 height 25
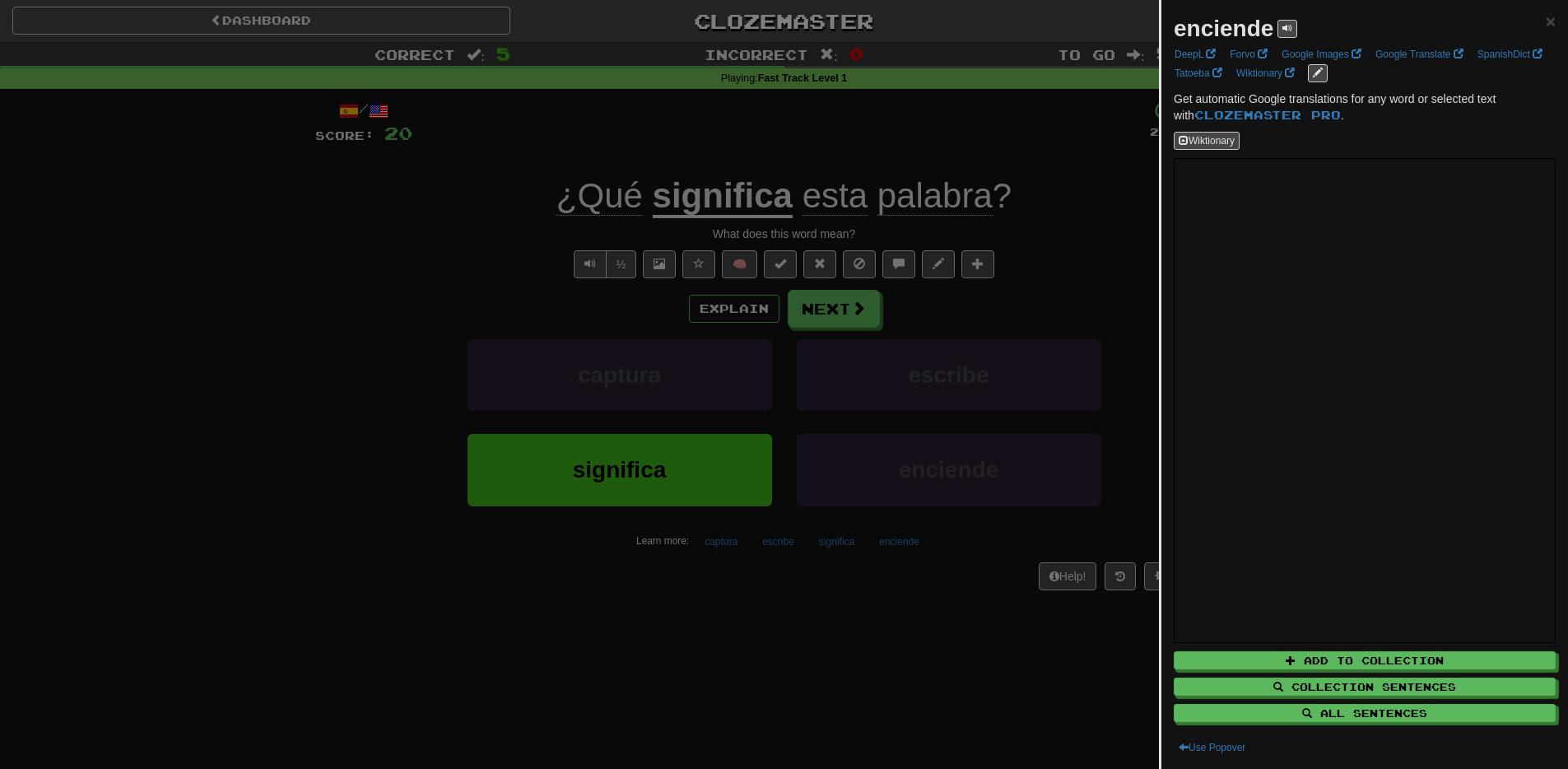
scroll to position [2, 0]
click at [843, 682] on div at bounding box center [784, 384] width 1568 height 769
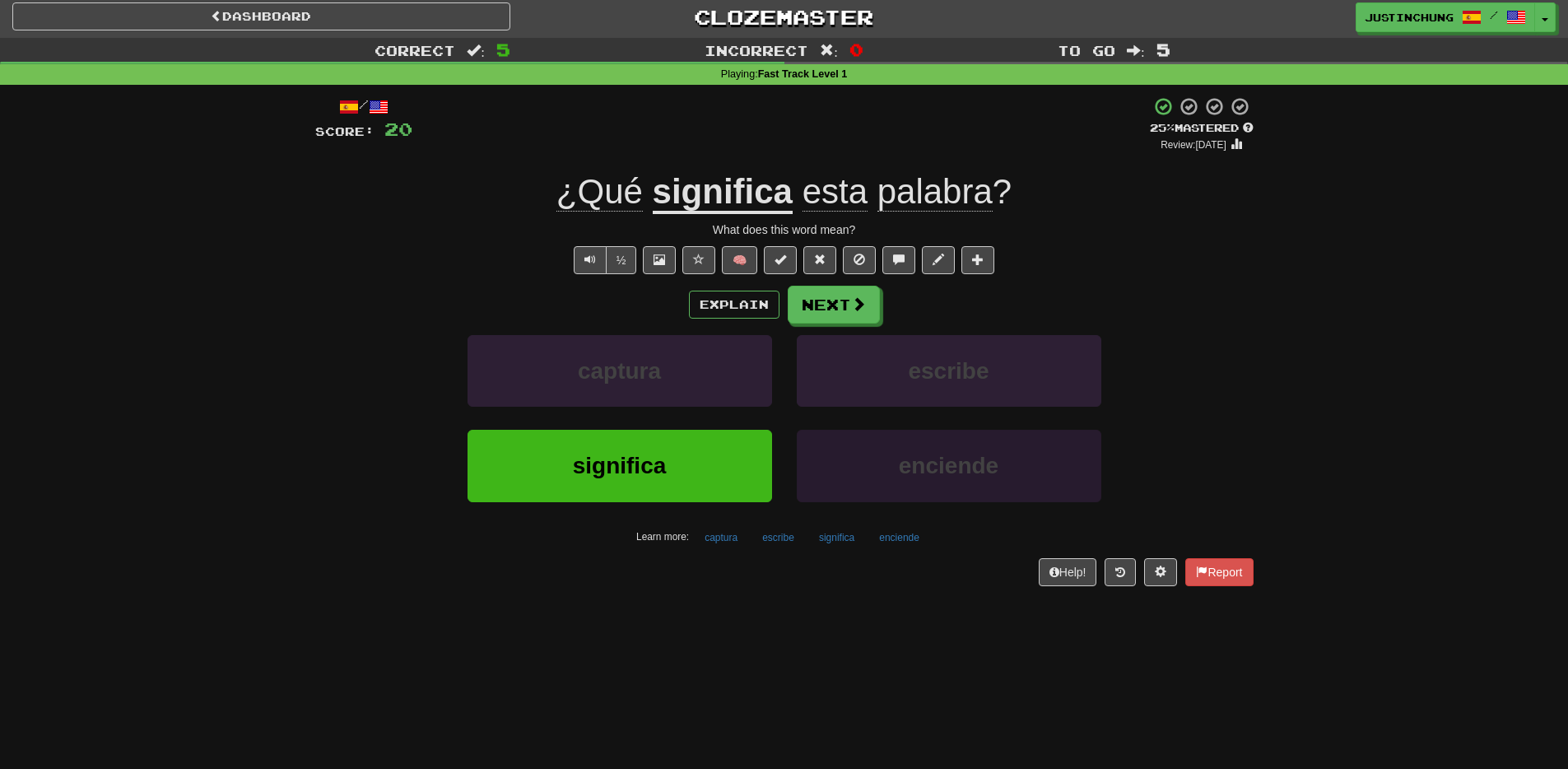
scroll to position [6, 0]
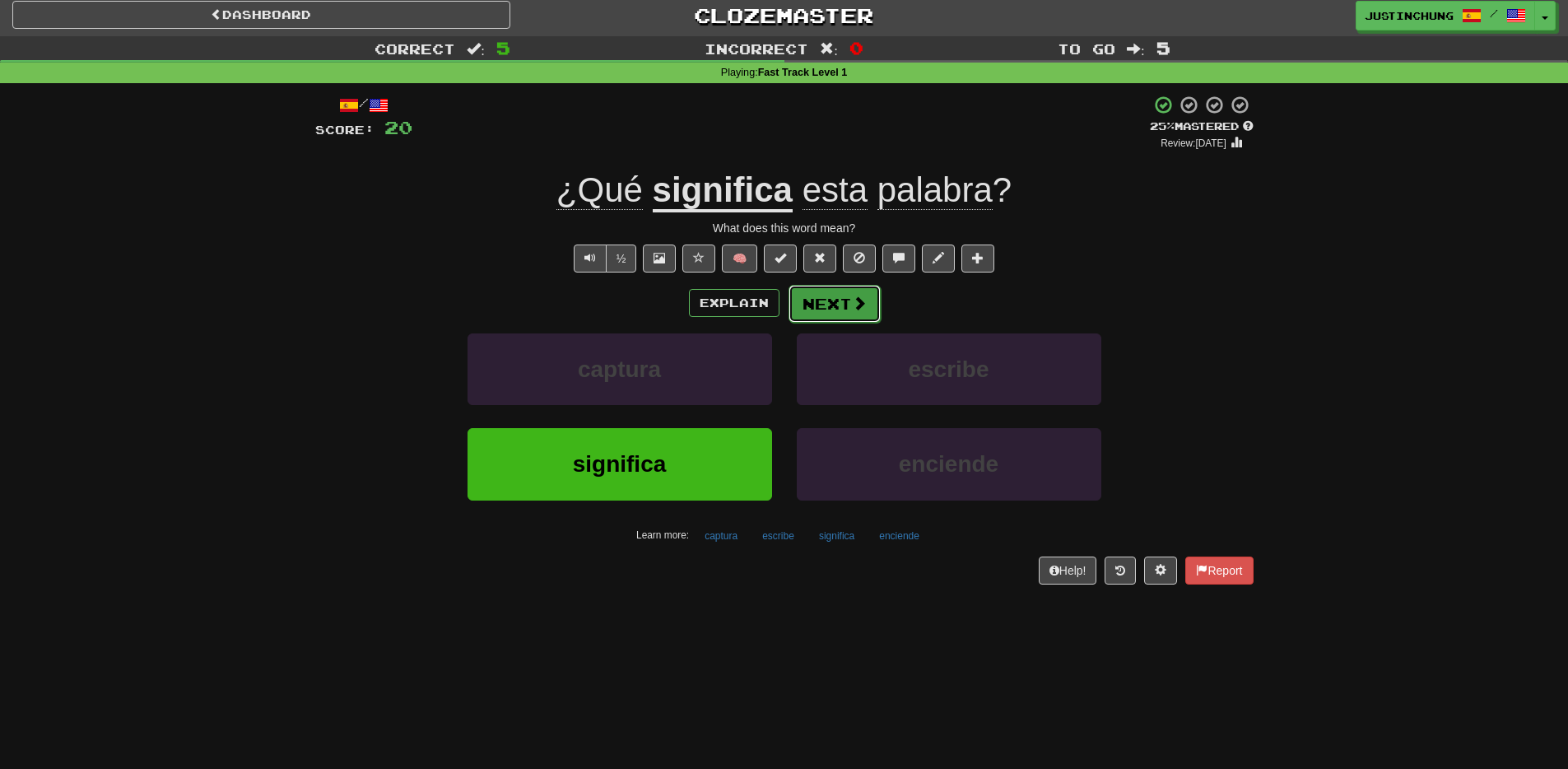
click at [828, 307] on button "Next" at bounding box center [834, 303] width 92 height 38
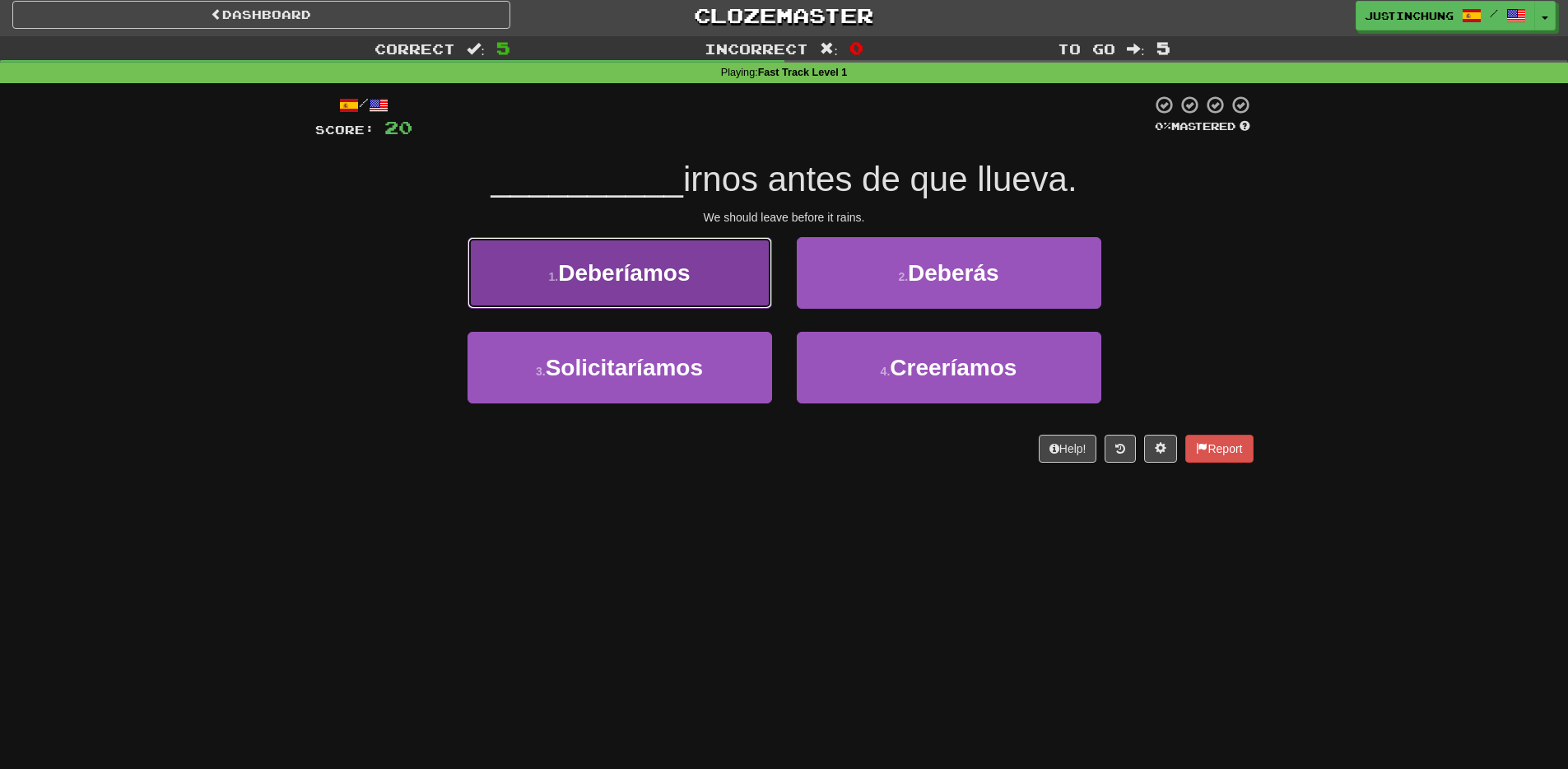
click at [592, 260] on span "Deberíamos" at bounding box center [623, 272] width 132 height 26
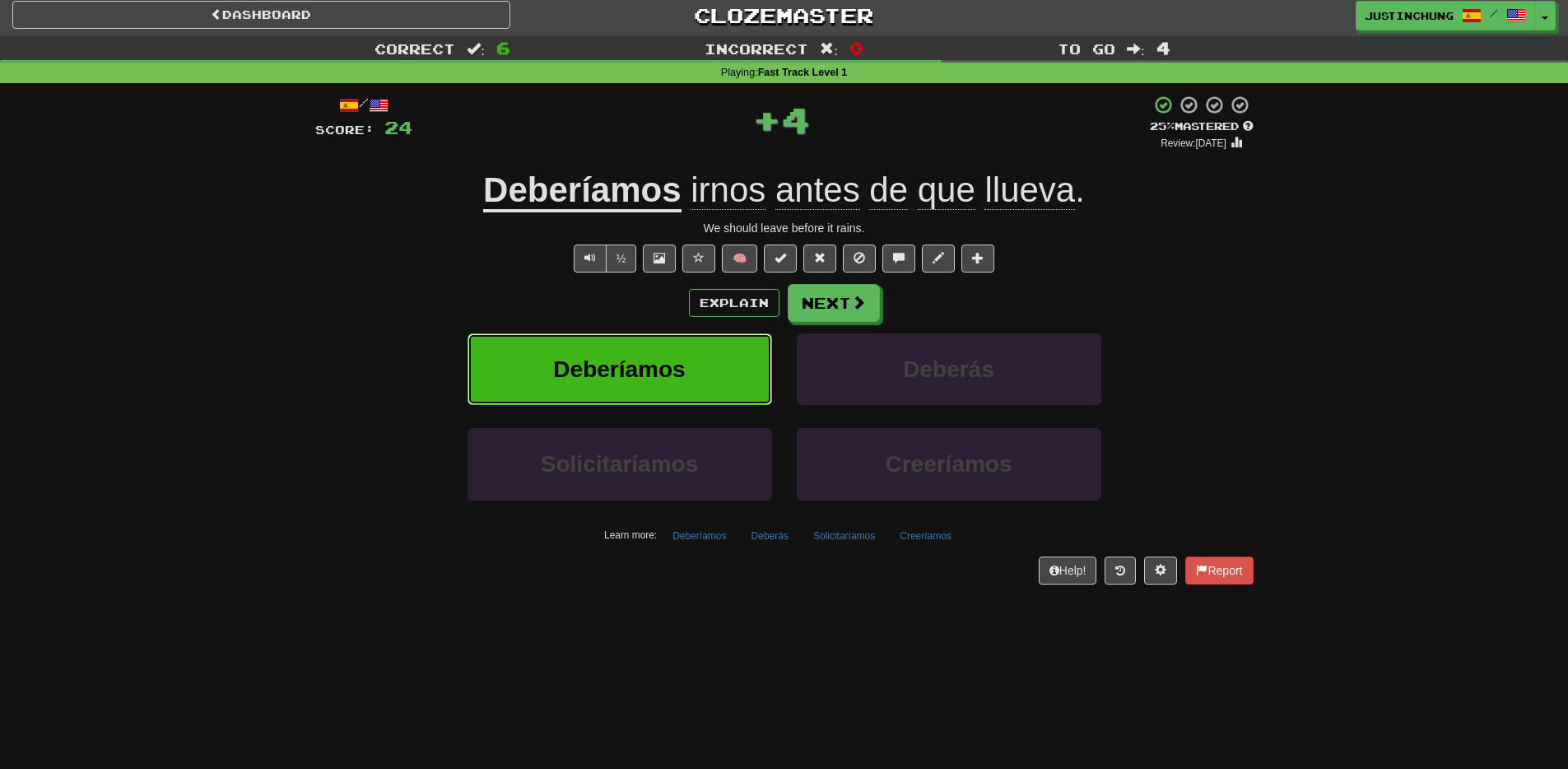
scroll to position [4, 0]
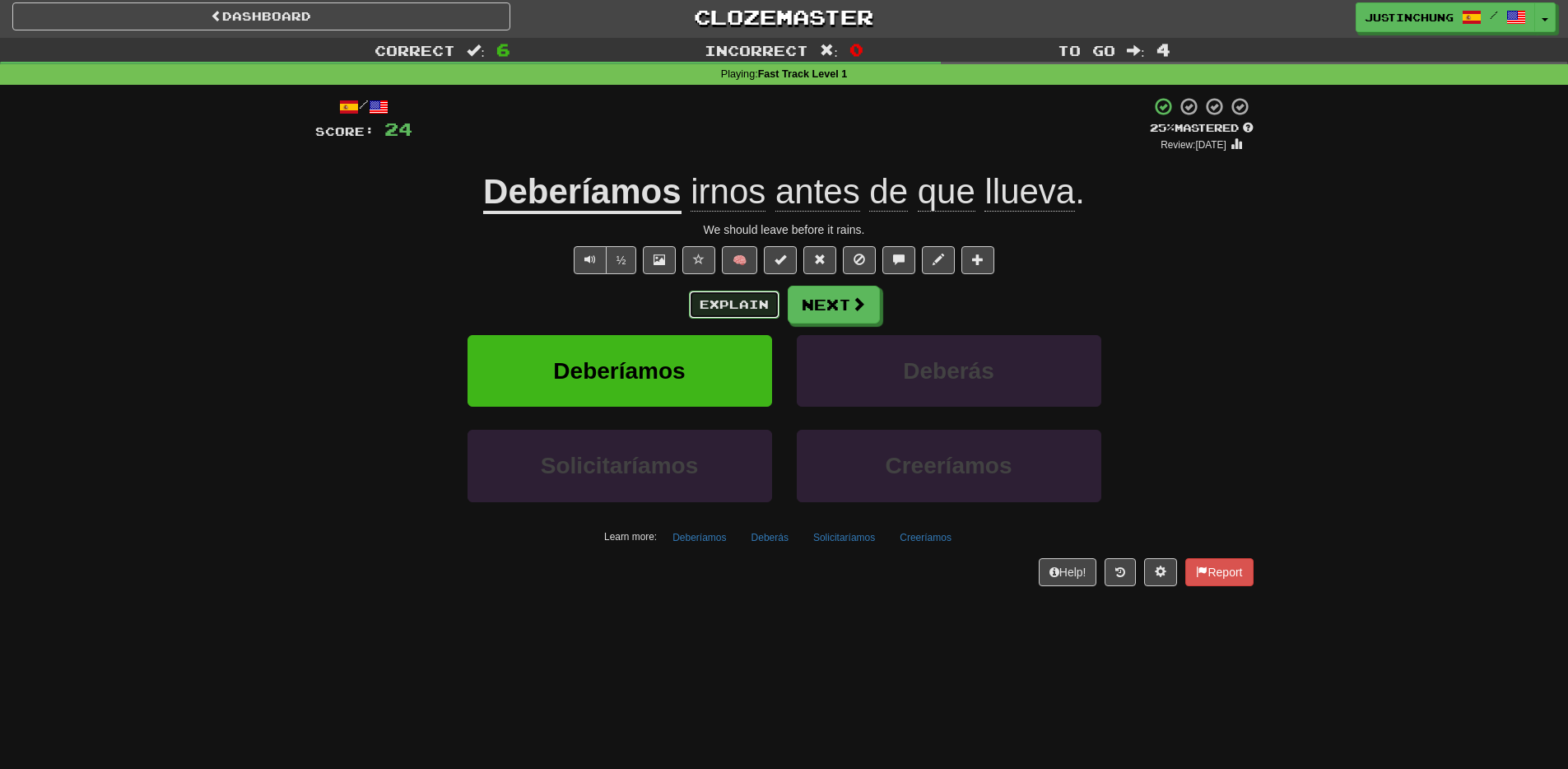
click at [706, 302] on button "Explain" at bounding box center [733, 304] width 90 height 28
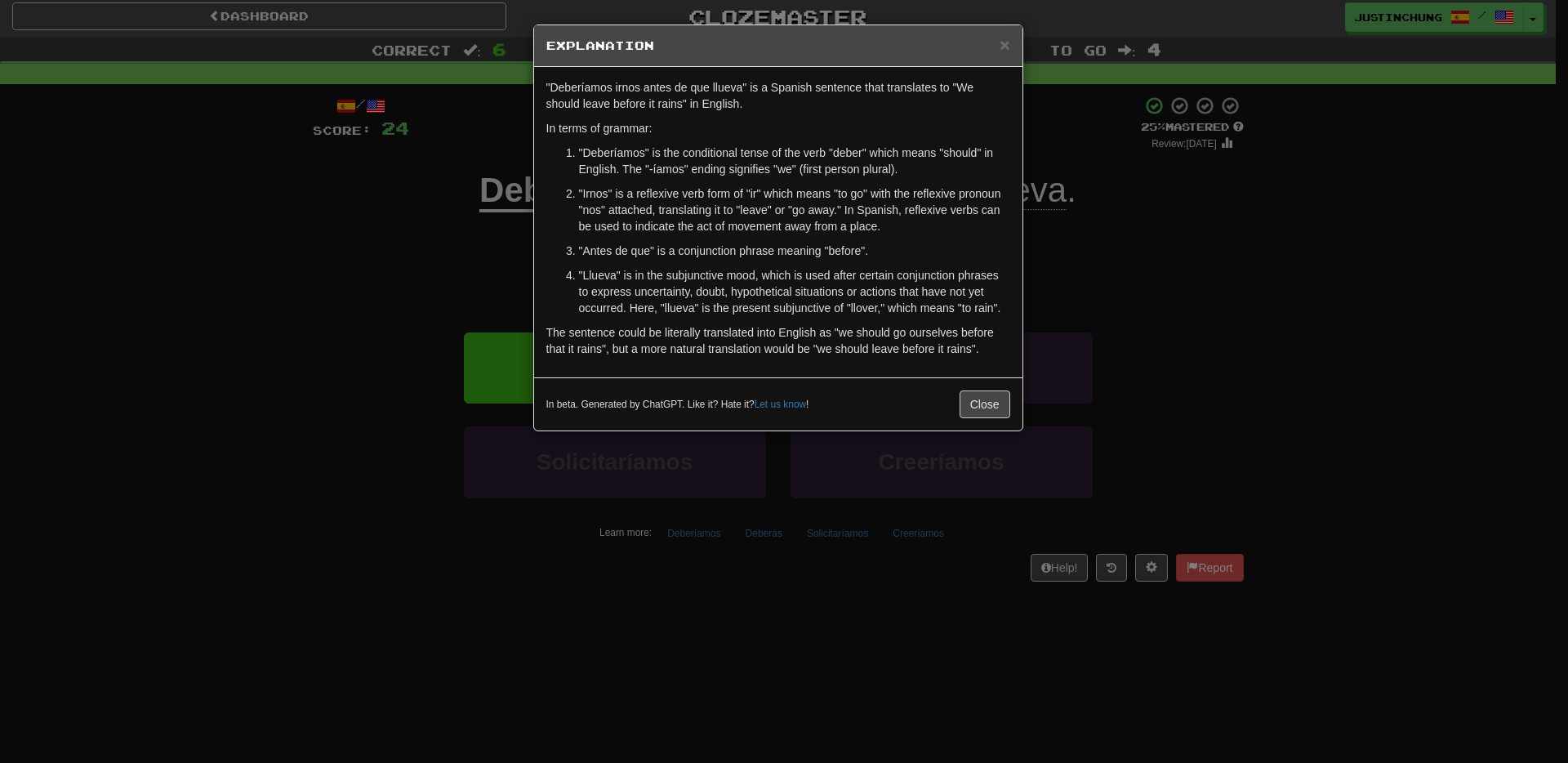
click at [900, 641] on div "× Explanation "Deberíamos irnos antes de que llueva" is a Spanish sentence that…" at bounding box center [784, 381] width 1568 height 763
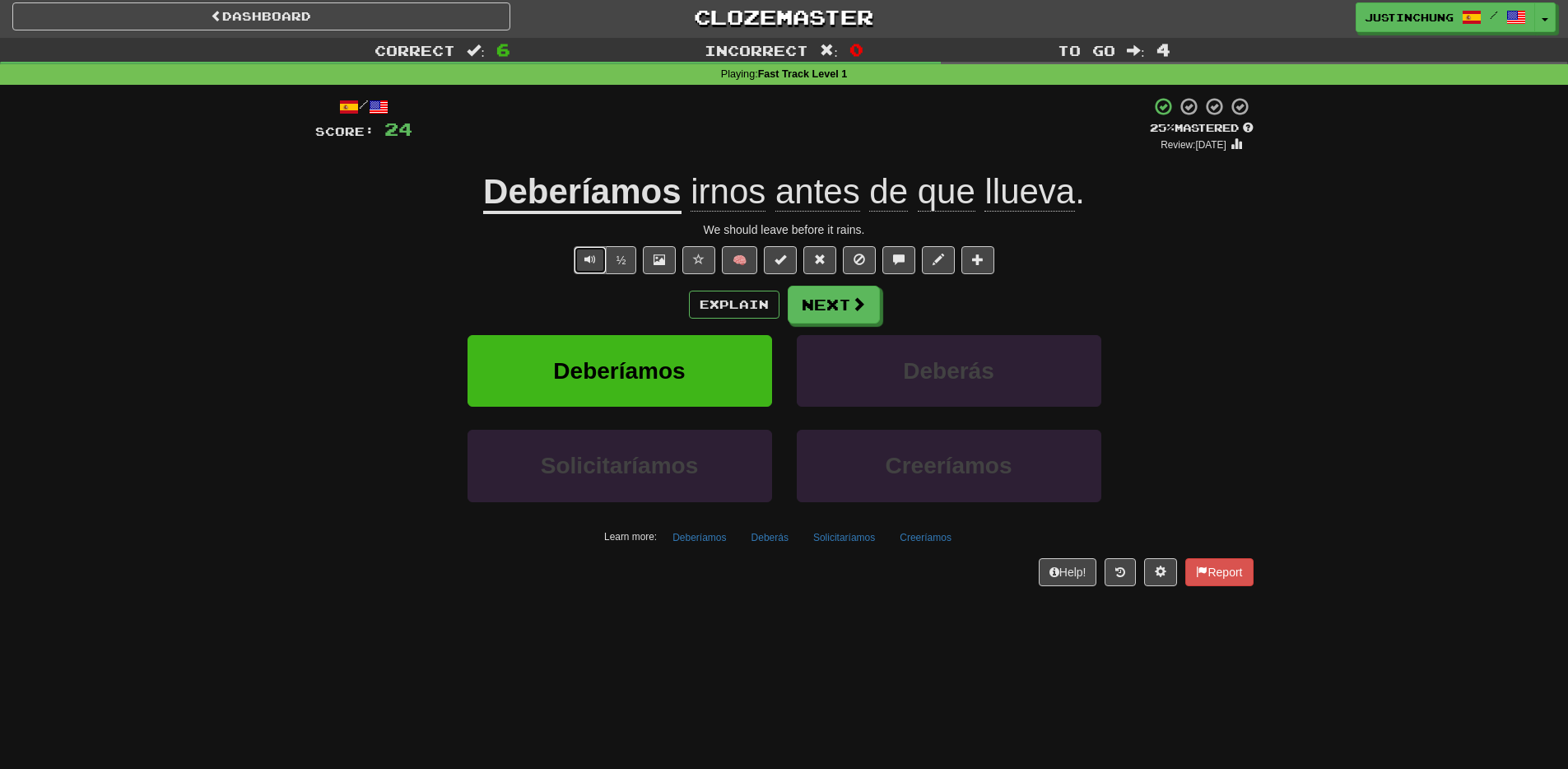
drag, startPoint x: 581, startPoint y: 251, endPoint x: 571, endPoint y: 255, distance: 10.8
click at [581, 251] on button "Text-to-speech controls" at bounding box center [590, 260] width 33 height 28
click at [830, 308] on button "Next" at bounding box center [834, 305] width 92 height 38
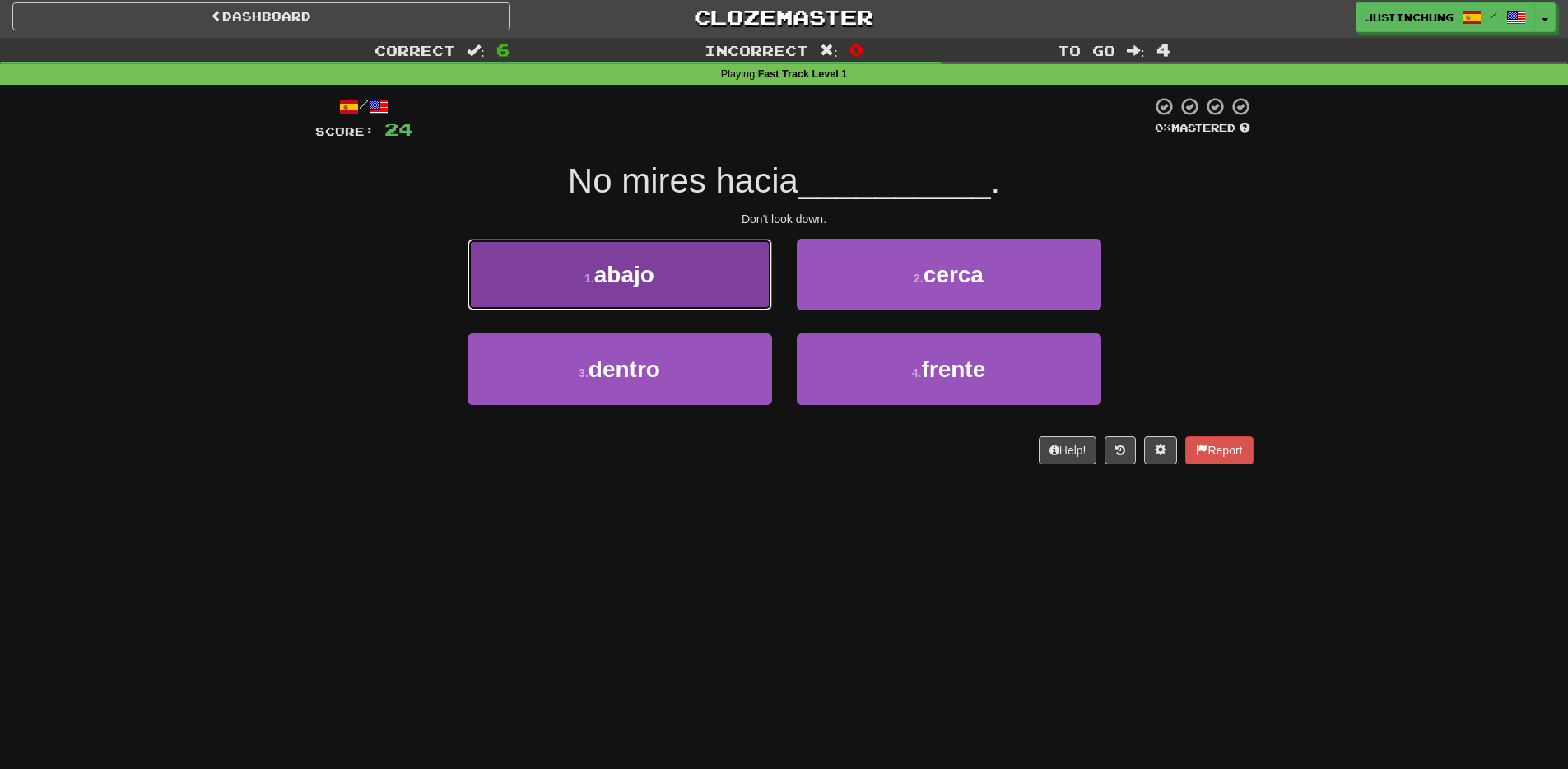
click at [647, 285] on span "abajo" at bounding box center [624, 274] width 60 height 26
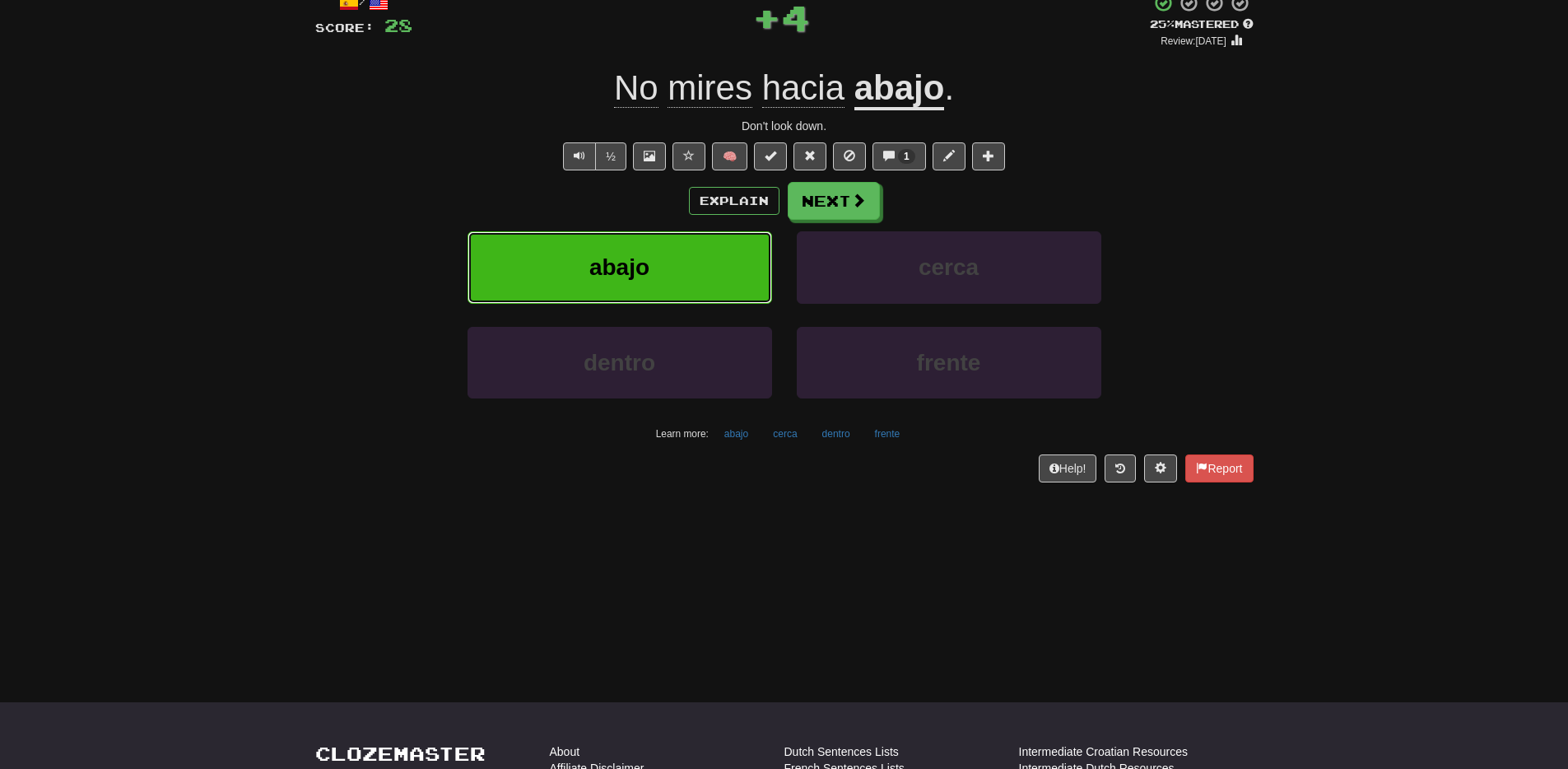
scroll to position [131, 0]
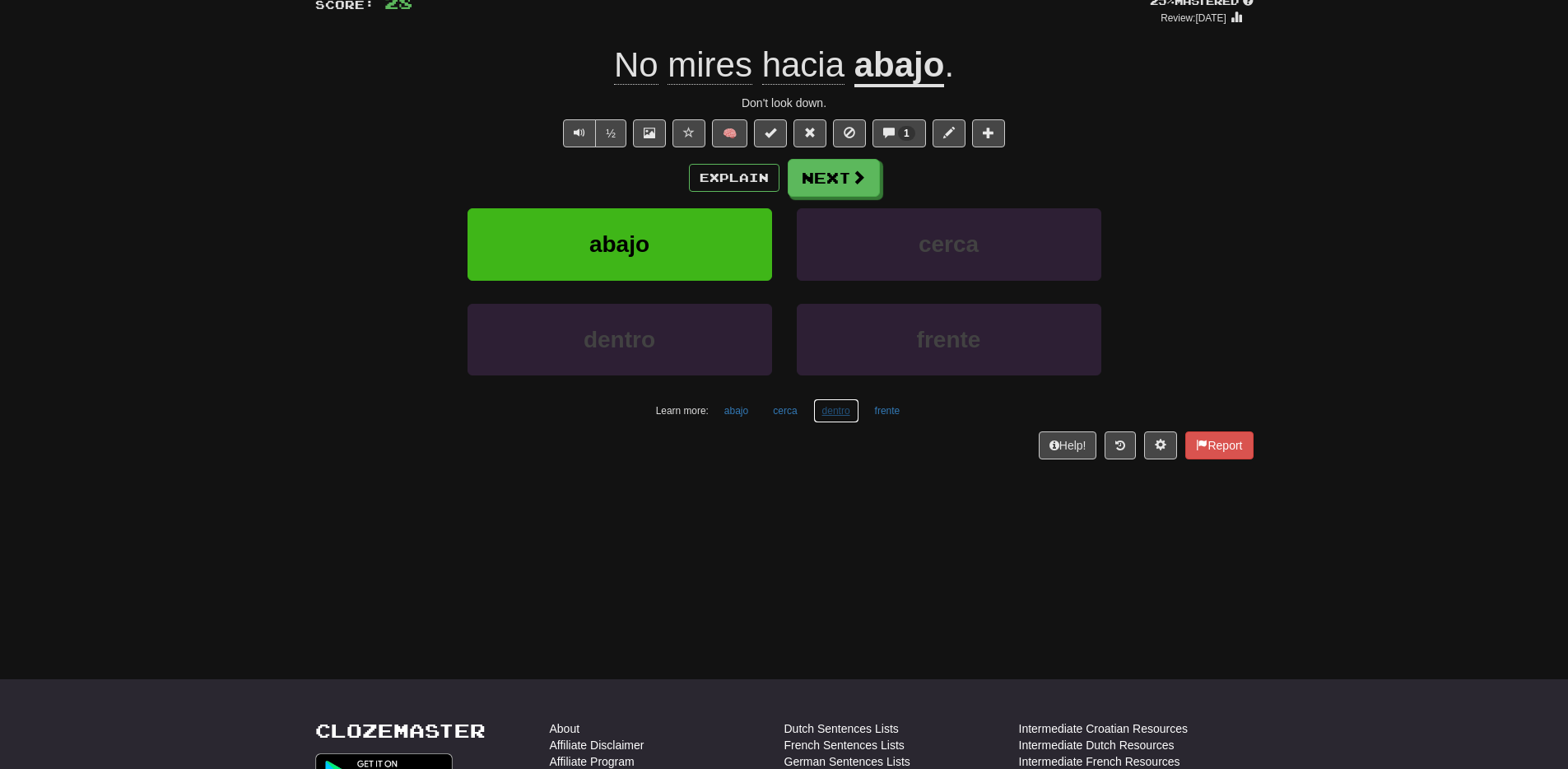
click at [840, 415] on button "dentro" at bounding box center [836, 411] width 46 height 25
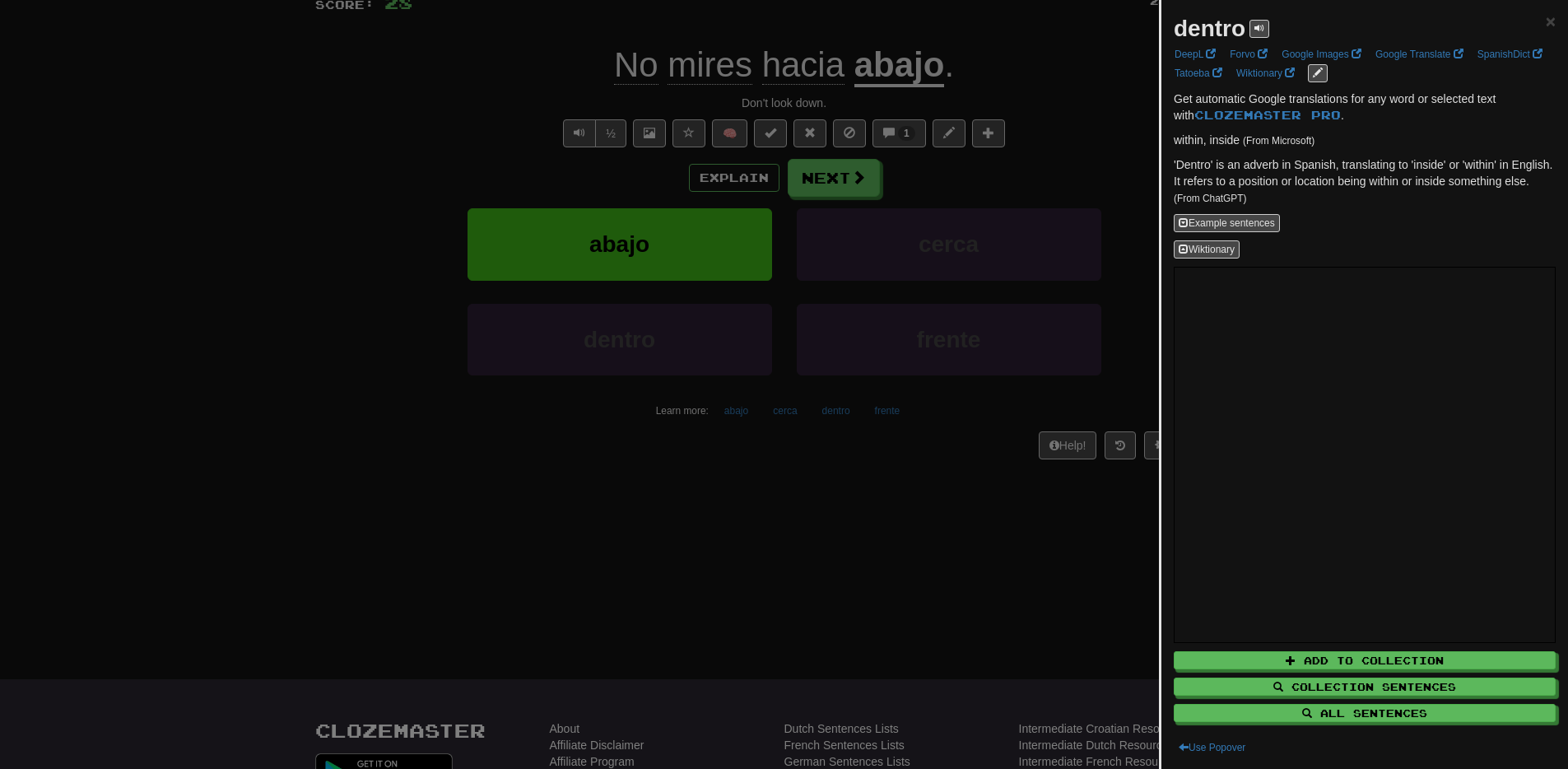
click at [891, 577] on div at bounding box center [784, 384] width 1568 height 769
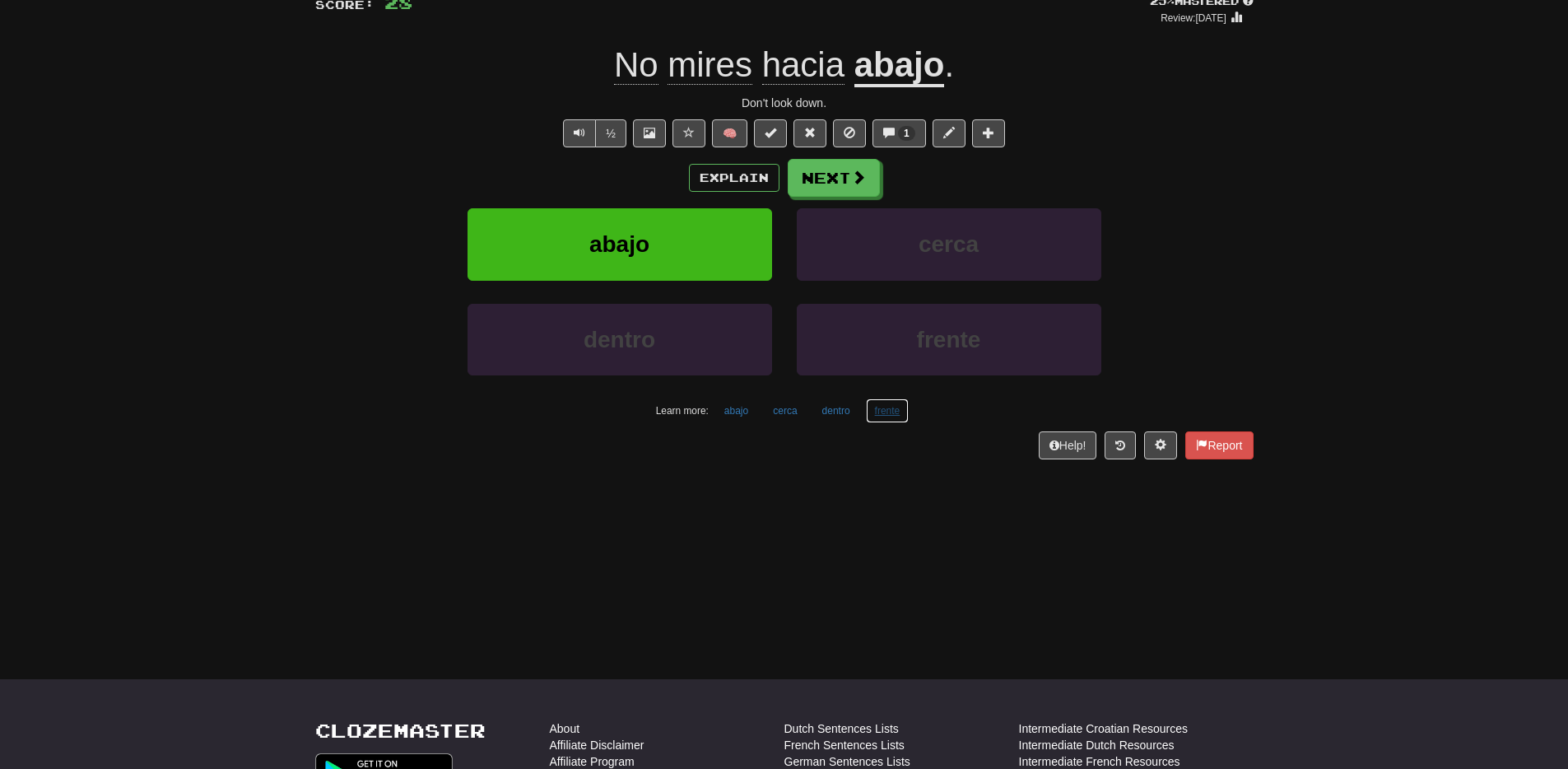
click at [877, 411] on button "frente" at bounding box center [888, 411] width 44 height 25
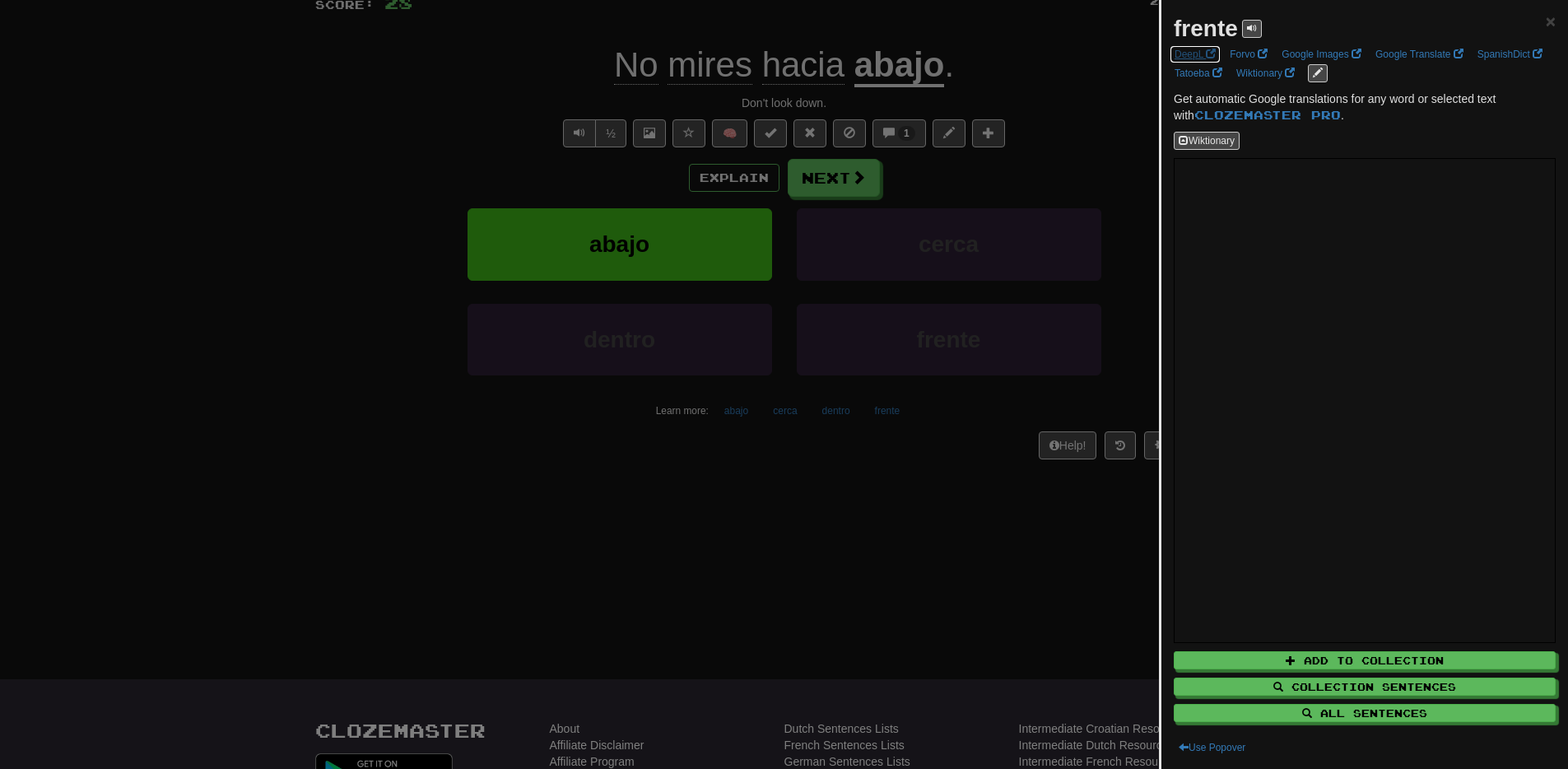
click at [1198, 54] on link "DeepL" at bounding box center [1195, 54] width 51 height 18
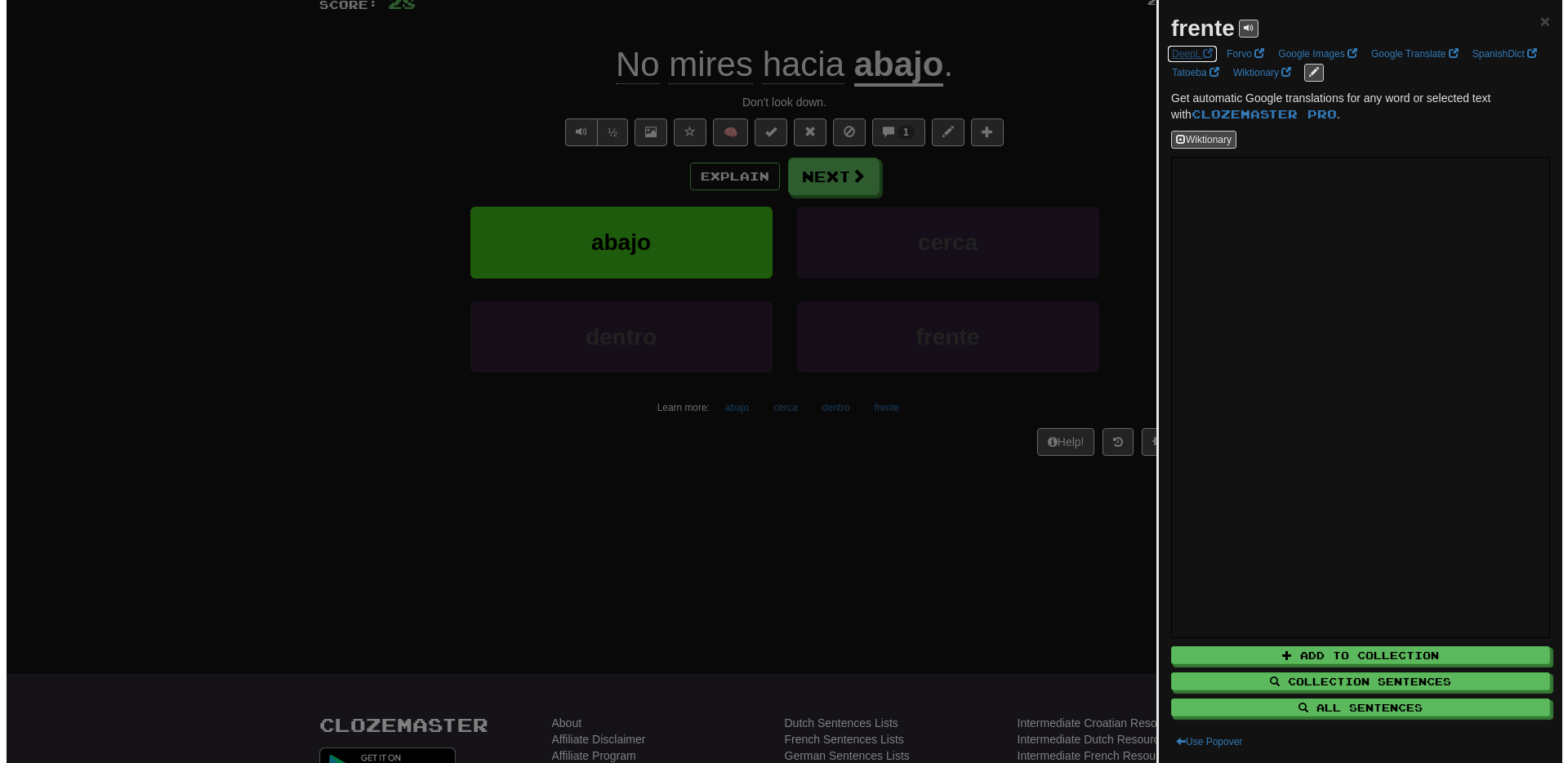
scroll to position [133, 0]
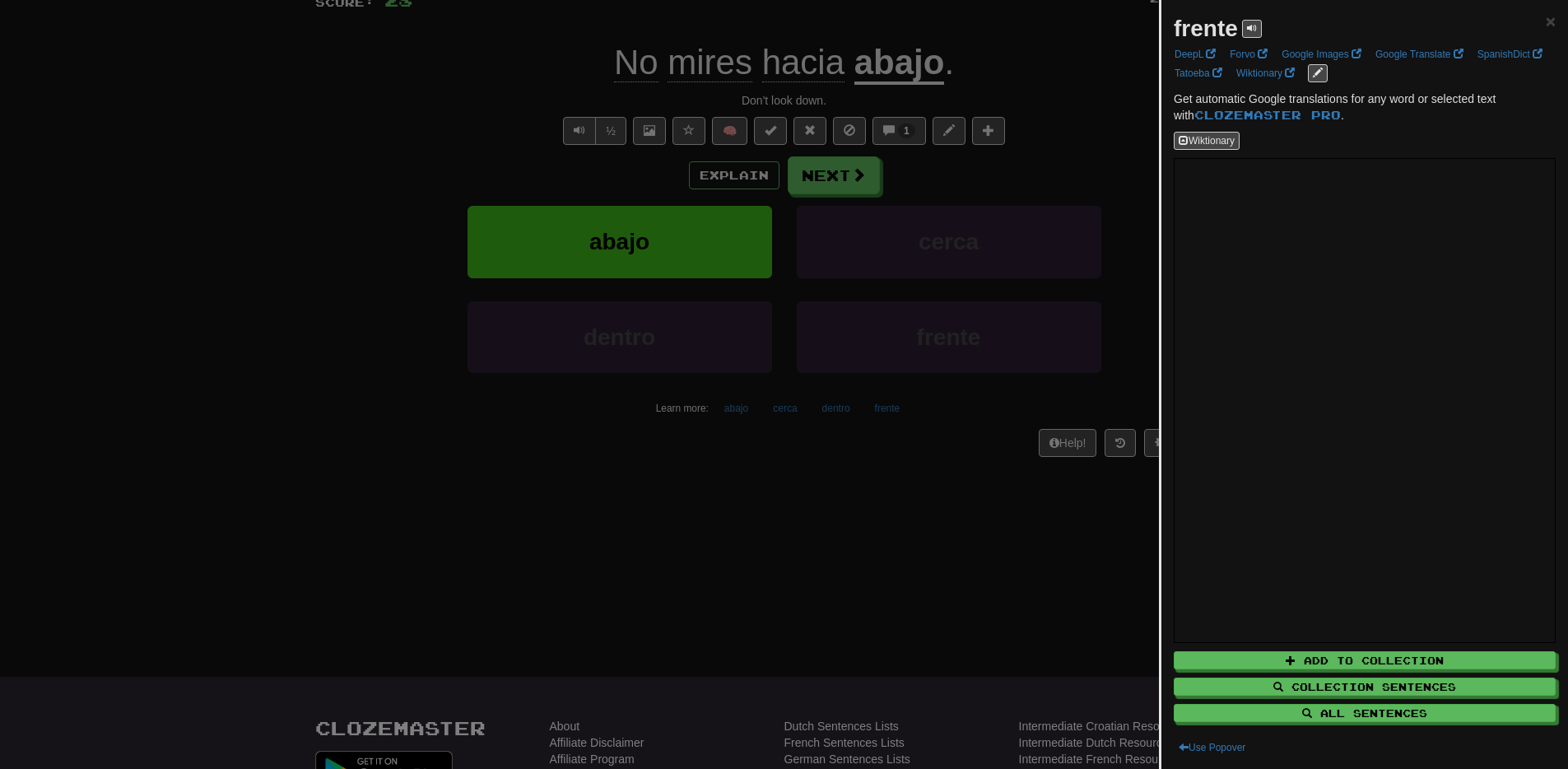
click at [184, 428] on div at bounding box center [784, 384] width 1568 height 769
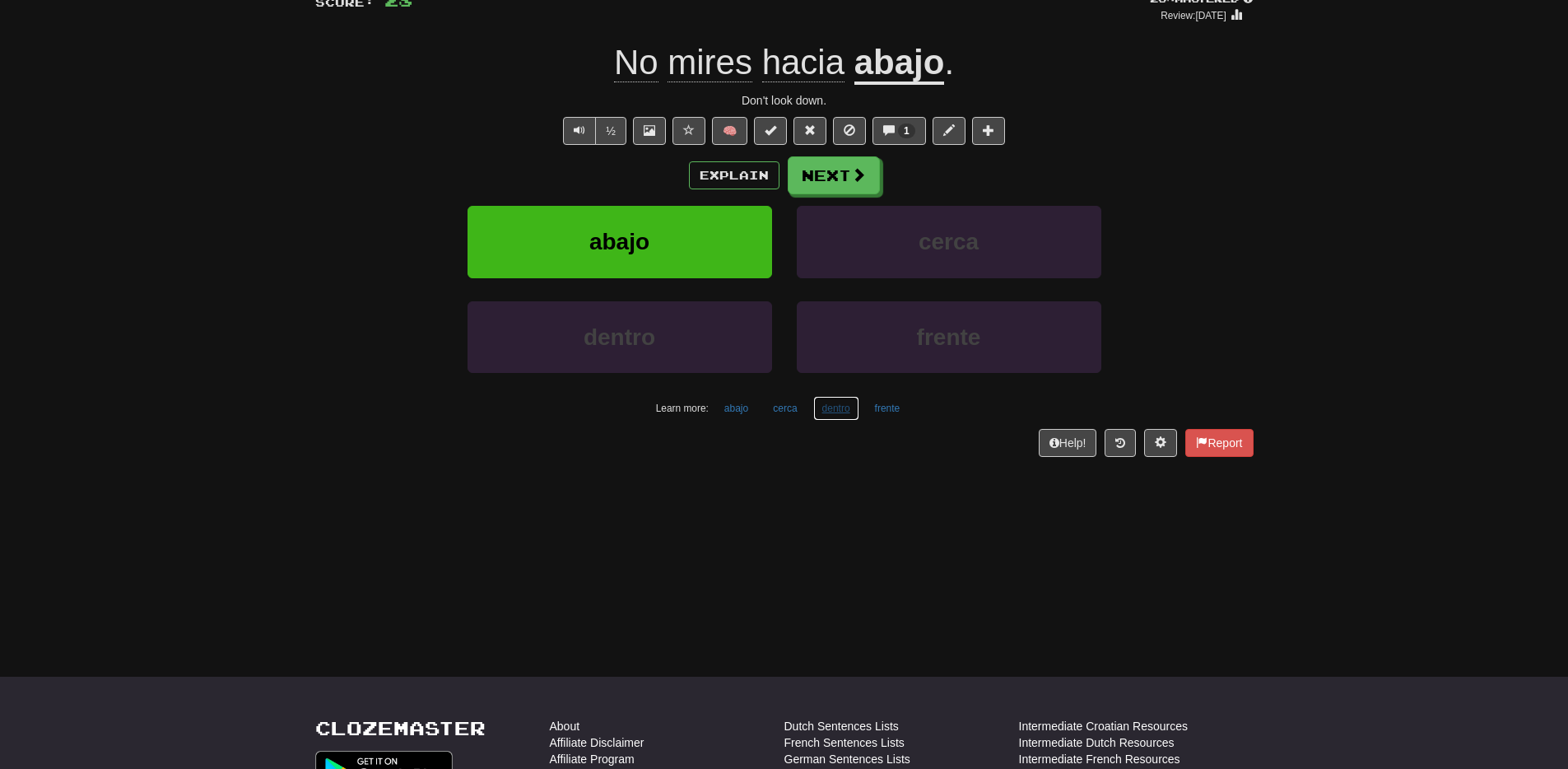
click at [850, 414] on button "dentro" at bounding box center [836, 408] width 46 height 25
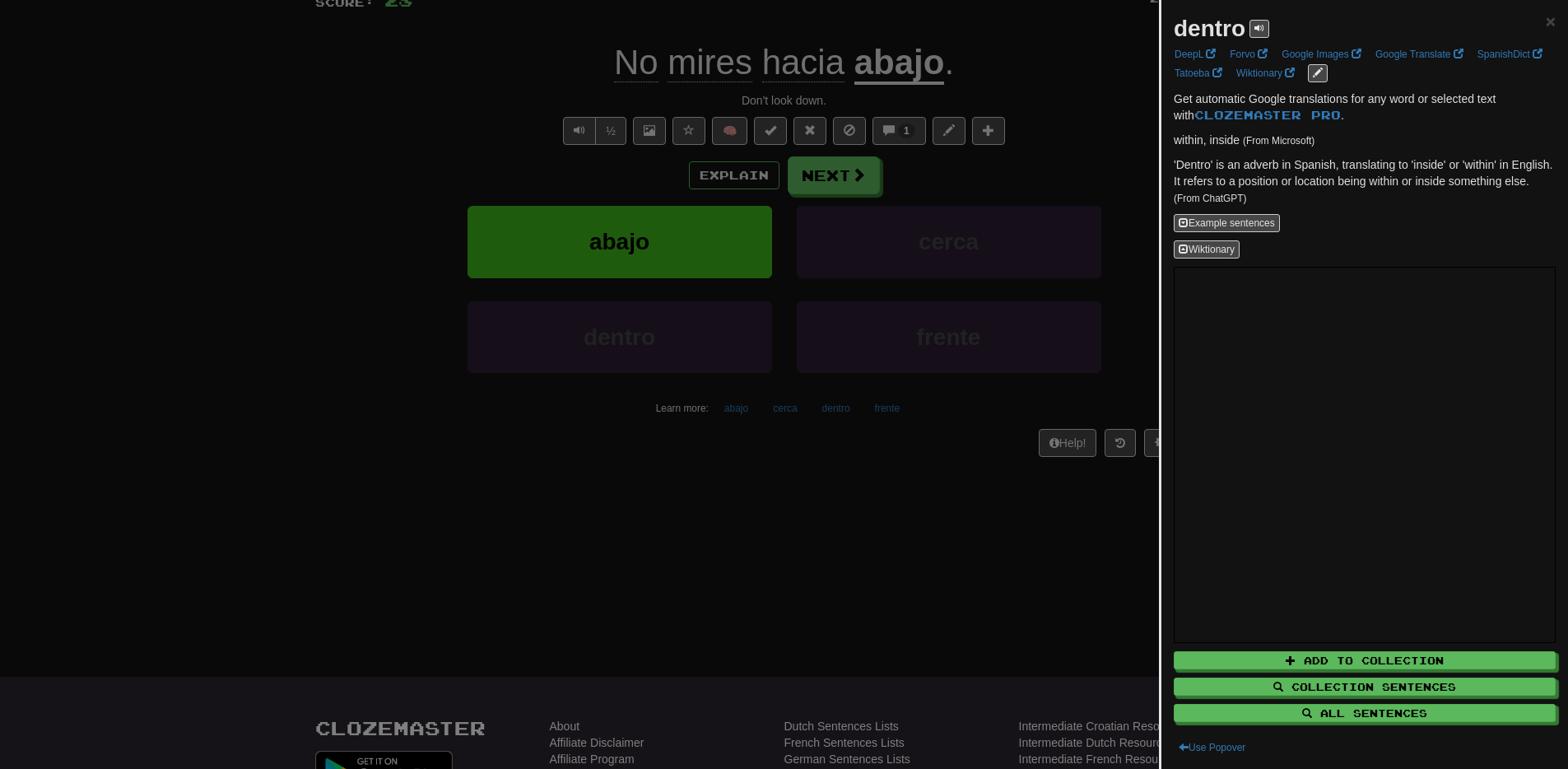
click at [808, 557] on div at bounding box center [784, 384] width 1568 height 769
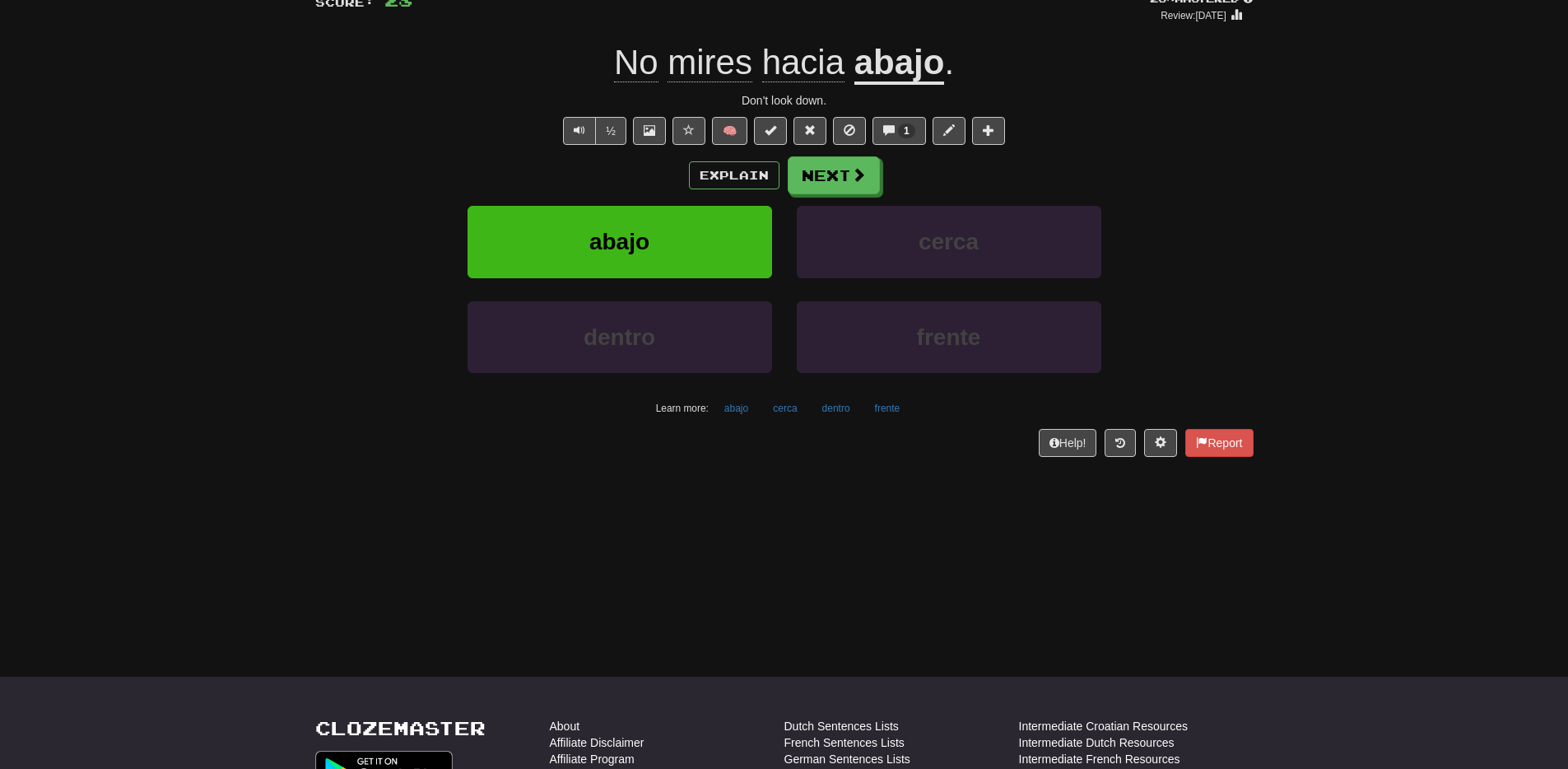
click at [808, 557] on div "Dashboard Clozemaster justinchung / Toggle Dropdown Dashboard Leaderboard Activ…" at bounding box center [784, 250] width 1568 height 769
click at [579, 140] on button "Text-to-speech controls" at bounding box center [580, 131] width 33 height 28
click at [729, 182] on button "Explain" at bounding box center [733, 175] width 90 height 28
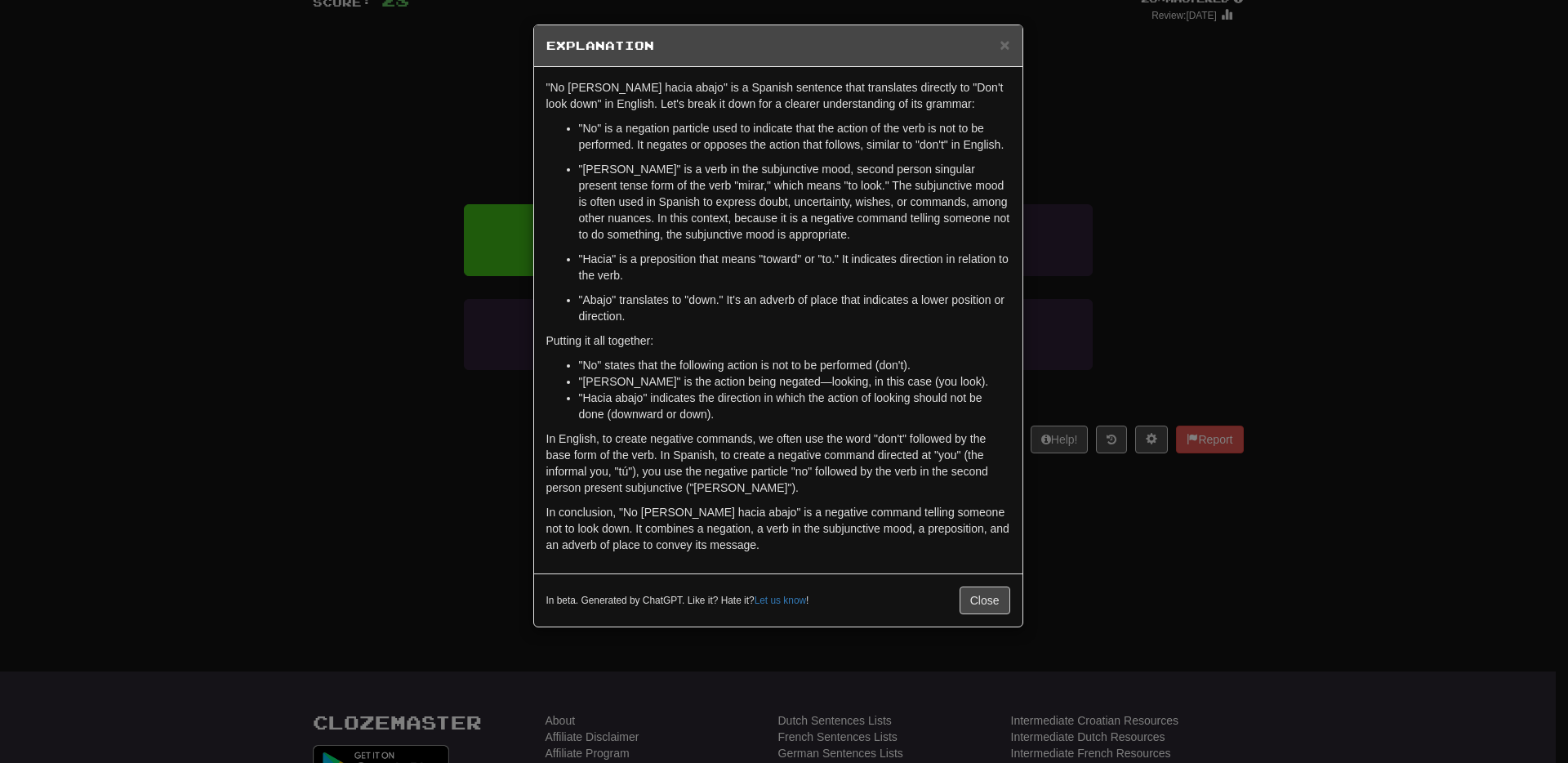
click at [309, 498] on div "× Explanation "No mires hacia abajo" is a Spanish sentence that translates dire…" at bounding box center [784, 381] width 1568 height 763
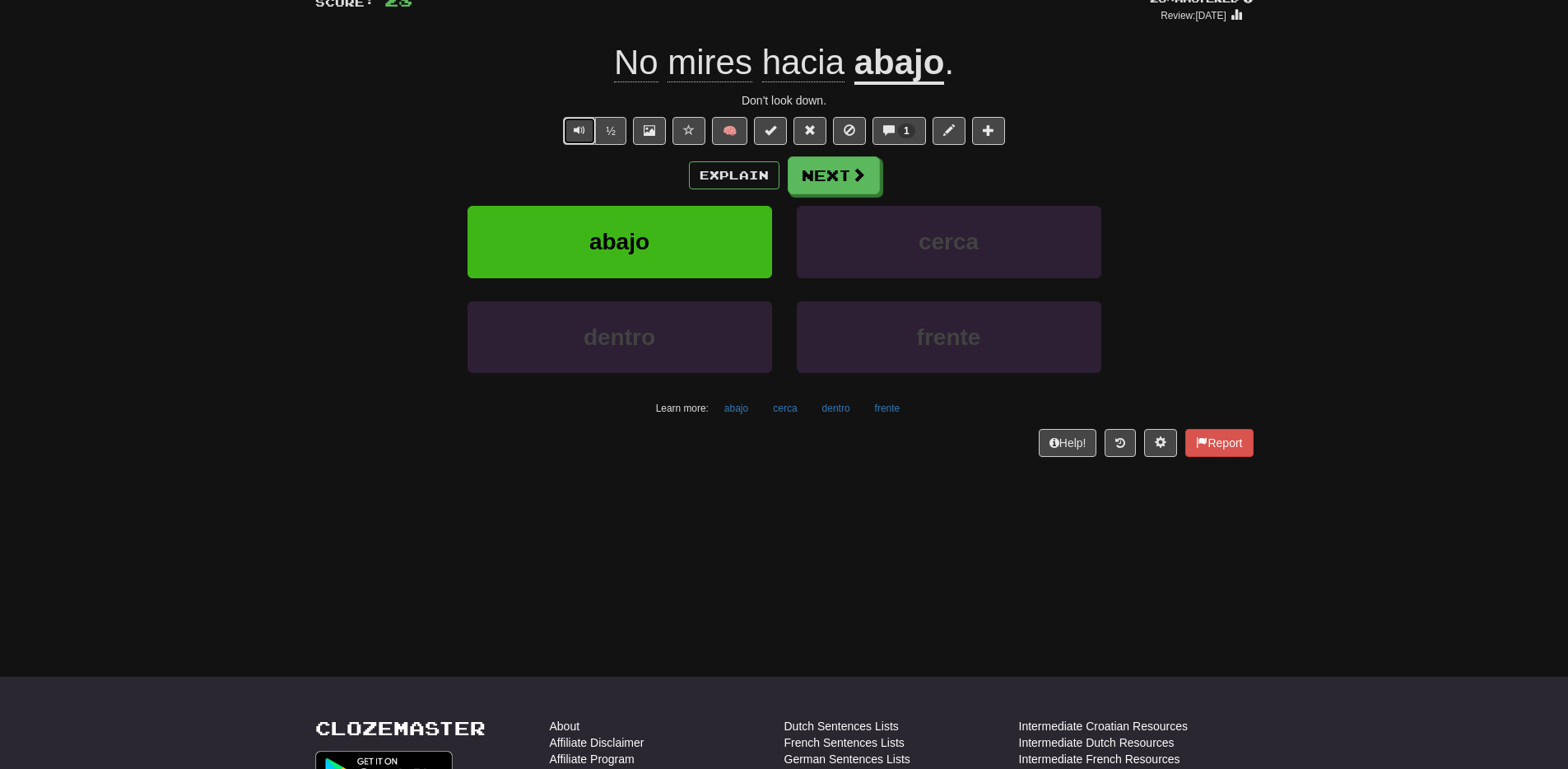
click at [585, 128] on span "Text-to-speech controls" at bounding box center [580, 130] width 11 height 11
click at [838, 172] on button "Next" at bounding box center [834, 176] width 92 height 38
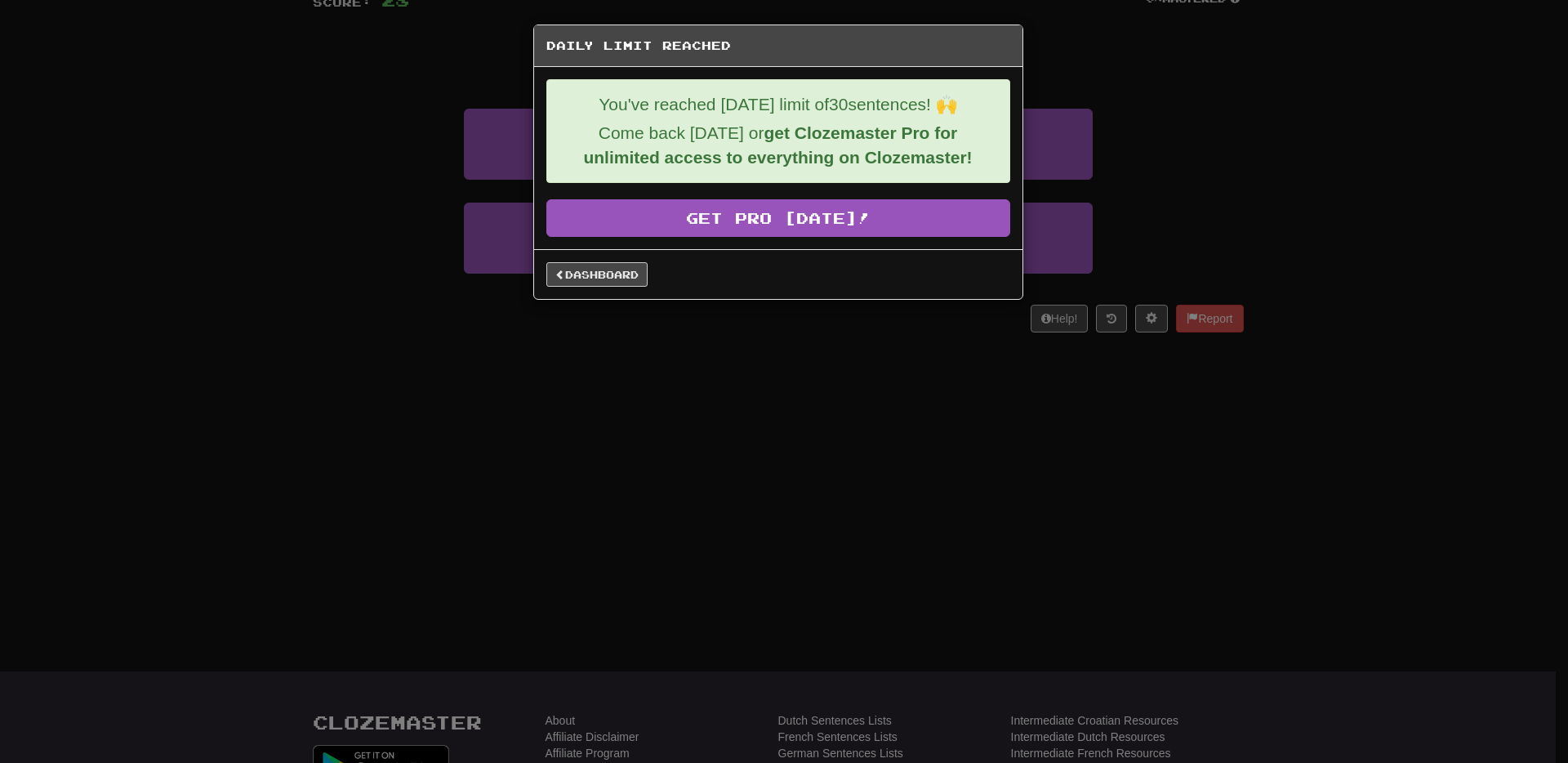
click at [720, 525] on div "Daily Limit Reached You've reached today's limit of 30 sentences! 🙌 Come back t…" at bounding box center [784, 381] width 1568 height 763
click at [582, 274] on link "Dashboard" at bounding box center [598, 275] width 102 height 24
